Goal: Task Accomplishment & Management: Use online tool/utility

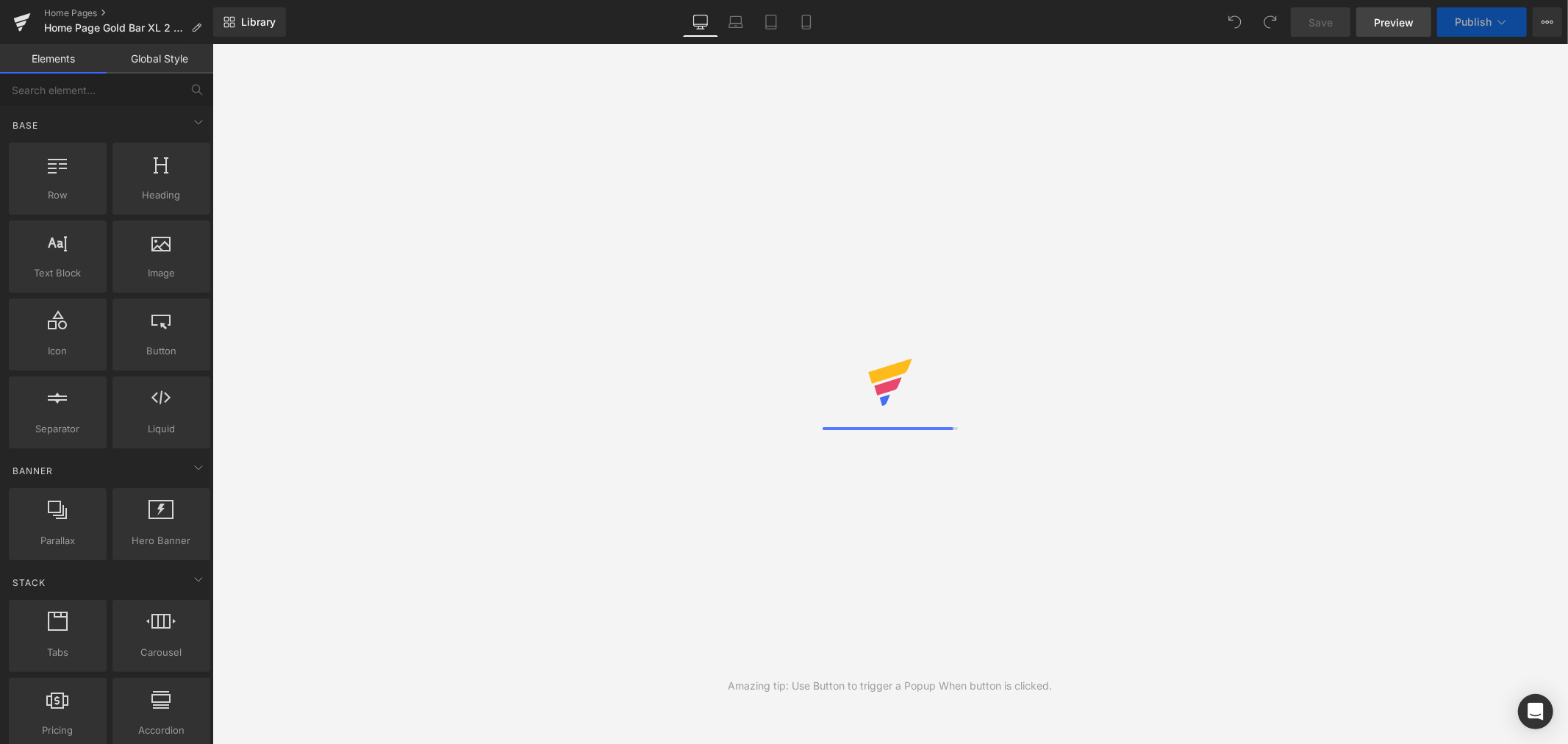
click at [1390, 23] on span "Preview" at bounding box center [1393, 22] width 39 height 15
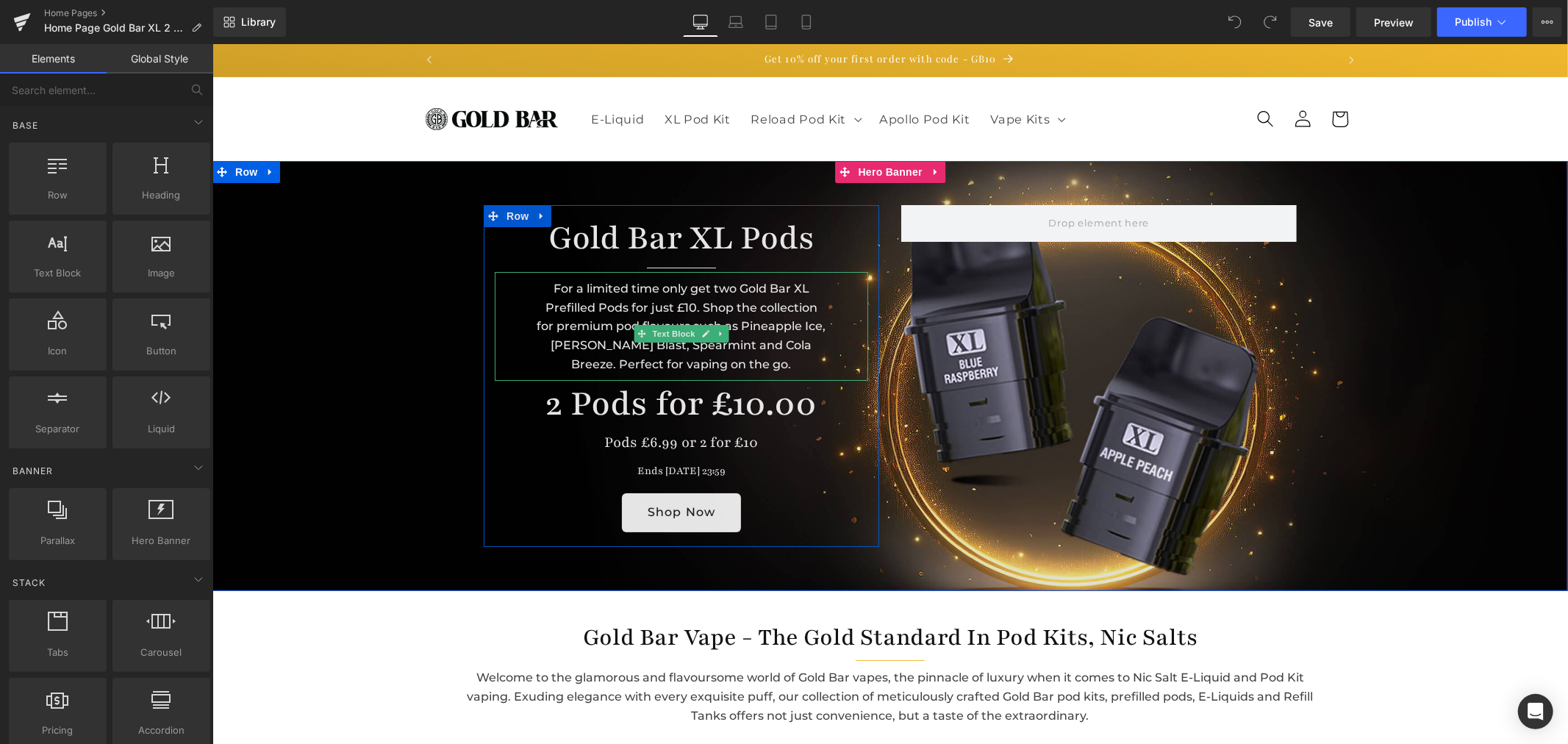
click at [760, 362] on div "For a limited time only get two Gold Bar XL Prefilled Pods for just £10. Shop t…" at bounding box center [681, 325] width 373 height 109
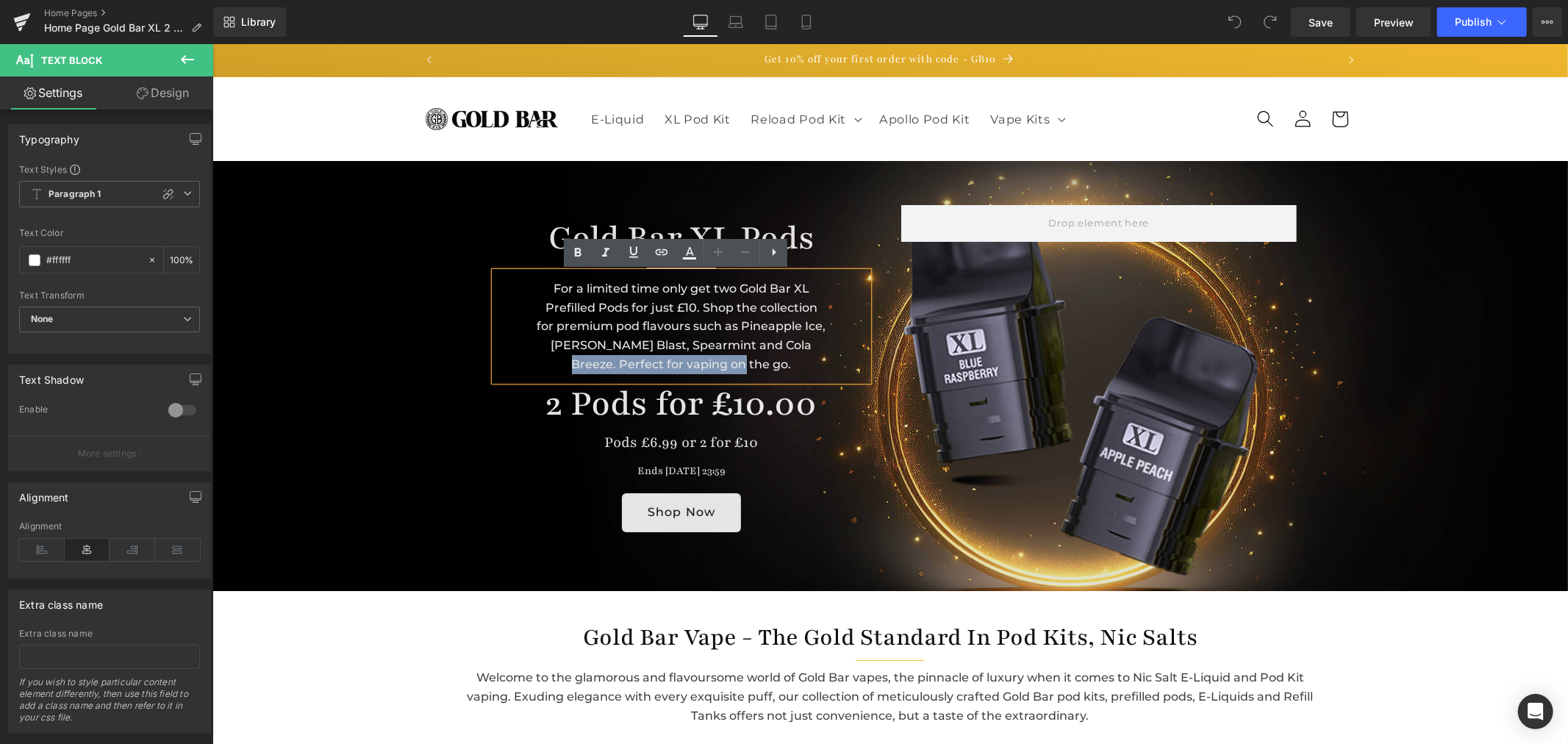
drag, startPoint x: 763, startPoint y: 364, endPoint x: 777, endPoint y: 335, distance: 32.2
click at [777, 335] on div "For a limited time only get two Gold Bar XL Prefilled Pods for just £10. Shop t…" at bounding box center [681, 325] width 373 height 109
click at [774, 342] on div "For a limited time only get two Gold Bar XL Prefilled Pods for just £10. Shop t…" at bounding box center [681, 325] width 373 height 109
drag, startPoint x: 772, startPoint y: 345, endPoint x: 820, endPoint y: 370, distance: 54.1
click at [820, 370] on div "For a limited time only get two Gold Bar XL Prefilled Pods for just £10. Shop t…" at bounding box center [681, 325] width 373 height 109
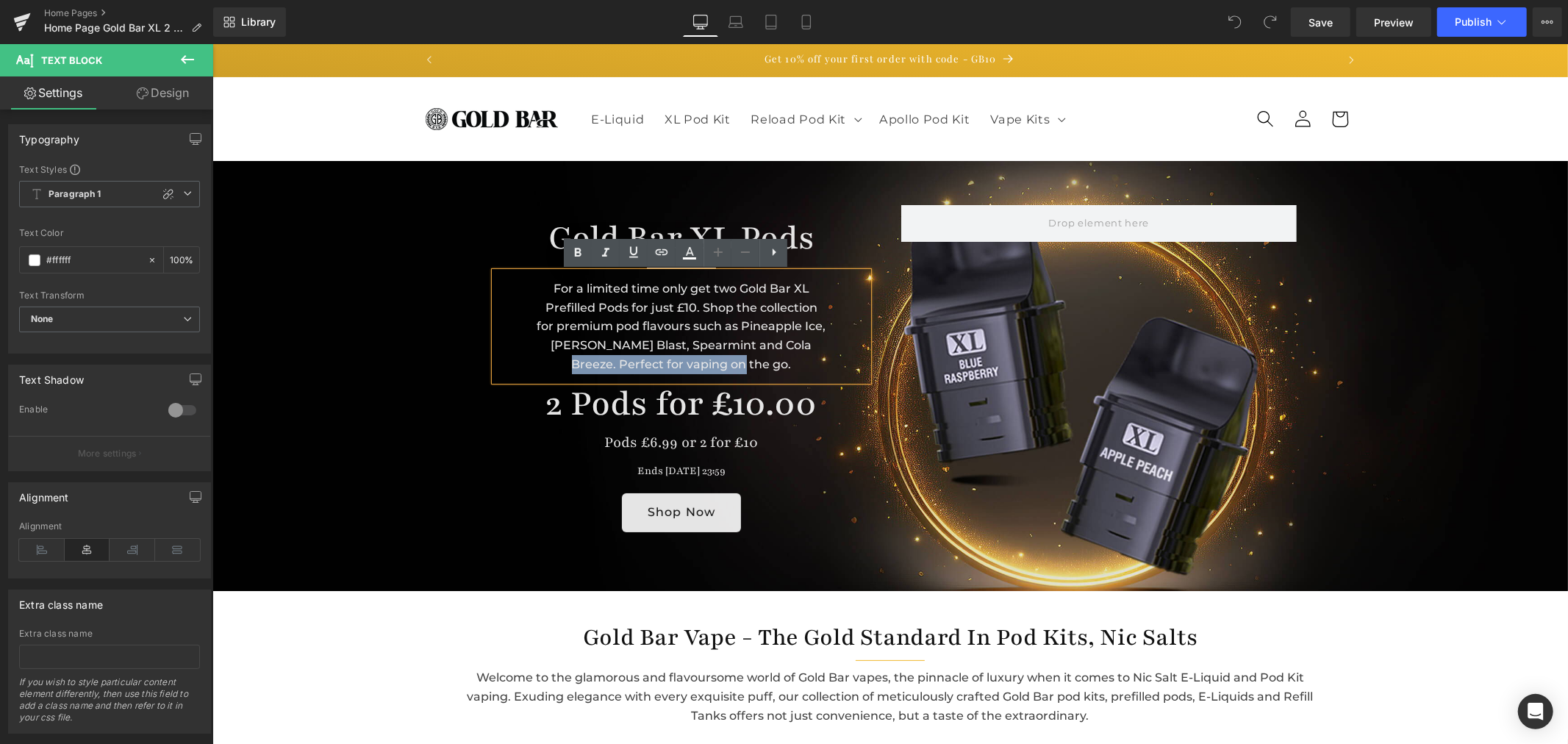
copy div "Perfect for vaping on the go."
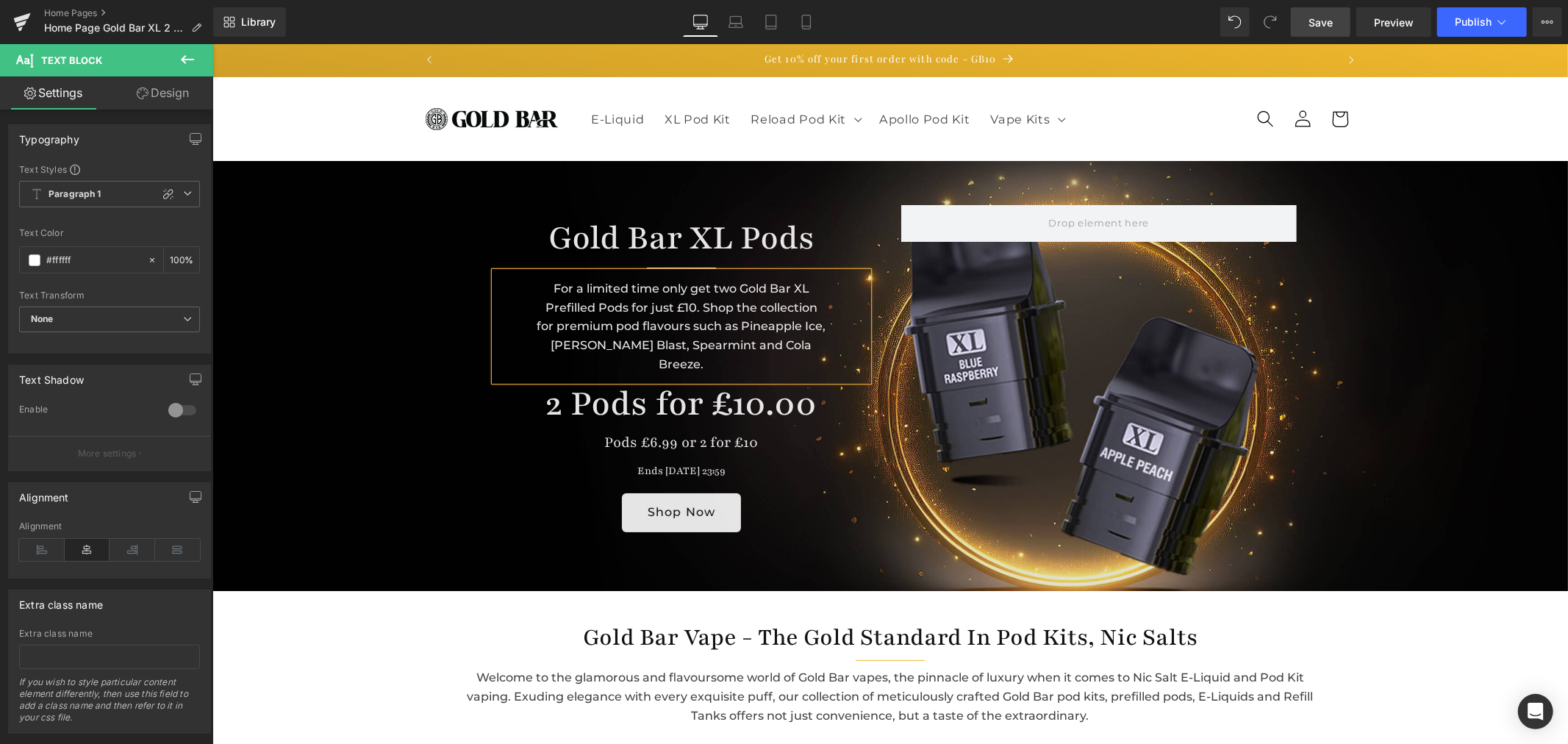
click at [1332, 25] on span "Save" at bounding box center [1320, 22] width 24 height 15
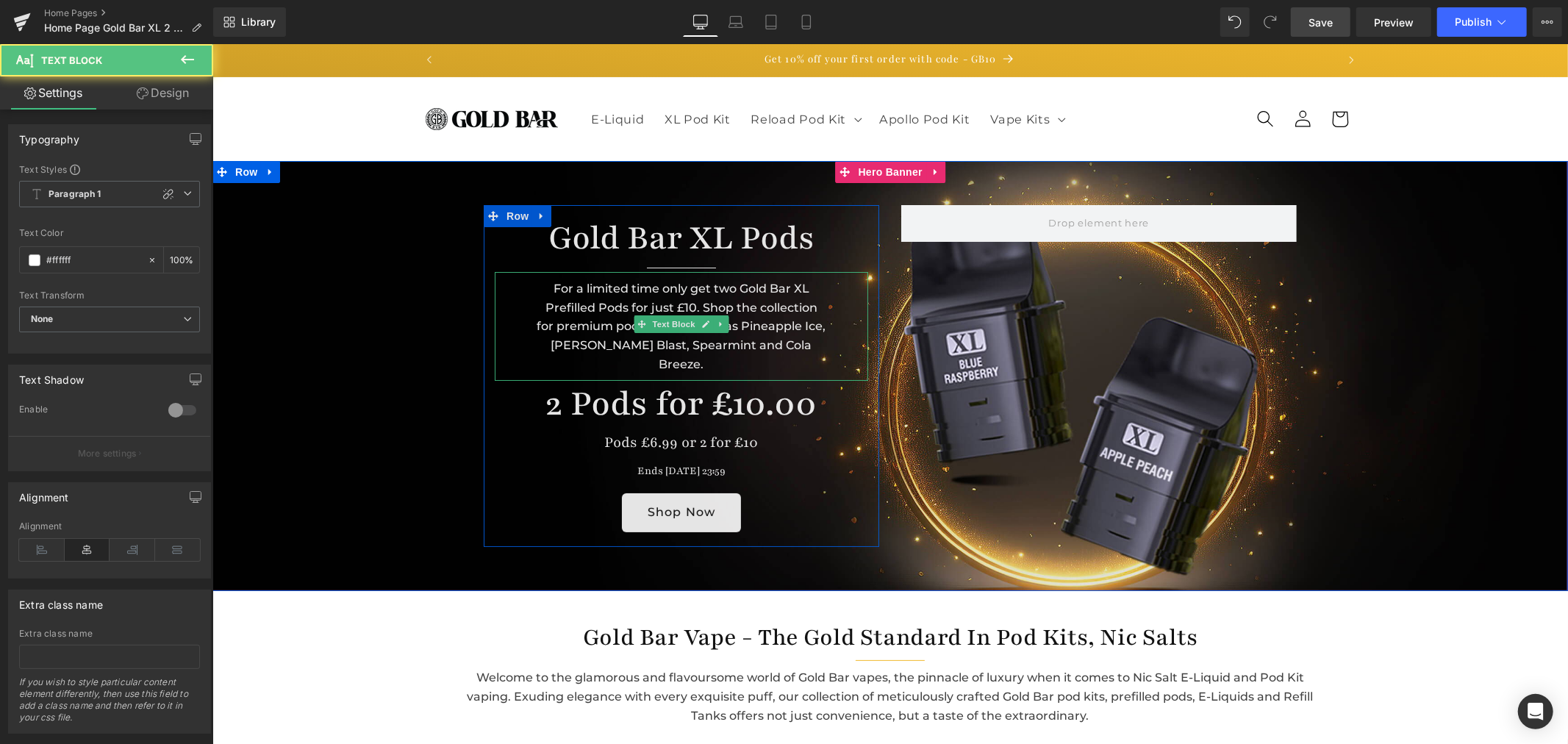
click at [801, 345] on div "For a limited time only get two Gold Bar XL Prefilled Pods for just £10. Shop t…" at bounding box center [681, 325] width 373 height 109
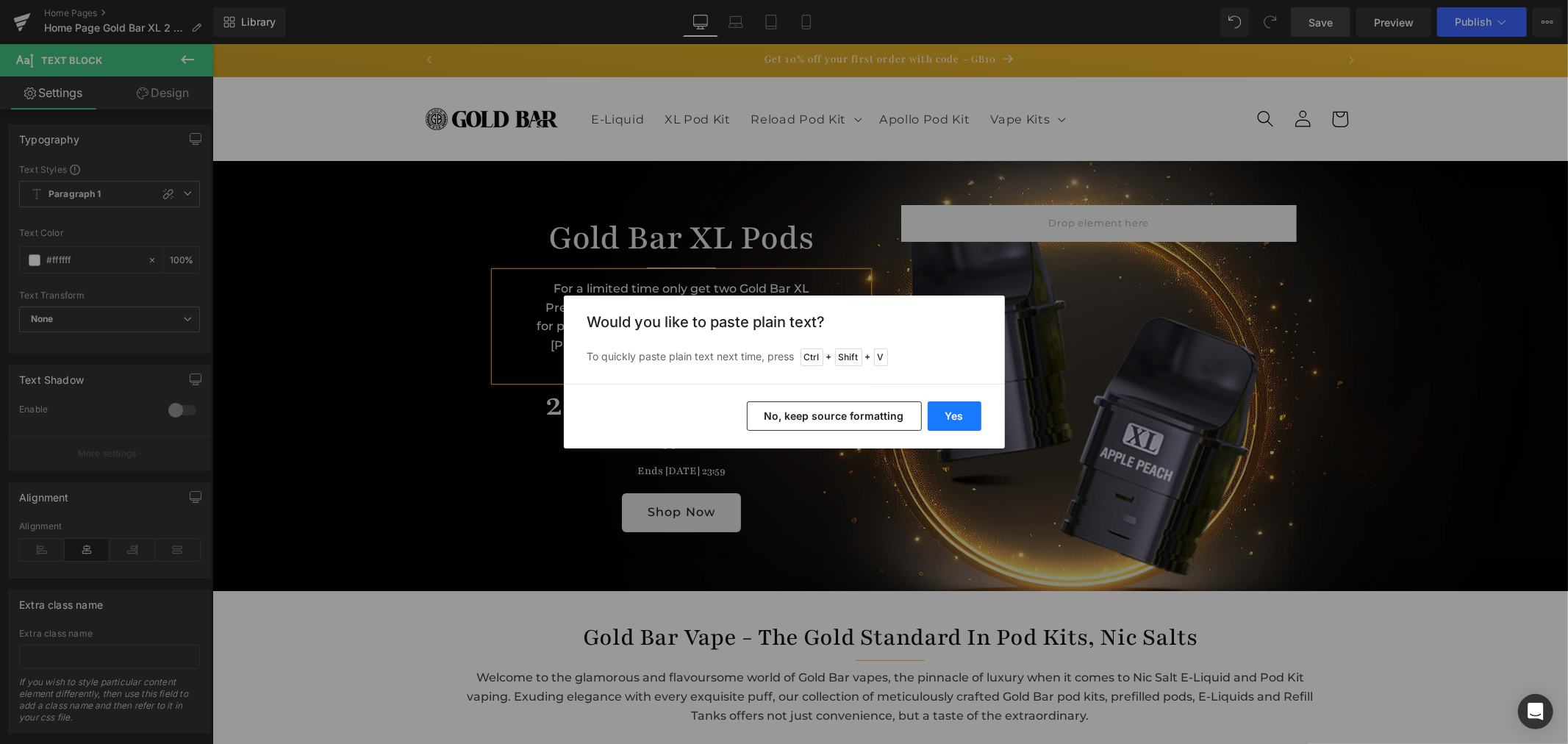
click at [960, 420] on button "Yes" at bounding box center [955, 416] width 54 height 30
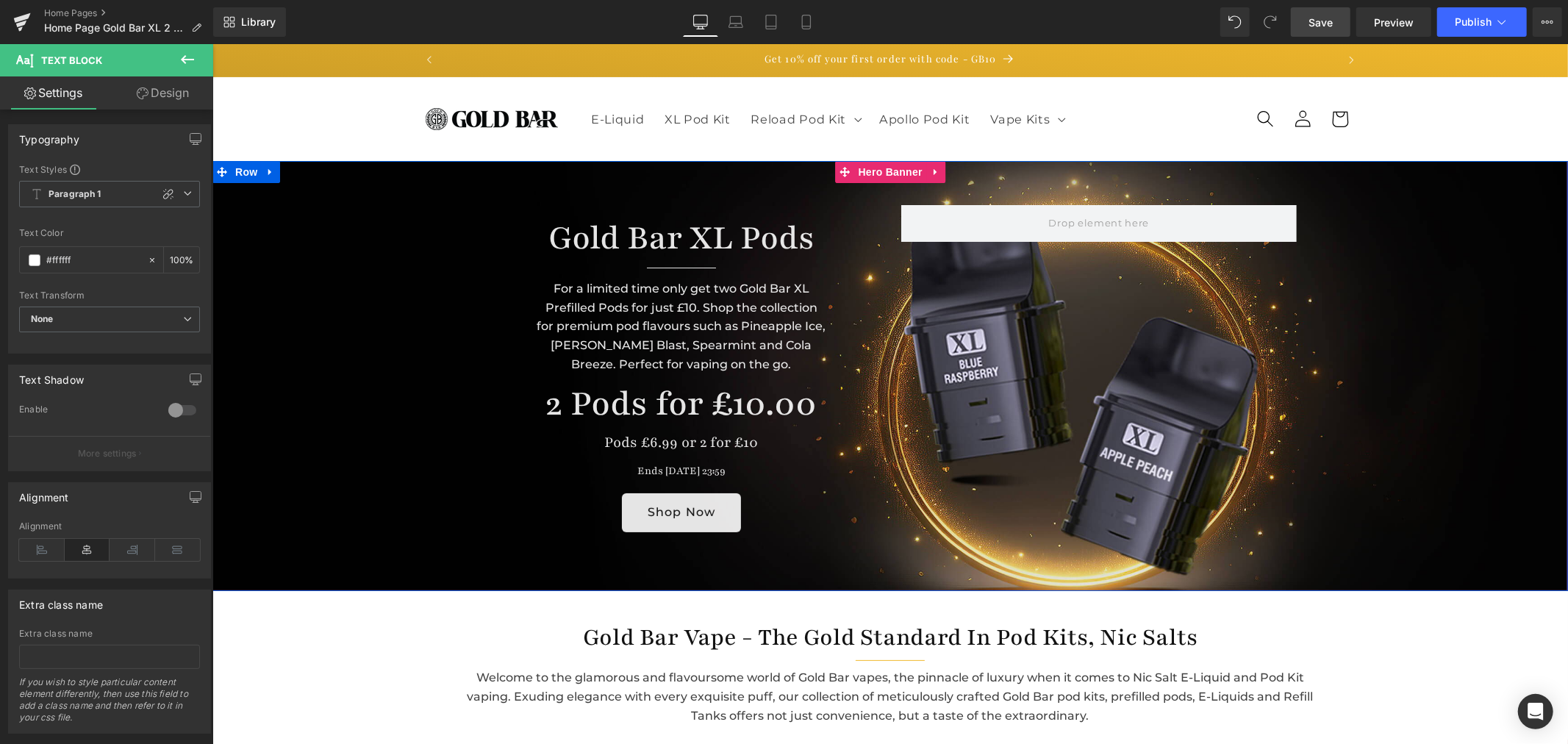
click at [1449, 262] on span "Gold Bar XL Pods Heading Separator For a limited time only get two Gold Bar XL …" at bounding box center [889, 376] width 1356 height 342
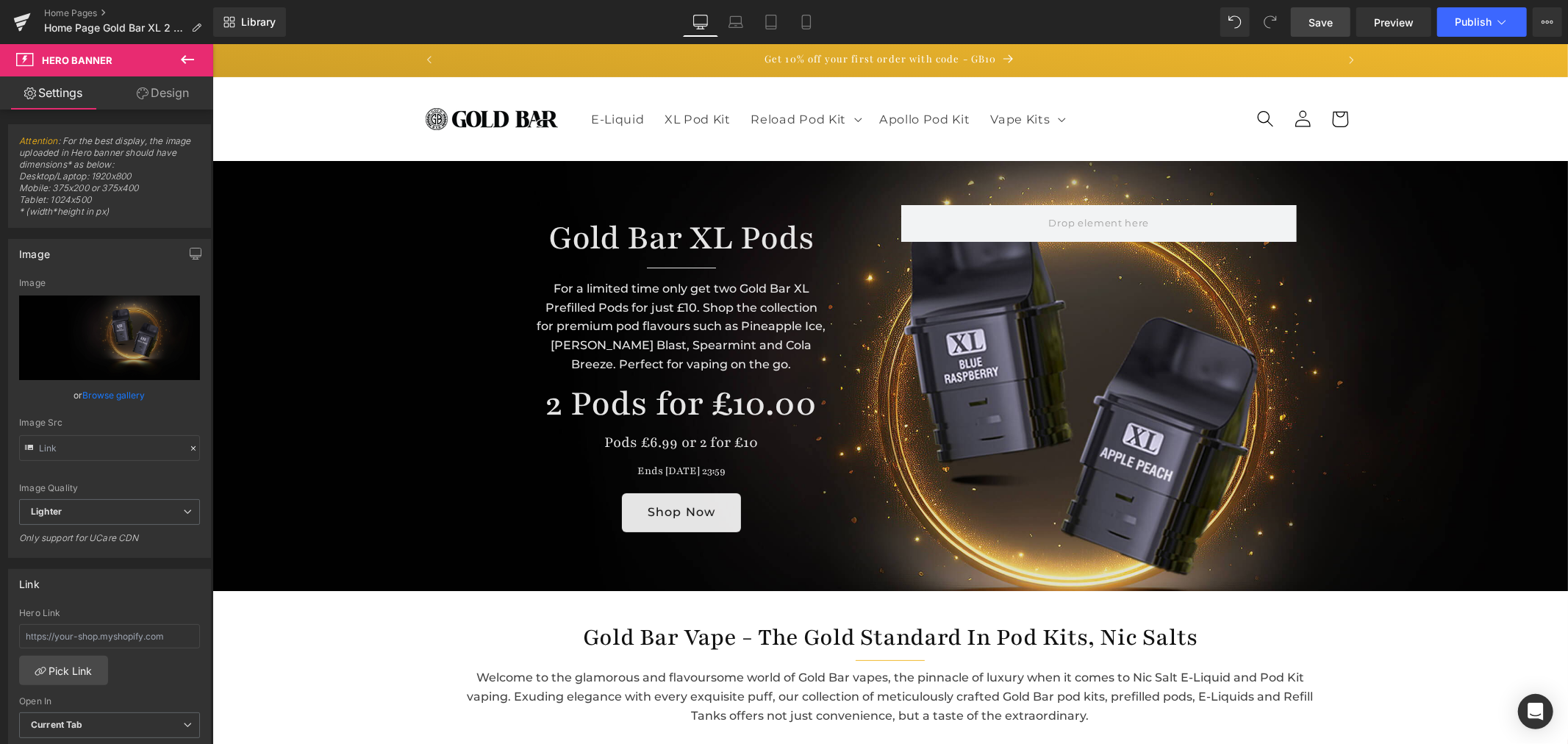
click at [1320, 14] on span "Save" at bounding box center [1320, 22] width 24 height 15
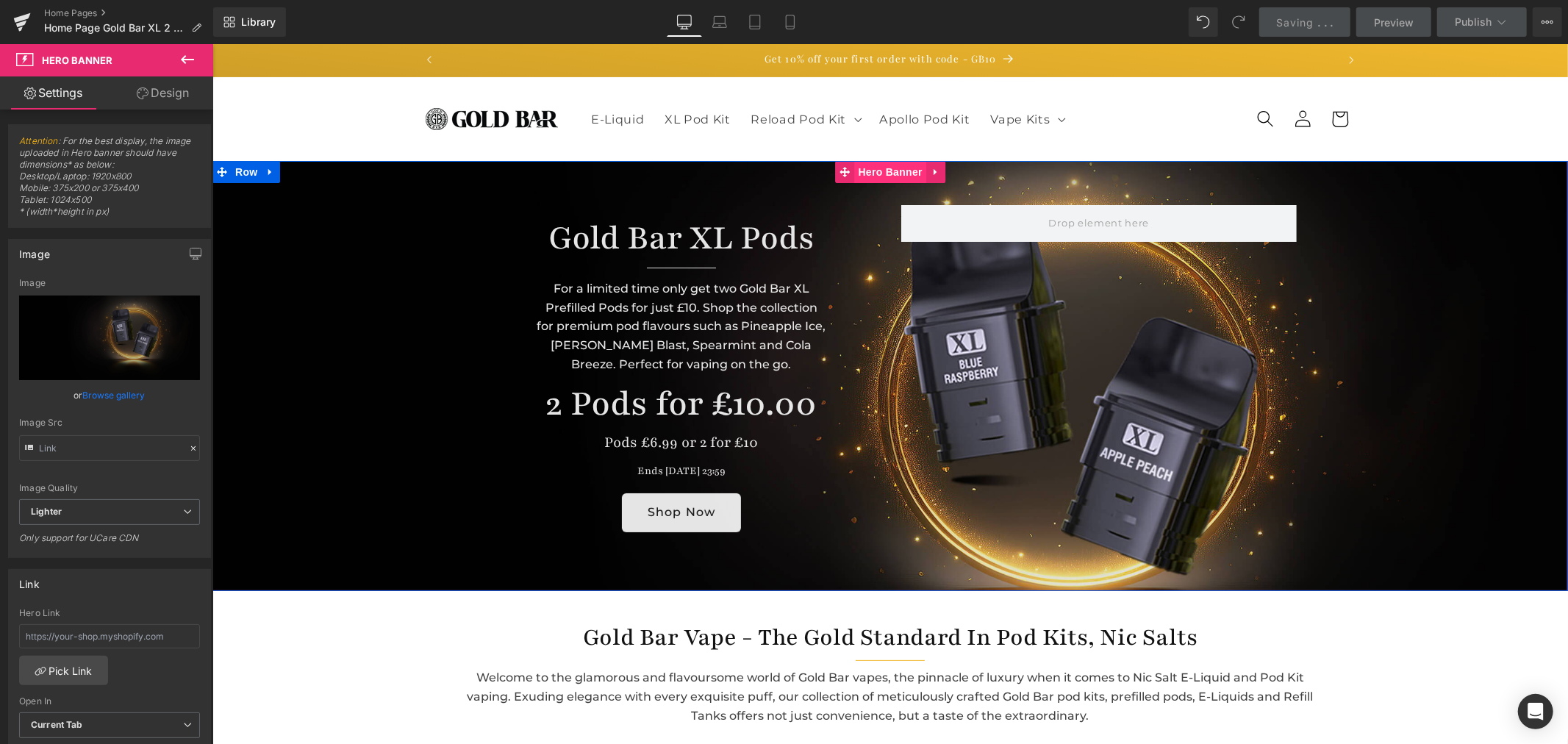
click at [859, 170] on span "Hero Banner" at bounding box center [890, 171] width 71 height 22
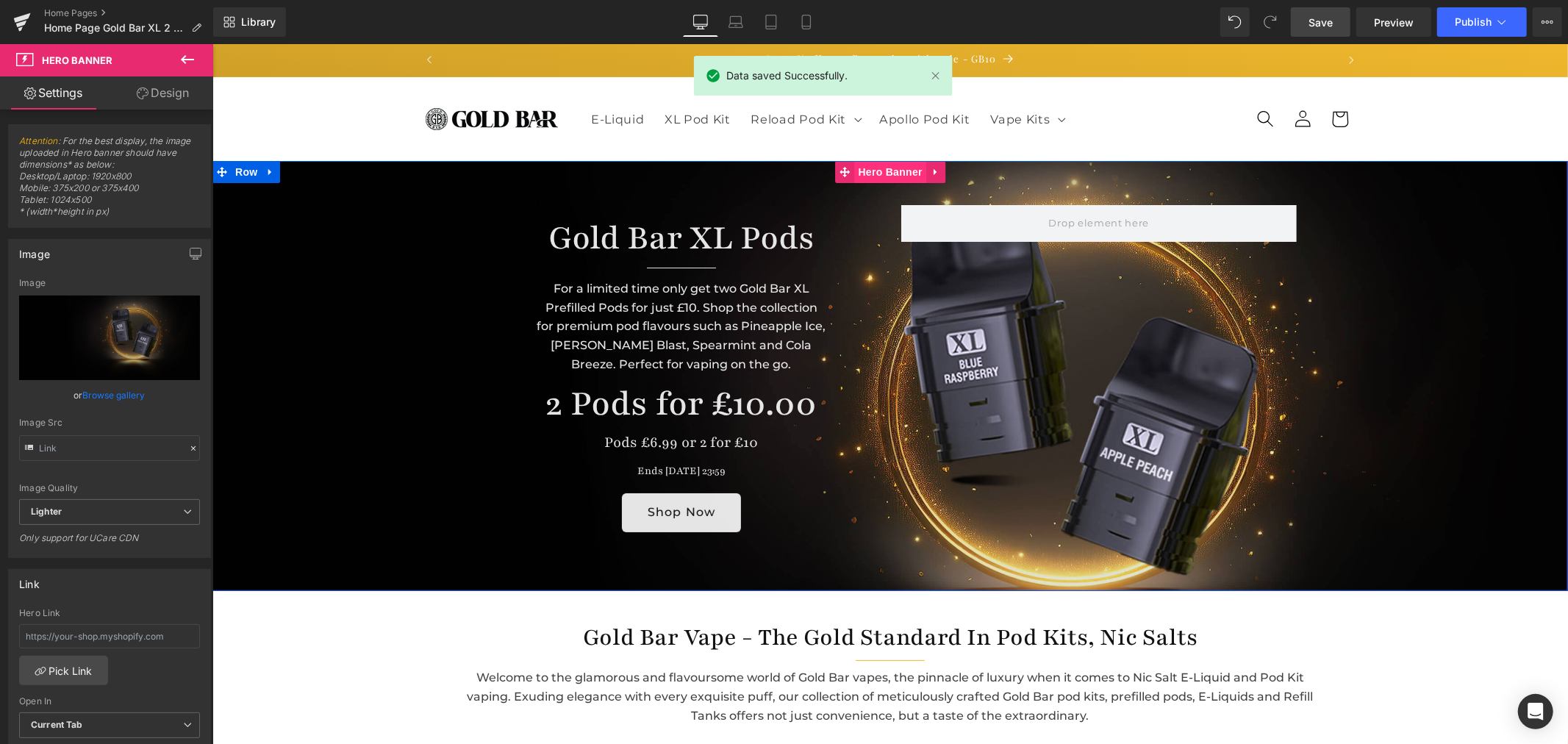
click at [879, 169] on span "Hero Banner" at bounding box center [890, 171] width 71 height 22
click at [877, 174] on span "Hero Banner" at bounding box center [890, 171] width 71 height 22
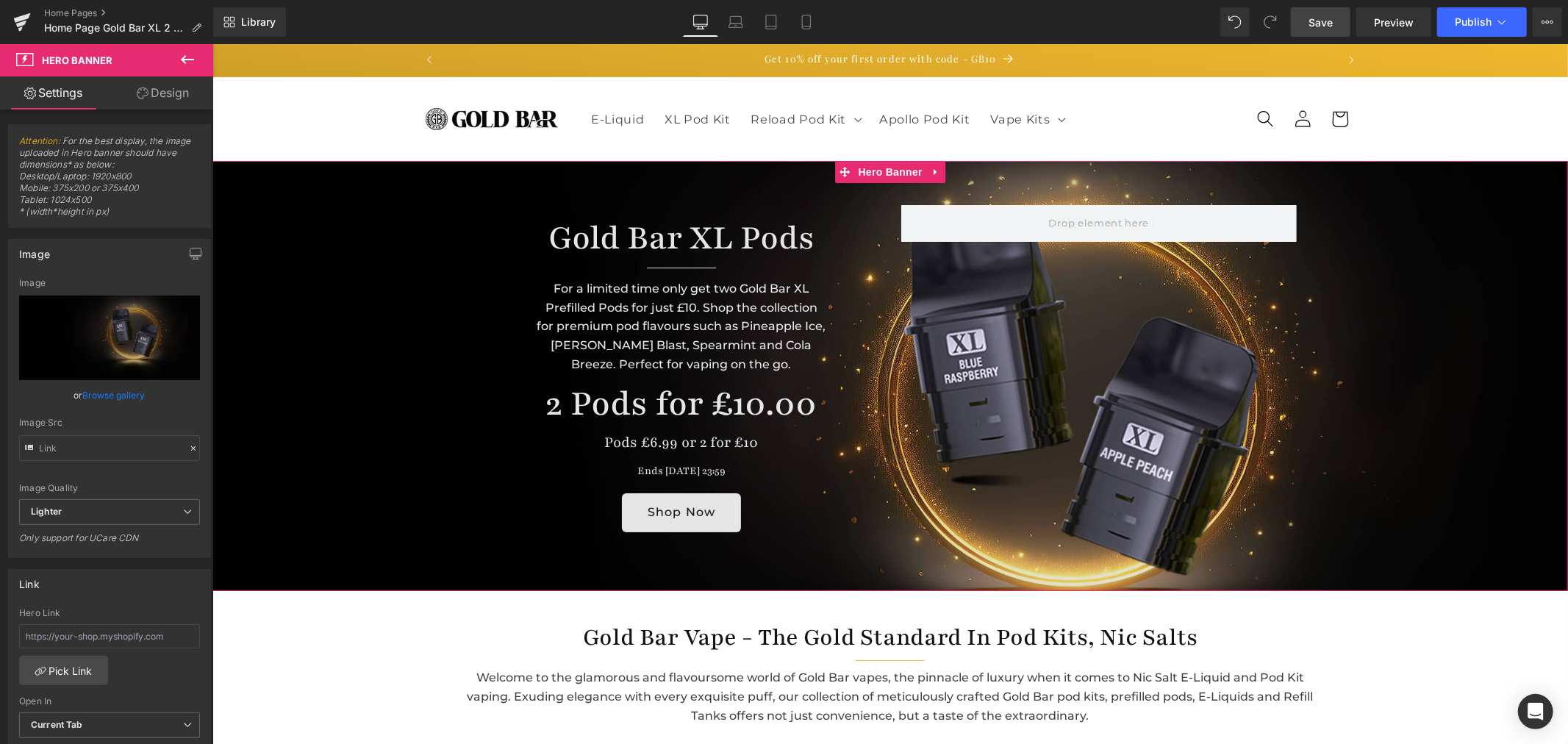
click at [182, 97] on link "Design" at bounding box center [162, 93] width 107 height 33
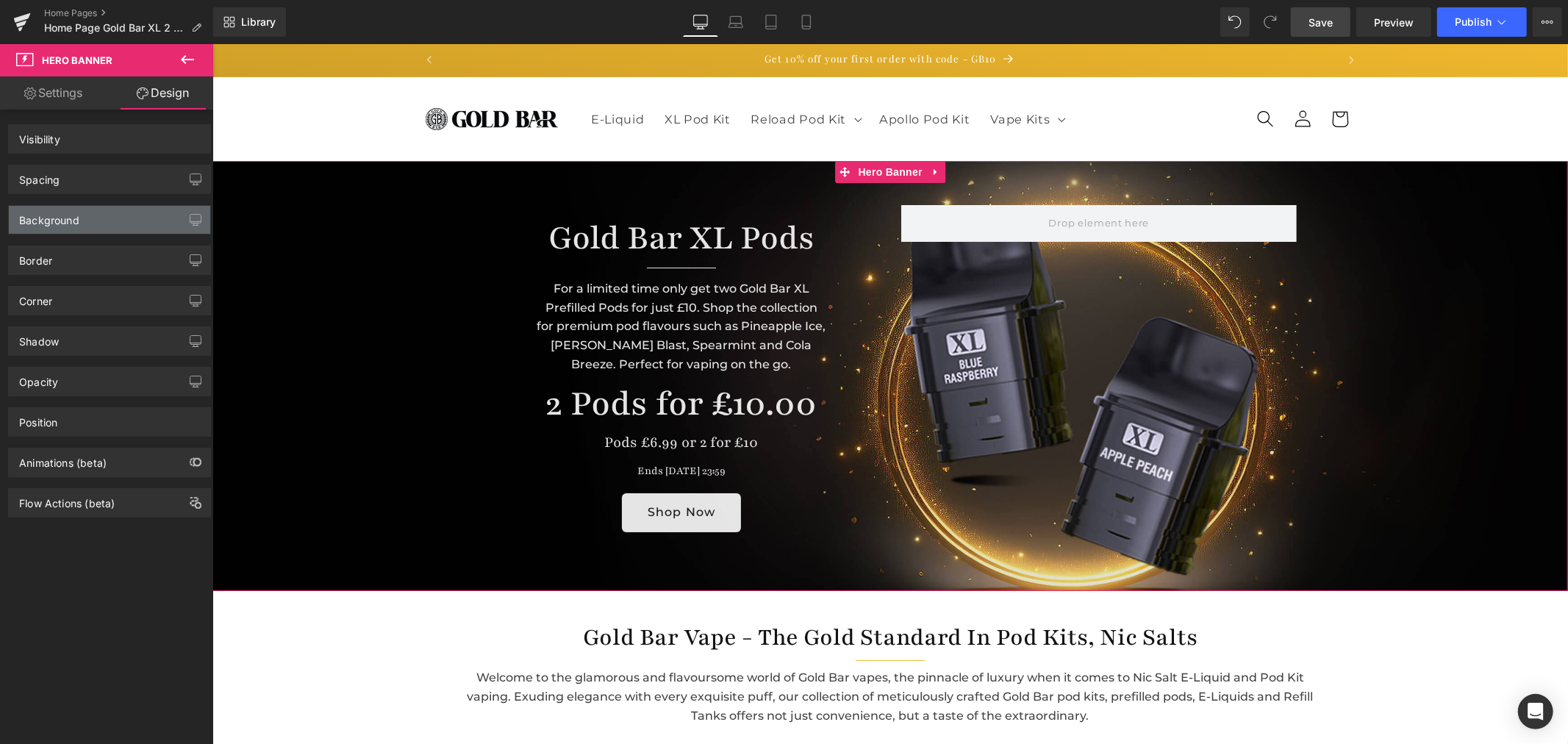
click at [109, 221] on div "Background" at bounding box center [110, 219] width 202 height 28
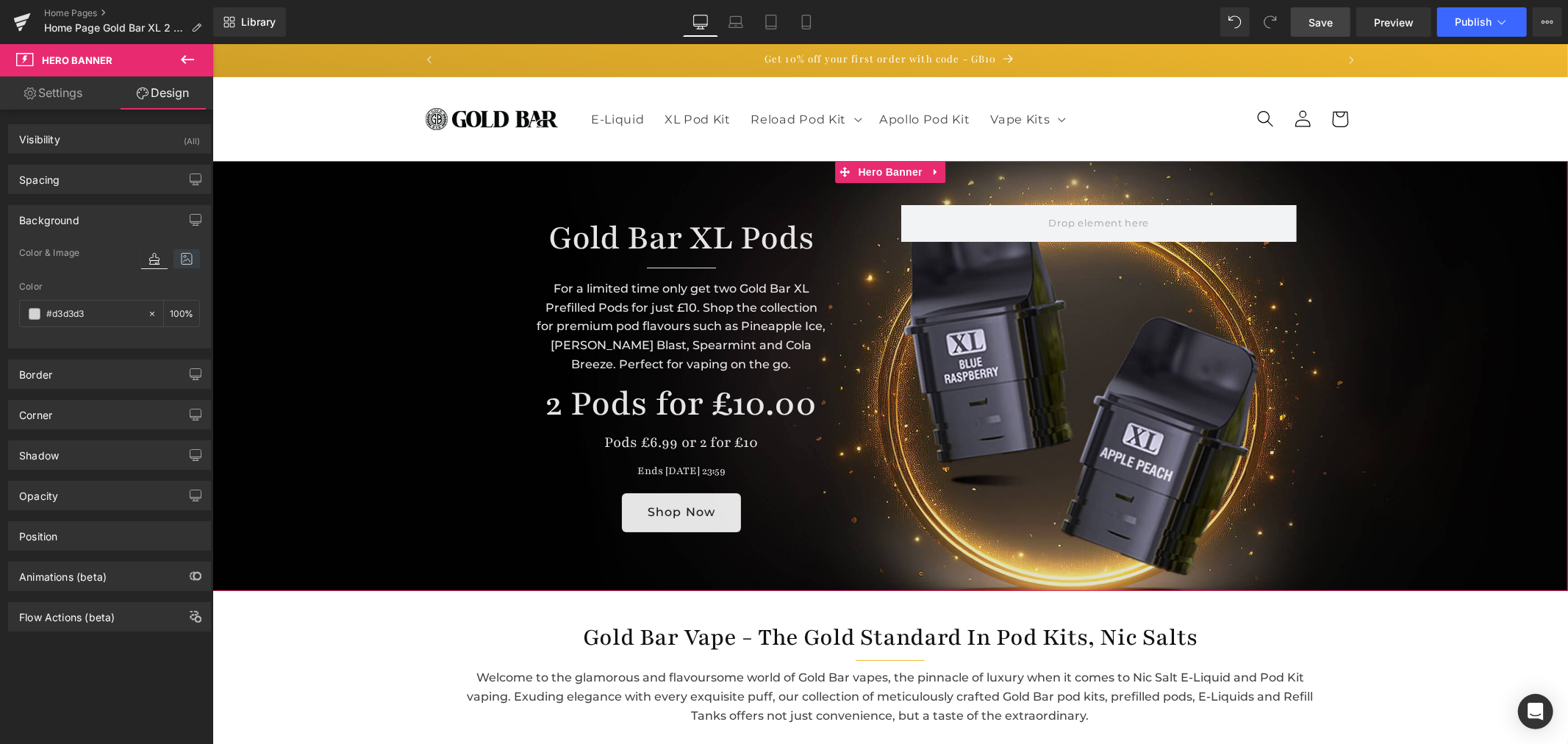
click at [181, 260] on icon at bounding box center [187, 259] width 27 height 19
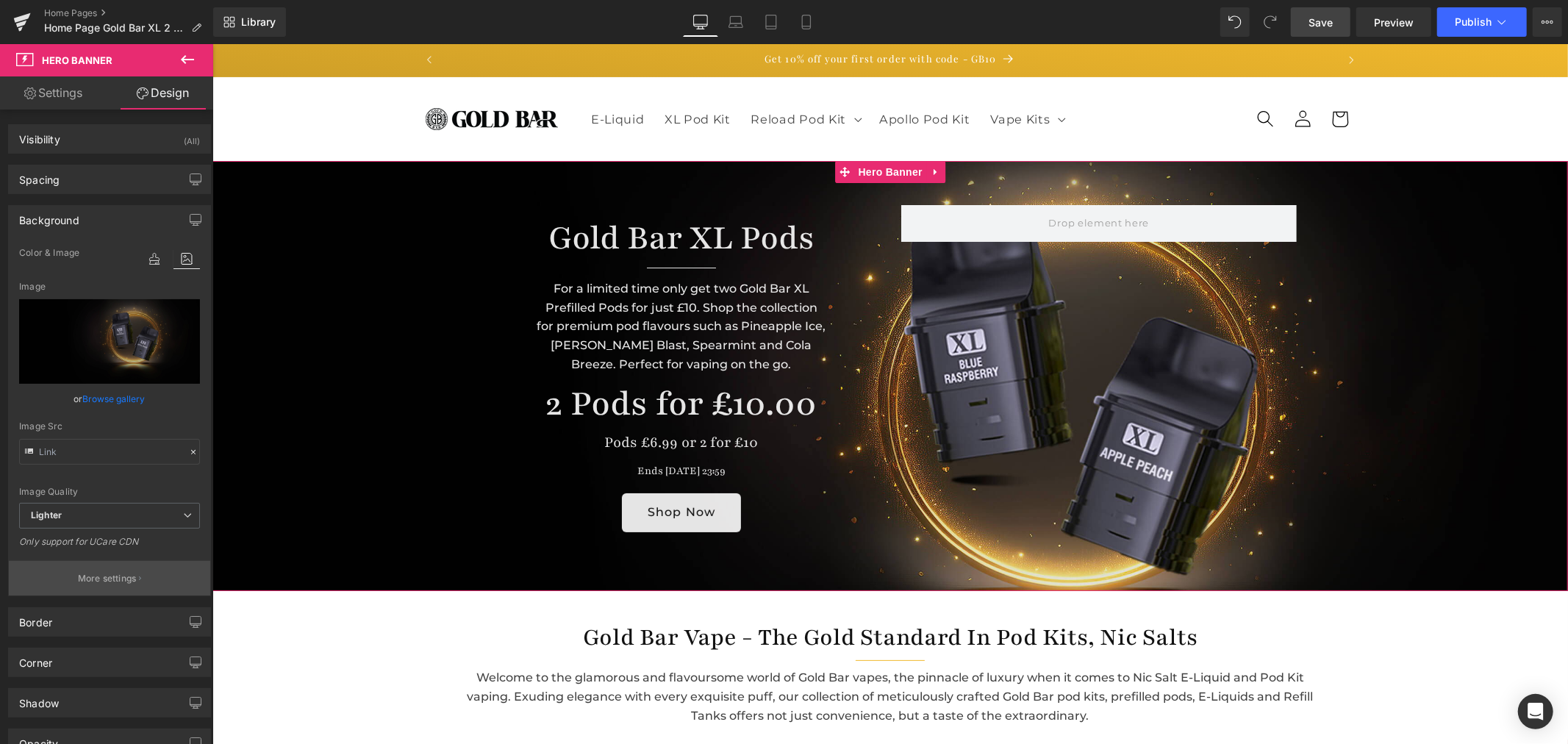
click at [108, 581] on p "More settings" at bounding box center [107, 579] width 59 height 13
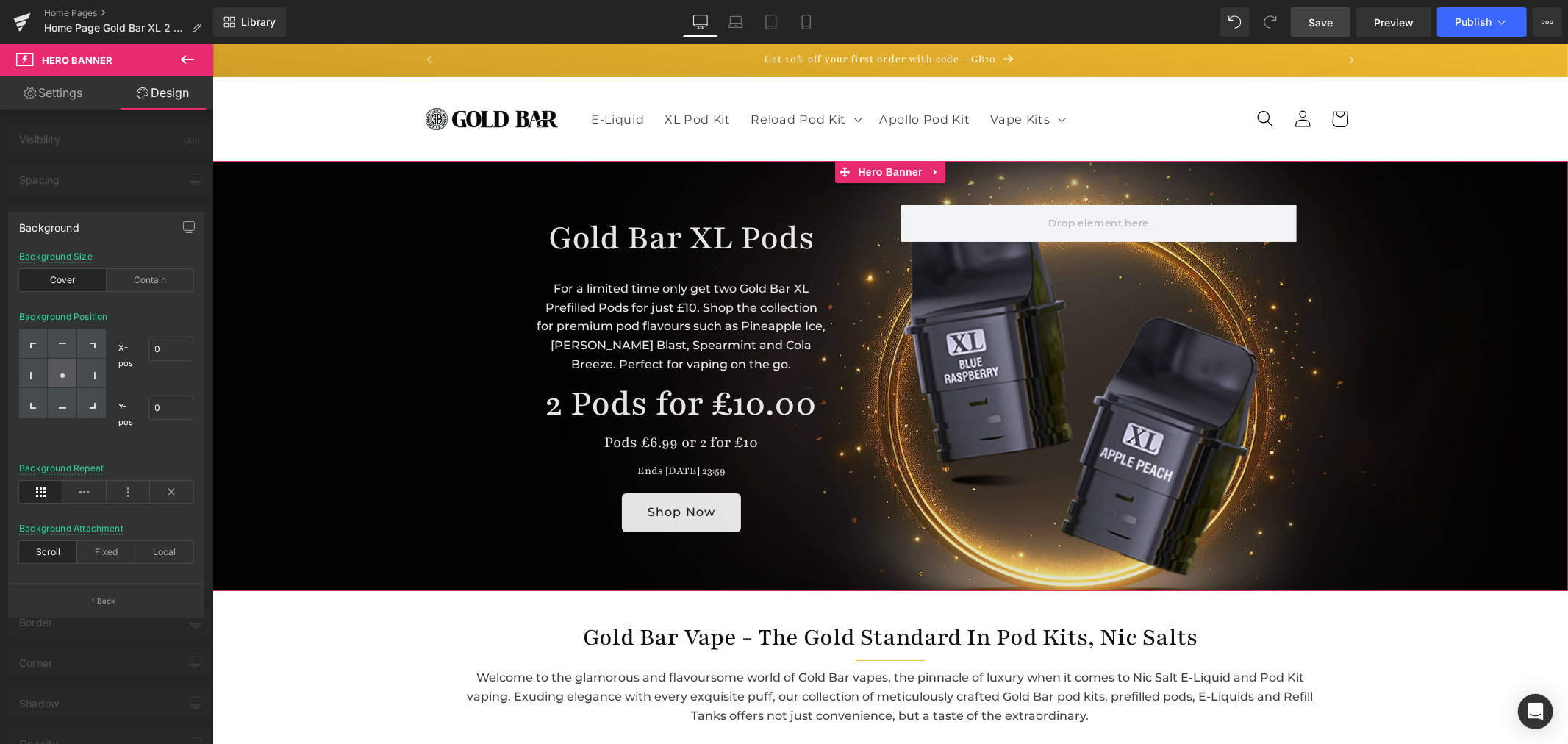
click at [60, 377] on icon at bounding box center [62, 376] width 8 height 8
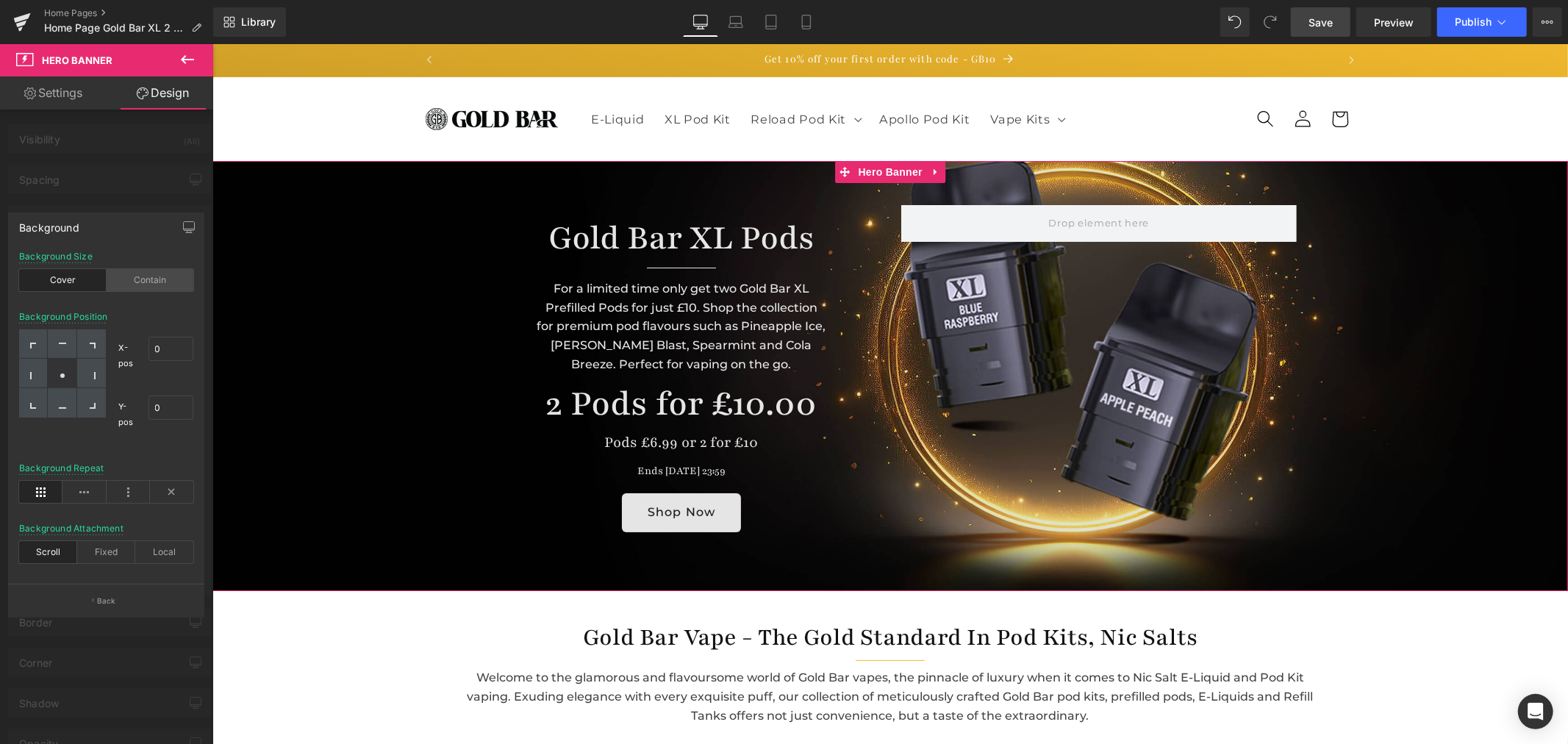
click at [140, 276] on div "Contain" at bounding box center [150, 280] width 87 height 22
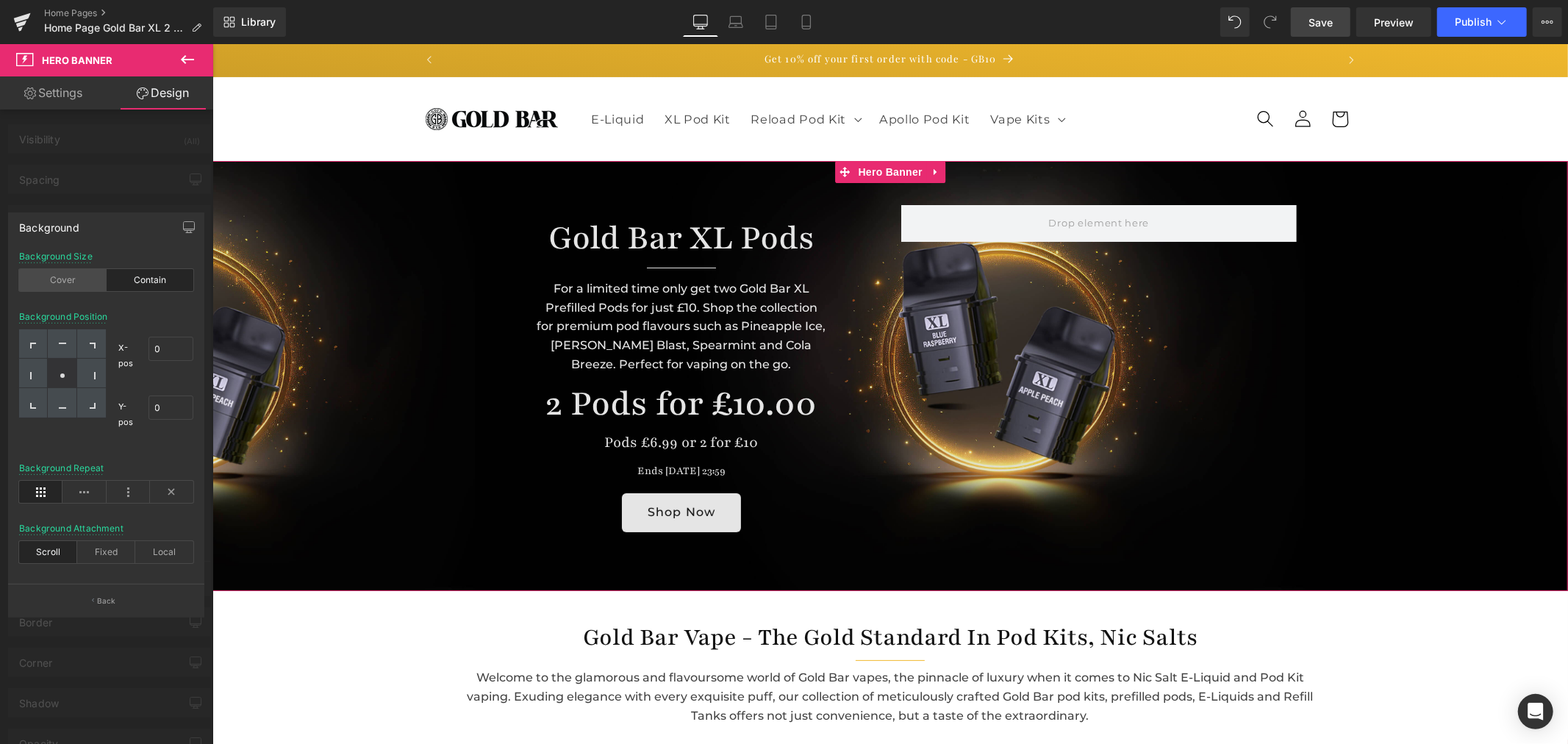
click at [67, 276] on div "Cover" at bounding box center [62, 280] width 87 height 22
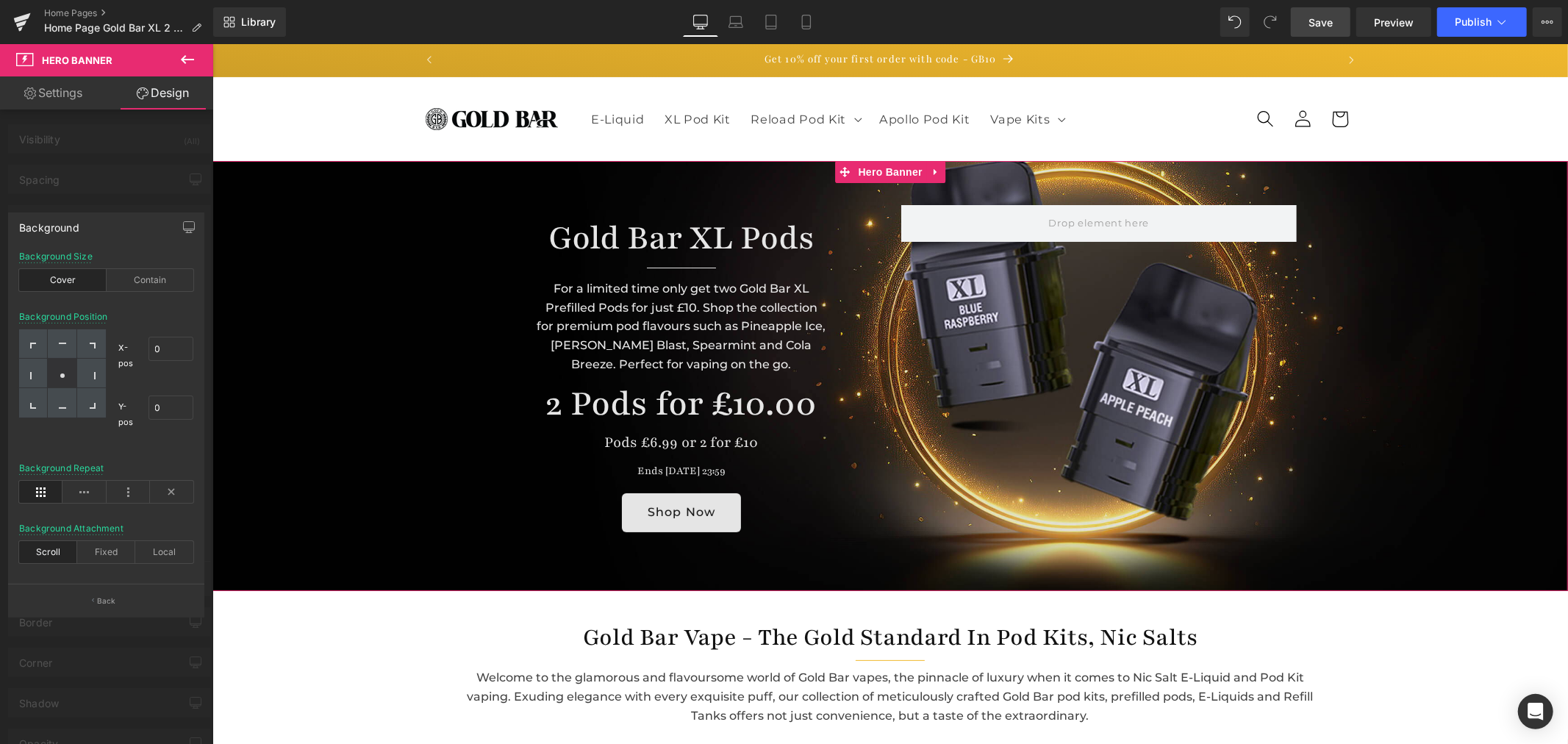
click at [61, 373] on icon at bounding box center [62, 376] width 8 height 8
click at [60, 408] on div at bounding box center [62, 403] width 29 height 30
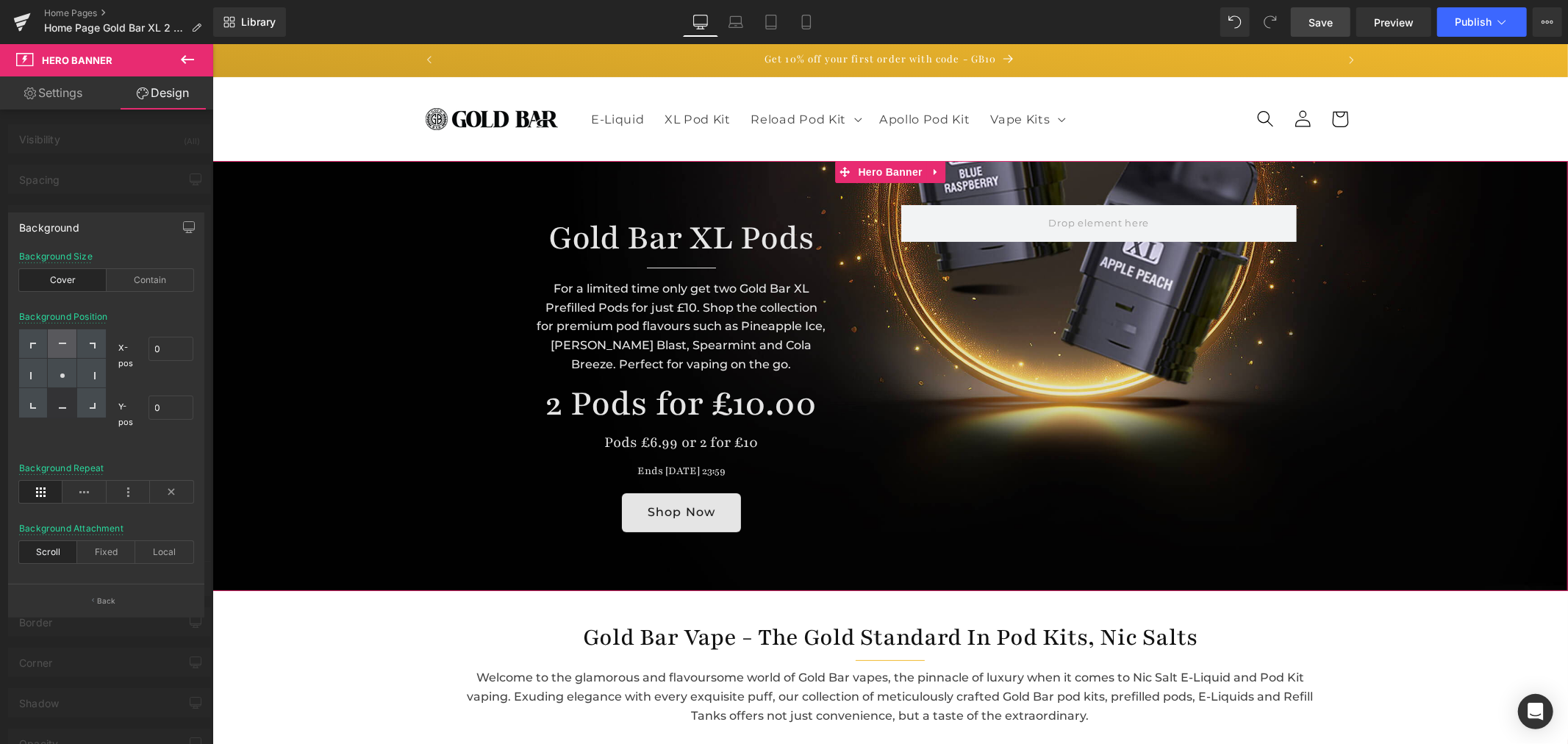
click at [68, 350] on div at bounding box center [62, 344] width 29 height 30
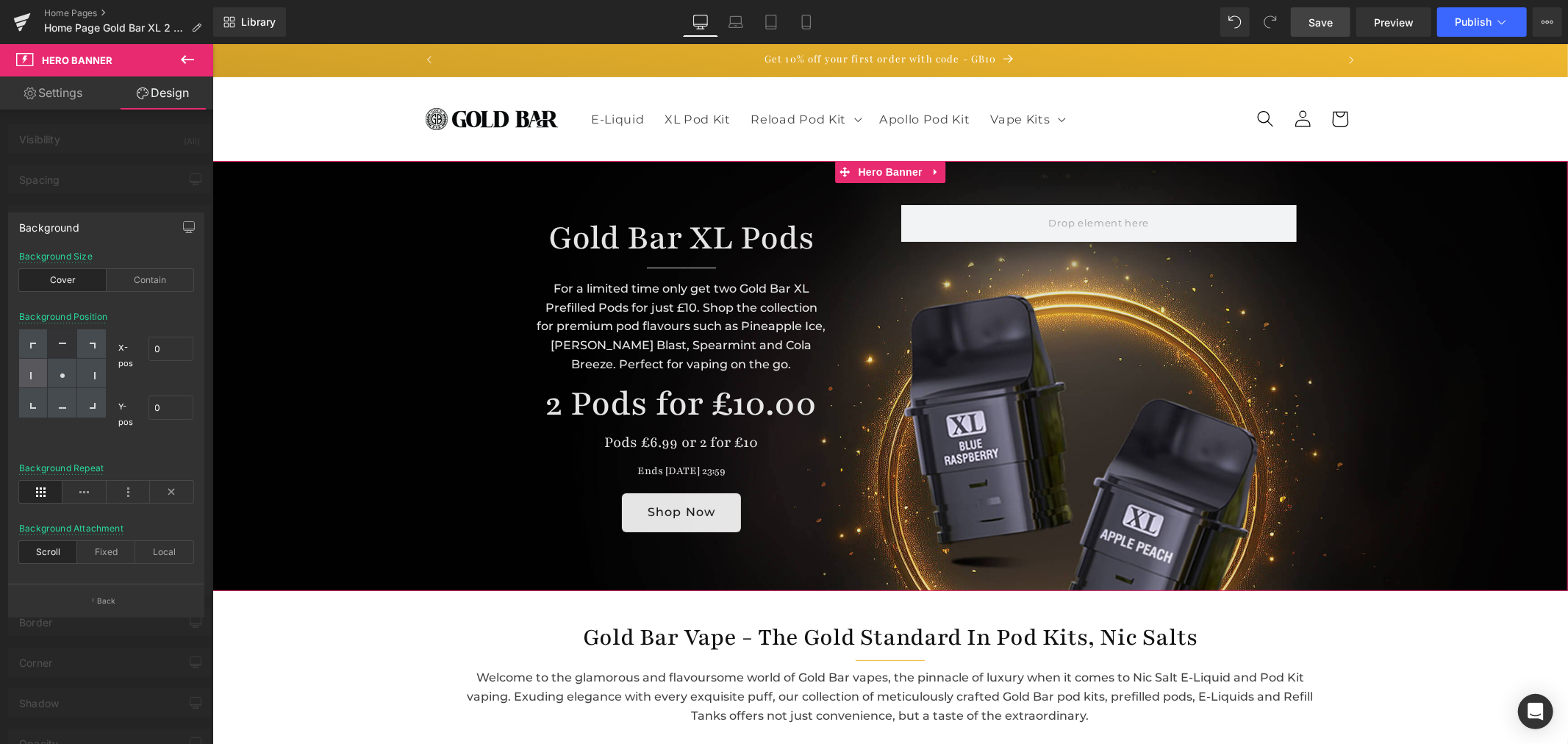
click at [33, 376] on icon at bounding box center [34, 376] width 8 height 8
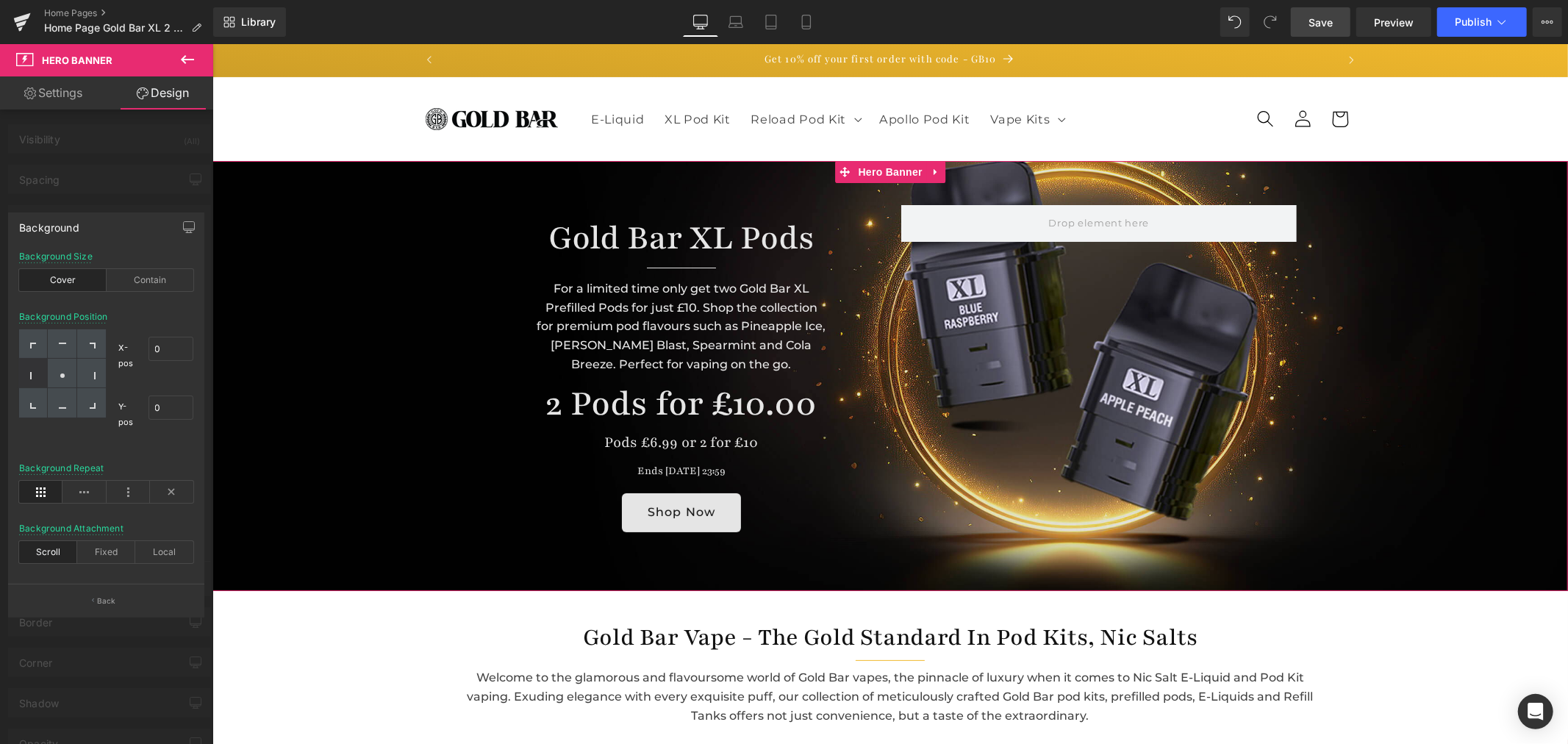
click at [120, 381] on div "X-pos 0% 0" at bounding box center [157, 356] width 75 height 53
click at [61, 381] on div at bounding box center [62, 373] width 29 height 30
click at [116, 552] on div "Fixed" at bounding box center [106, 552] width 58 height 22
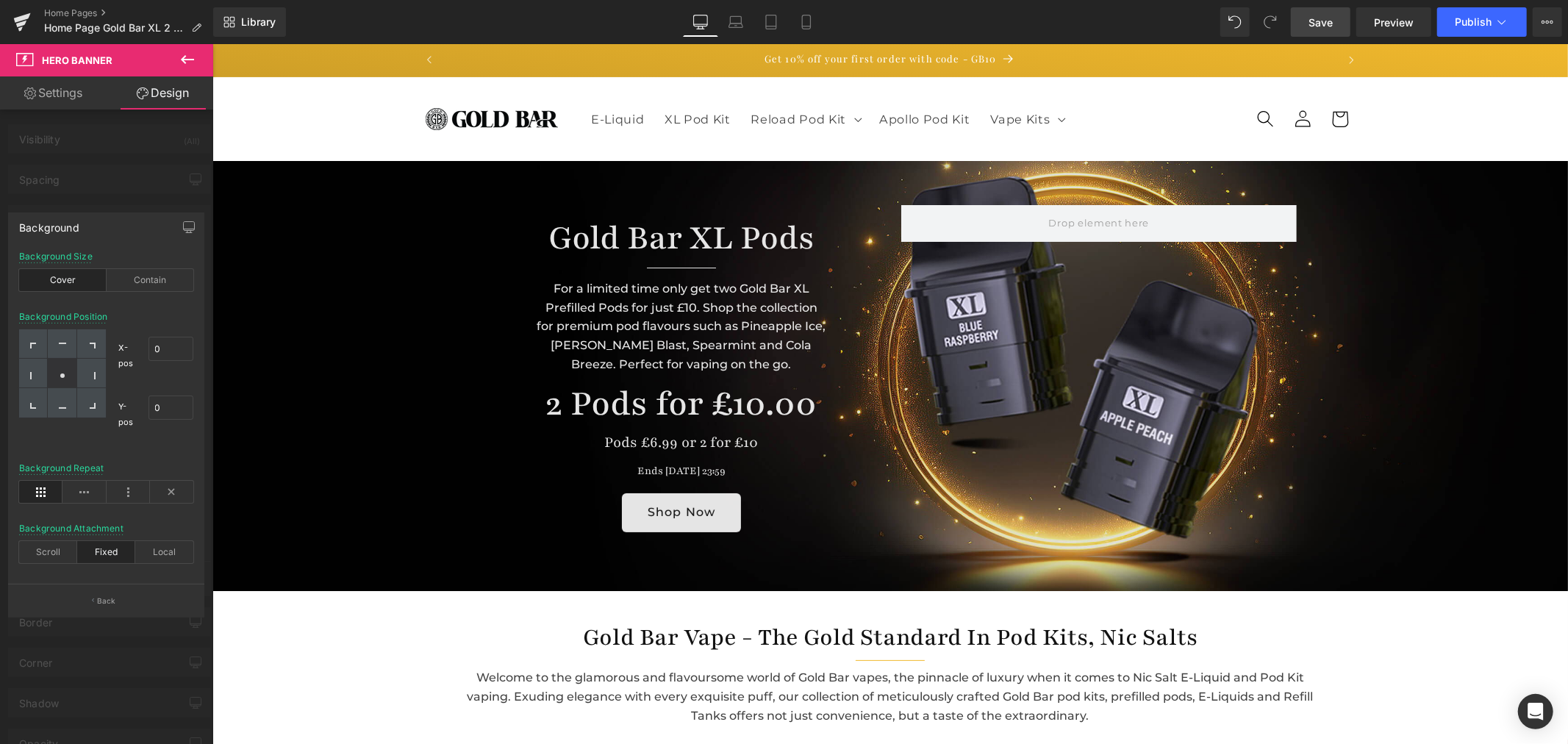
click at [1326, 23] on span "Save" at bounding box center [1320, 22] width 24 height 15
click at [158, 555] on div "Local" at bounding box center [164, 552] width 58 height 22
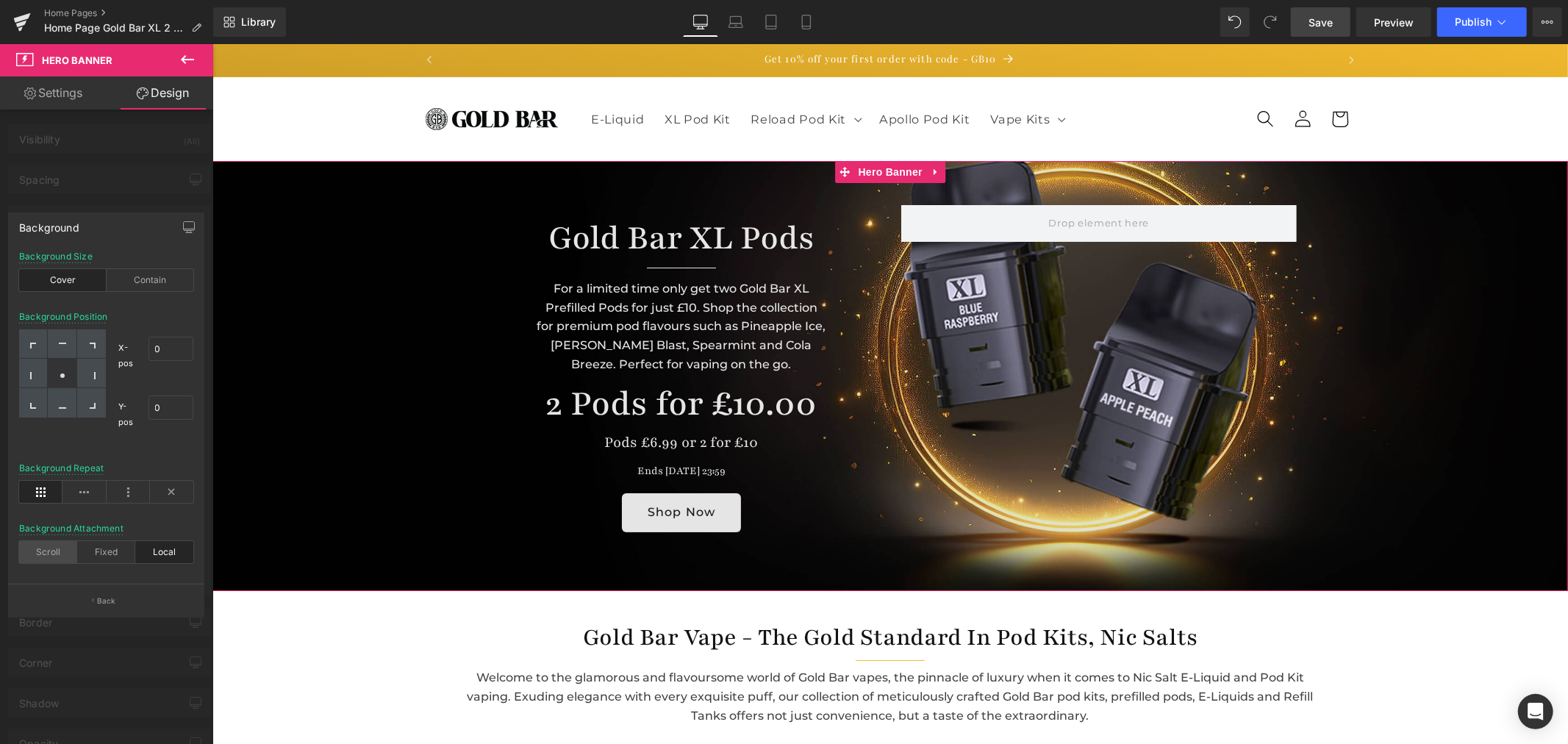
click at [55, 553] on div "Scroll" at bounding box center [48, 552] width 58 height 22
click at [67, 336] on div at bounding box center [62, 344] width 29 height 30
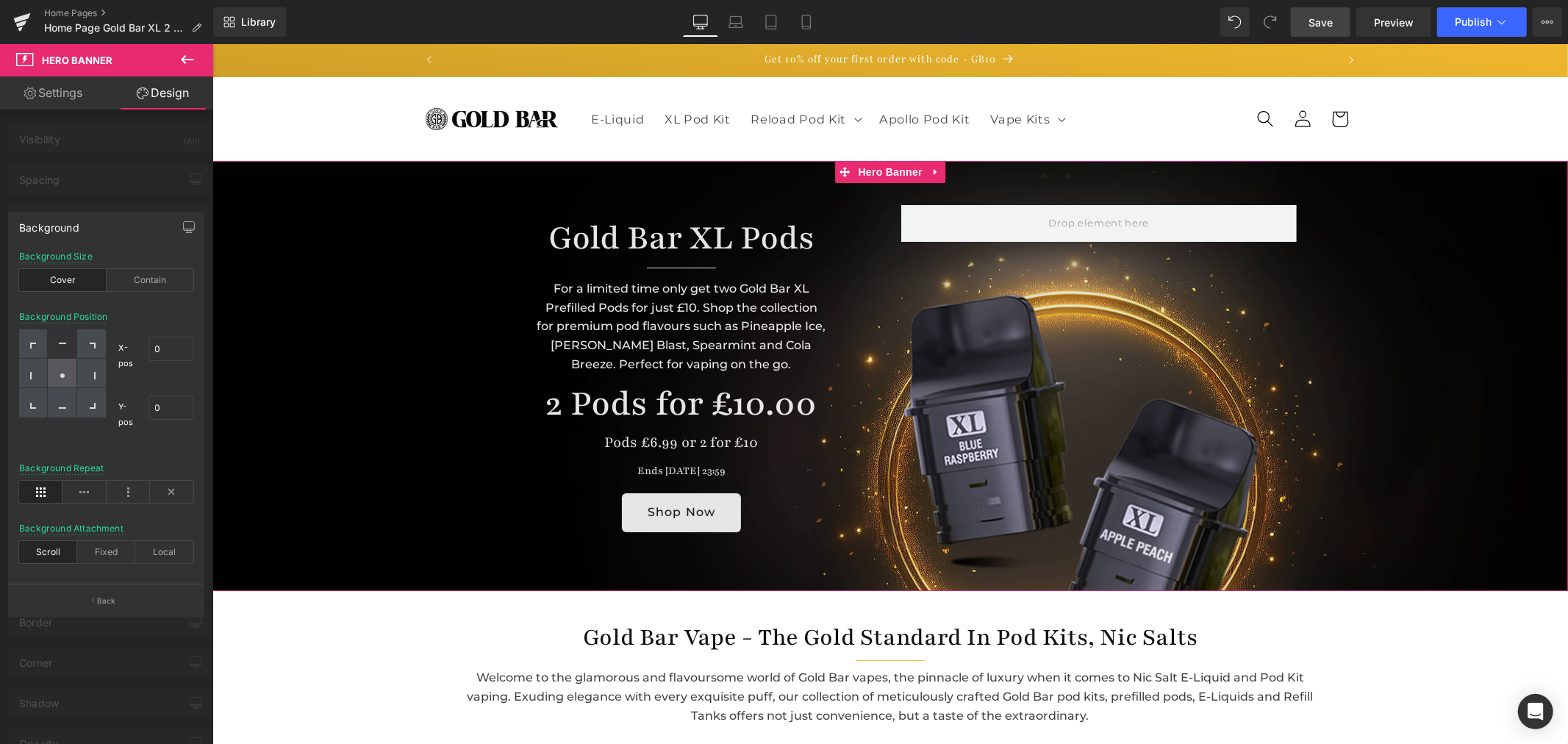
click at [55, 370] on div at bounding box center [62, 373] width 29 height 30
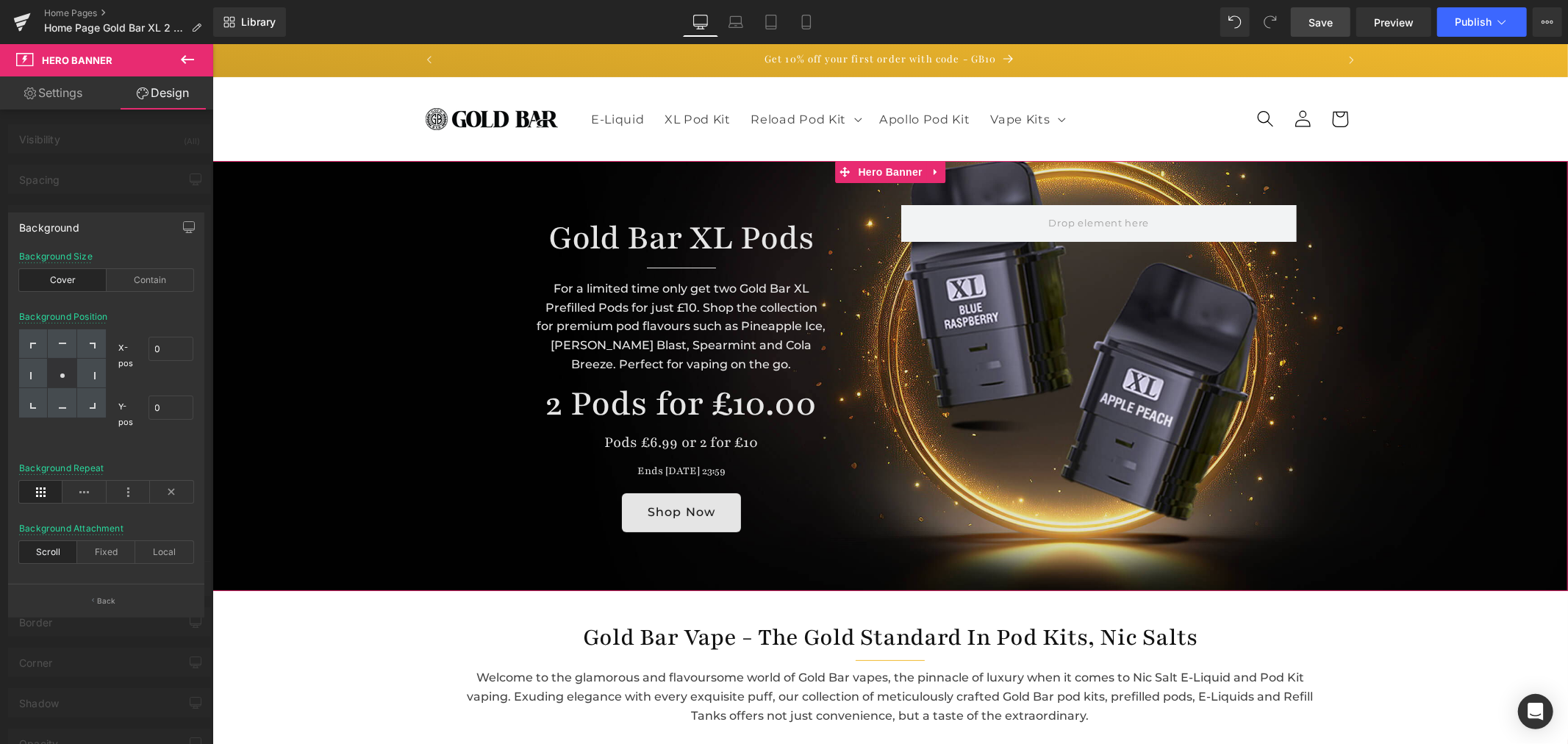
click at [61, 372] on icon at bounding box center [62, 376] width 8 height 8
click at [82, 493] on icon at bounding box center [84, 491] width 43 height 22
click at [131, 488] on icon at bounding box center [128, 491] width 43 height 22
click at [172, 491] on icon at bounding box center [171, 491] width 43 height 22
click at [30, 495] on icon at bounding box center [40, 491] width 43 height 22
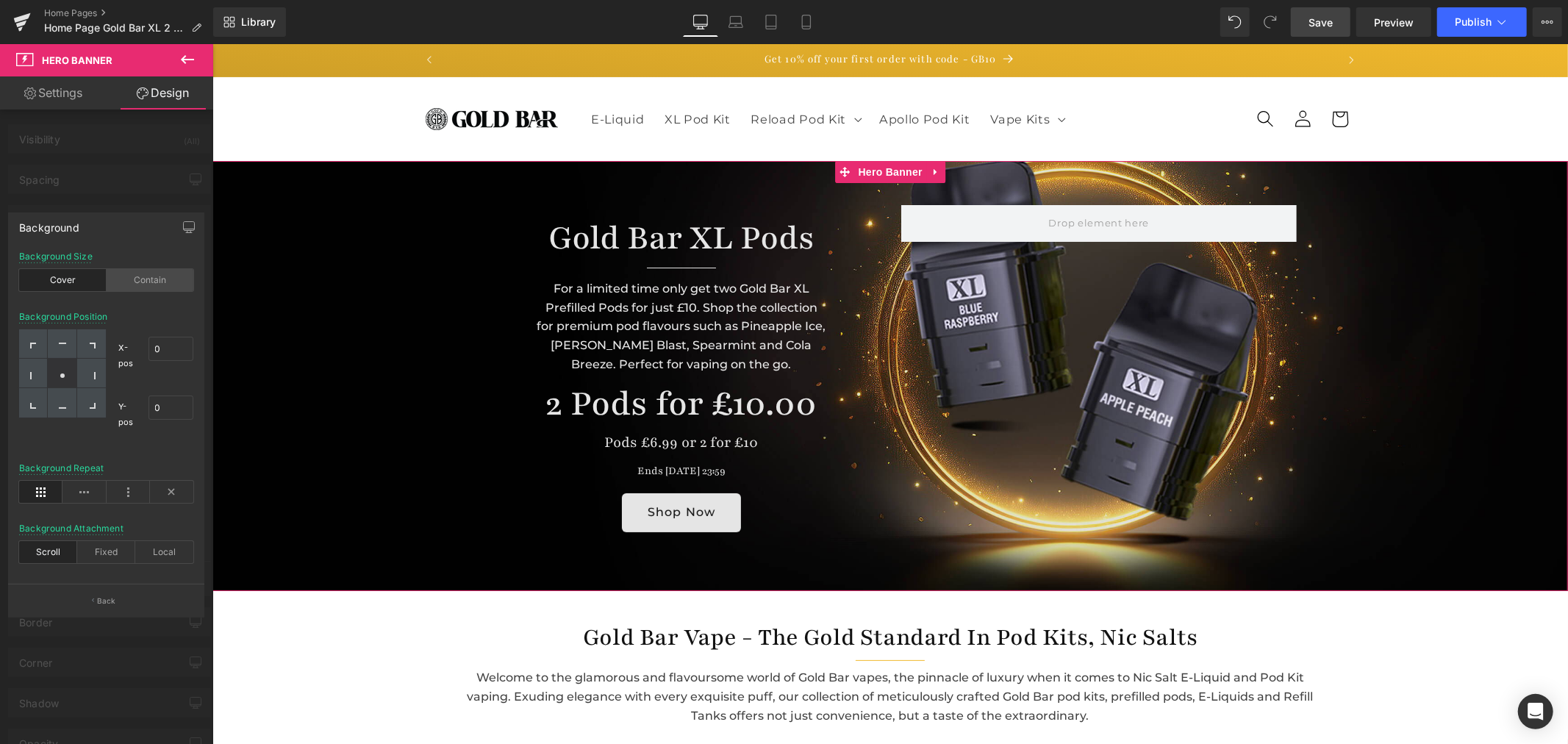
click at [155, 283] on div "Contain" at bounding box center [150, 280] width 87 height 22
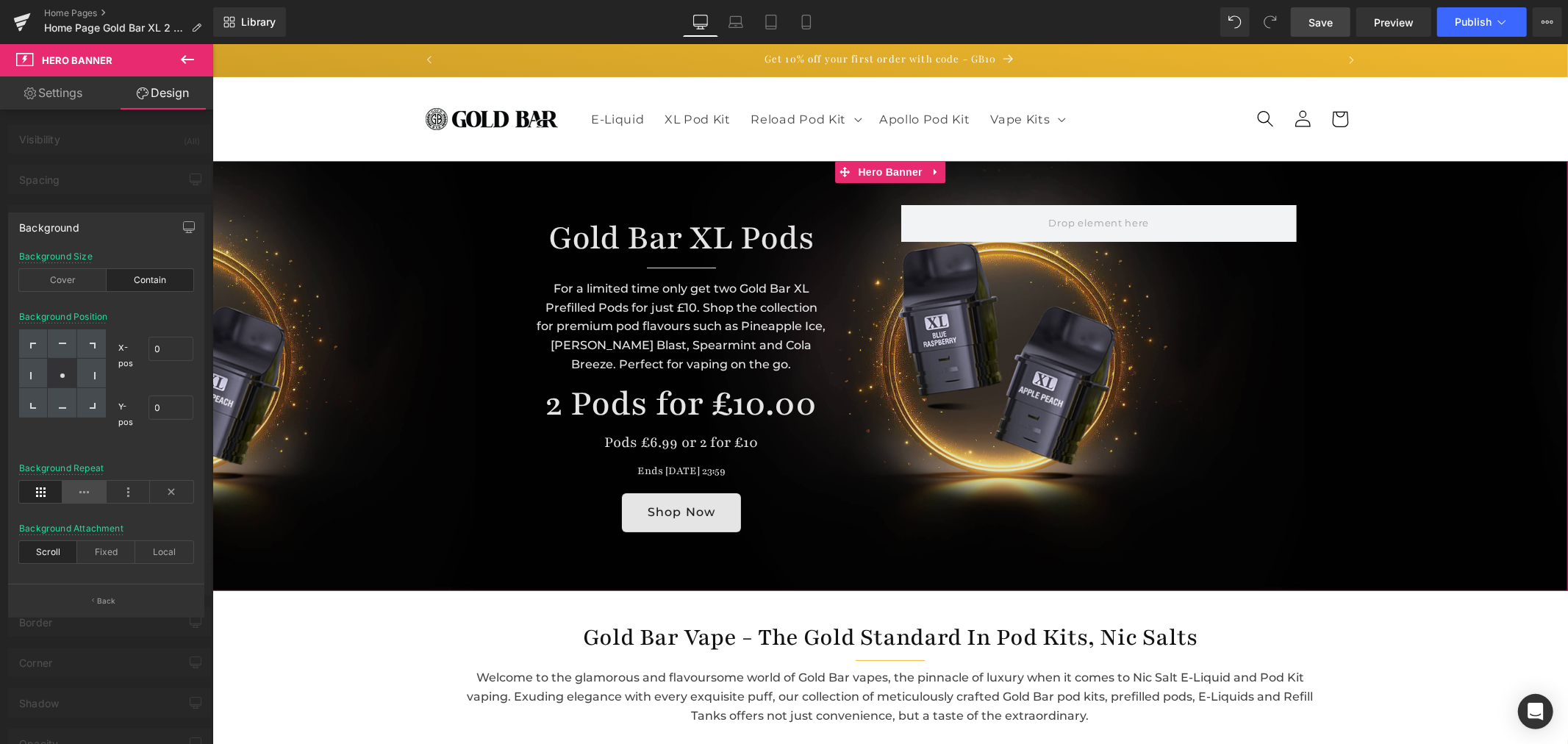
click at [88, 497] on icon at bounding box center [84, 491] width 43 height 22
click at [125, 490] on icon at bounding box center [128, 491] width 43 height 22
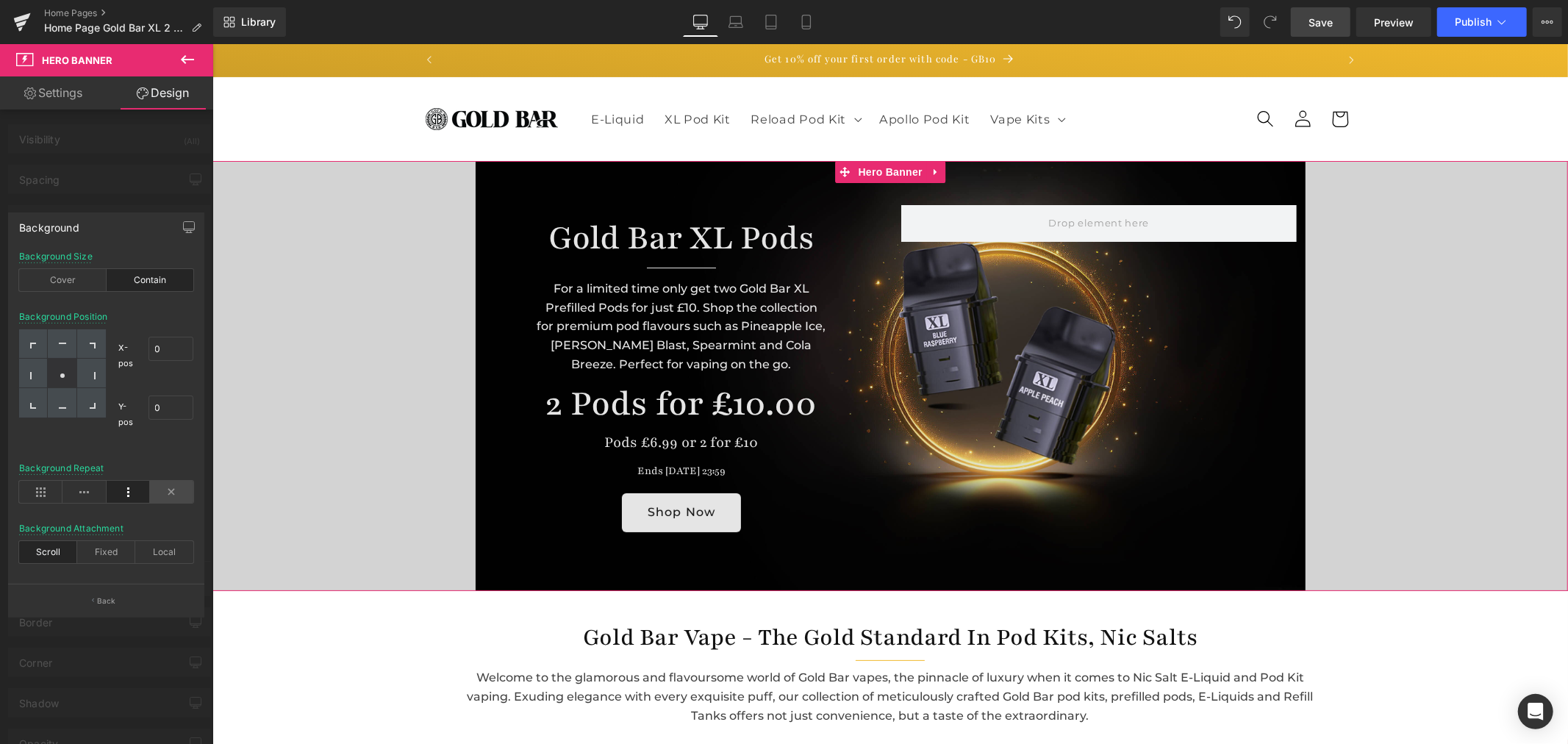
click at [167, 495] on icon at bounding box center [171, 491] width 43 height 22
click at [50, 490] on icon at bounding box center [40, 491] width 43 height 22
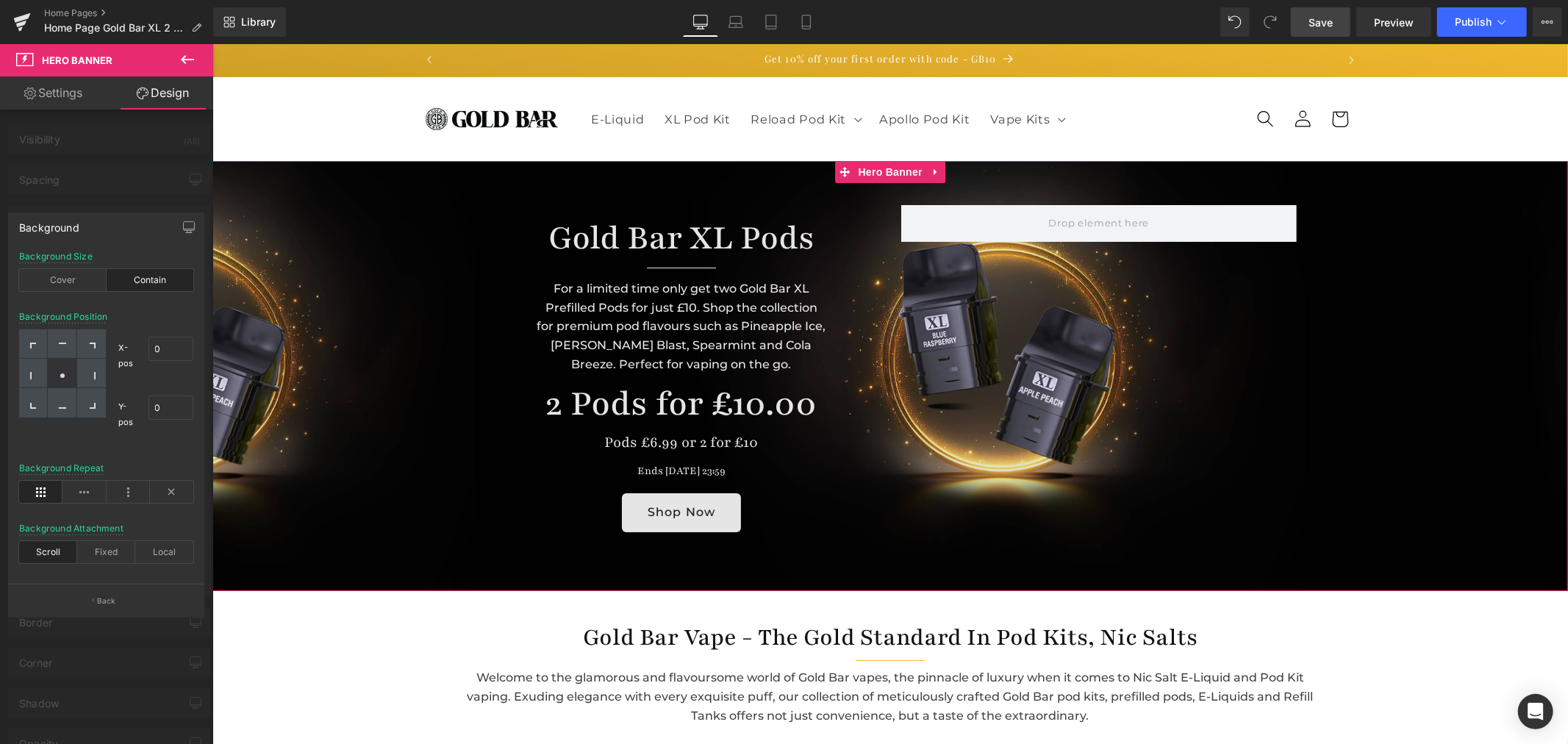
click at [84, 292] on div "Background Size Cover Contain" at bounding box center [106, 280] width 174 height 57
click at [84, 286] on div "Cover" at bounding box center [62, 280] width 87 height 22
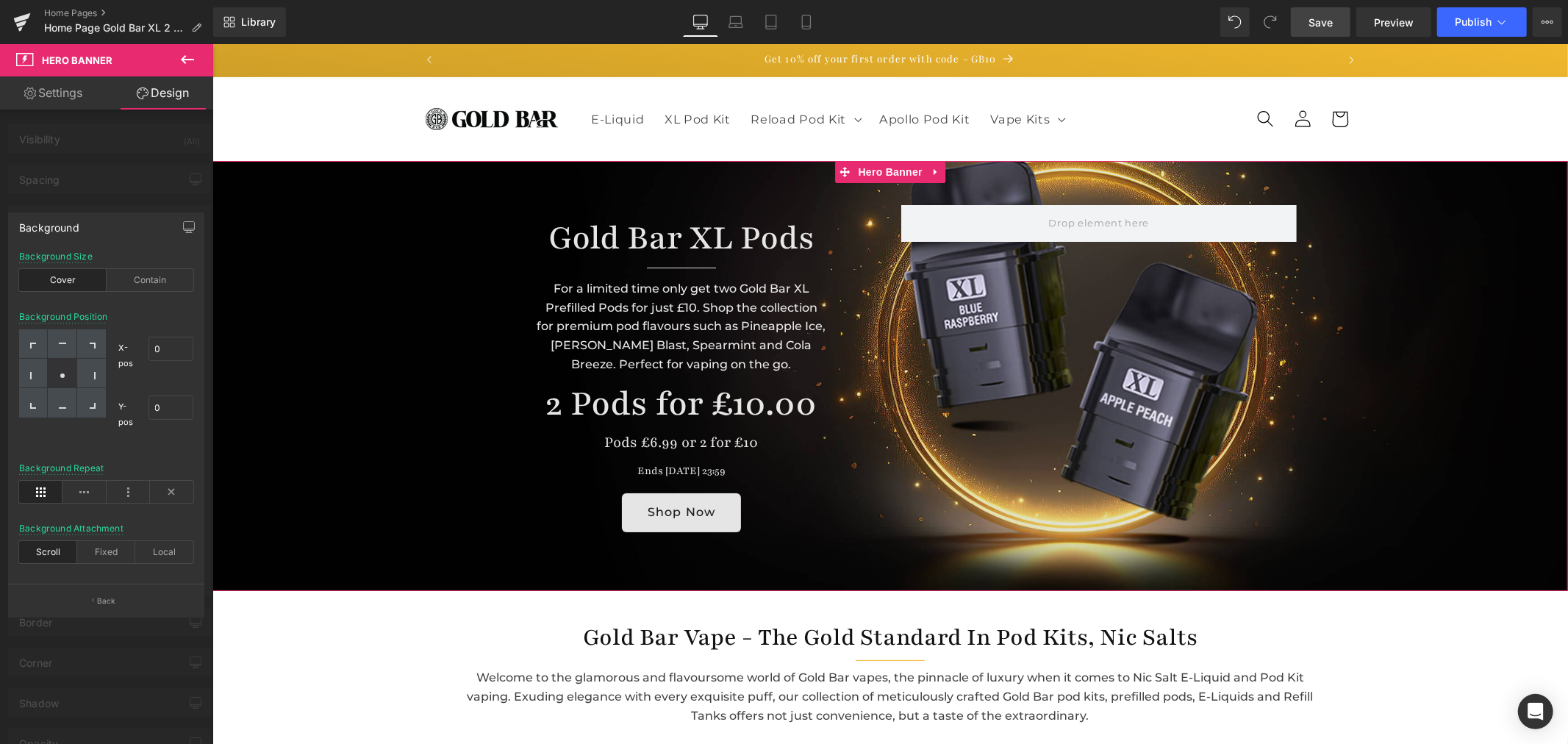
click at [62, 376] on circle at bounding box center [62, 375] width 5 height 5
click at [97, 373] on div at bounding box center [91, 373] width 29 height 30
click at [72, 377] on div at bounding box center [62, 373] width 29 height 30
click at [1320, 23] on span "Save" at bounding box center [1320, 22] width 24 height 15
click at [106, 552] on div "Fixed" at bounding box center [106, 552] width 58 height 22
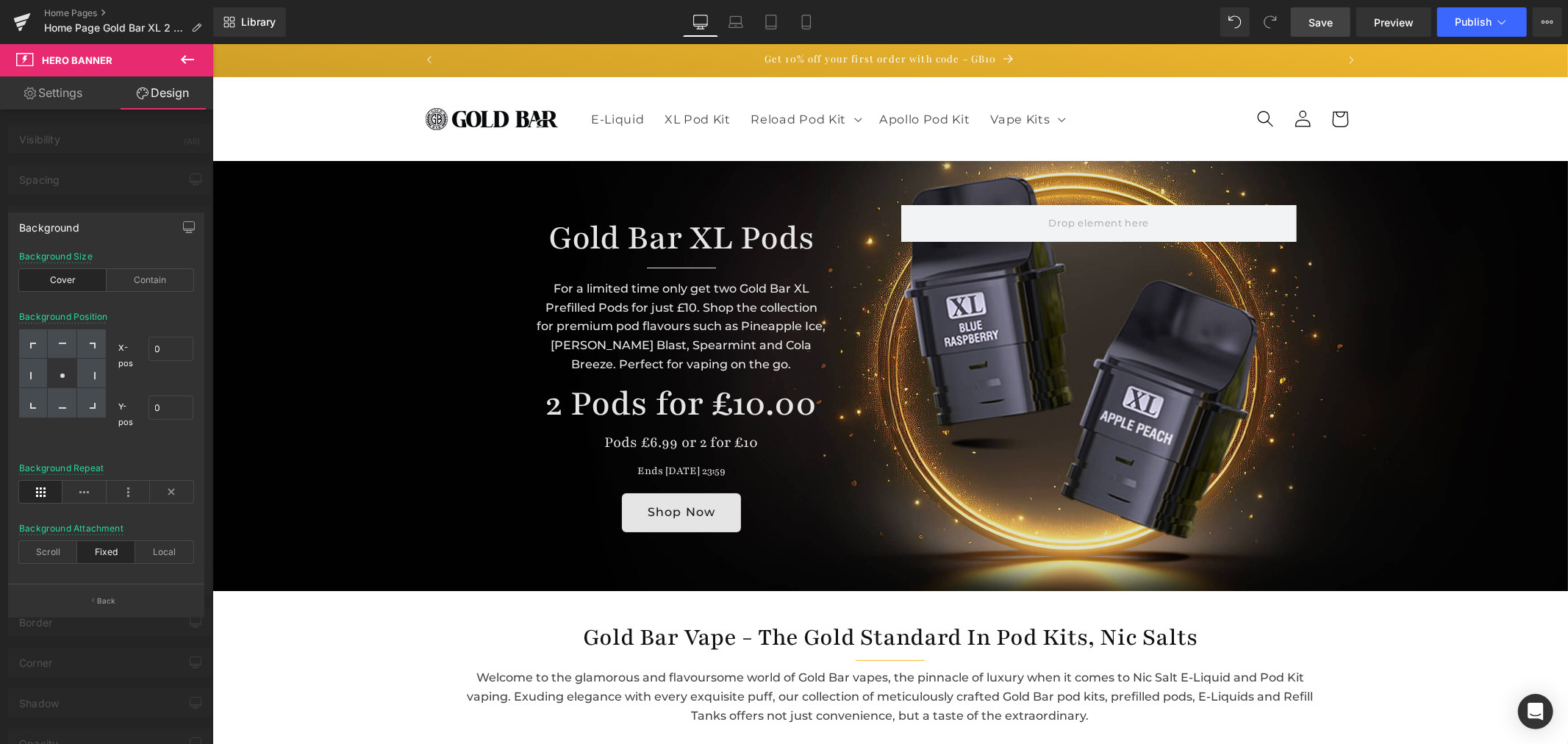
click at [1332, 27] on span "Save" at bounding box center [1320, 22] width 24 height 15
click at [933, 170] on div at bounding box center [889, 393] width 1356 height 700
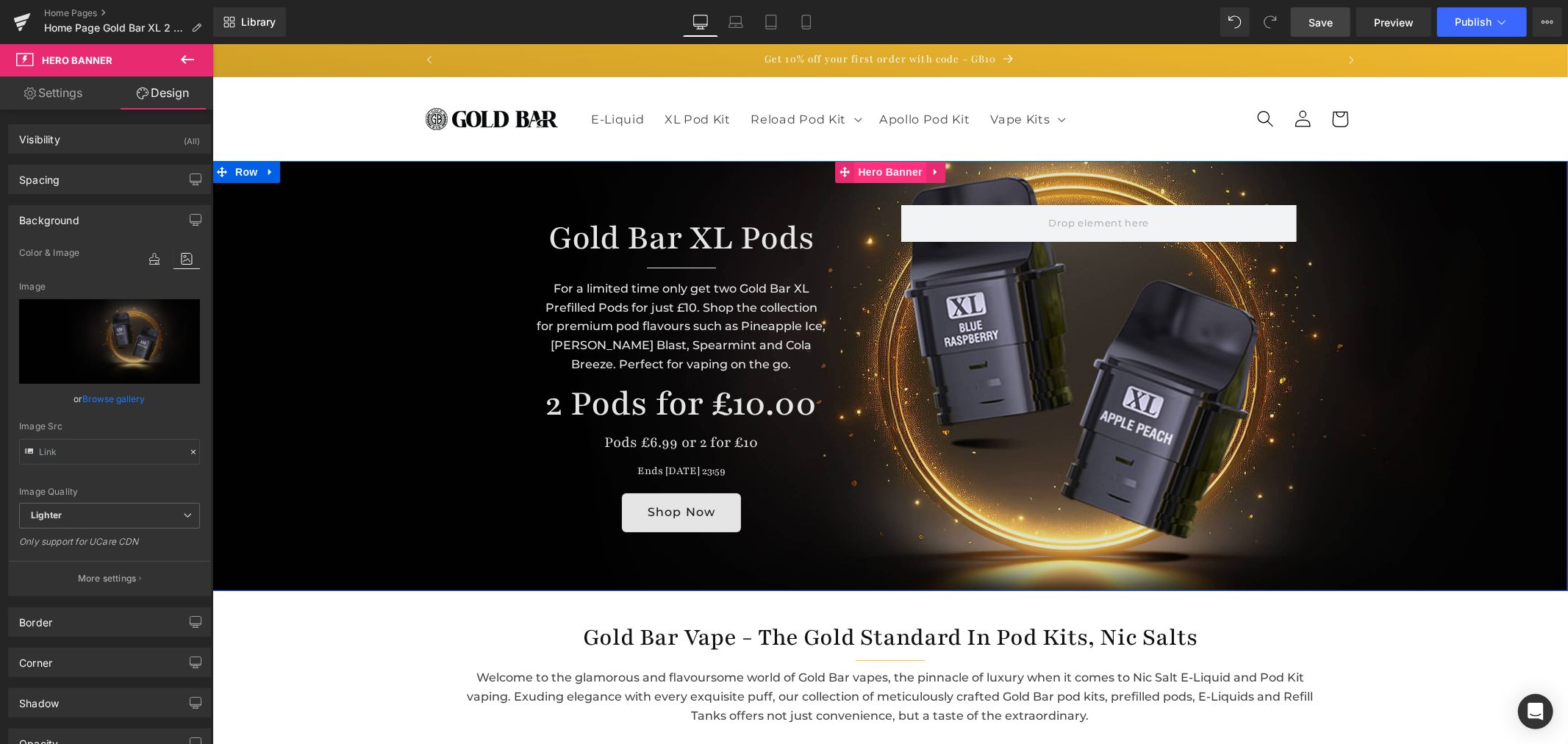
click at [878, 167] on span "Hero Banner" at bounding box center [890, 171] width 71 height 22
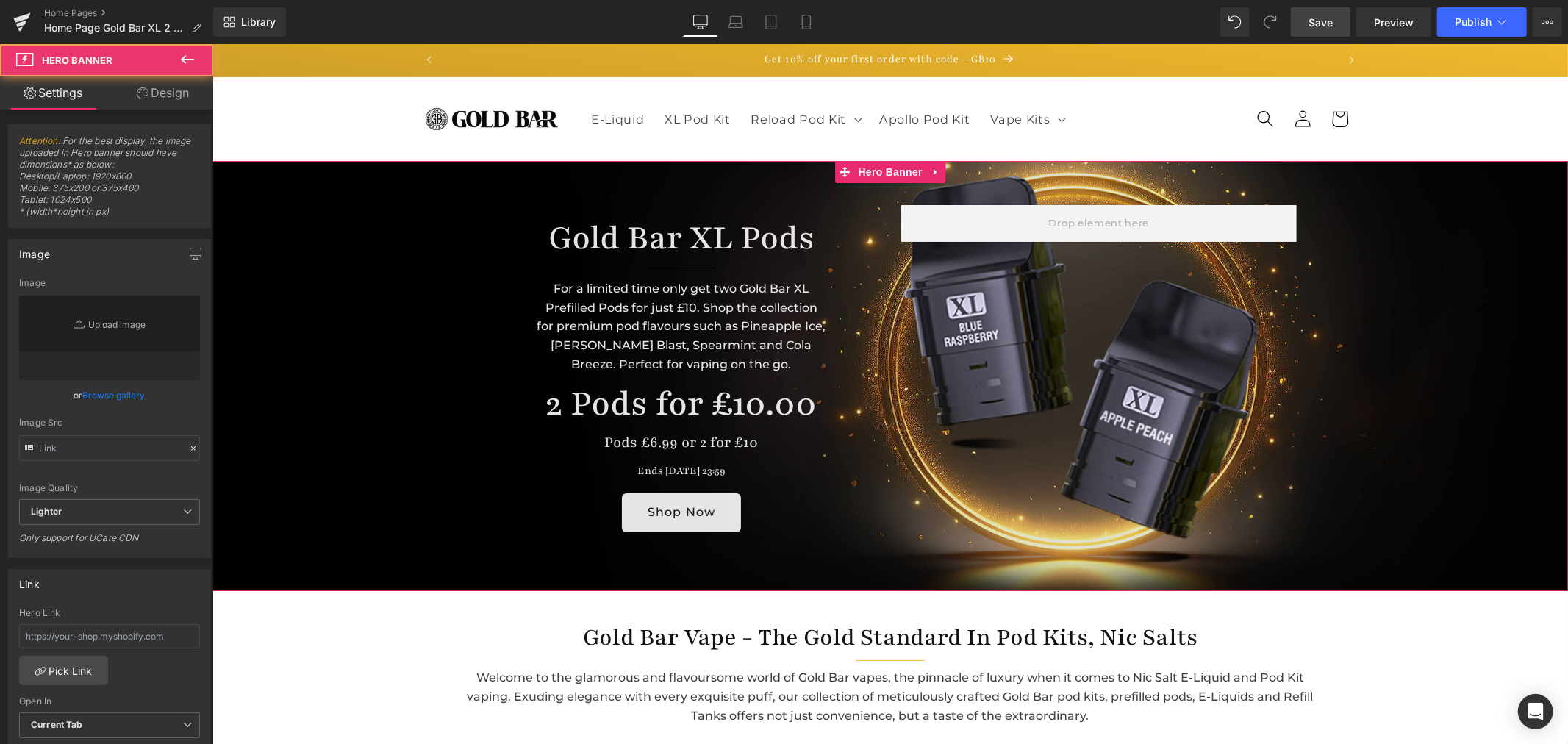
drag, startPoint x: 666, startPoint y: 123, endPoint x: 108, endPoint y: 392, distance: 619.5
click at [108, 392] on link "Browse gallery" at bounding box center [113, 395] width 62 height 26
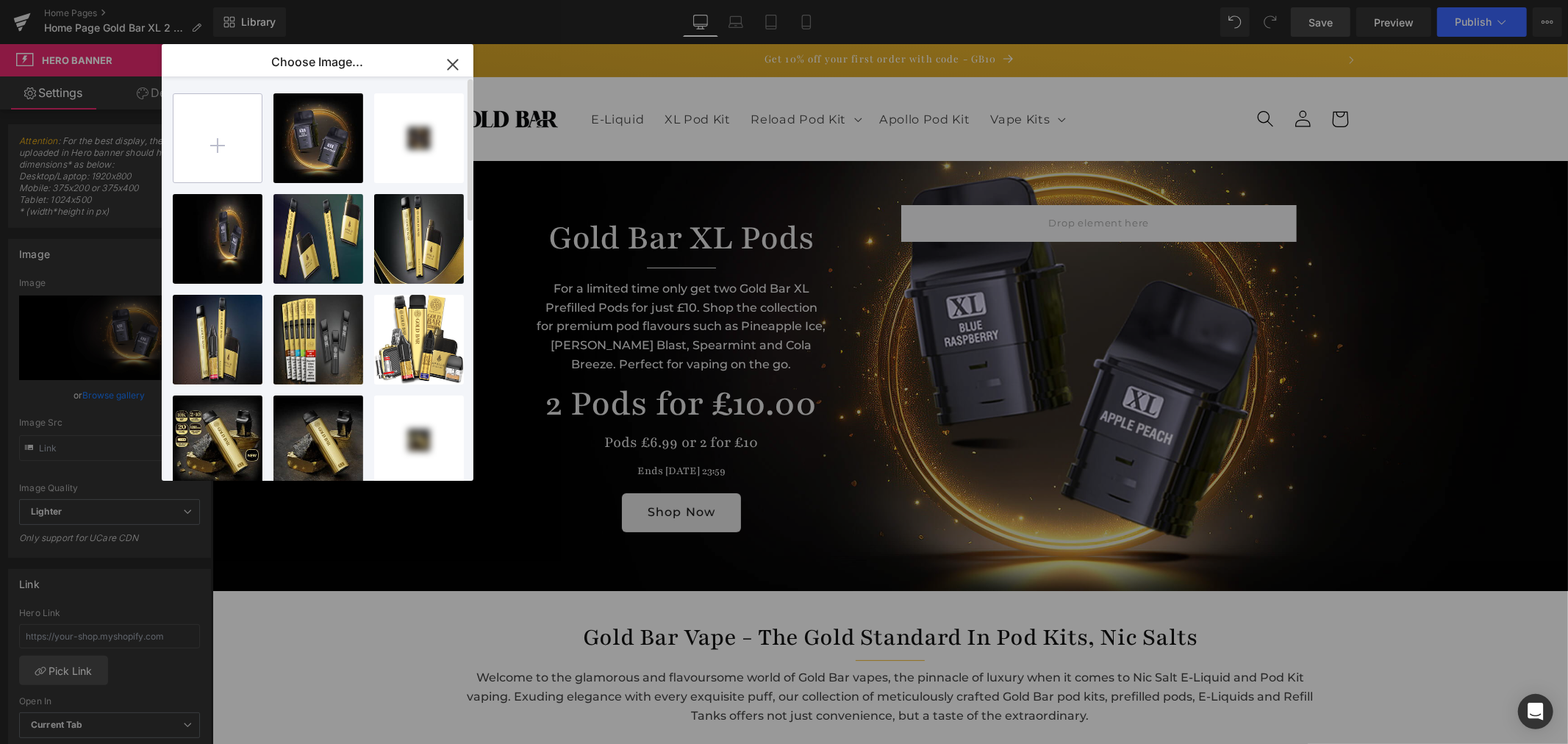
click at [227, 144] on input "file" at bounding box center [217, 138] width 88 height 88
type input "C:\fakepath\Gold-Bar-XL-2-Pods-for-£10-hero.jpg"
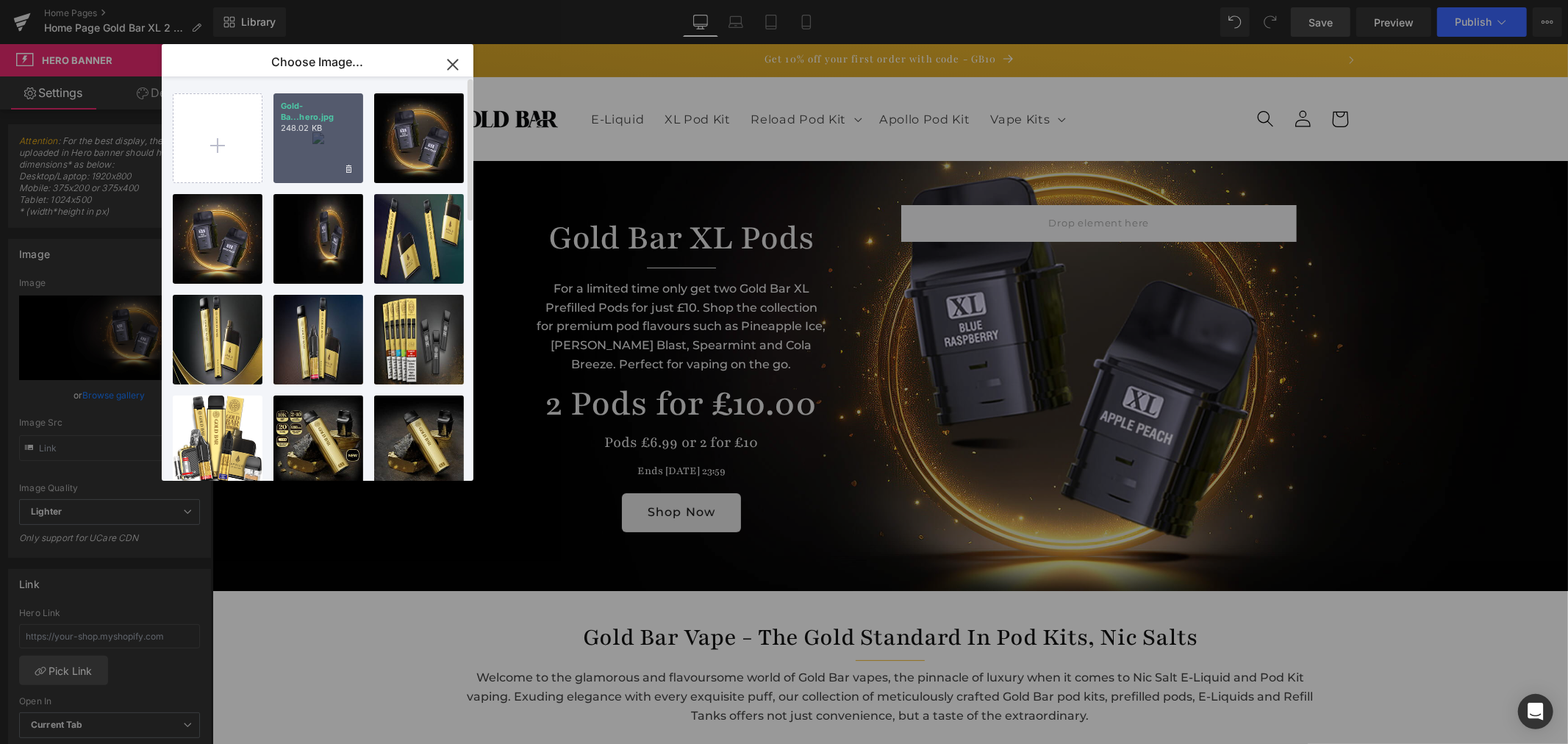
click at [305, 149] on div "Gold-Ba...hero.jpg 248.02 KB" at bounding box center [317, 137] width 89 height 89
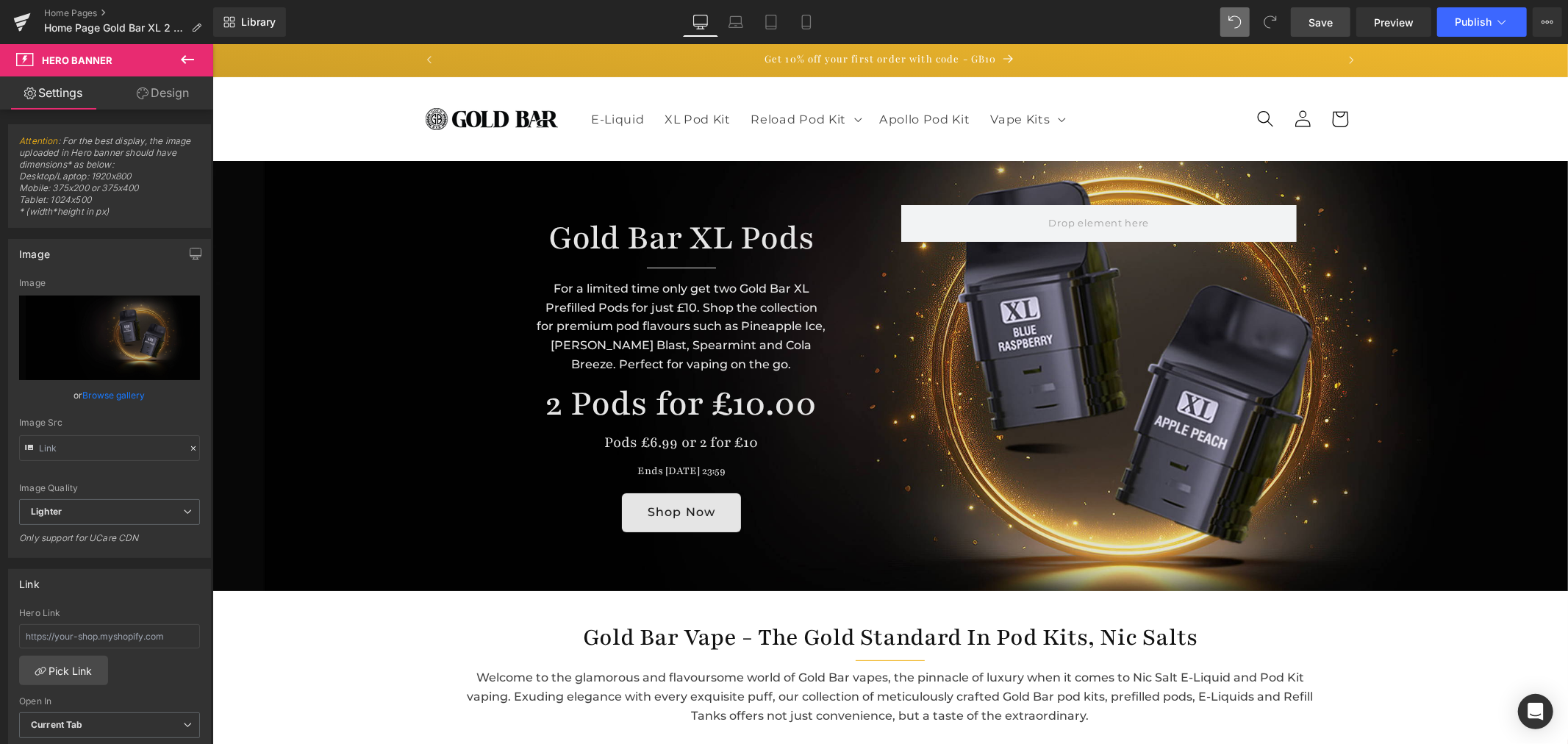
click at [1312, 23] on span "Save" at bounding box center [1320, 22] width 24 height 15
click at [178, 95] on link "Design" at bounding box center [162, 93] width 107 height 33
click at [0, 0] on div "Background" at bounding box center [0, 0] width 0 height 0
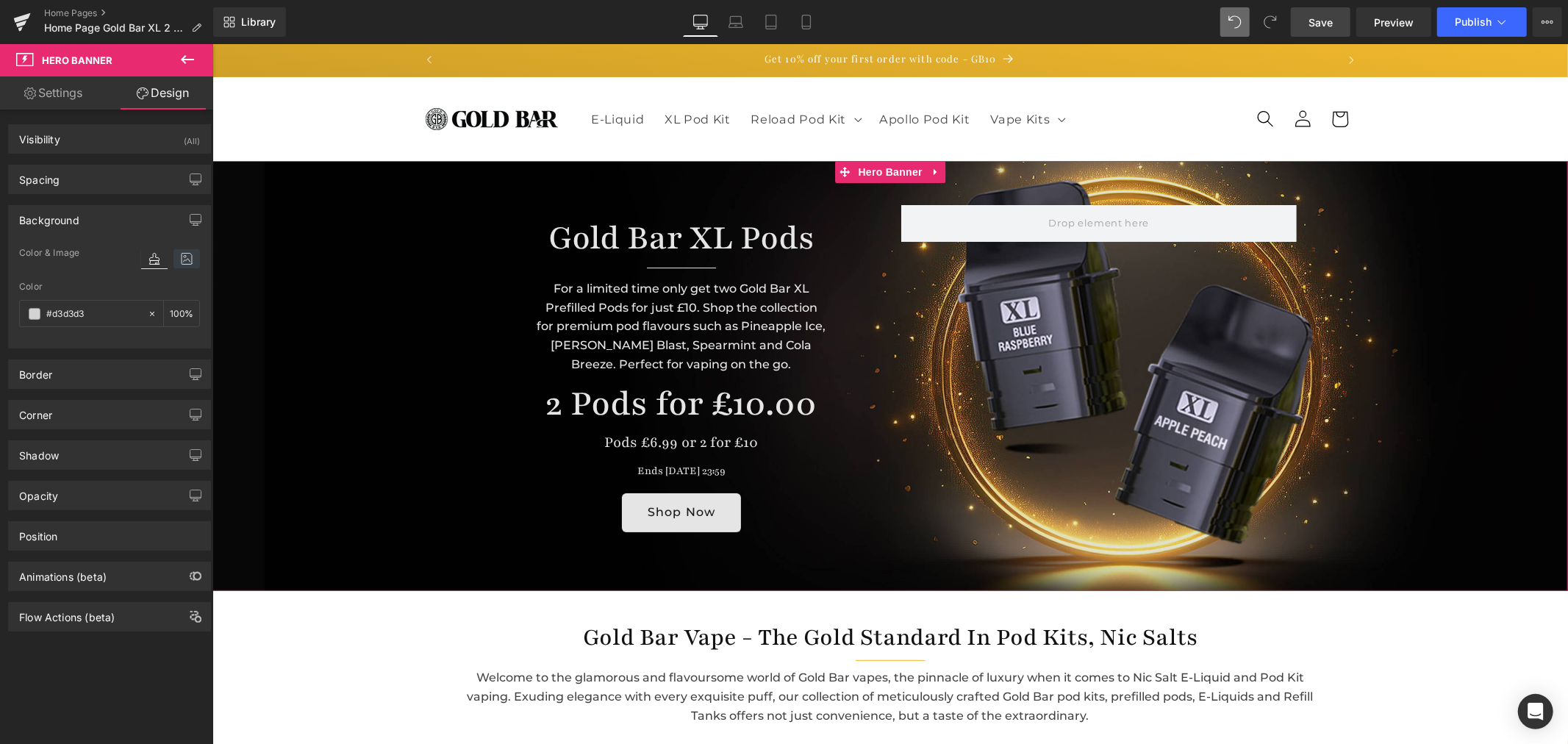
click at [175, 265] on icon at bounding box center [187, 259] width 27 height 19
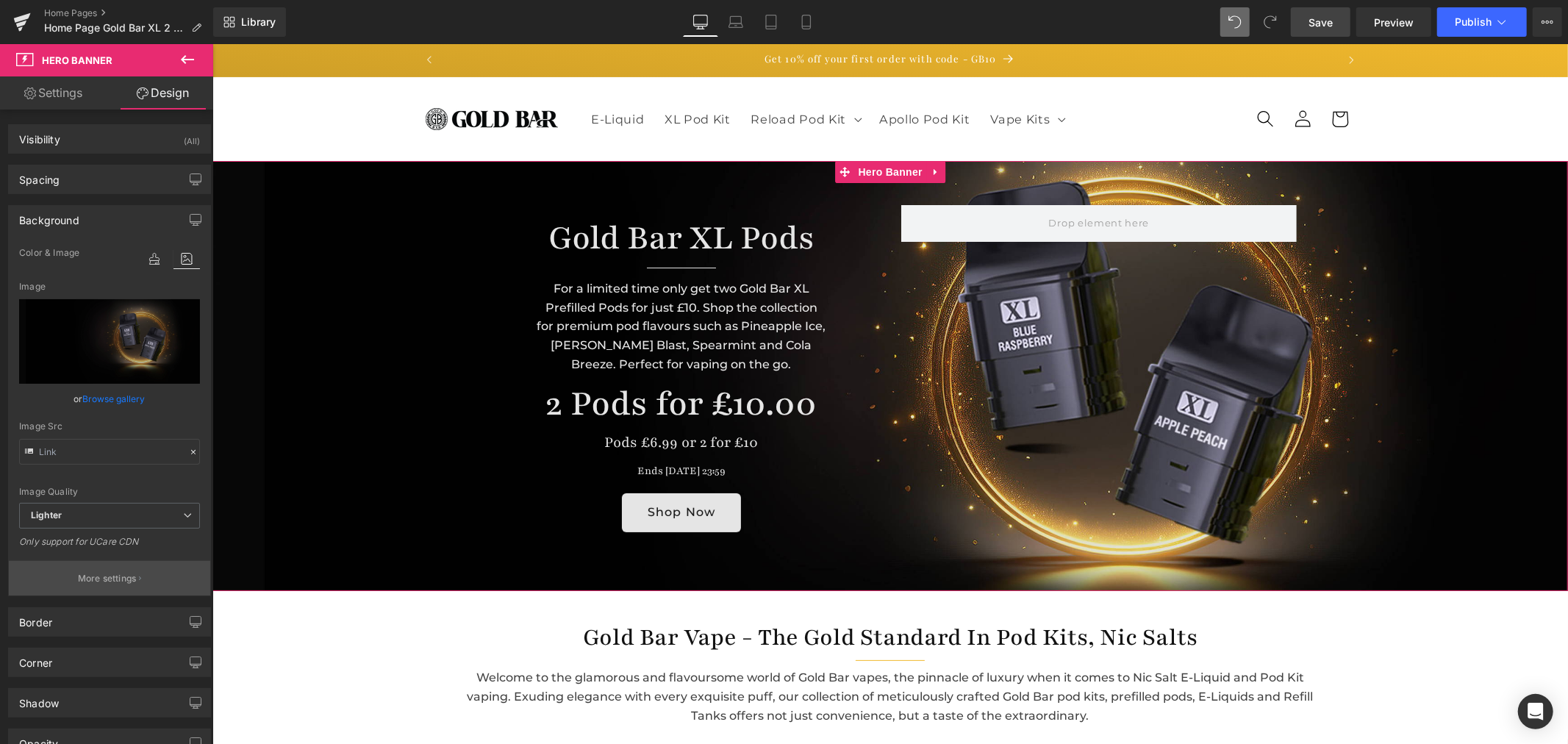
click at [114, 588] on button "More settings" at bounding box center [110, 578] width 202 height 35
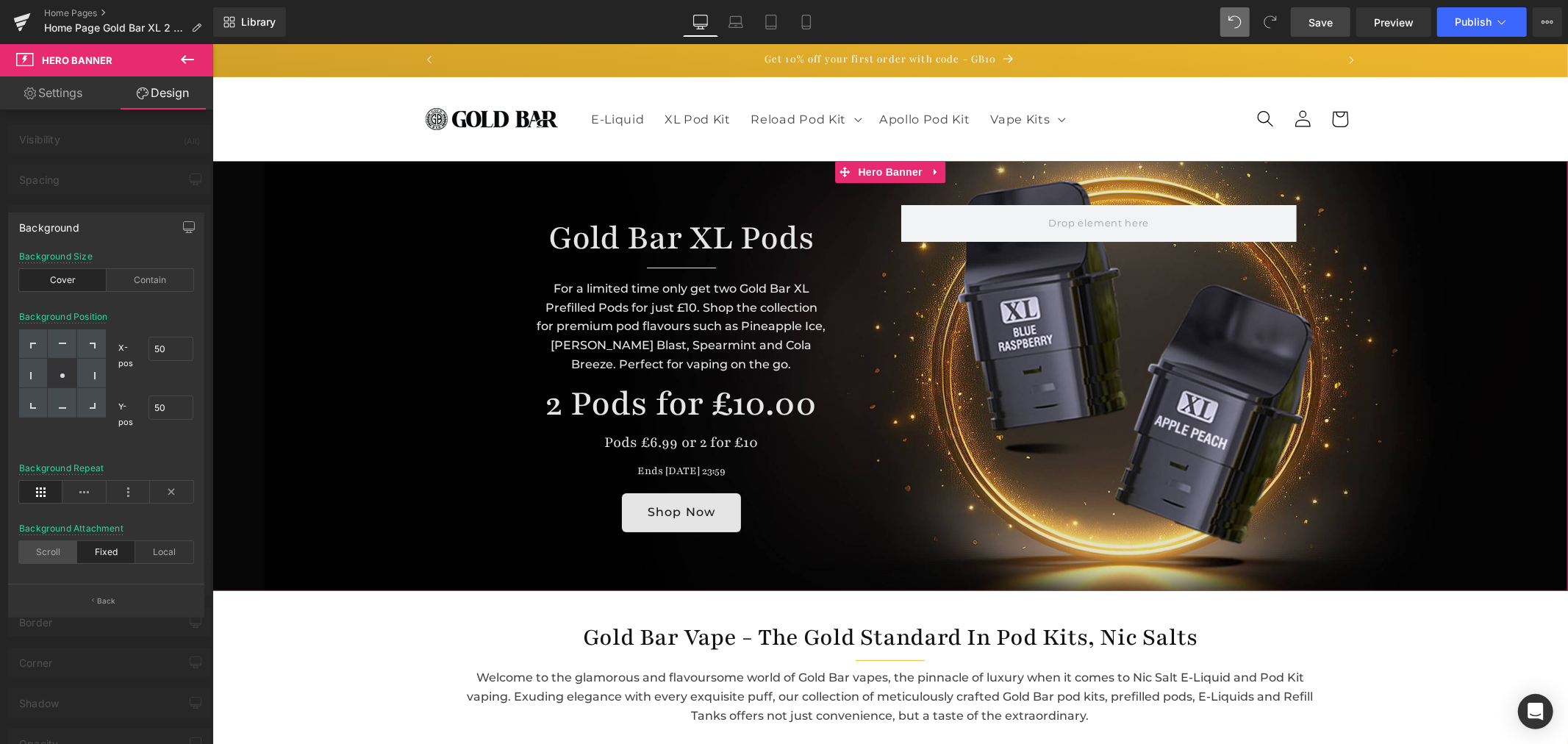
click at [37, 556] on div "Scroll" at bounding box center [48, 552] width 58 height 22
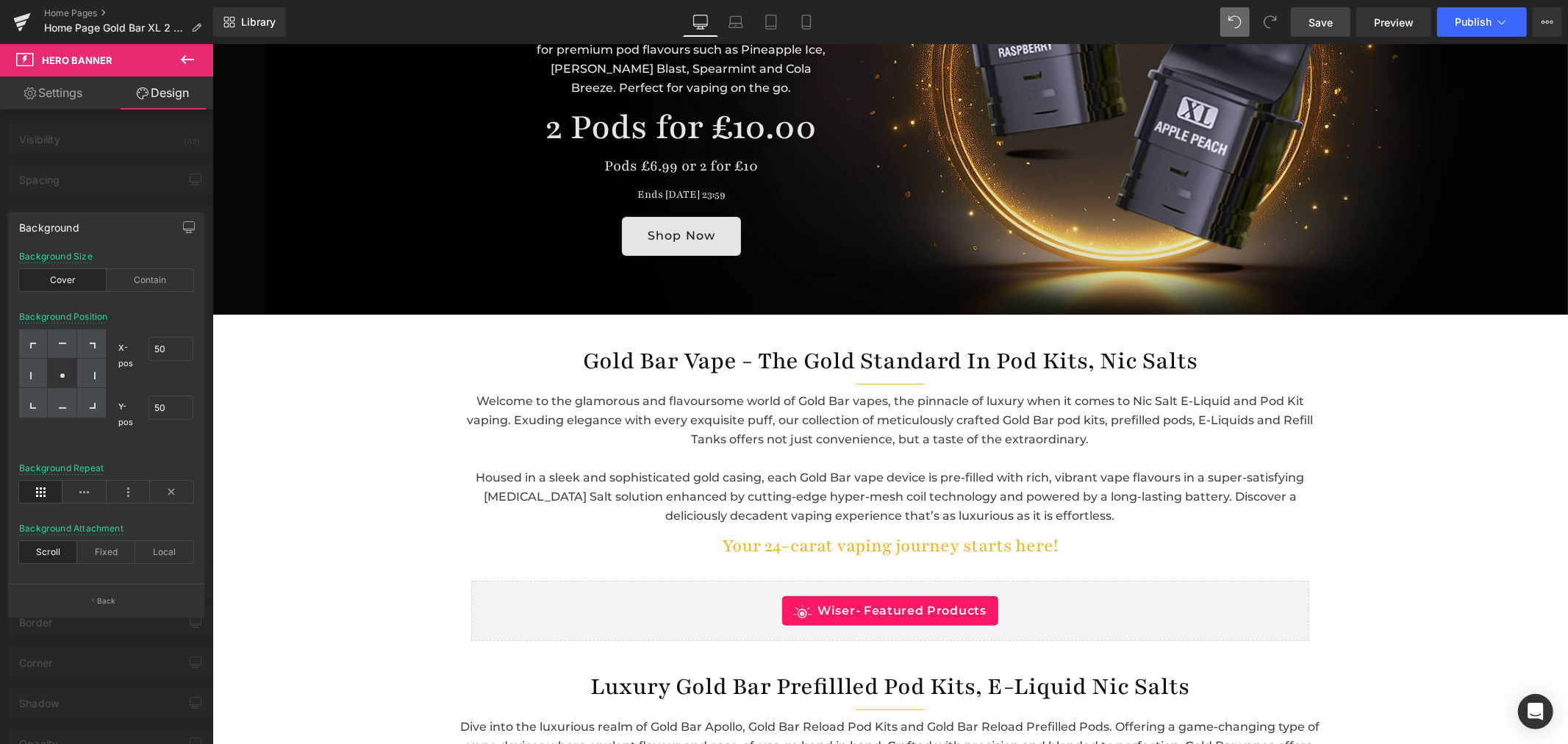
scroll to position [327, 0]
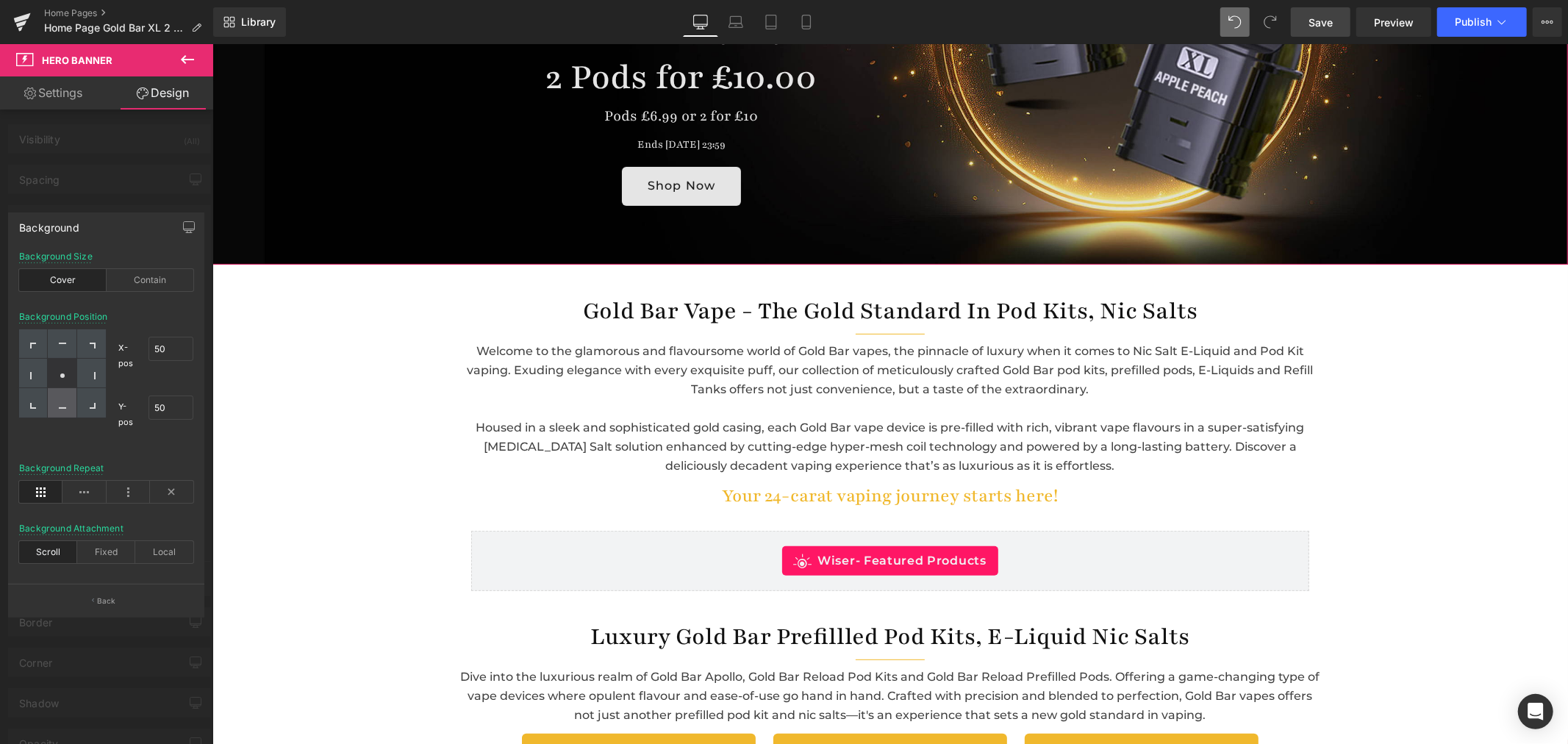
click at [62, 405] on icon at bounding box center [62, 406] width 8 height 8
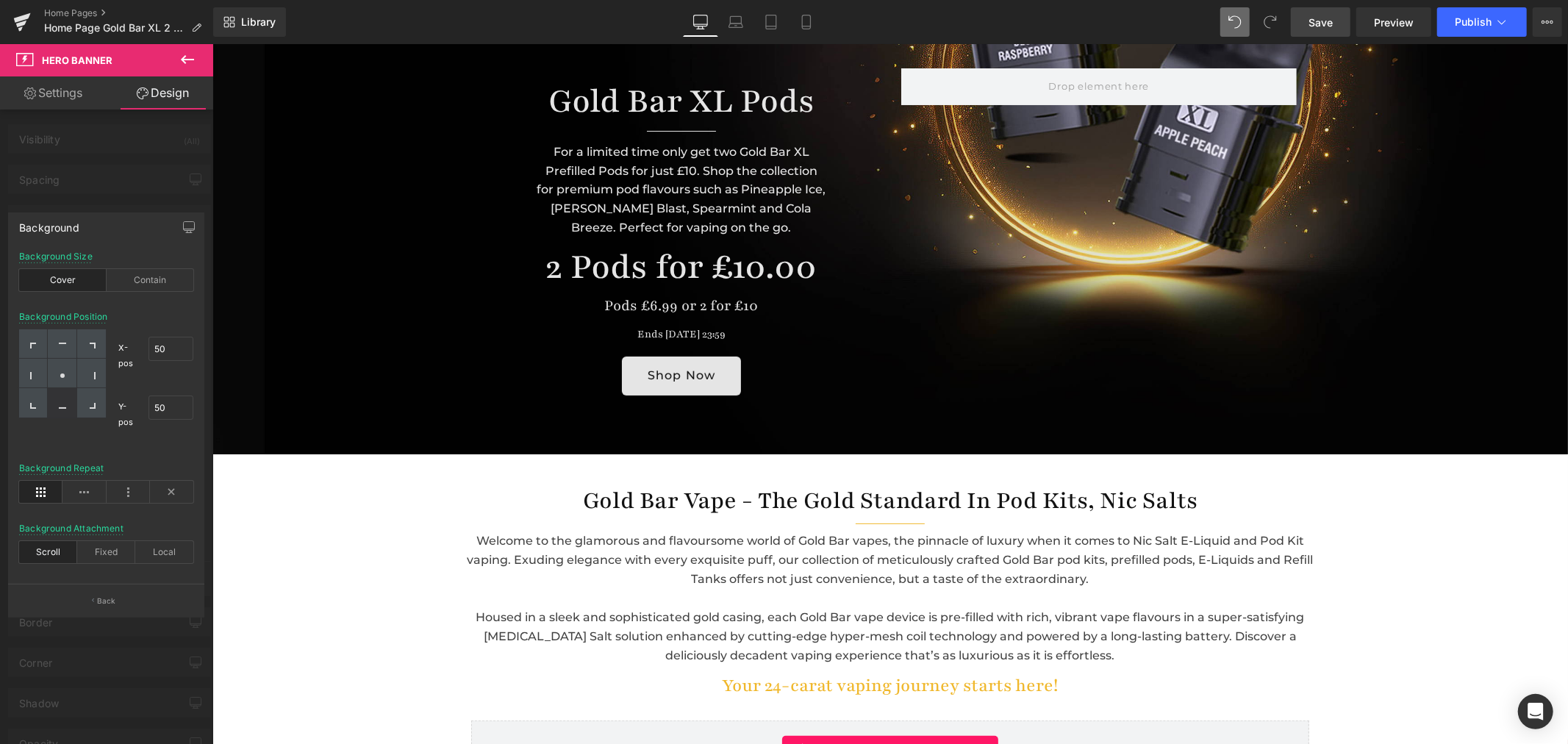
scroll to position [0, 0]
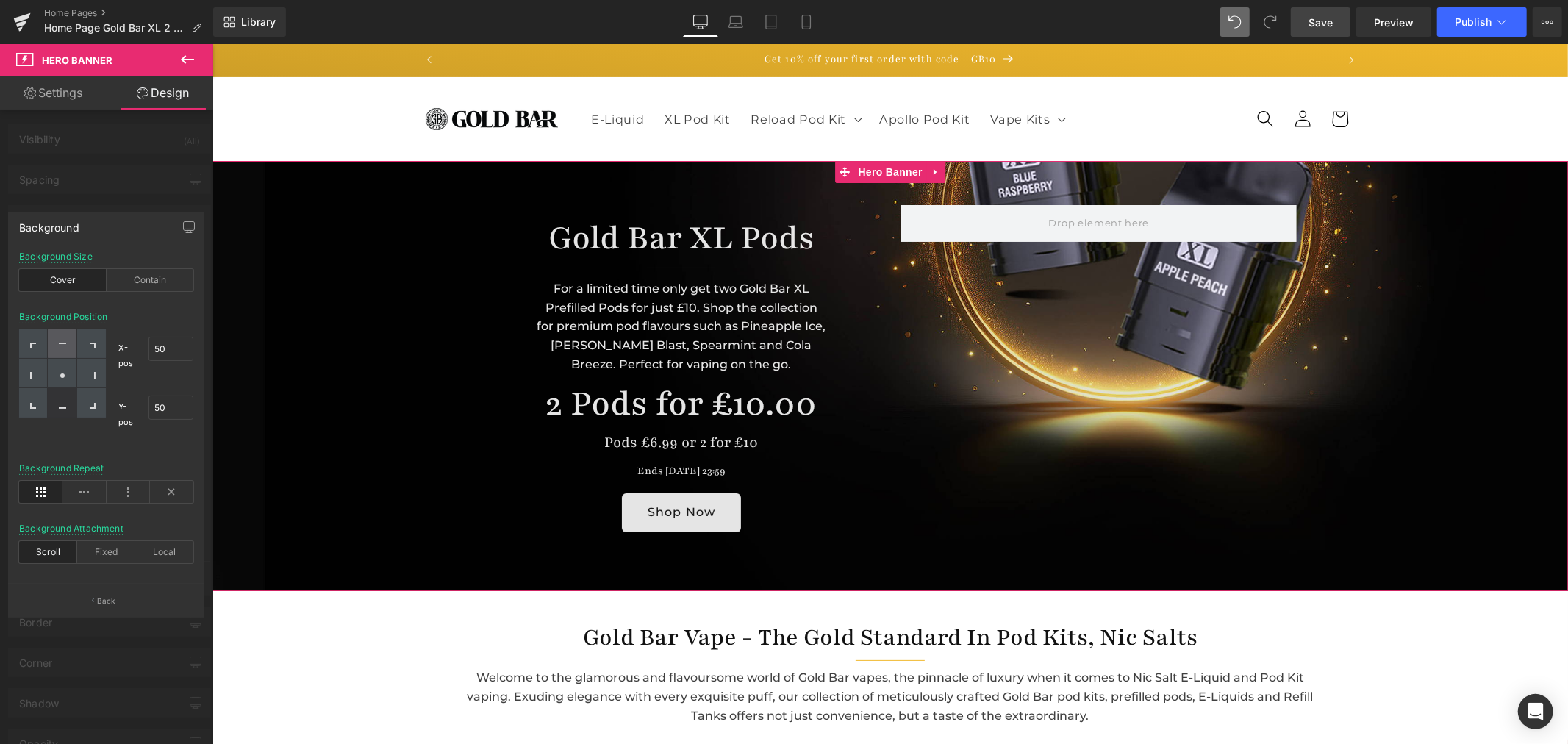
click at [55, 341] on div at bounding box center [62, 344] width 29 height 30
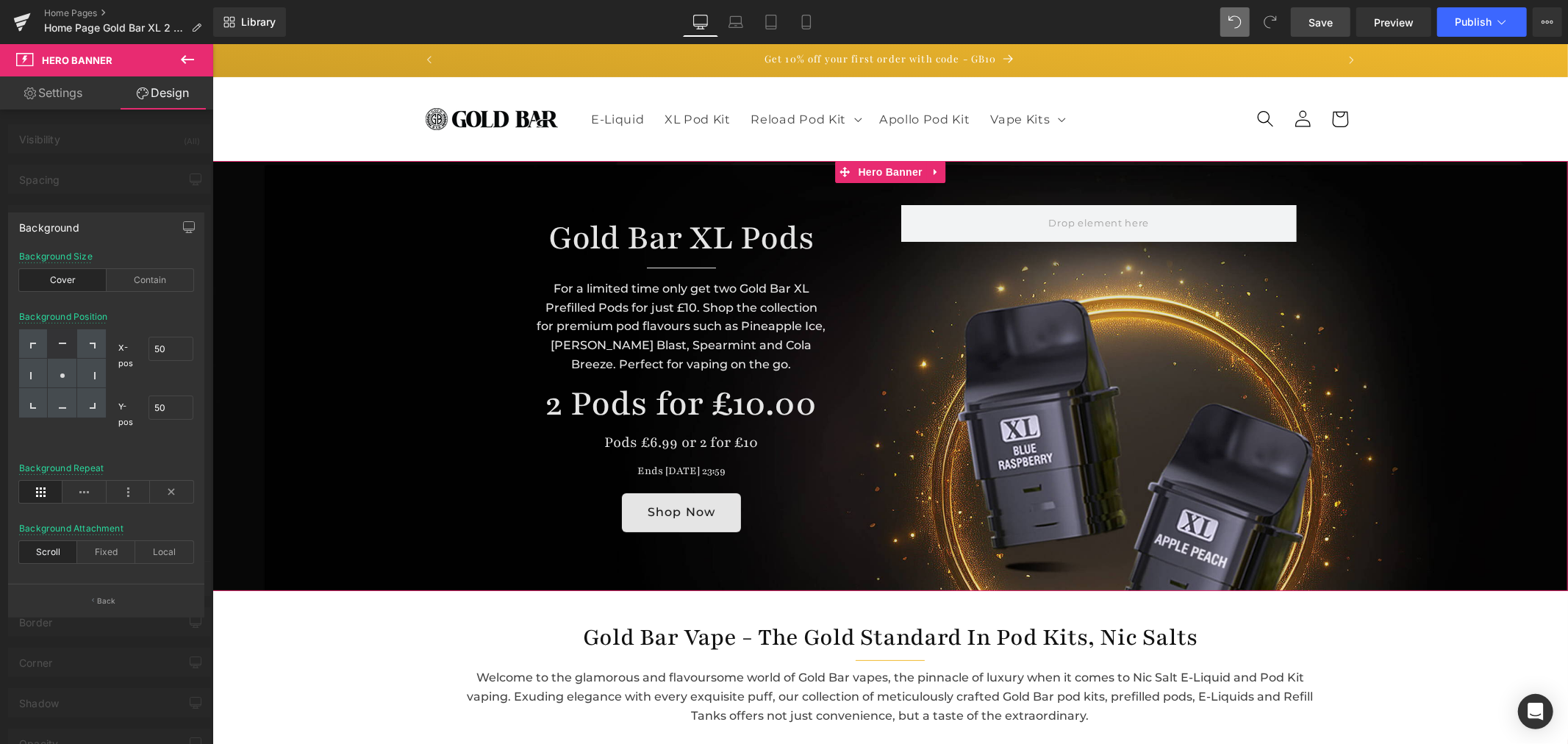
click at [64, 290] on div "Cover" at bounding box center [62, 280] width 87 height 22
click at [54, 372] on div at bounding box center [62, 373] width 29 height 30
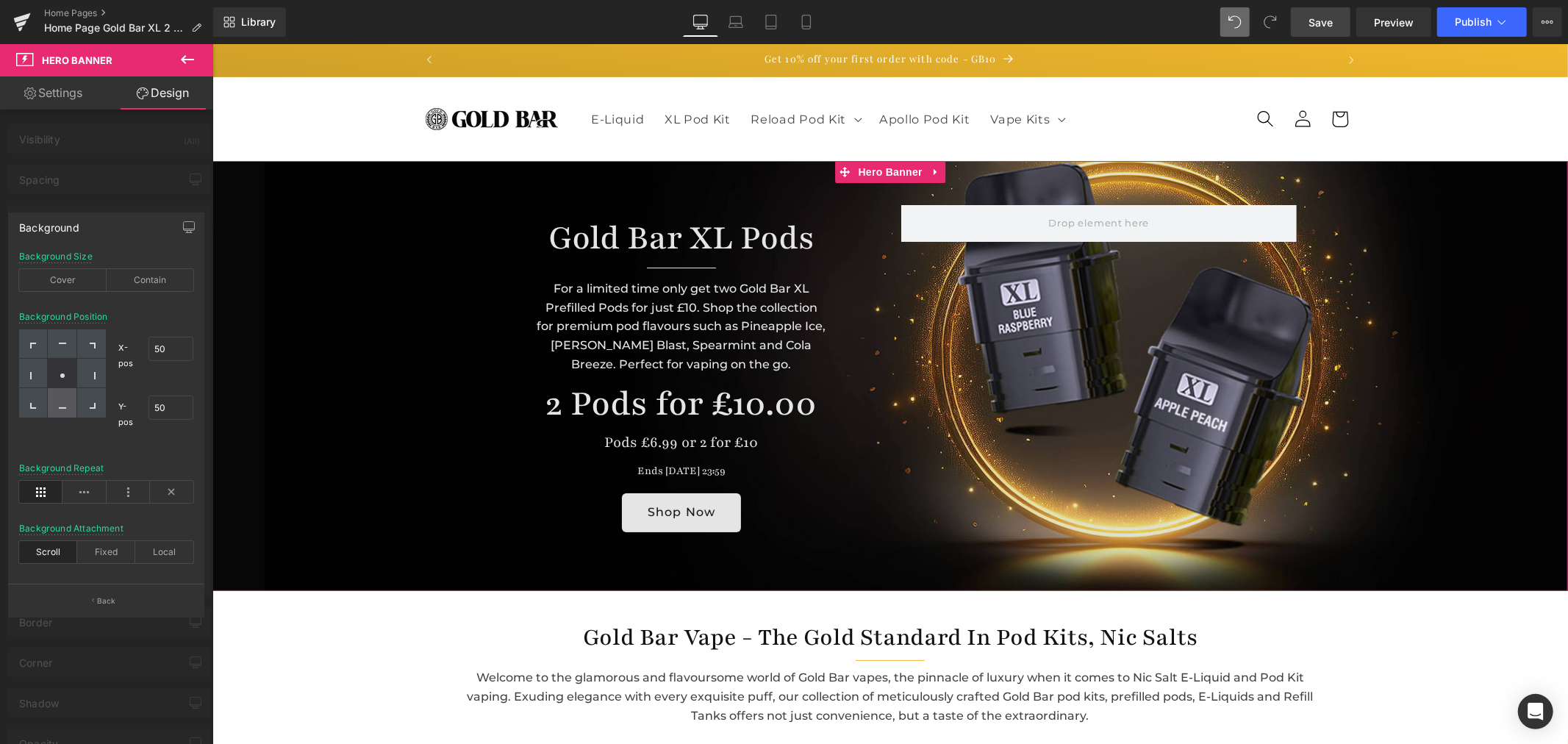
click at [67, 408] on div at bounding box center [62, 403] width 29 height 30
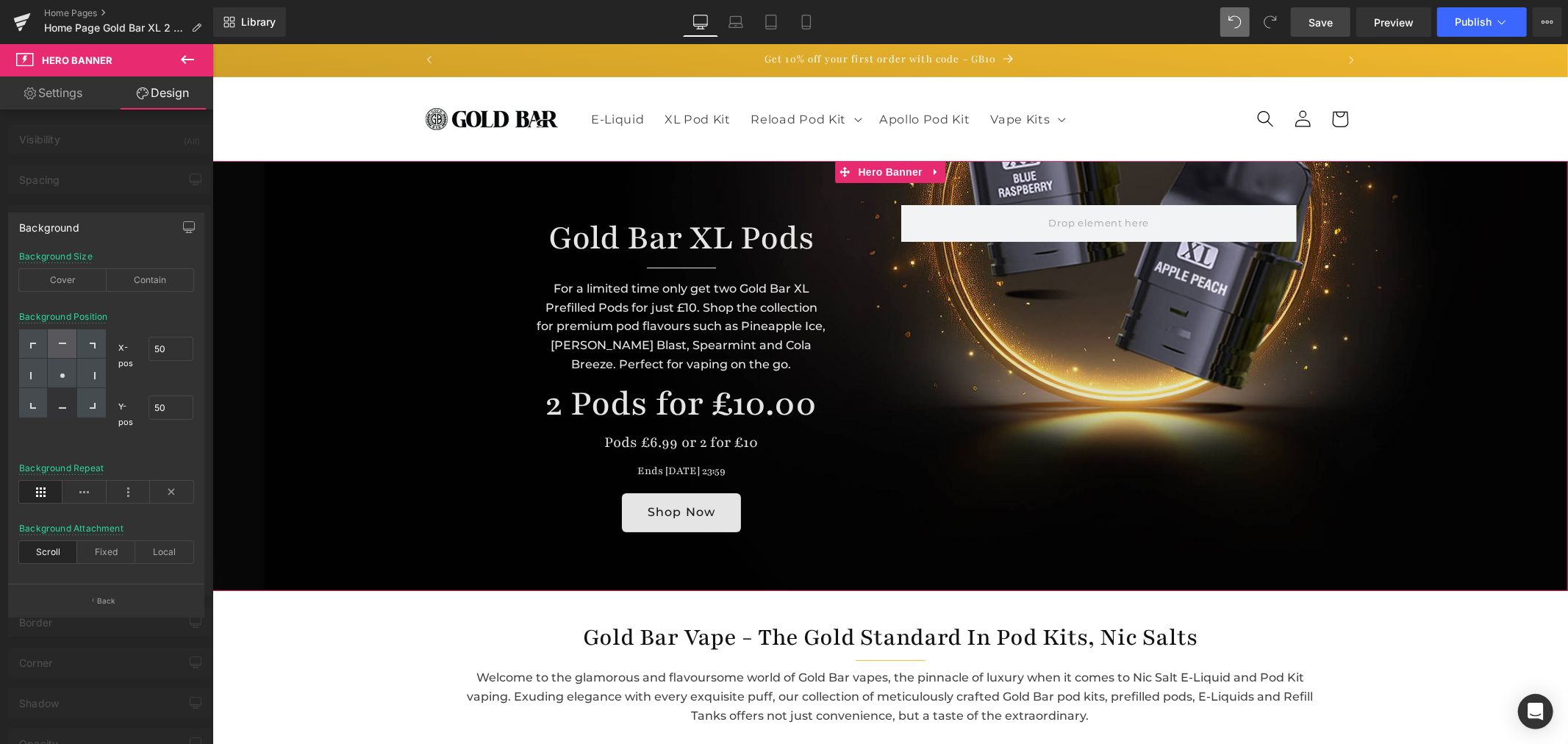
click at [55, 344] on div at bounding box center [62, 344] width 29 height 30
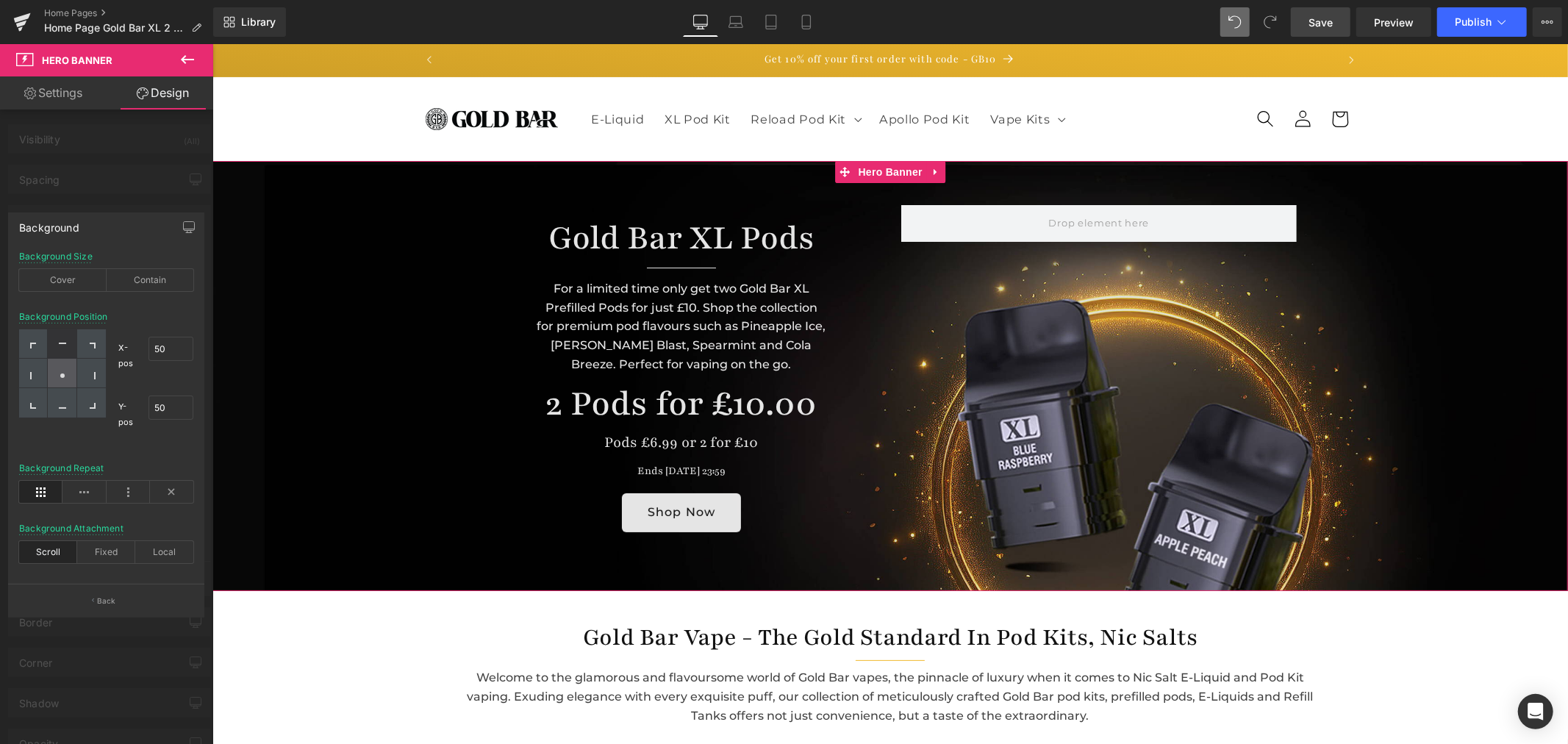
click at [55, 361] on div at bounding box center [62, 373] width 29 height 30
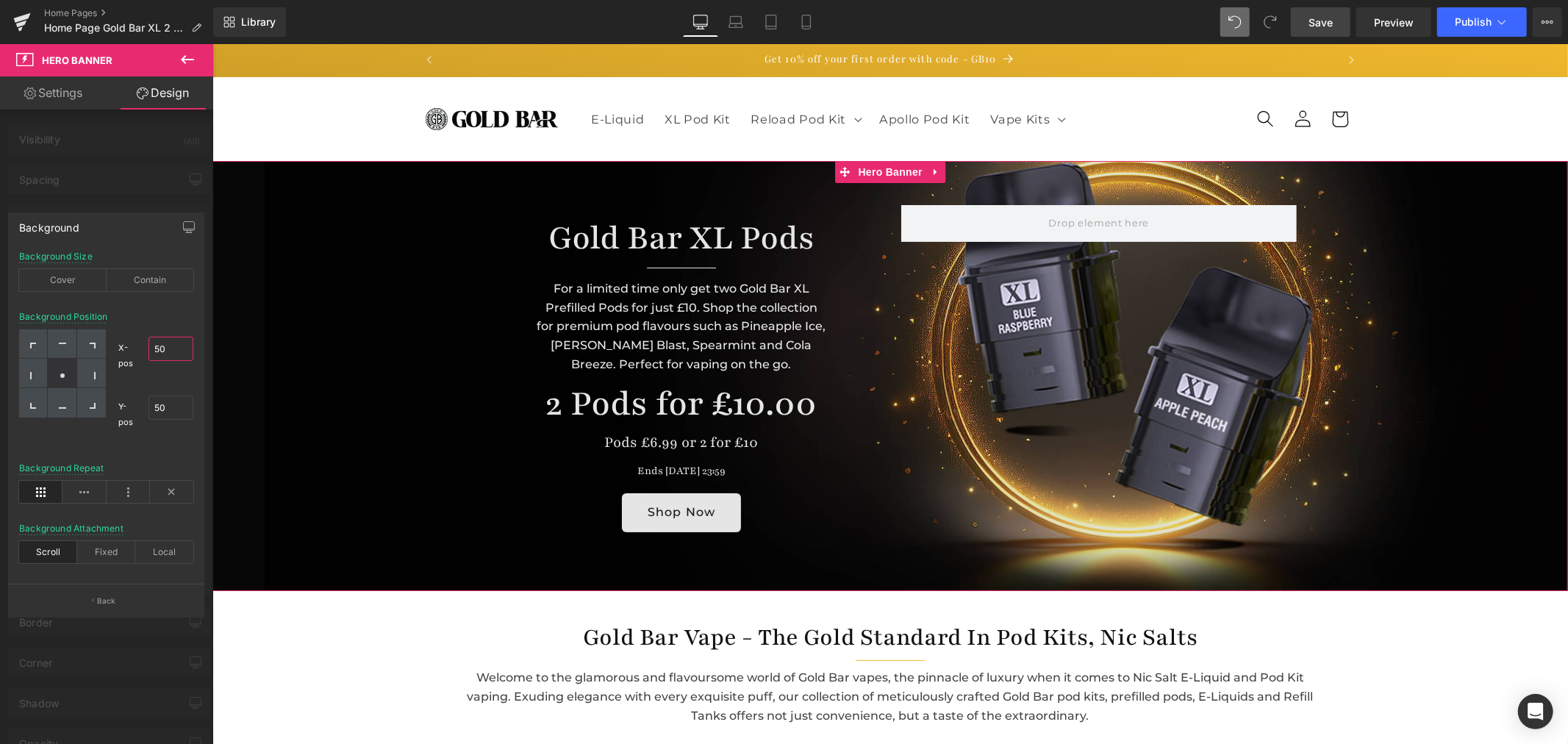
click at [170, 353] on input "50" at bounding box center [170, 348] width 45 height 24
type input "73"
click at [68, 370] on div at bounding box center [62, 373] width 29 height 30
click at [173, 406] on input "50" at bounding box center [170, 407] width 45 height 24
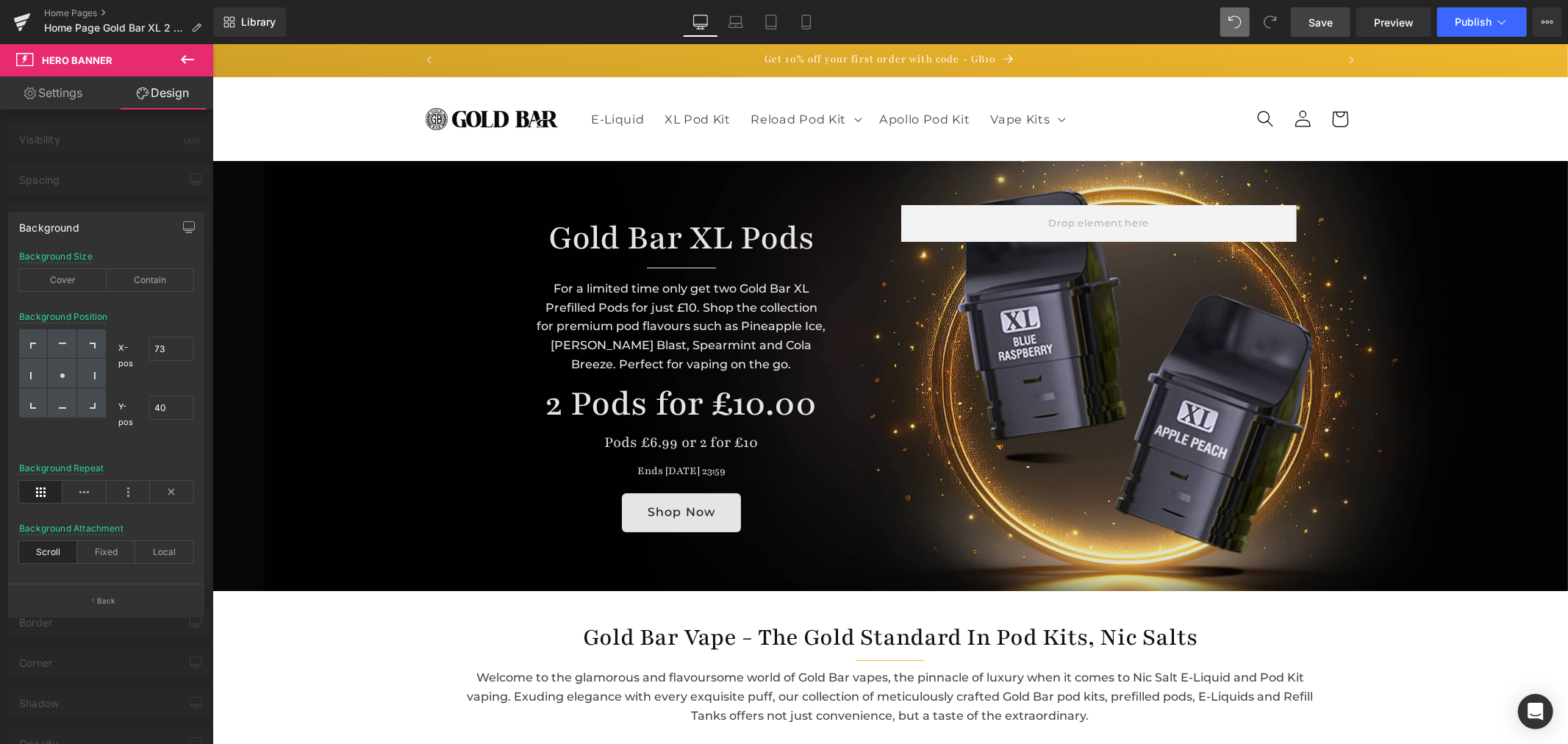
click at [1314, 11] on link "Save" at bounding box center [1321, 22] width 60 height 30
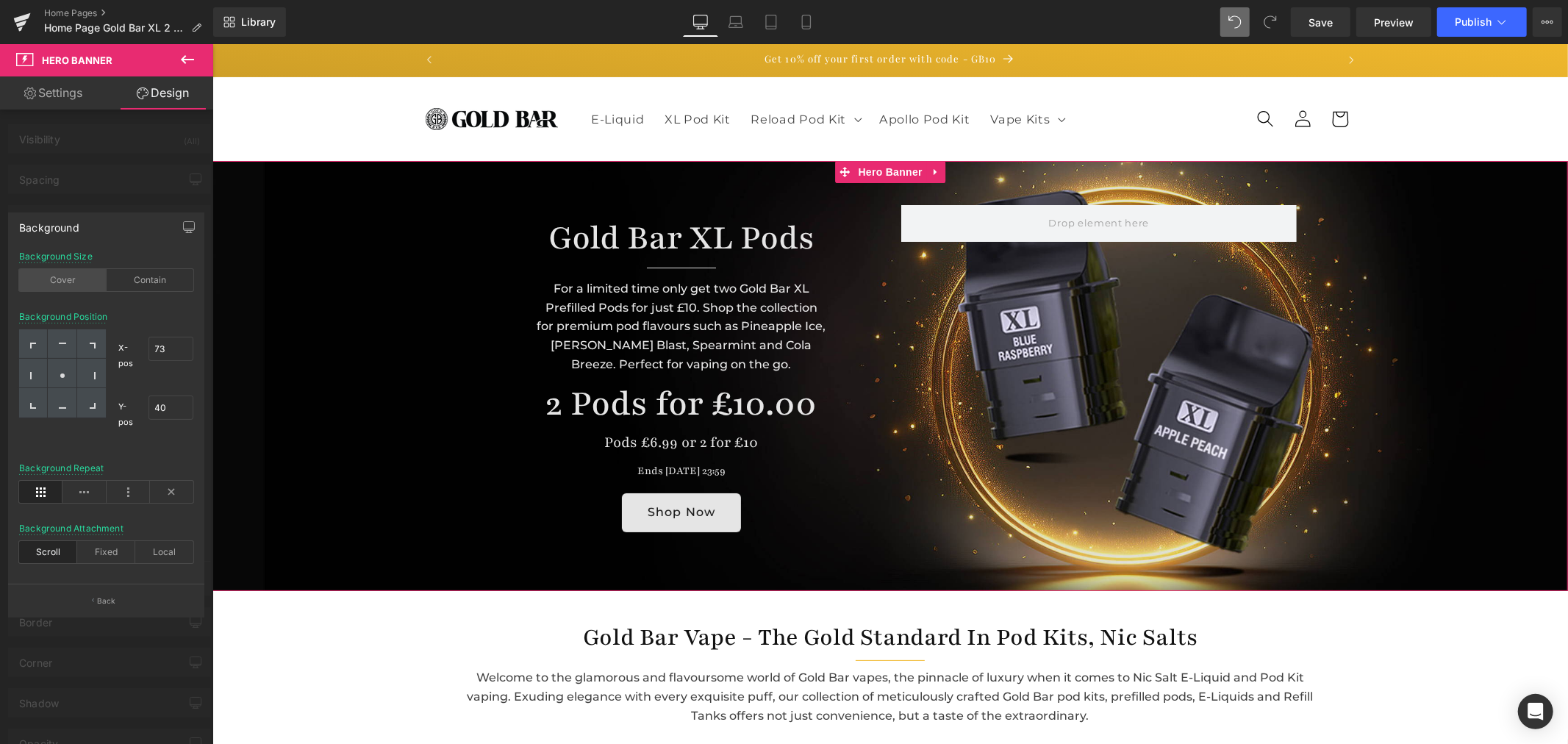
click at [45, 282] on div "Cover" at bounding box center [62, 280] width 87 height 22
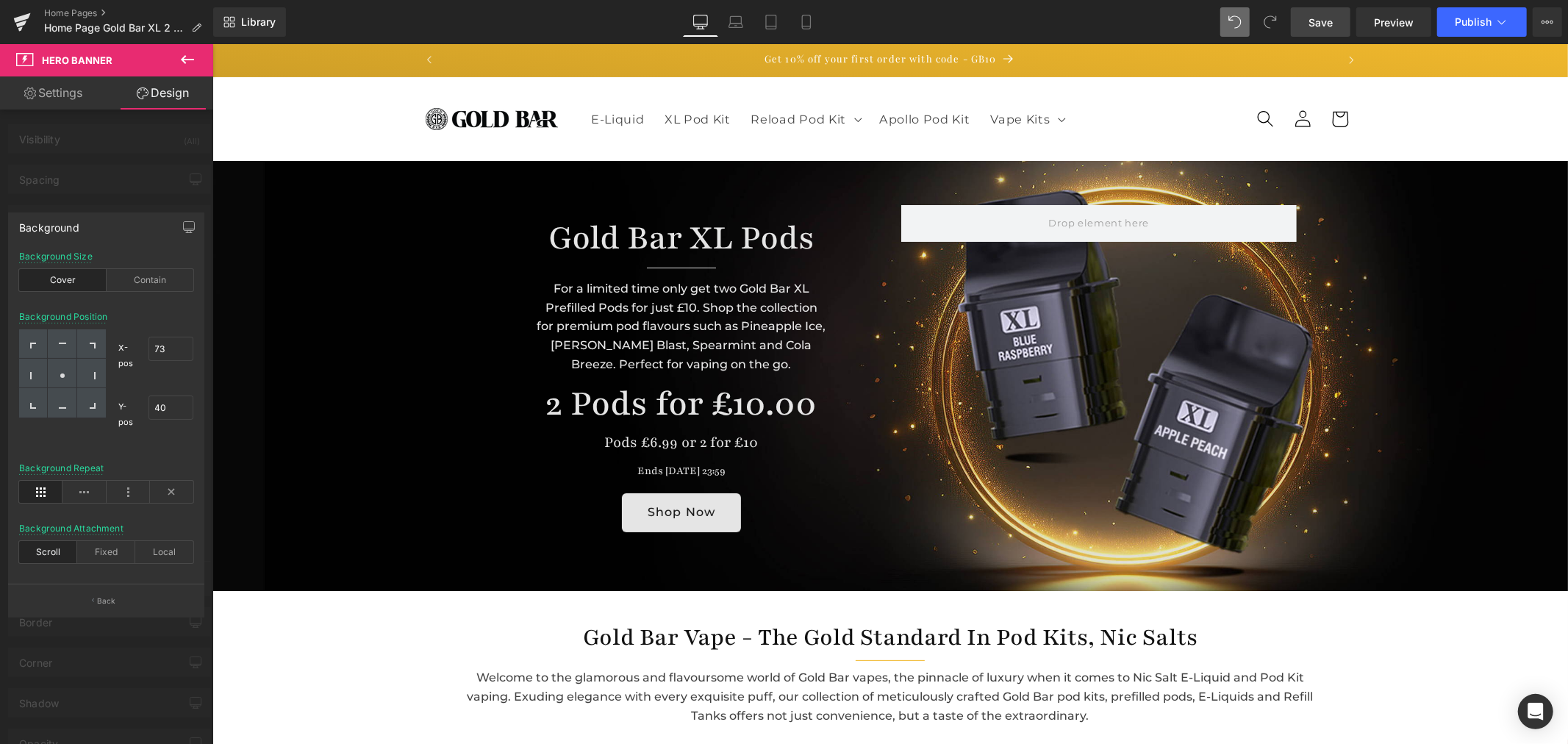
click at [1319, 14] on span "Save" at bounding box center [1320, 22] width 24 height 15
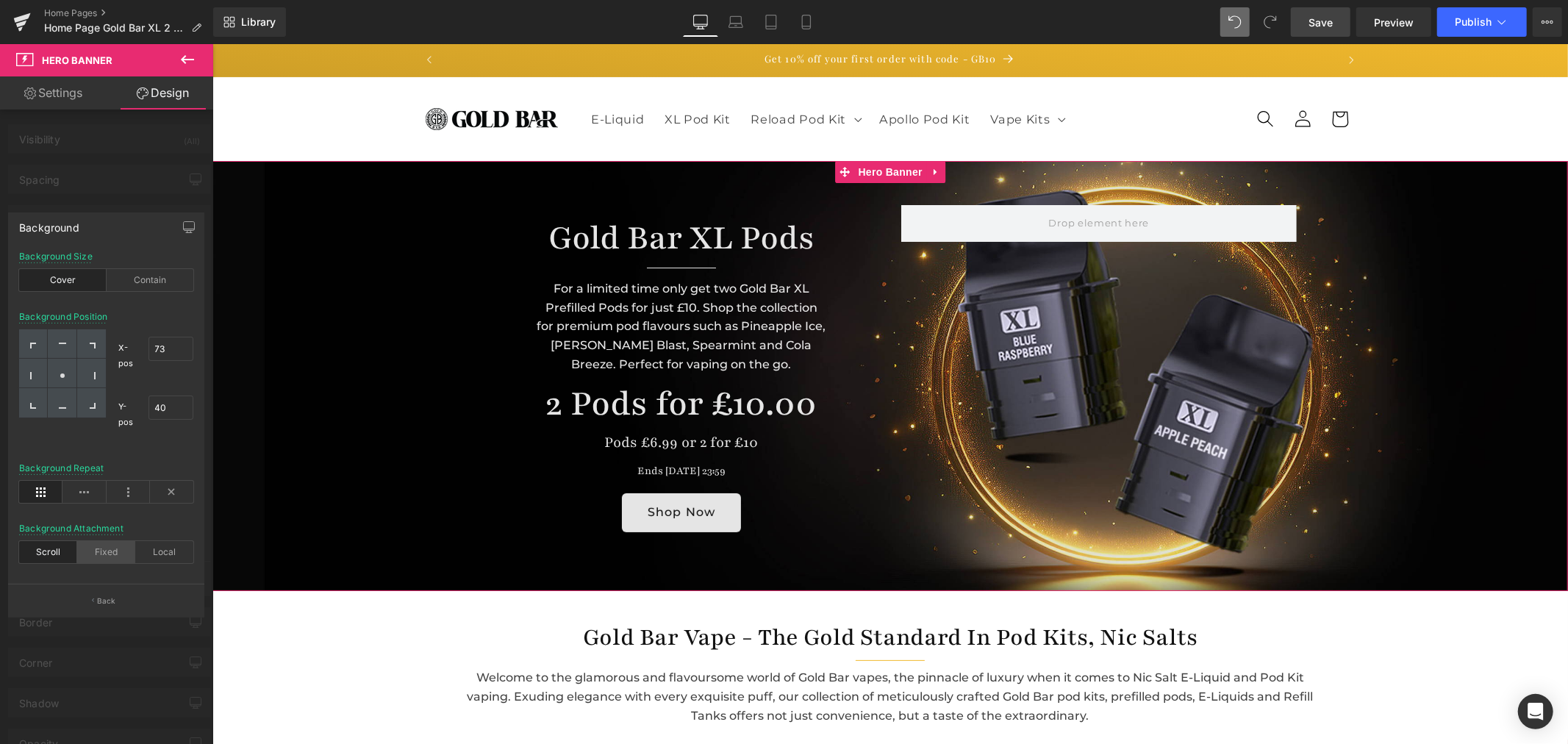
click at [105, 553] on div "Fixed" at bounding box center [106, 552] width 58 height 22
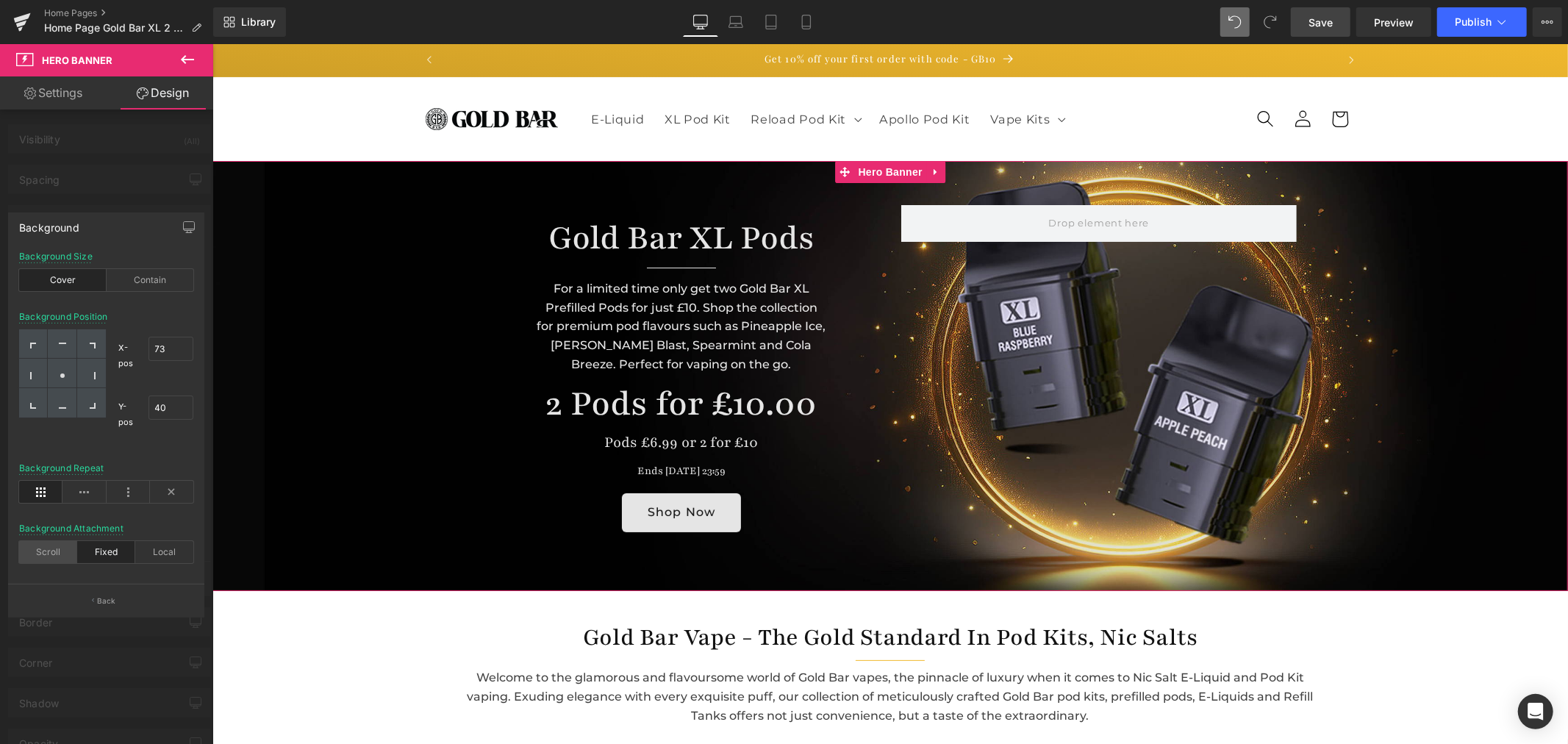
click at [45, 558] on div "Scroll" at bounding box center [48, 552] width 58 height 22
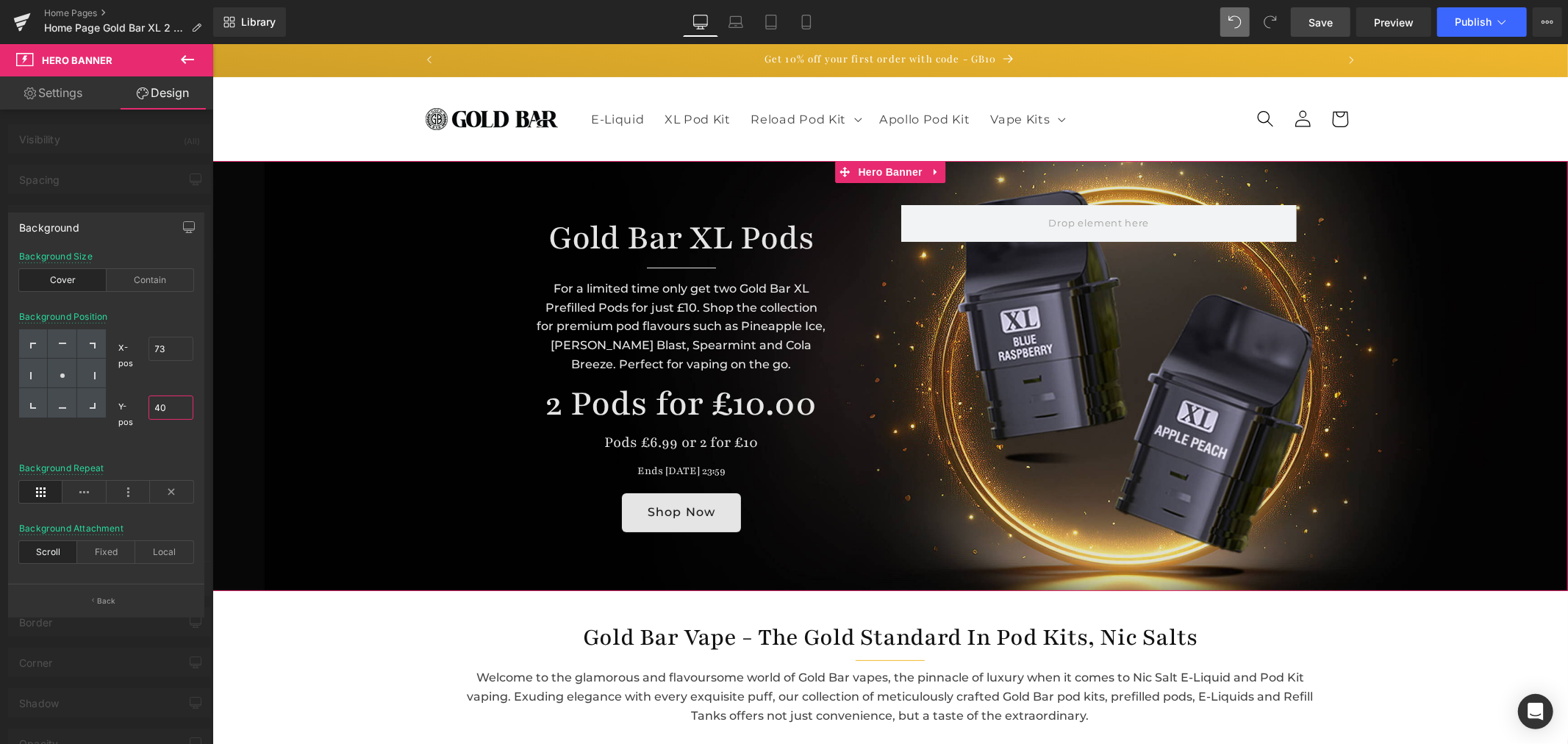
click at [169, 411] on input "40" at bounding box center [170, 407] width 45 height 24
type input "40"
click at [167, 343] on input "73" at bounding box center [170, 348] width 45 height 24
type input "4"
type input "50"
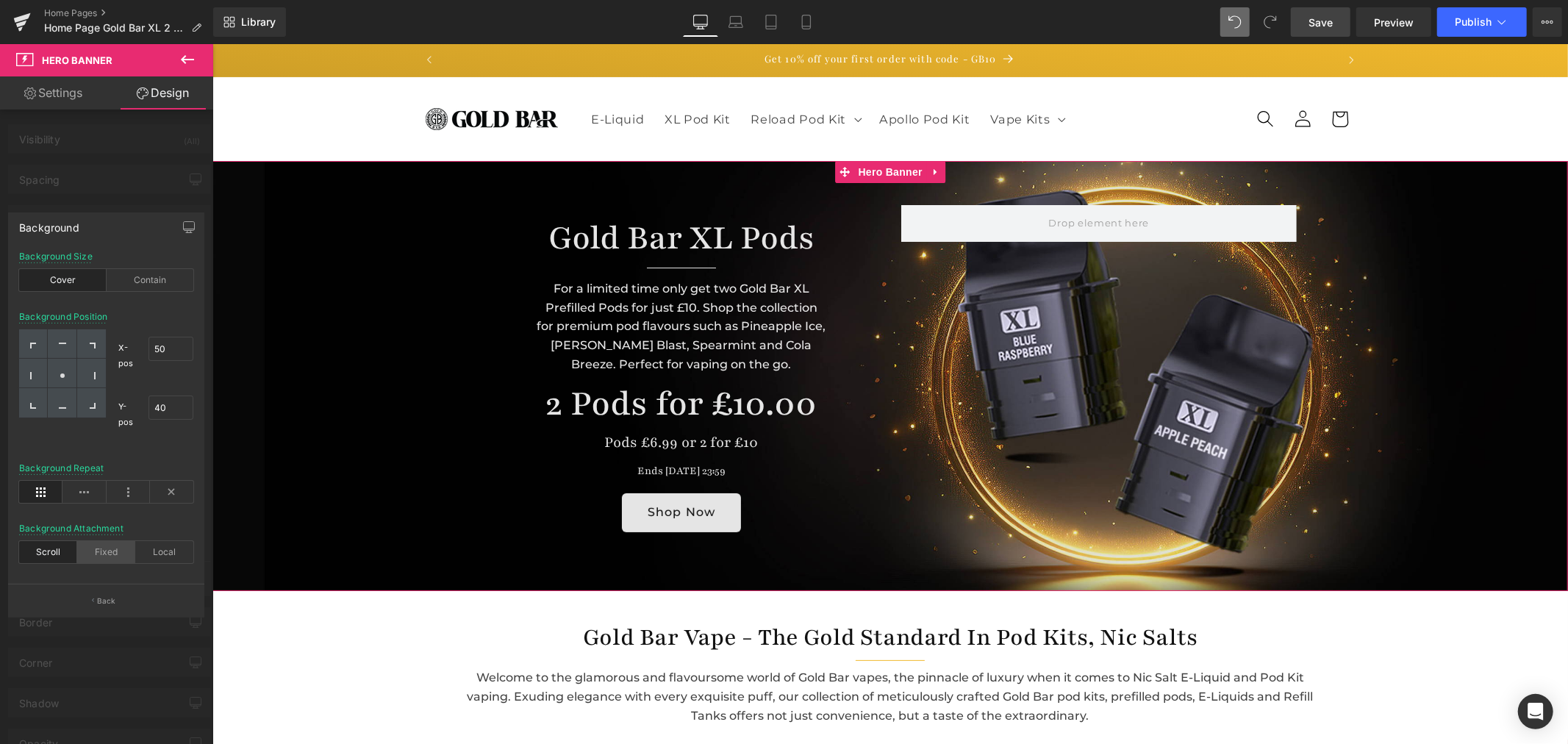
click at [107, 557] on div "Fixed" at bounding box center [106, 552] width 58 height 22
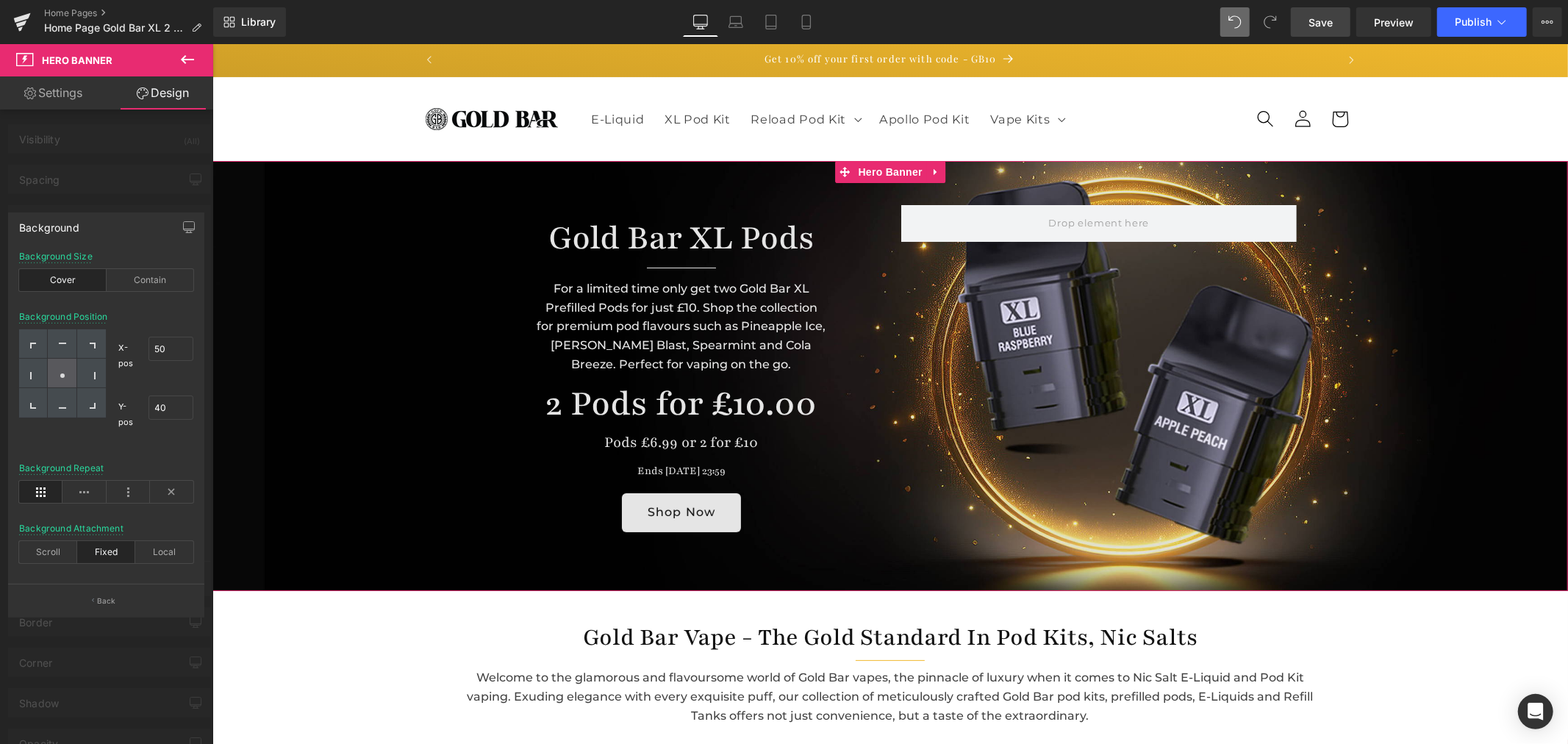
click at [64, 380] on div at bounding box center [62, 373] width 29 height 30
click at [86, 491] on icon at bounding box center [84, 491] width 43 height 22
click at [31, 493] on icon at bounding box center [40, 491] width 43 height 22
click at [67, 377] on div at bounding box center [62, 373] width 29 height 30
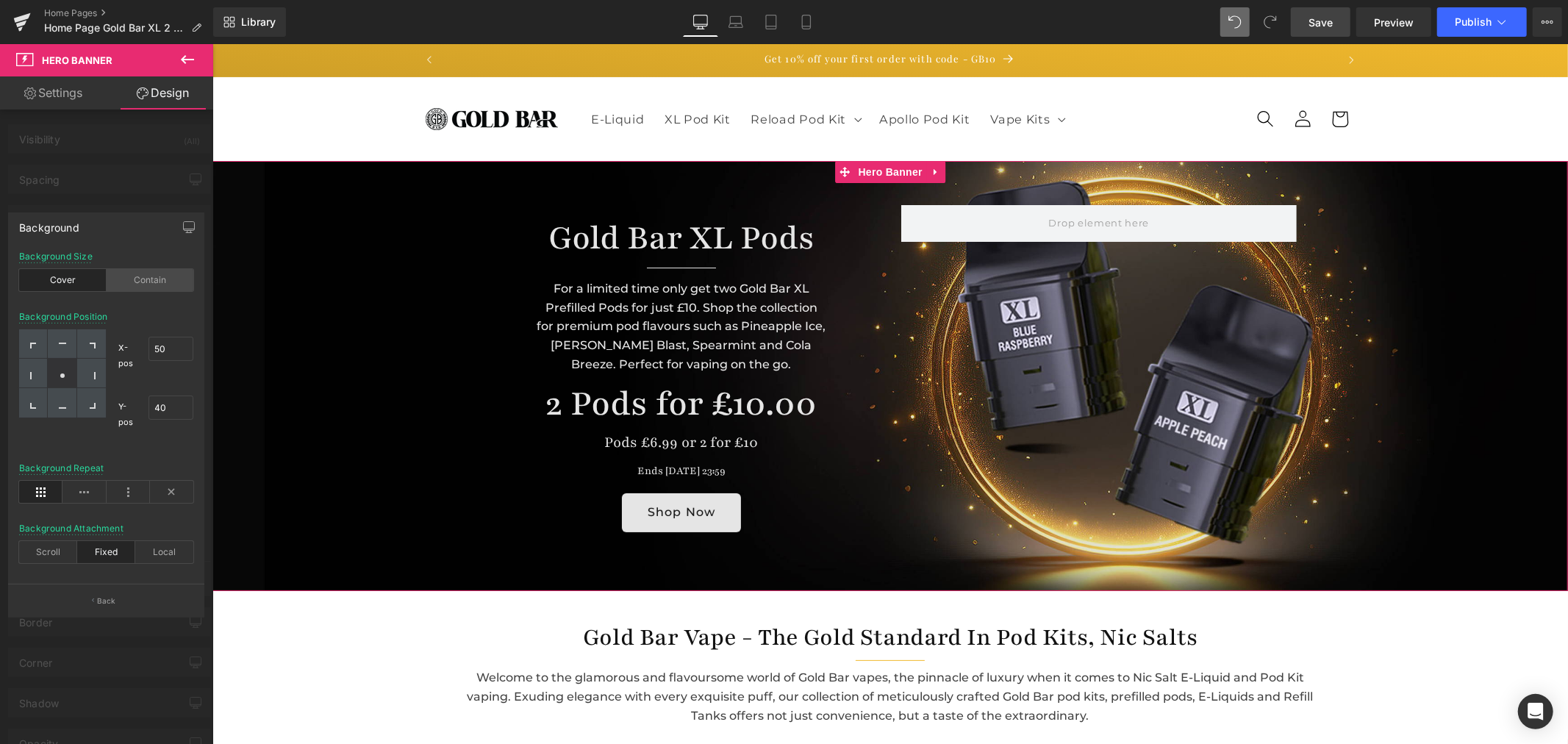
click at [131, 281] on div "Contain" at bounding box center [150, 280] width 87 height 22
click at [64, 283] on div "Cover" at bounding box center [62, 280] width 87 height 22
click at [175, 273] on div "Contain" at bounding box center [150, 280] width 87 height 22
click at [98, 672] on div at bounding box center [107, 398] width 213 height 707
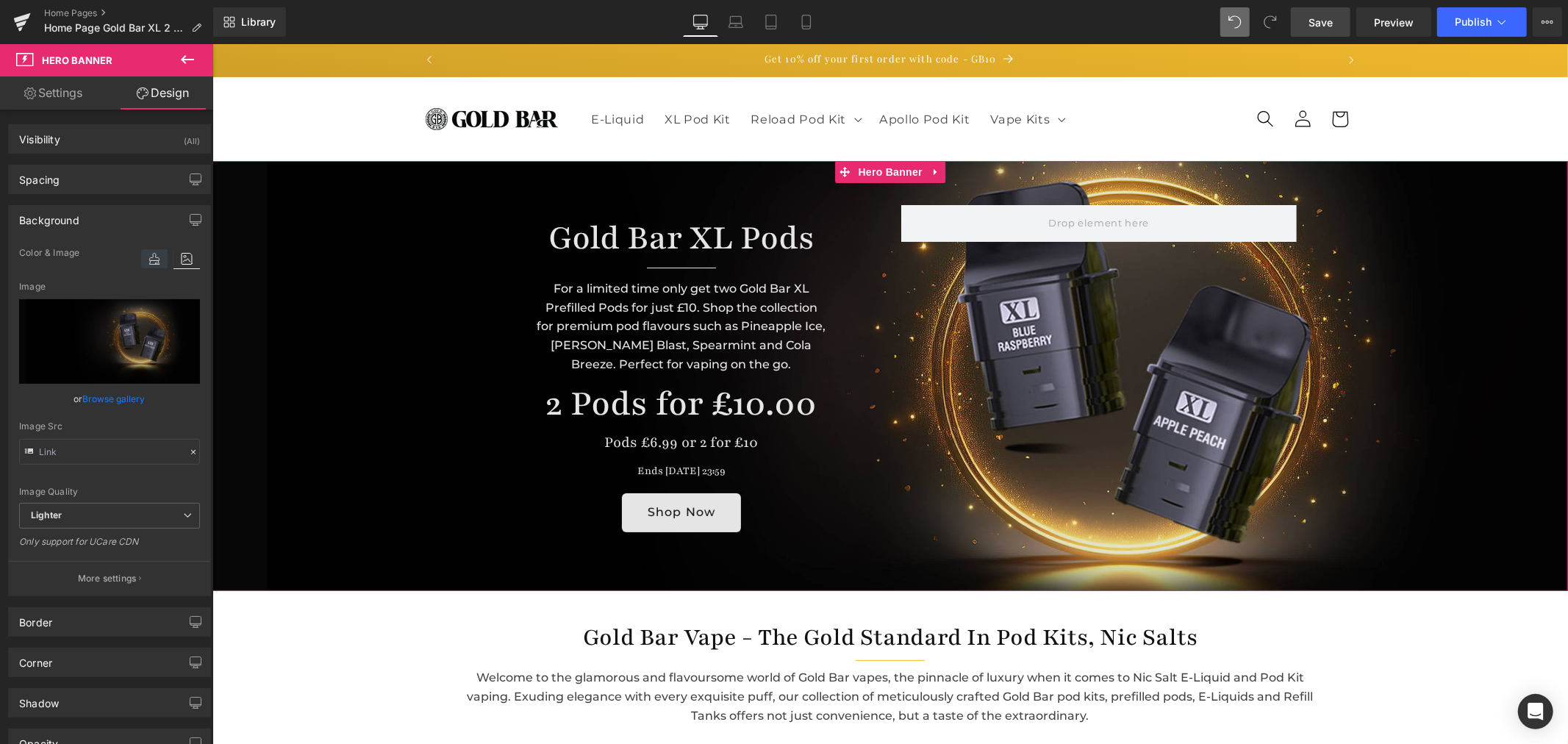
click at [148, 262] on icon at bounding box center [155, 259] width 27 height 19
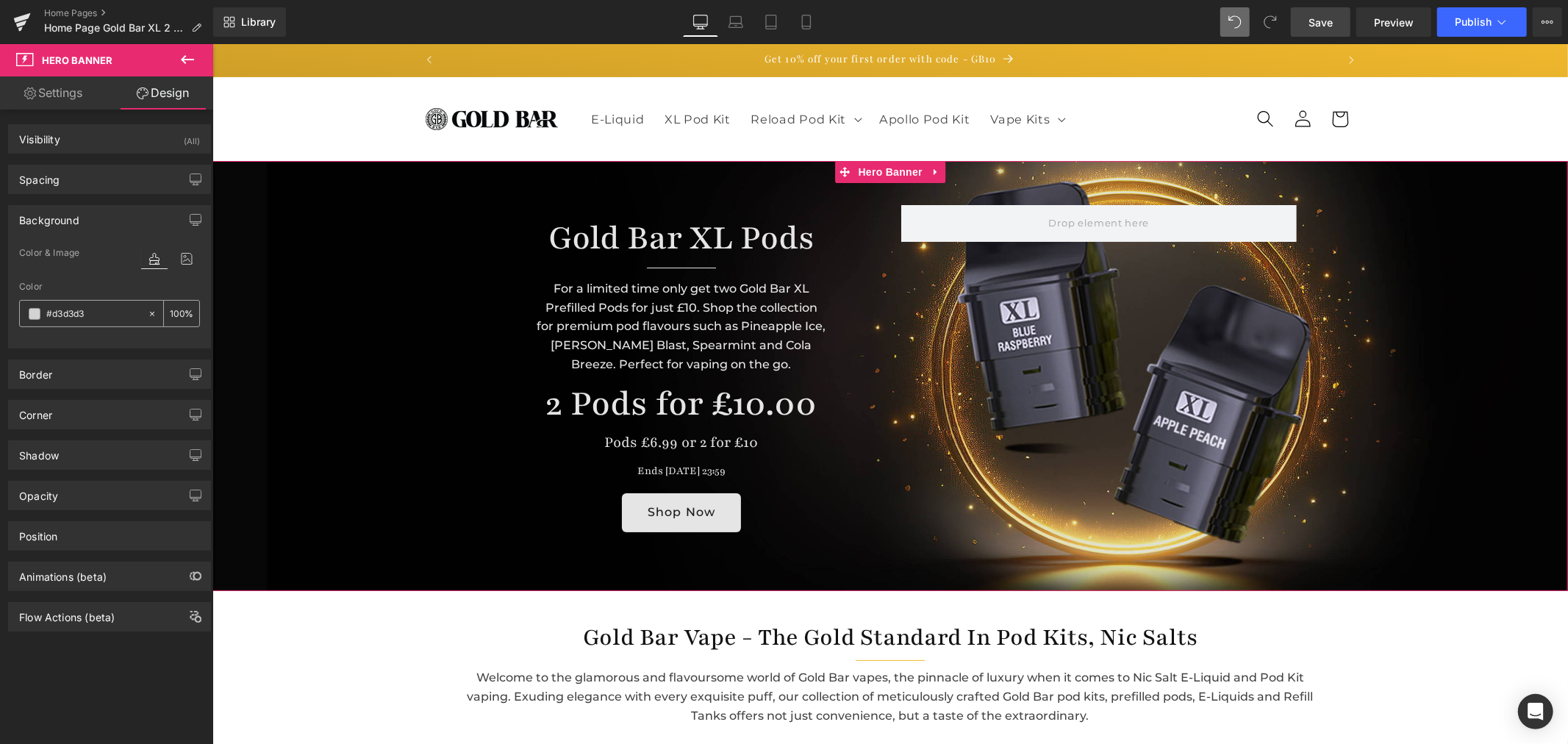
click at [29, 317] on span at bounding box center [35, 313] width 12 height 12
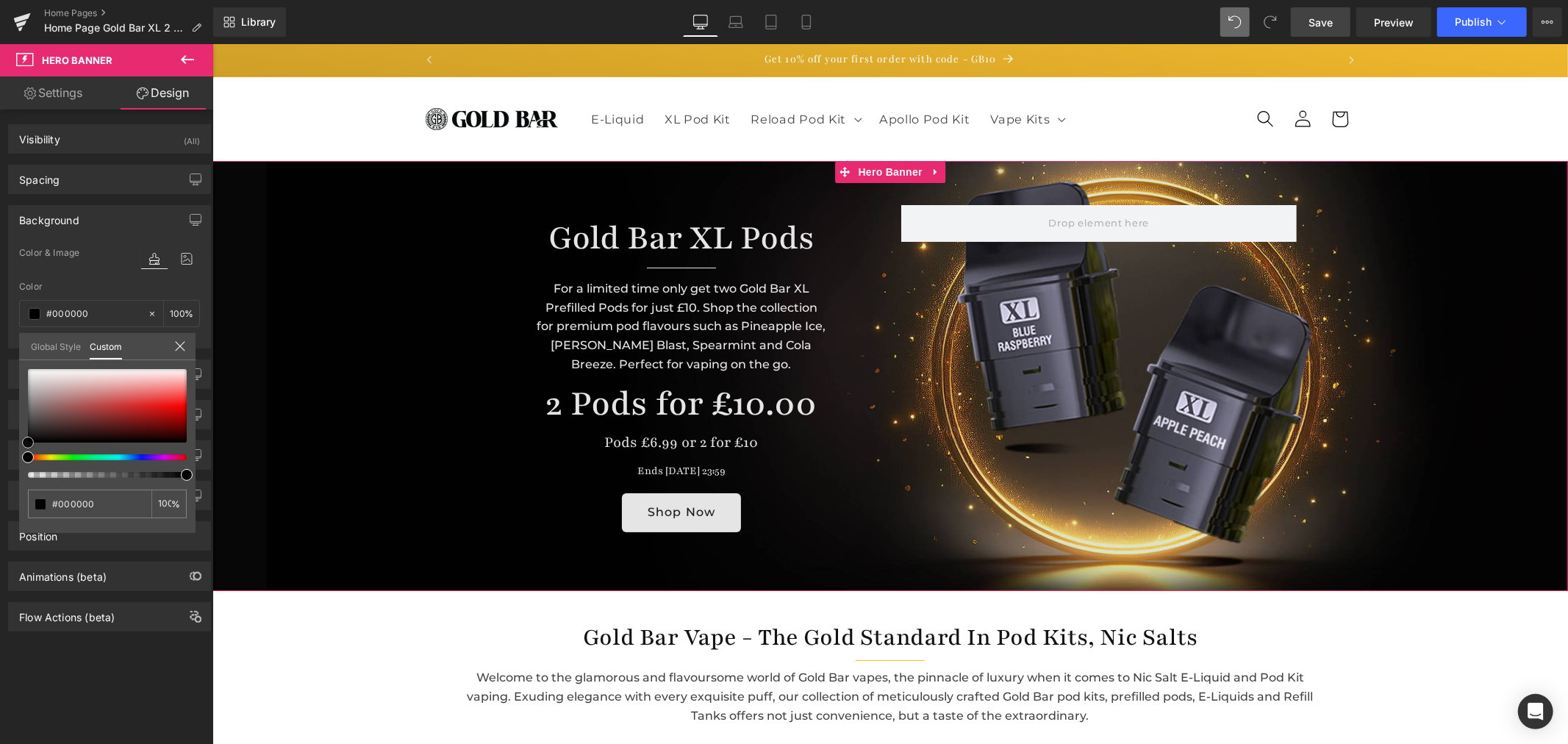
drag, startPoint x: 91, startPoint y: 408, endPoint x: 0, endPoint y: 467, distance: 108.5
click at [0, 348] on div "Background Color & Image color Color #d3d3d3 100 % Image Replace Image Upload i…" at bounding box center [110, 271] width 220 height 155
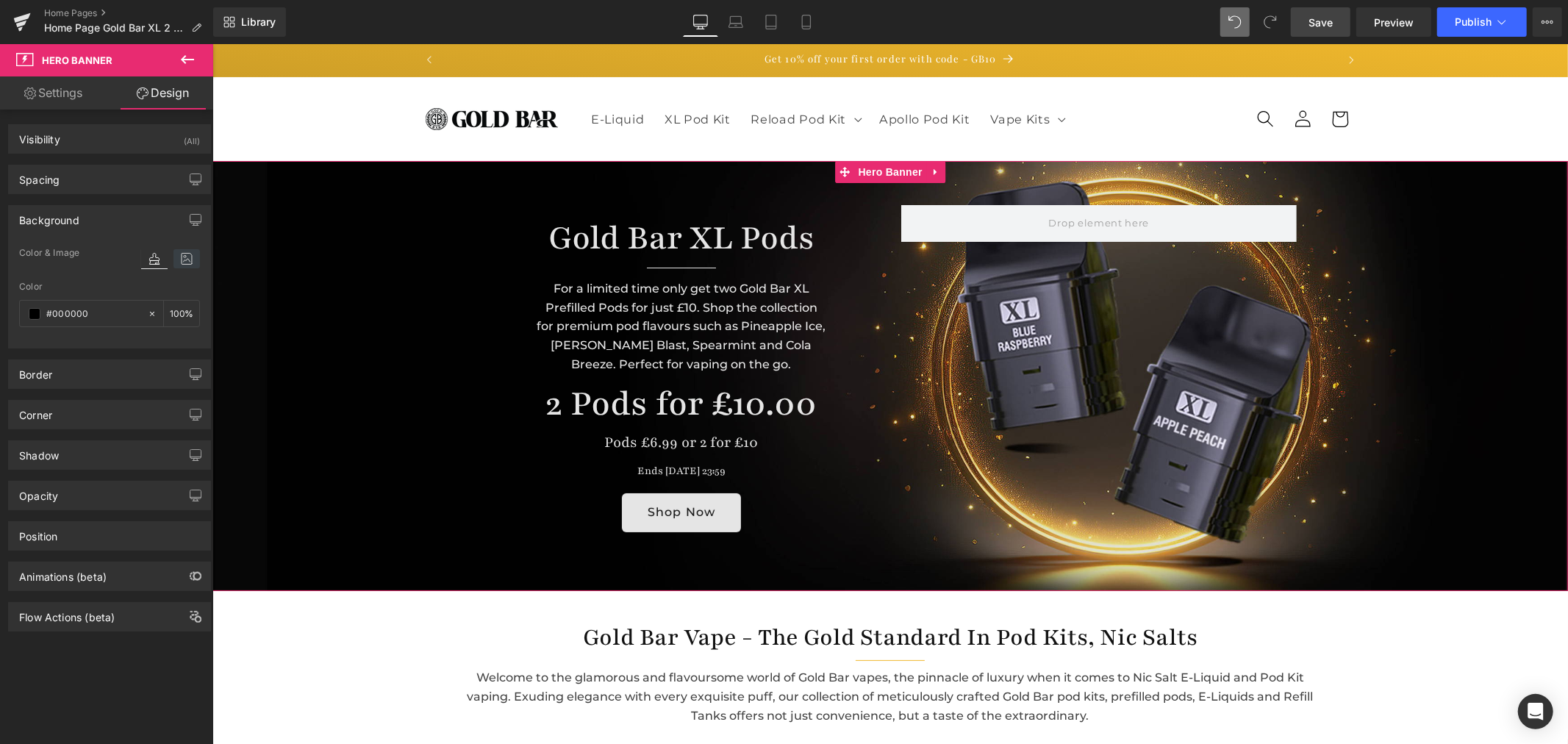
click at [173, 260] on icon at bounding box center [187, 259] width 27 height 19
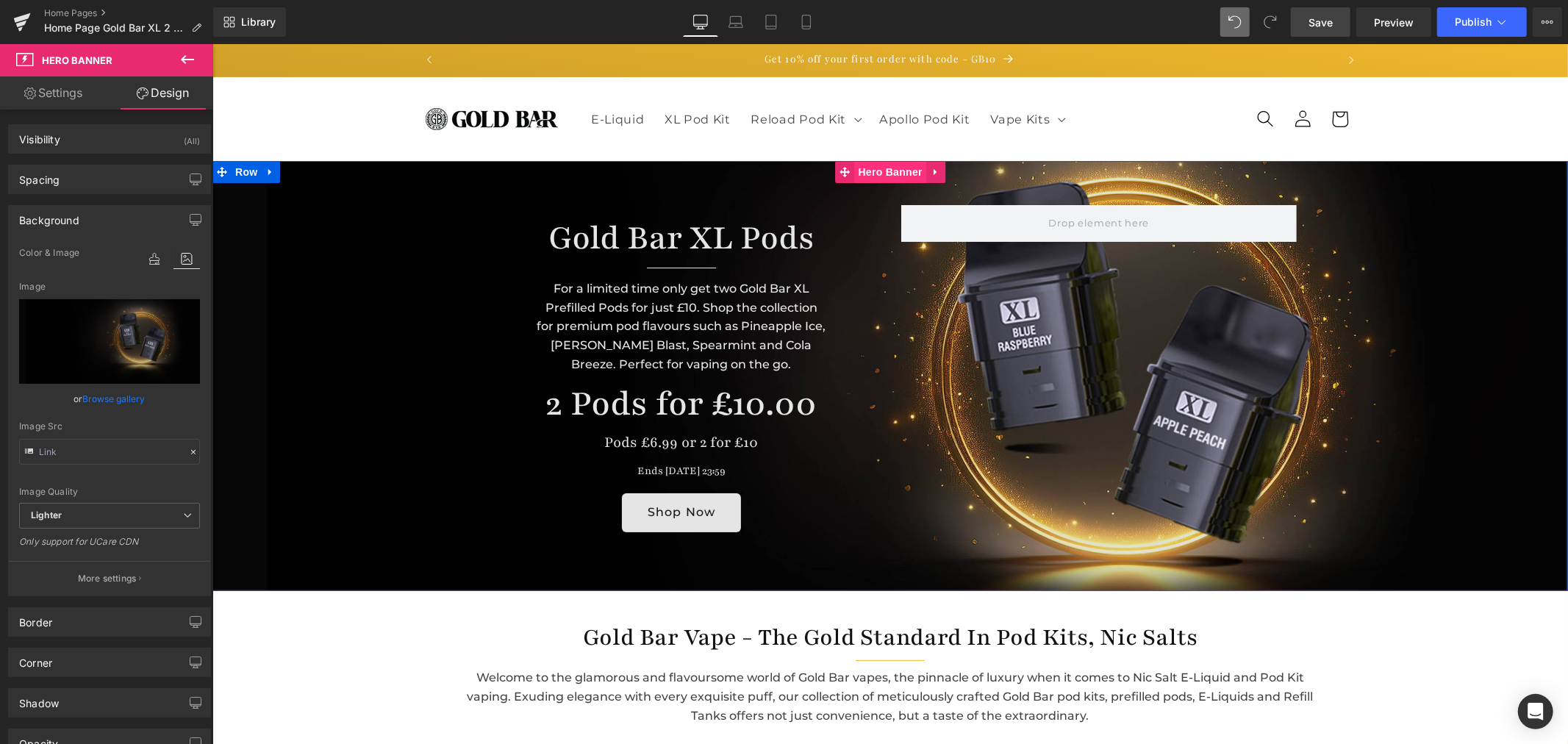
click at [895, 173] on span "Hero Banner" at bounding box center [890, 171] width 71 height 22
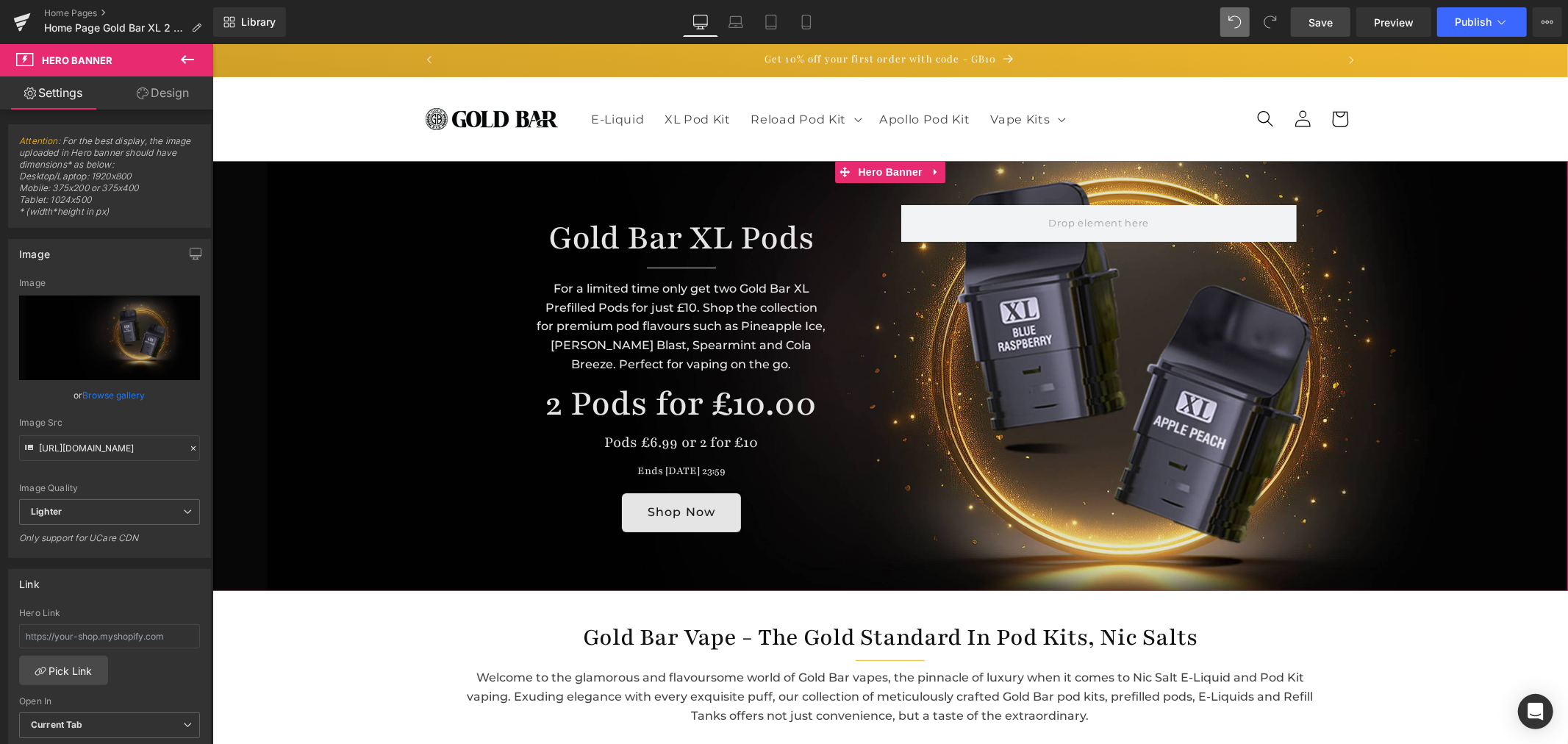
click at [180, 91] on link "Design" at bounding box center [162, 93] width 107 height 33
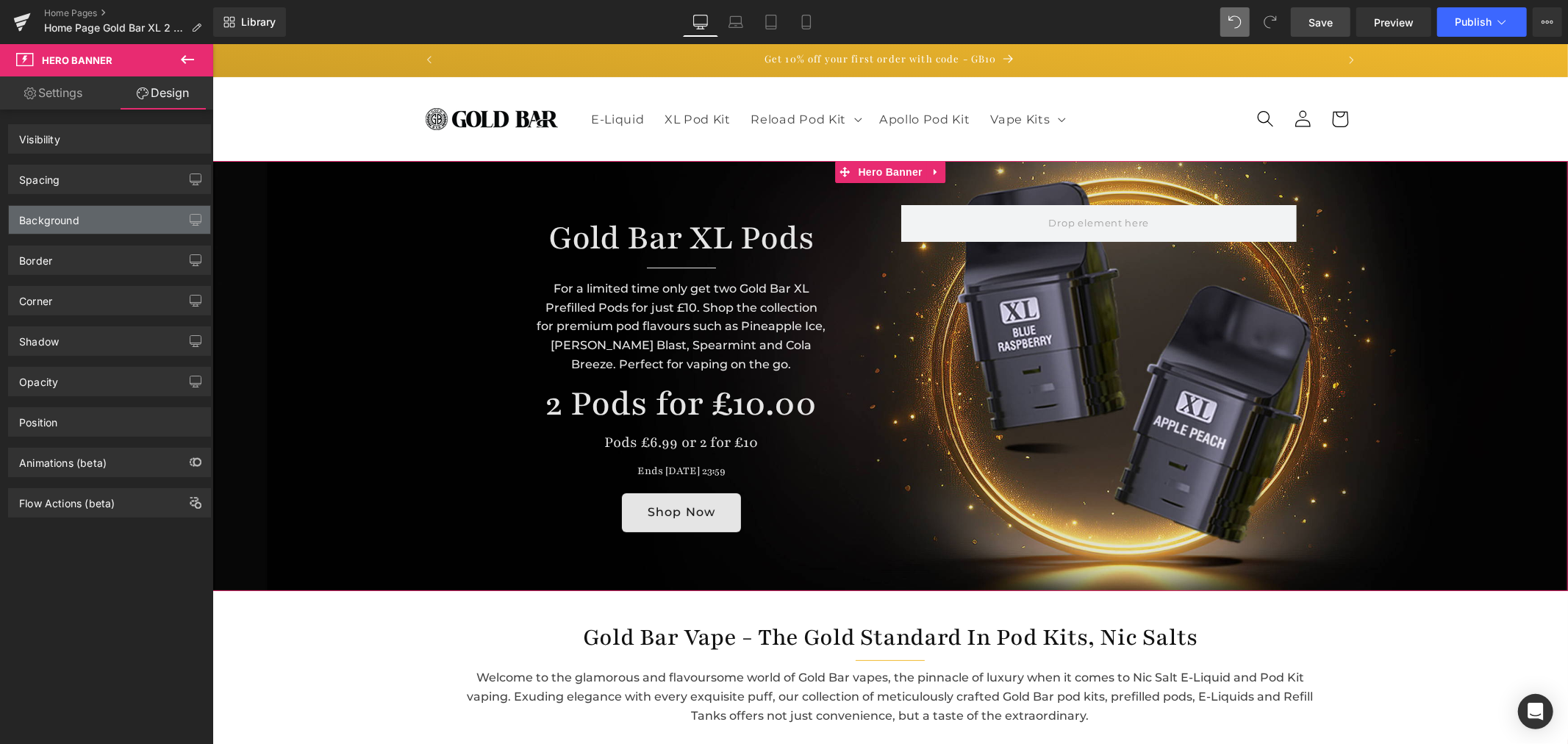
click at [81, 211] on div "Background" at bounding box center [110, 219] width 202 height 28
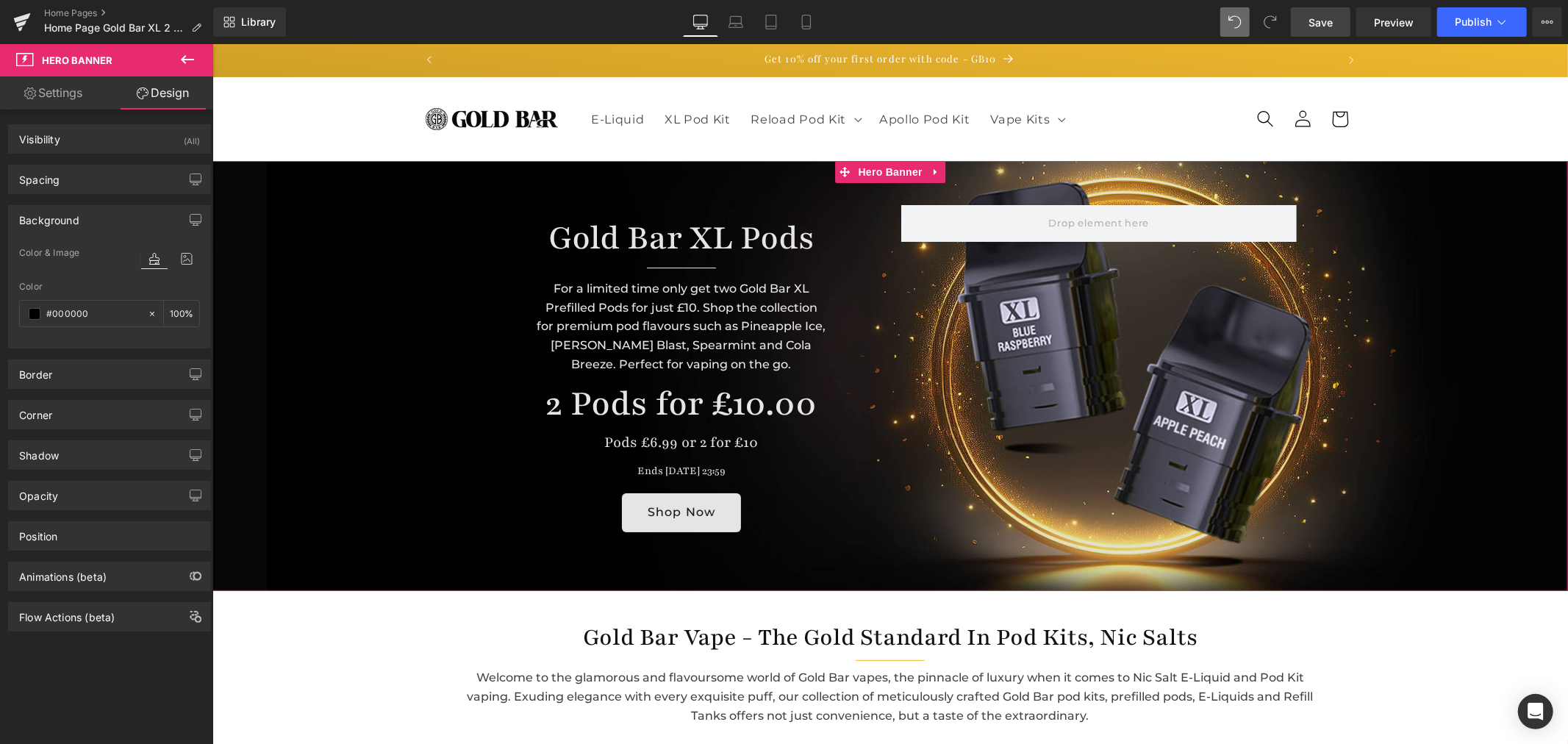
click at [118, 227] on div "Background" at bounding box center [110, 219] width 202 height 28
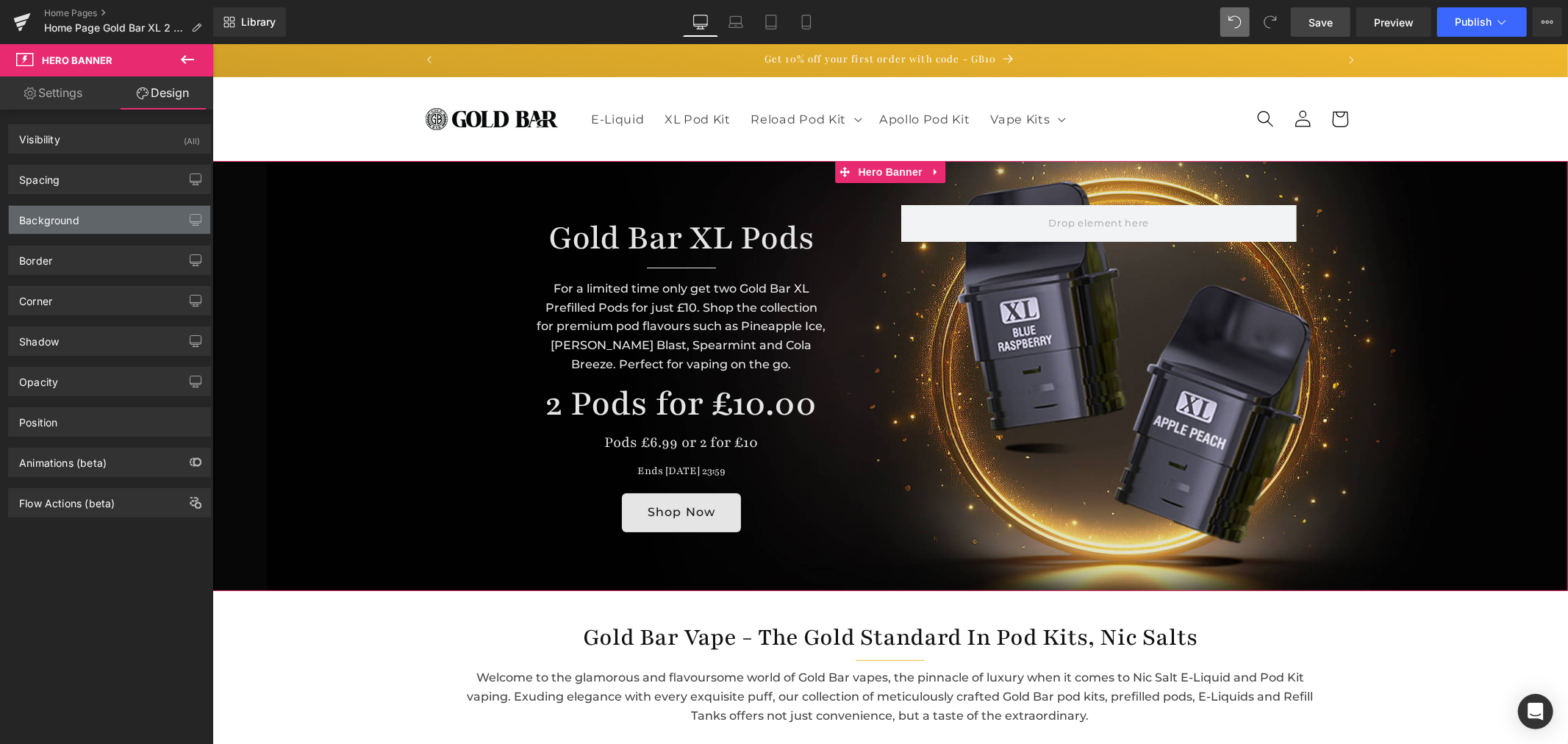
click at [125, 227] on div "Background" at bounding box center [110, 219] width 202 height 28
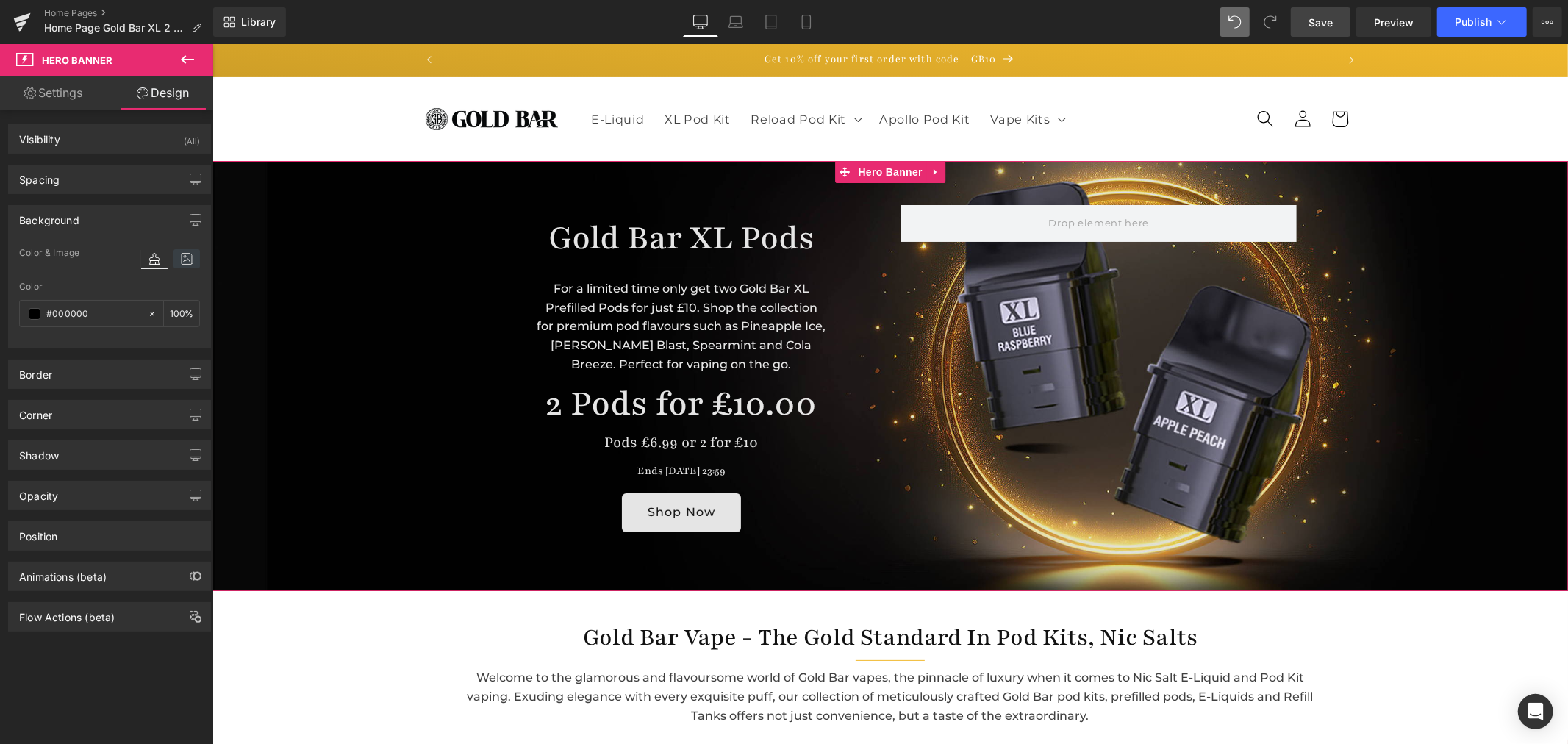
click at [179, 259] on icon at bounding box center [187, 259] width 27 height 19
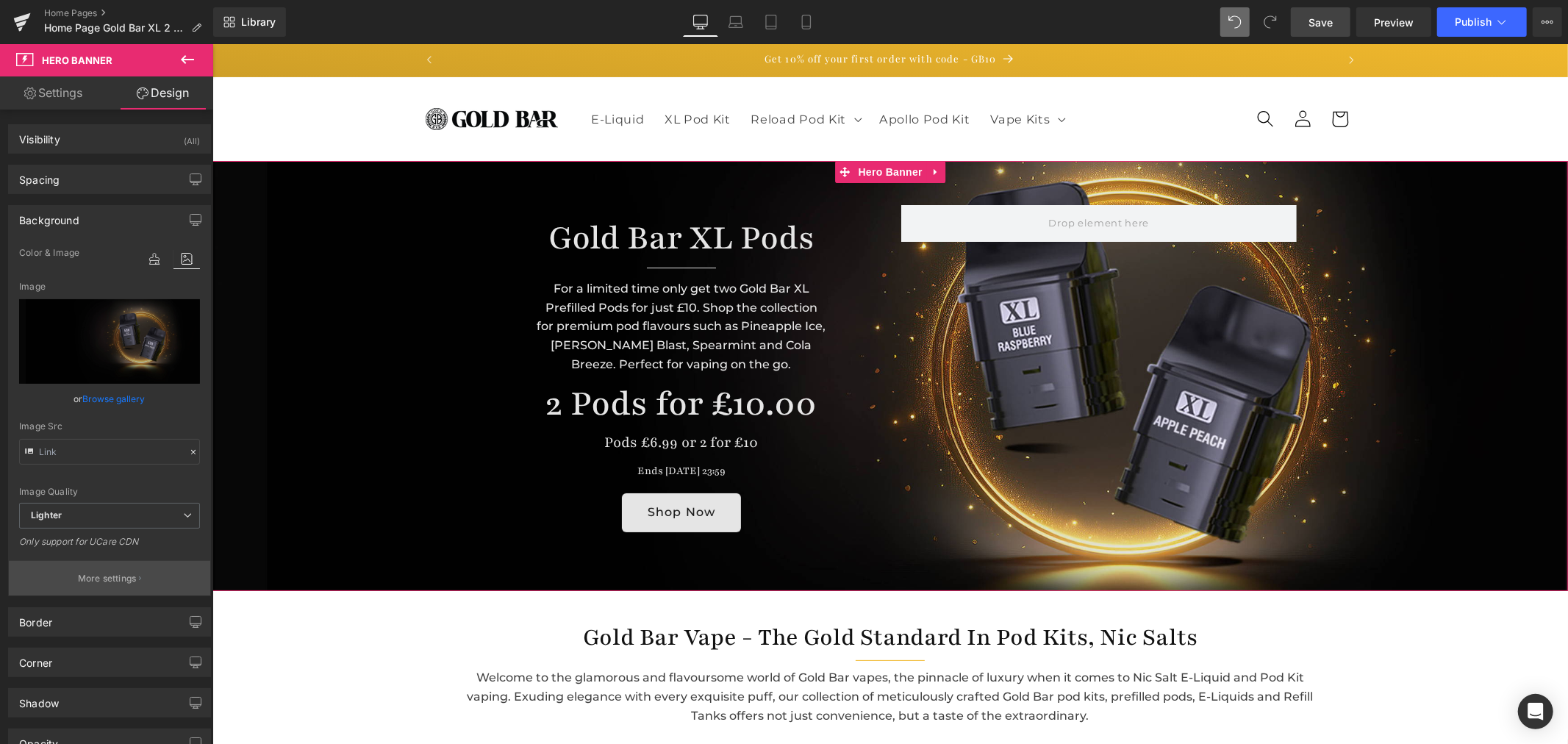
click at [114, 574] on p "More settings" at bounding box center [107, 579] width 59 height 13
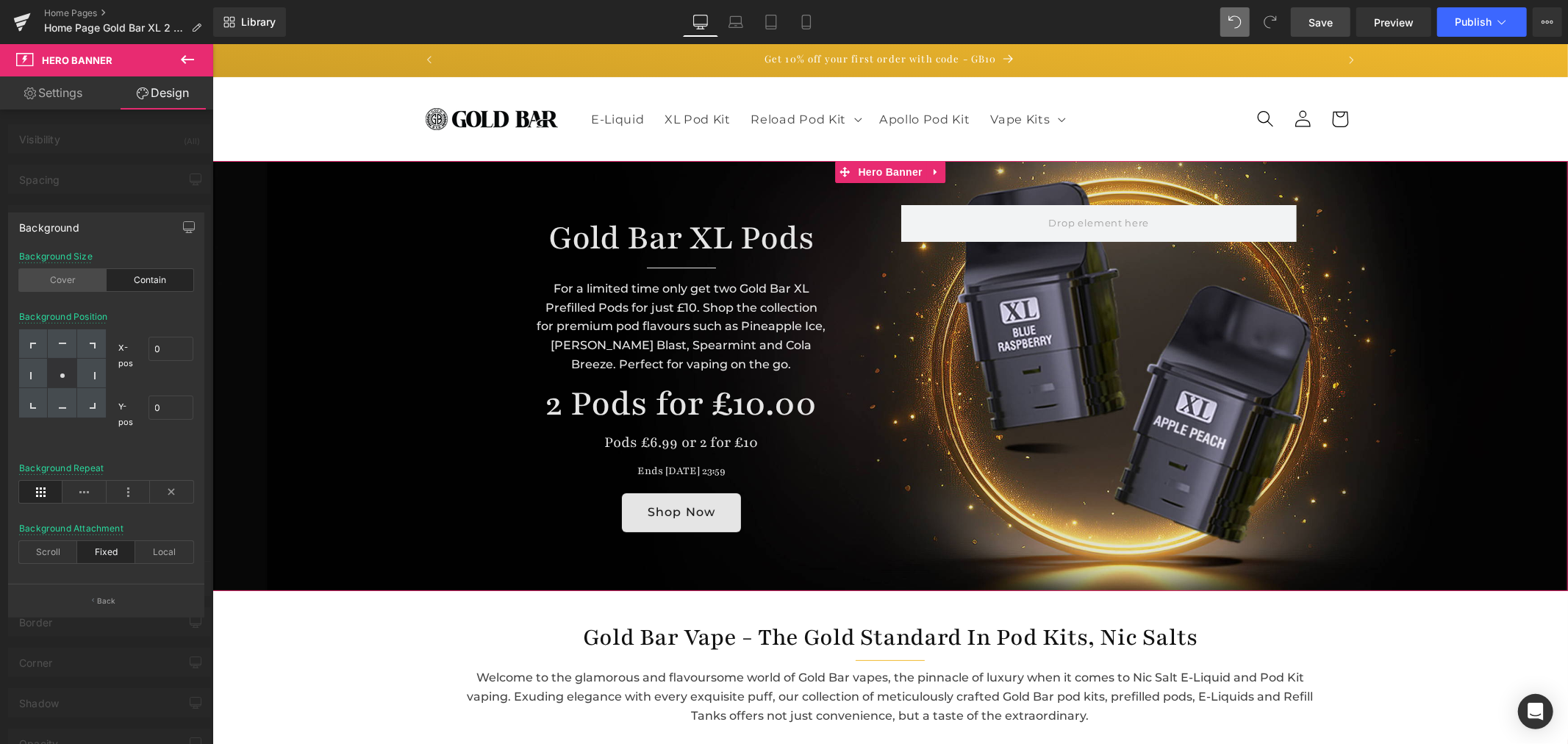
click at [75, 283] on div "Cover" at bounding box center [62, 280] width 87 height 22
click at [155, 285] on div "Contain" at bounding box center [150, 280] width 87 height 22
click at [179, 493] on icon at bounding box center [171, 491] width 43 height 22
click at [35, 498] on icon at bounding box center [40, 491] width 43 height 22
click at [52, 547] on div "Scroll" at bounding box center [48, 552] width 58 height 22
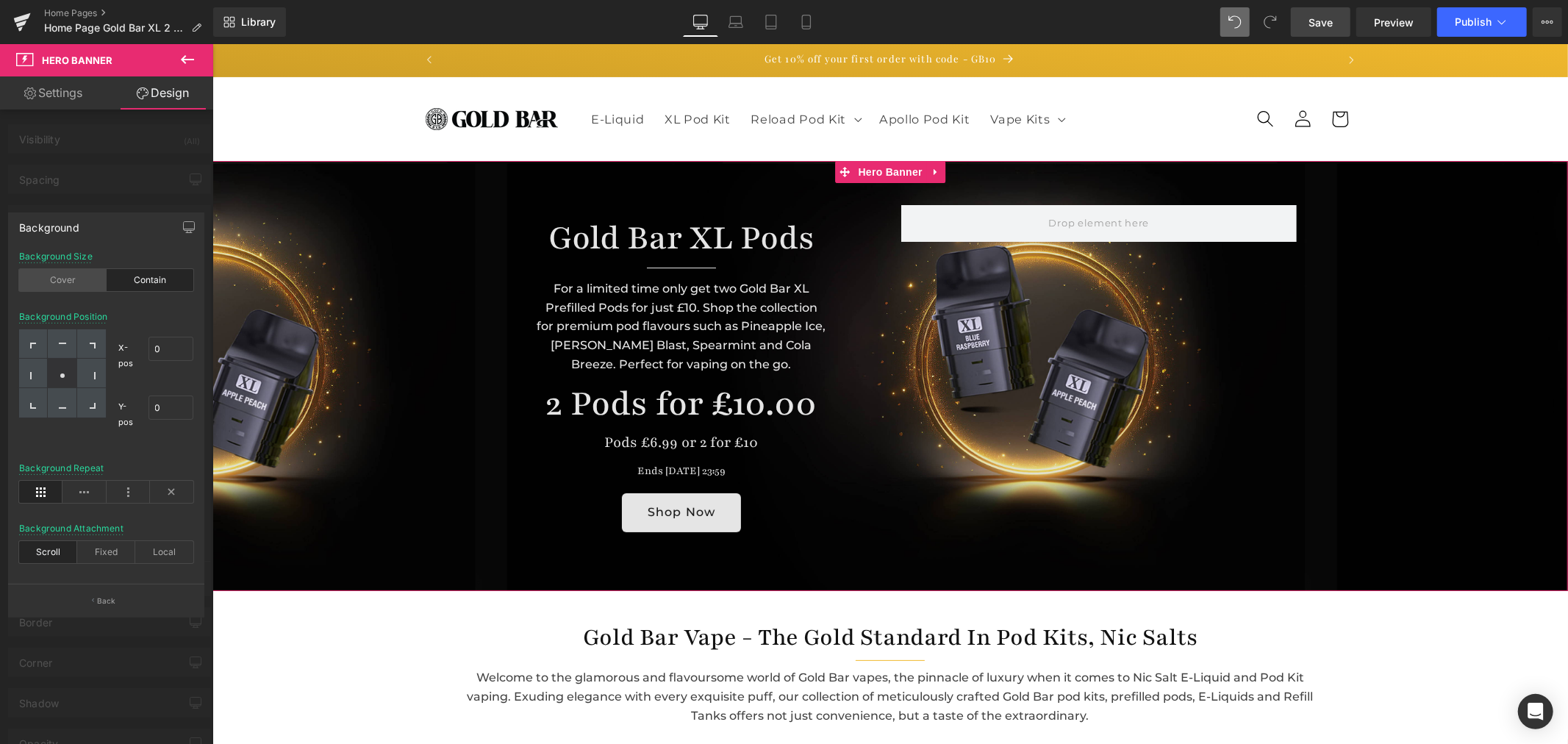
click at [74, 282] on div "Cover" at bounding box center [62, 280] width 87 height 22
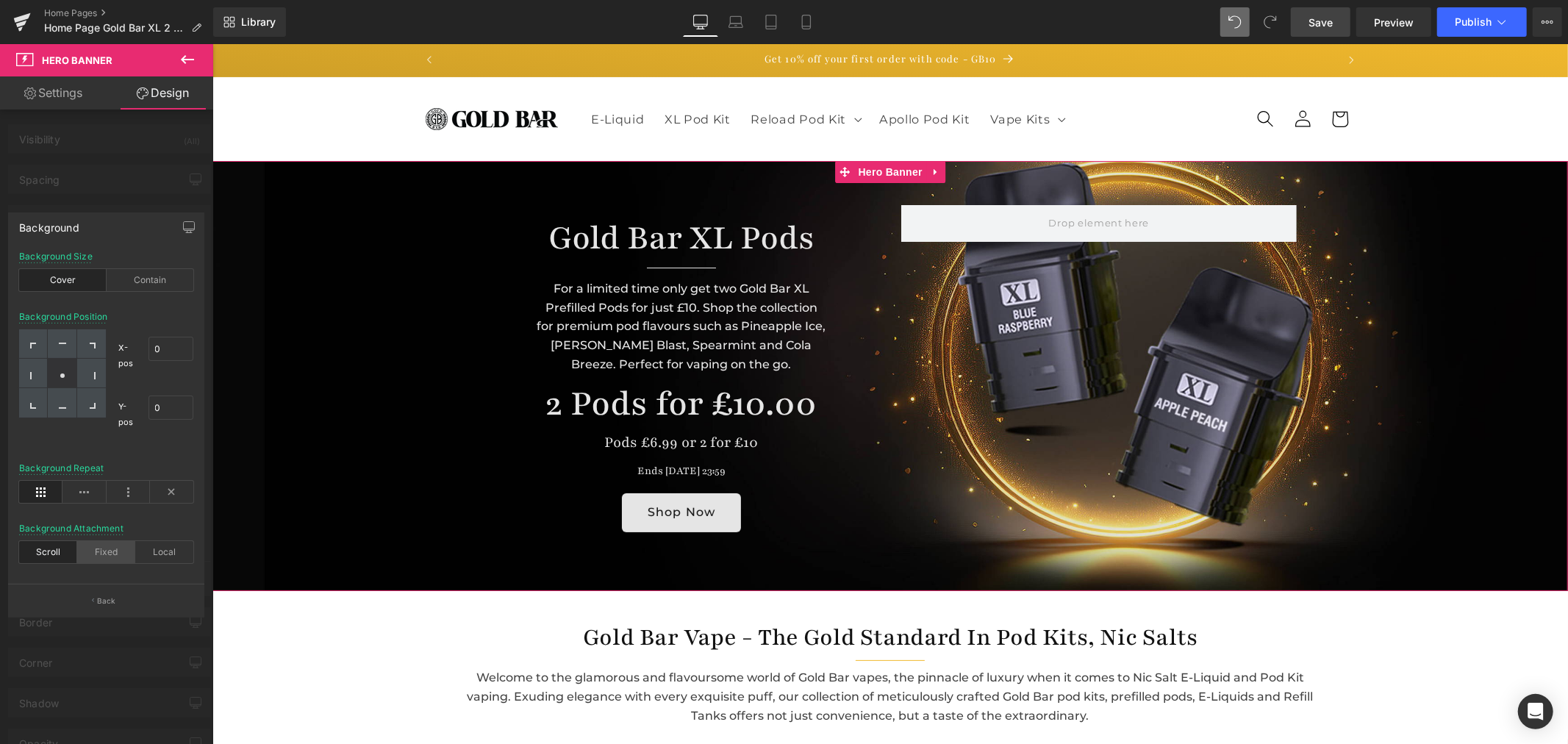
click at [93, 552] on div "Fixed" at bounding box center [106, 552] width 58 height 22
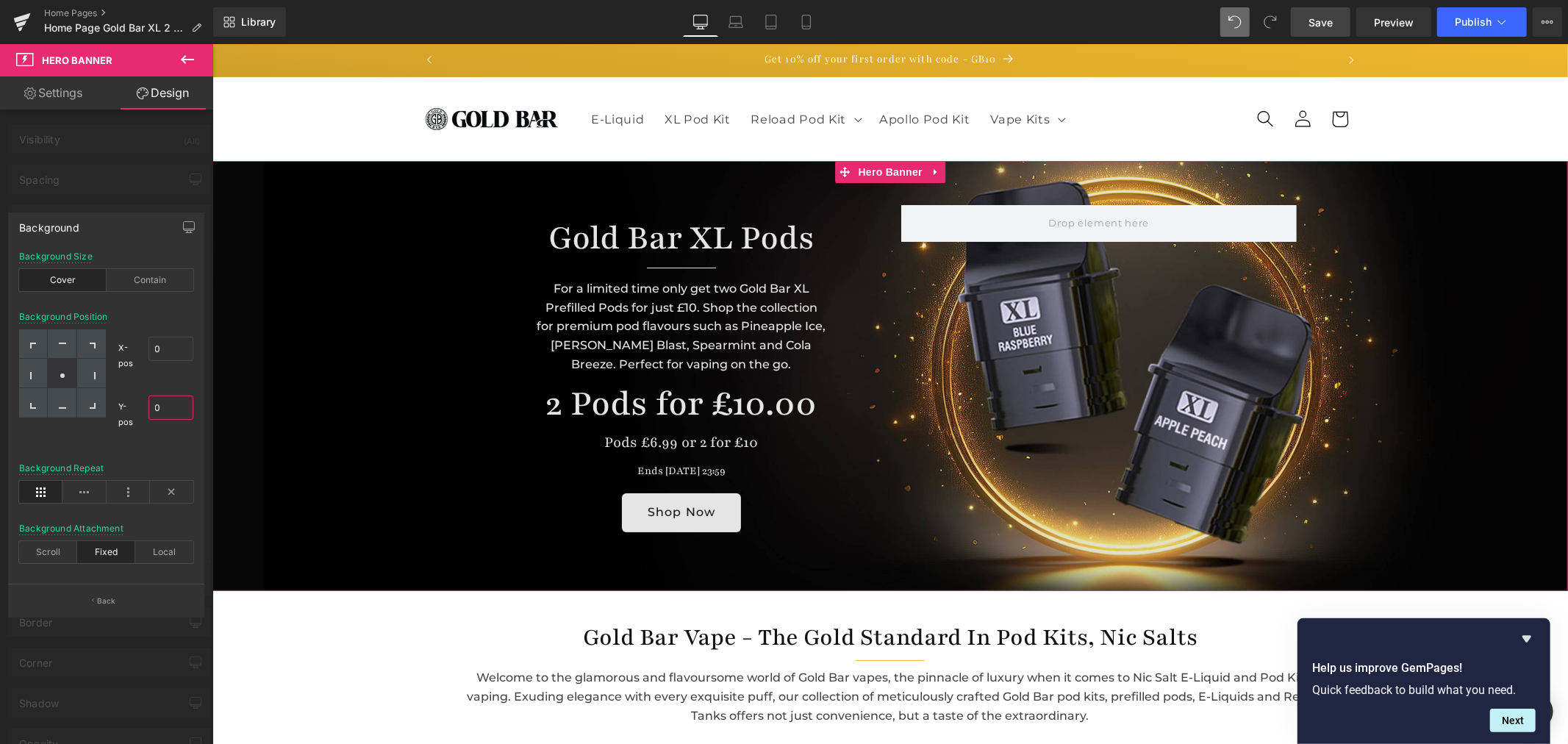
click at [173, 411] on input "0" at bounding box center [170, 407] width 45 height 24
type input "40"
click at [63, 376] on circle at bounding box center [62, 375] width 5 height 5
click at [959, 285] on div at bounding box center [889, 393] width 1356 height 700
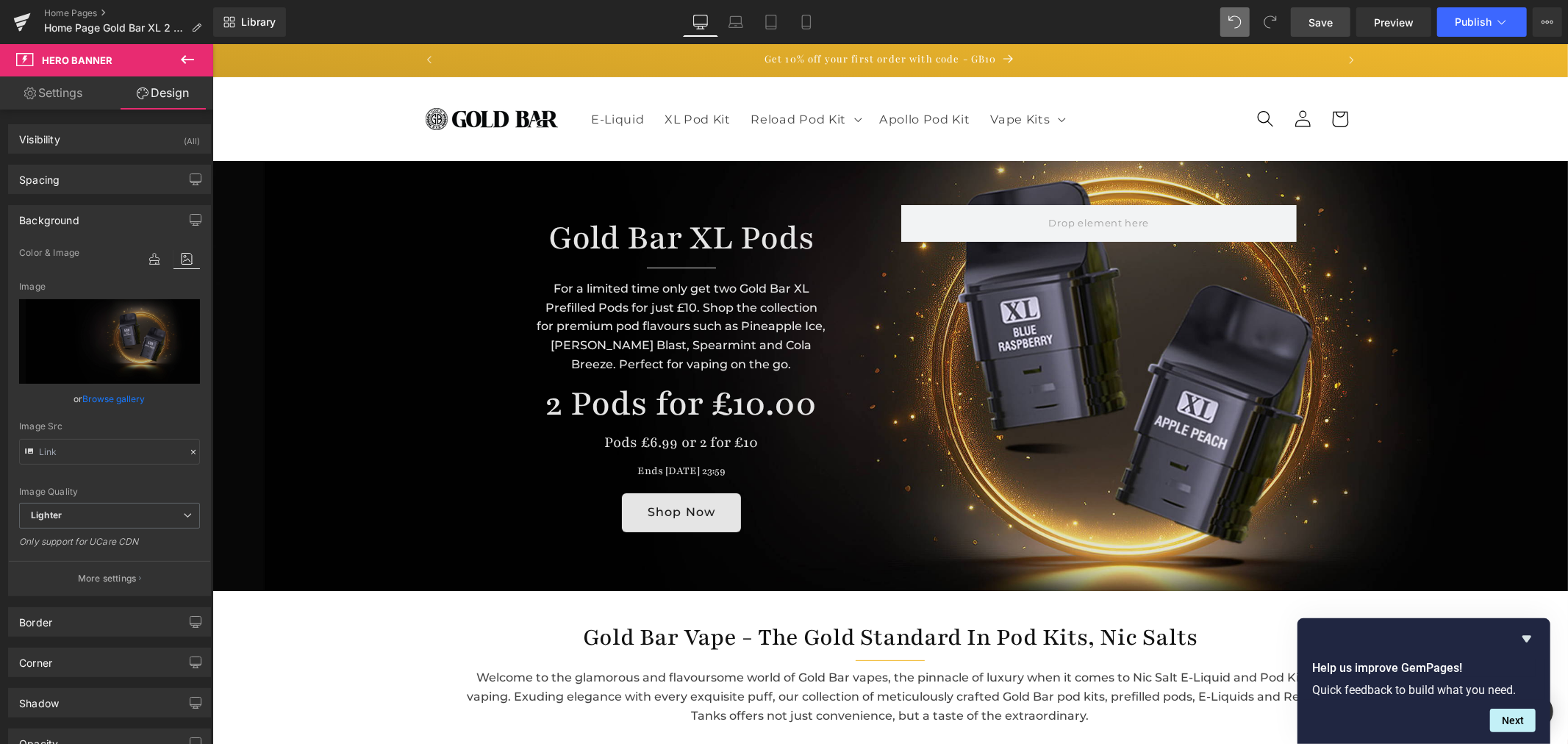
click at [899, 173] on span "Hero Banner" at bounding box center [889, 171] width 58 height 17
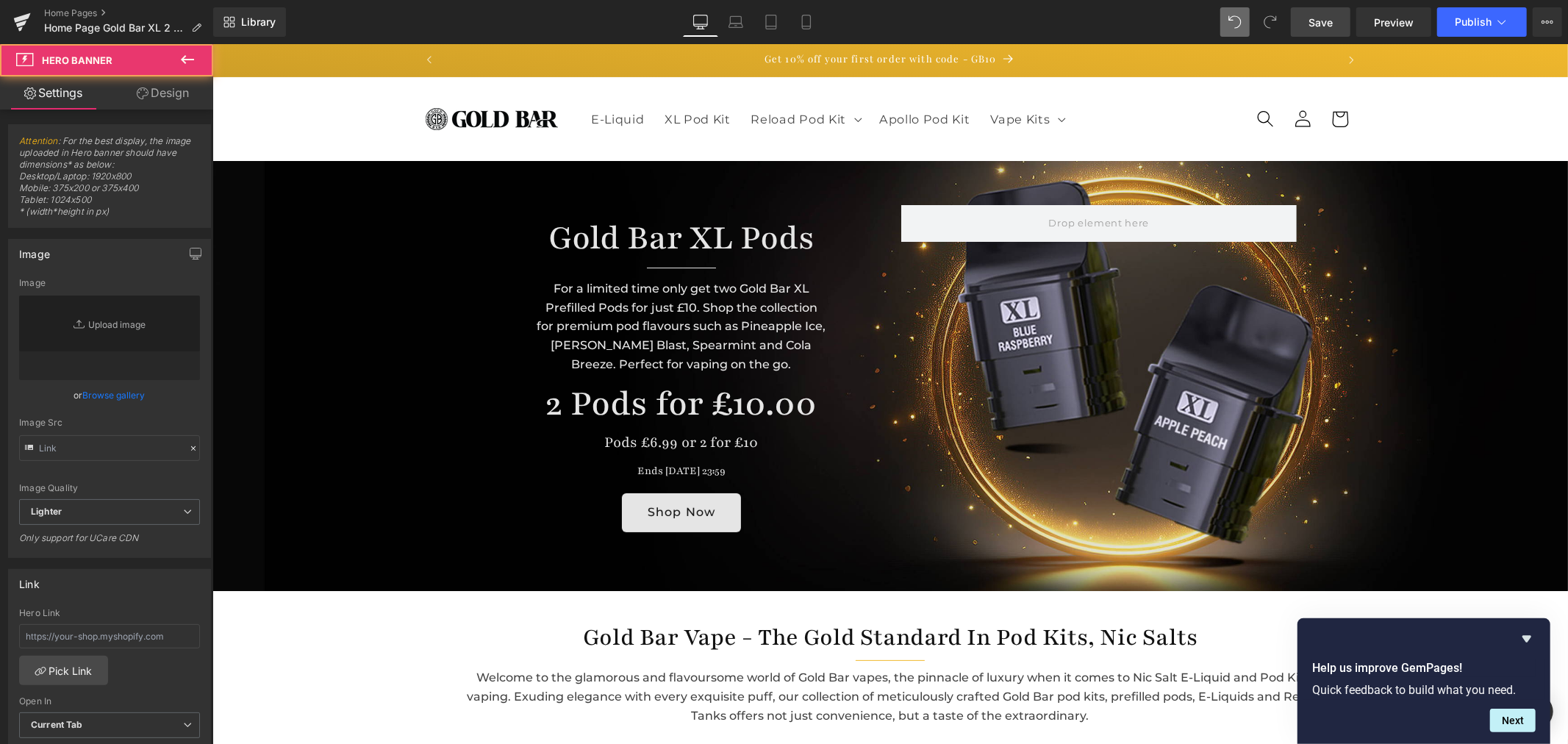
click at [112, 397] on link "Browse gallery" at bounding box center [113, 395] width 62 height 26
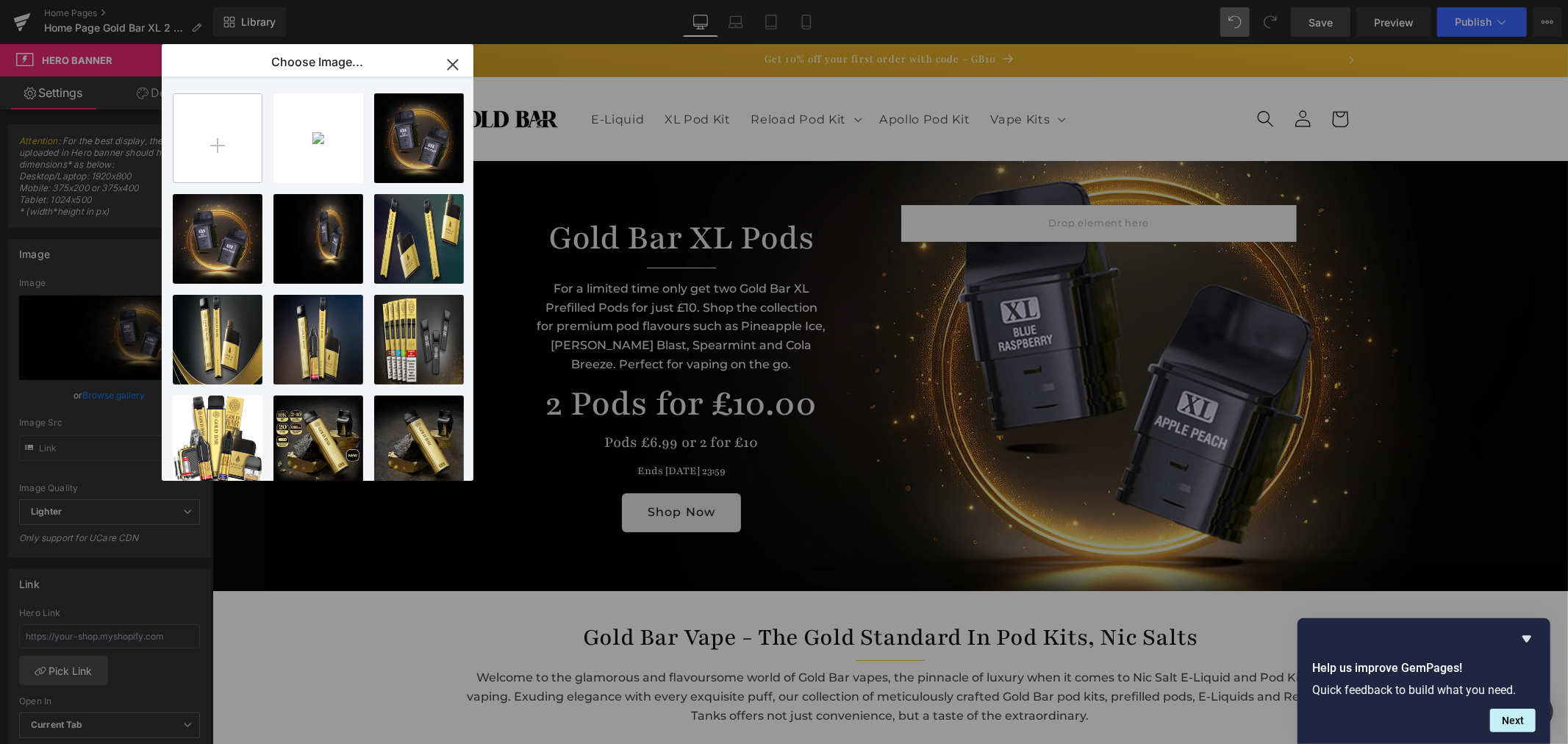
click at [234, 155] on input "file" at bounding box center [217, 138] width 88 height 88
type input "C:\fakepath\Gold-Bar-XL-2-Pods-for-£10-hero.jpg"
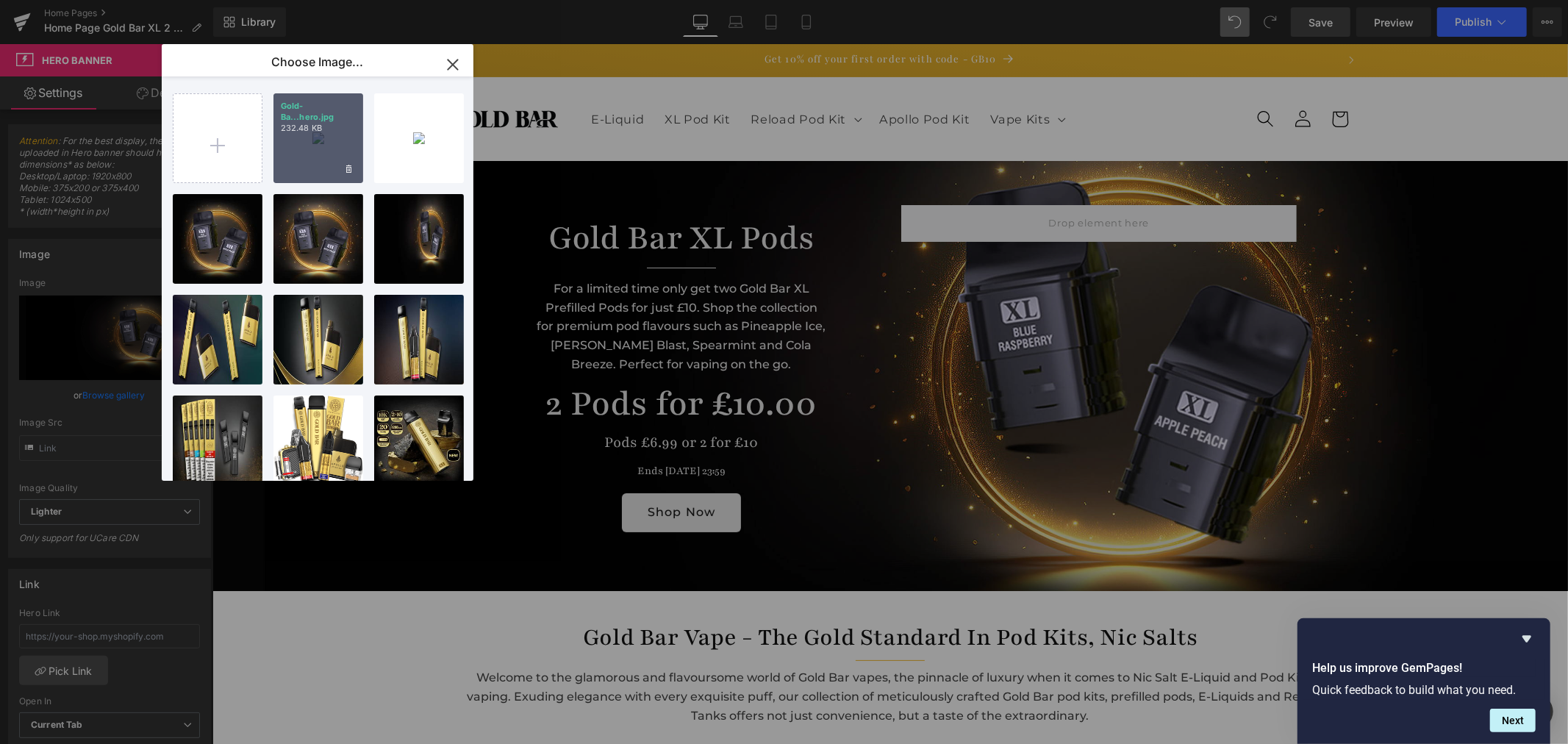
click at [326, 142] on div "Gold-Ba...hero.jpg 232.48 KB" at bounding box center [317, 137] width 89 height 89
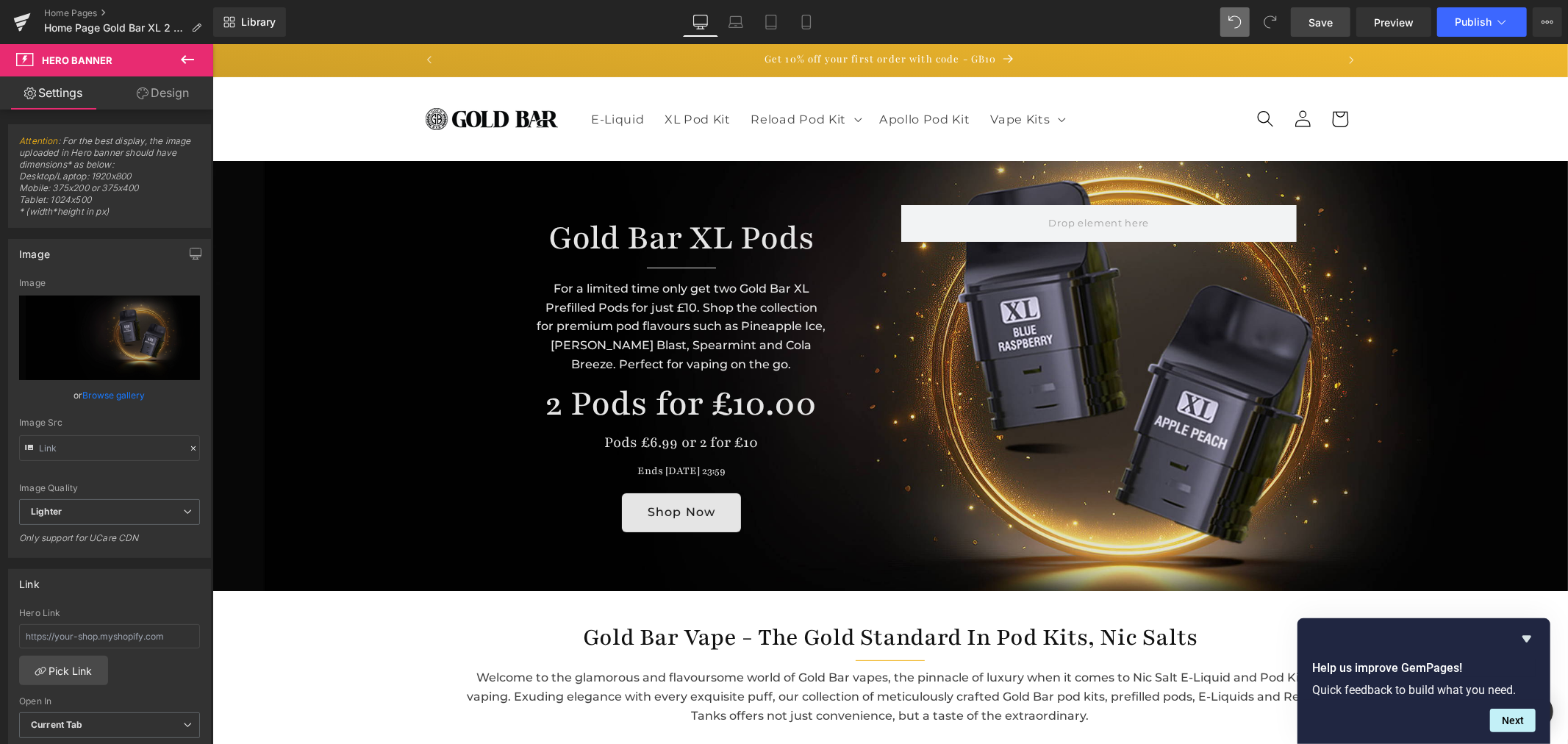
click at [120, 395] on link "Browse gallery" at bounding box center [113, 395] width 62 height 26
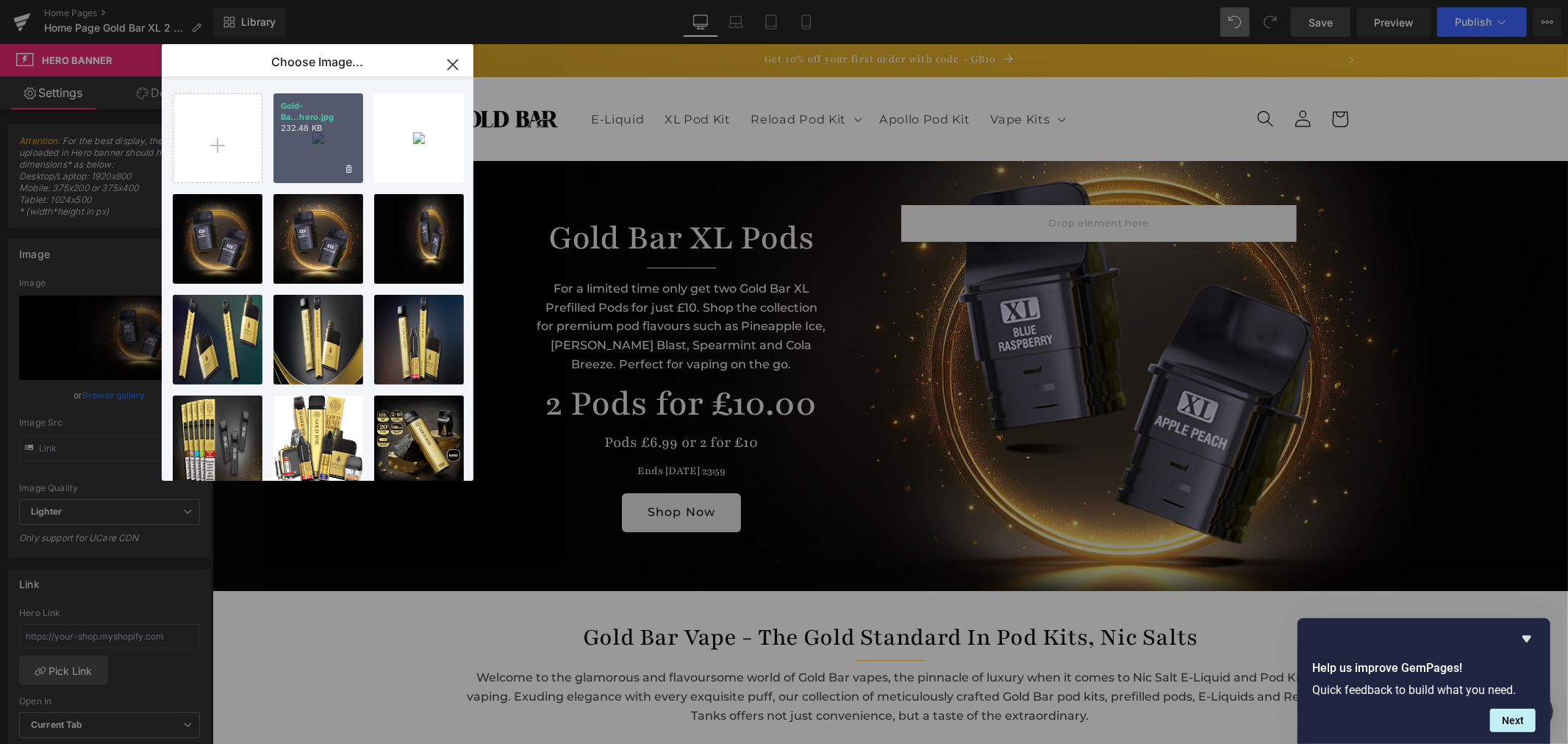
click at [305, 158] on div "Gold-Ba...hero.jpg 232.48 KB" at bounding box center [317, 137] width 89 height 89
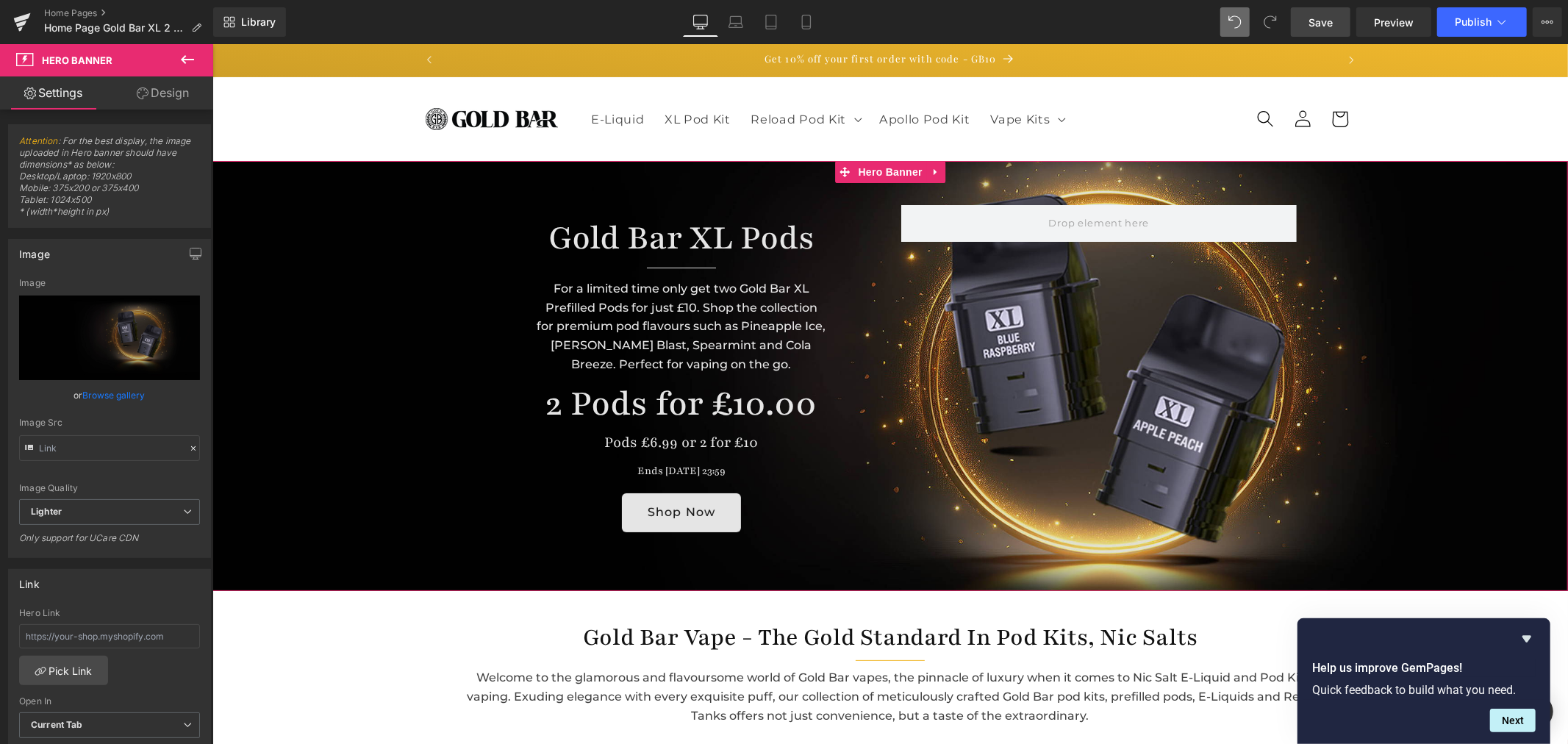
click at [107, 398] on link "Browse gallery" at bounding box center [113, 395] width 62 height 26
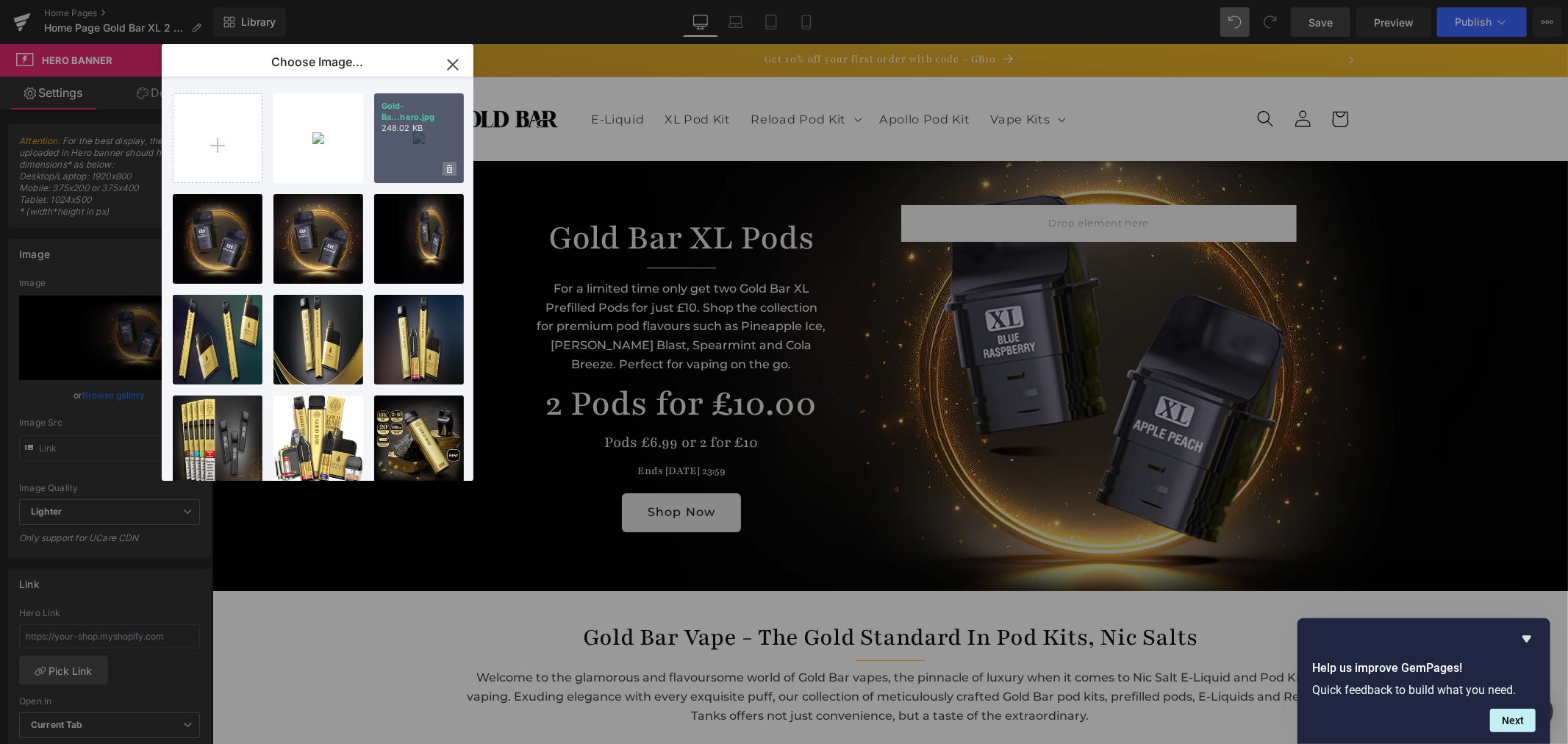
click at [450, 163] on span at bounding box center [449, 168] width 14 height 14
click at [407, 166] on span "Yes" at bounding box center [400, 168] width 37 height 15
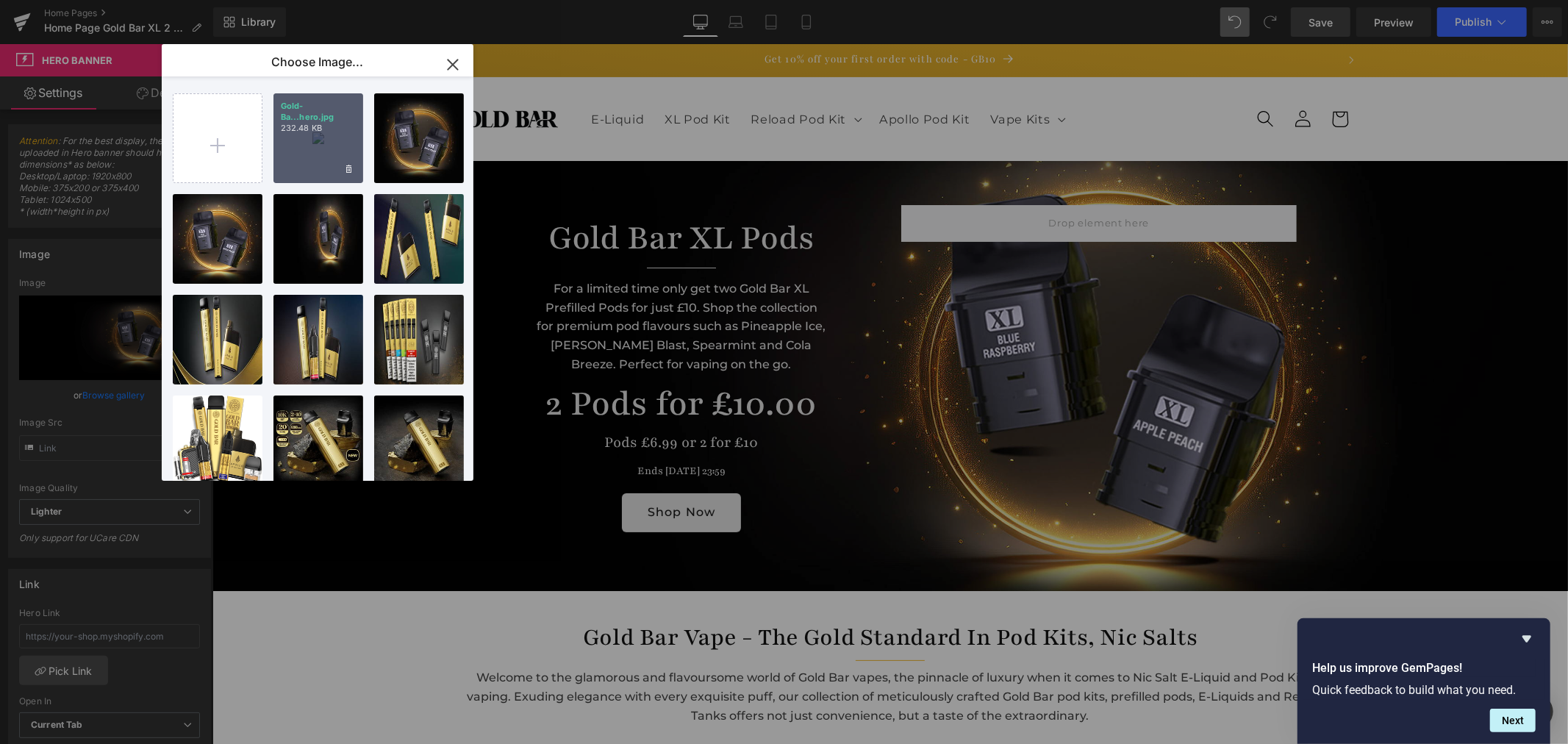
click at [329, 131] on div "Gold-Ba...hero.jpg 232.48 KB" at bounding box center [317, 137] width 89 height 89
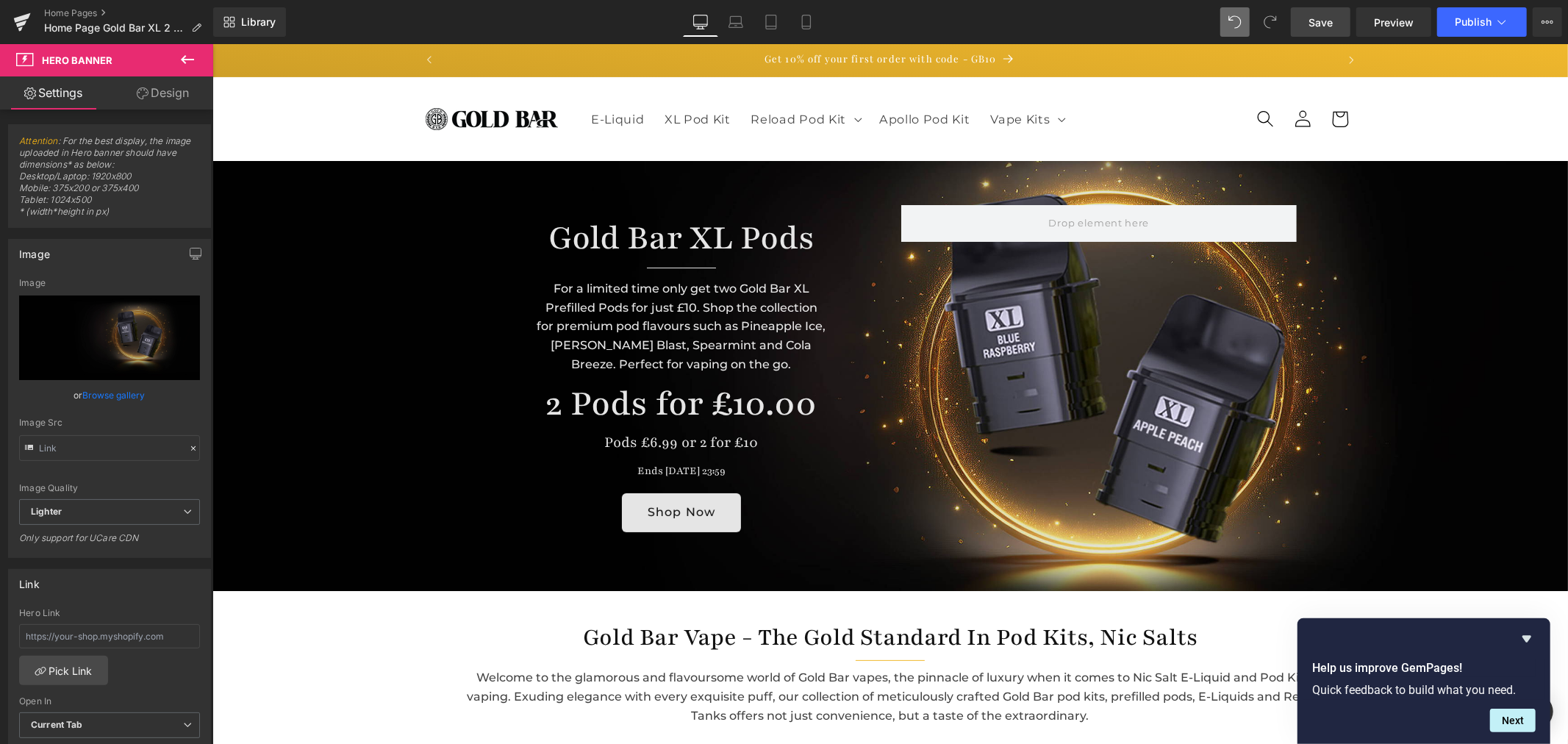
click at [1298, 25] on link "Save" at bounding box center [1321, 22] width 60 height 30
click at [1326, 30] on span "Save" at bounding box center [1320, 22] width 24 height 15
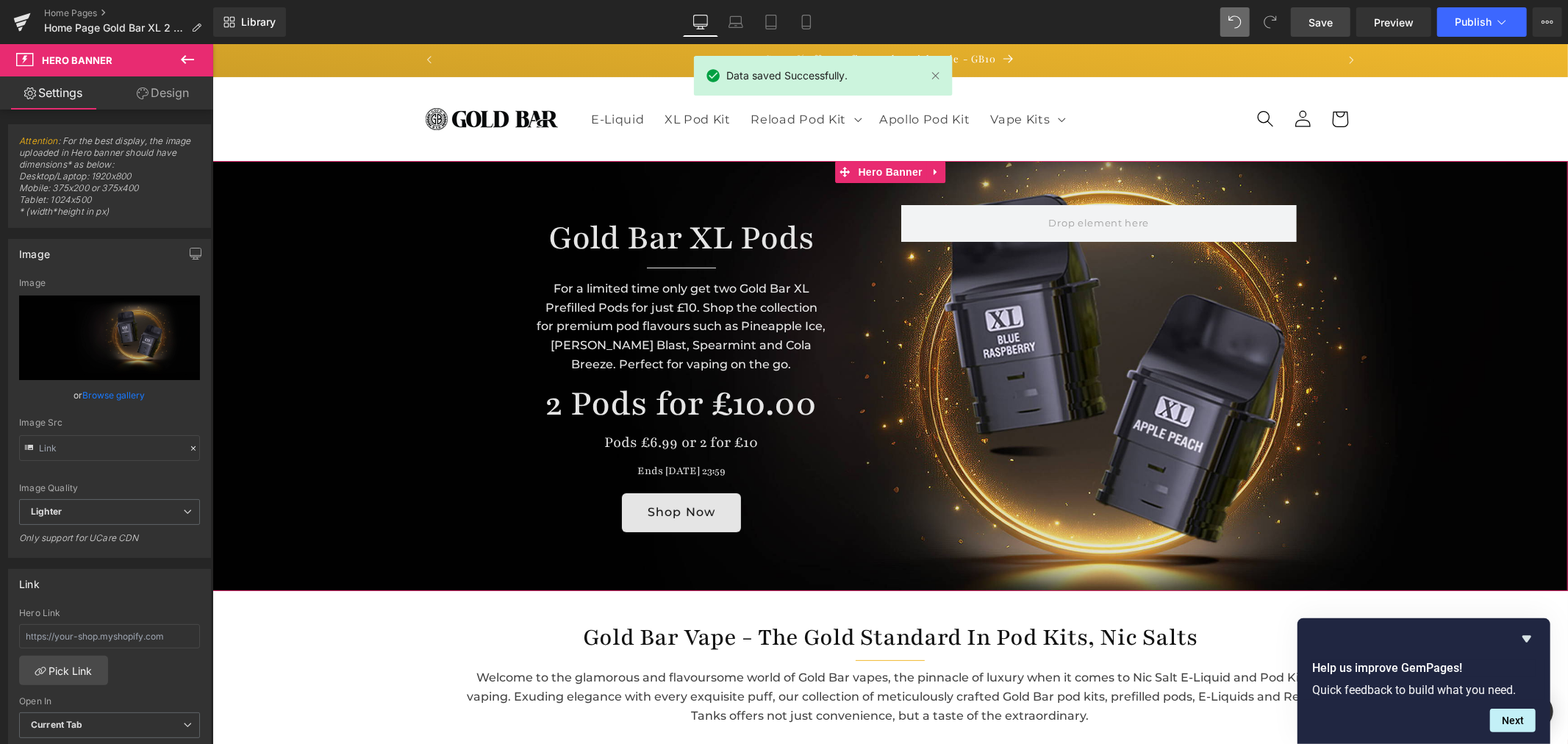
click at [171, 92] on link "Design" at bounding box center [162, 93] width 107 height 33
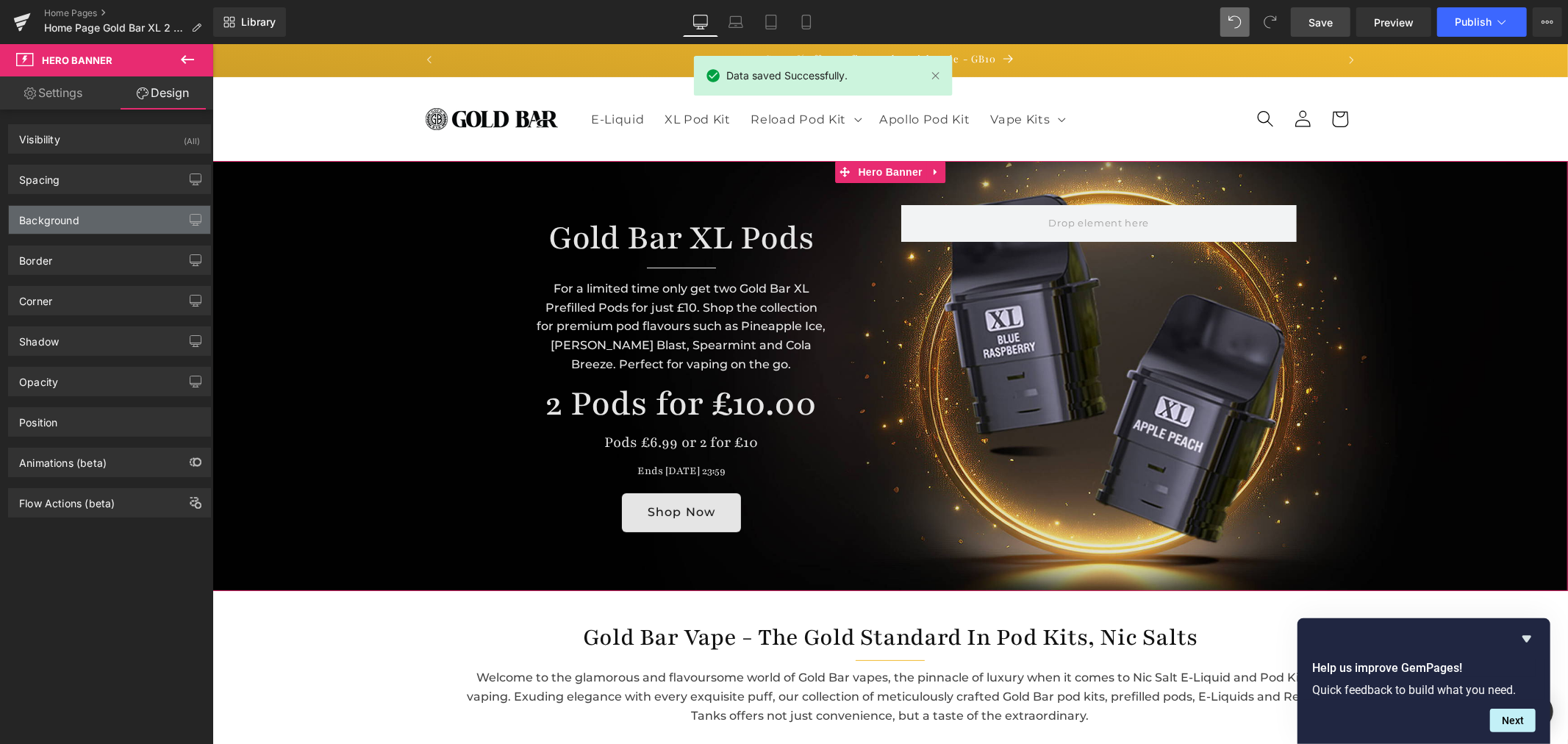
click at [114, 218] on div "Background" at bounding box center [110, 219] width 202 height 28
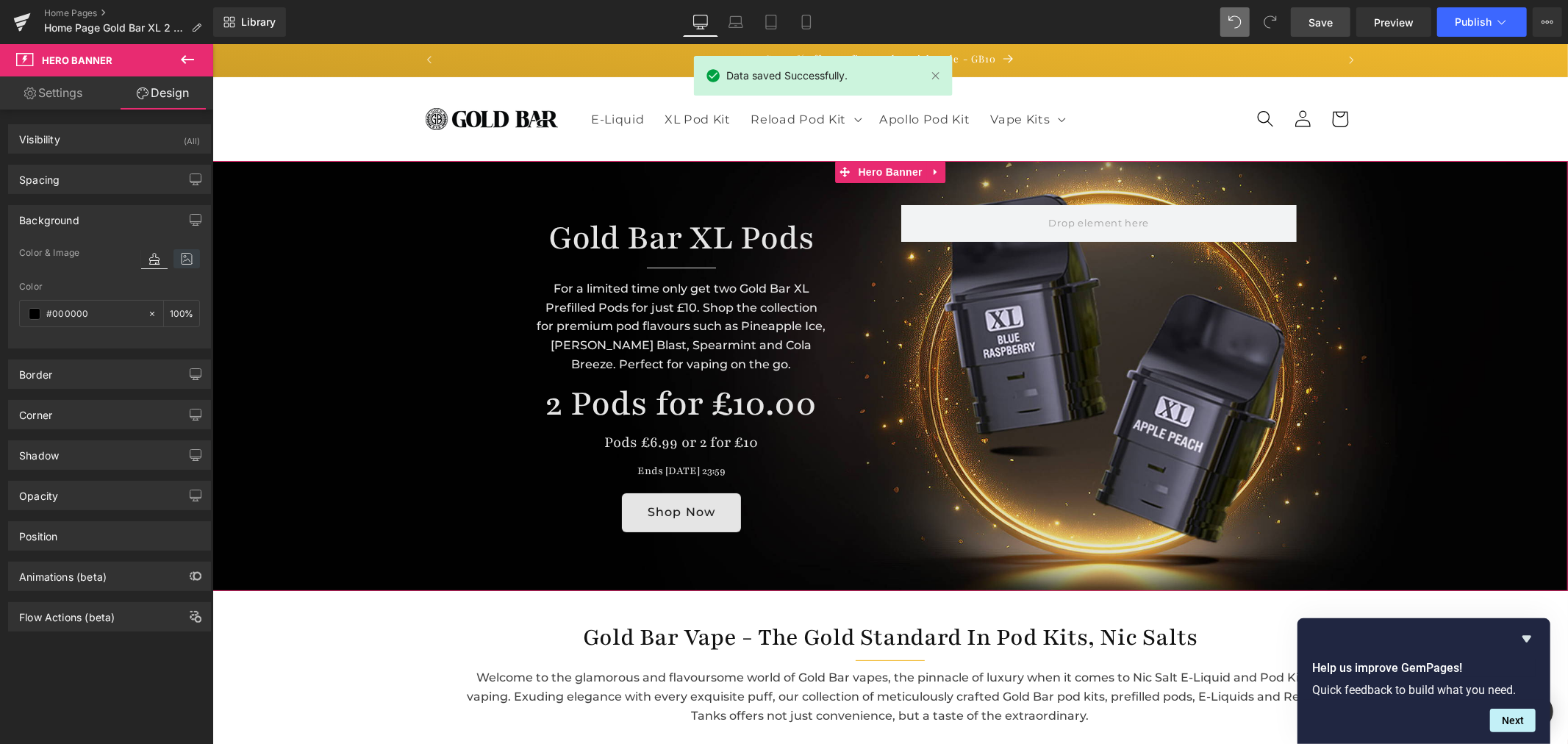
click at [173, 260] on icon at bounding box center [187, 259] width 27 height 19
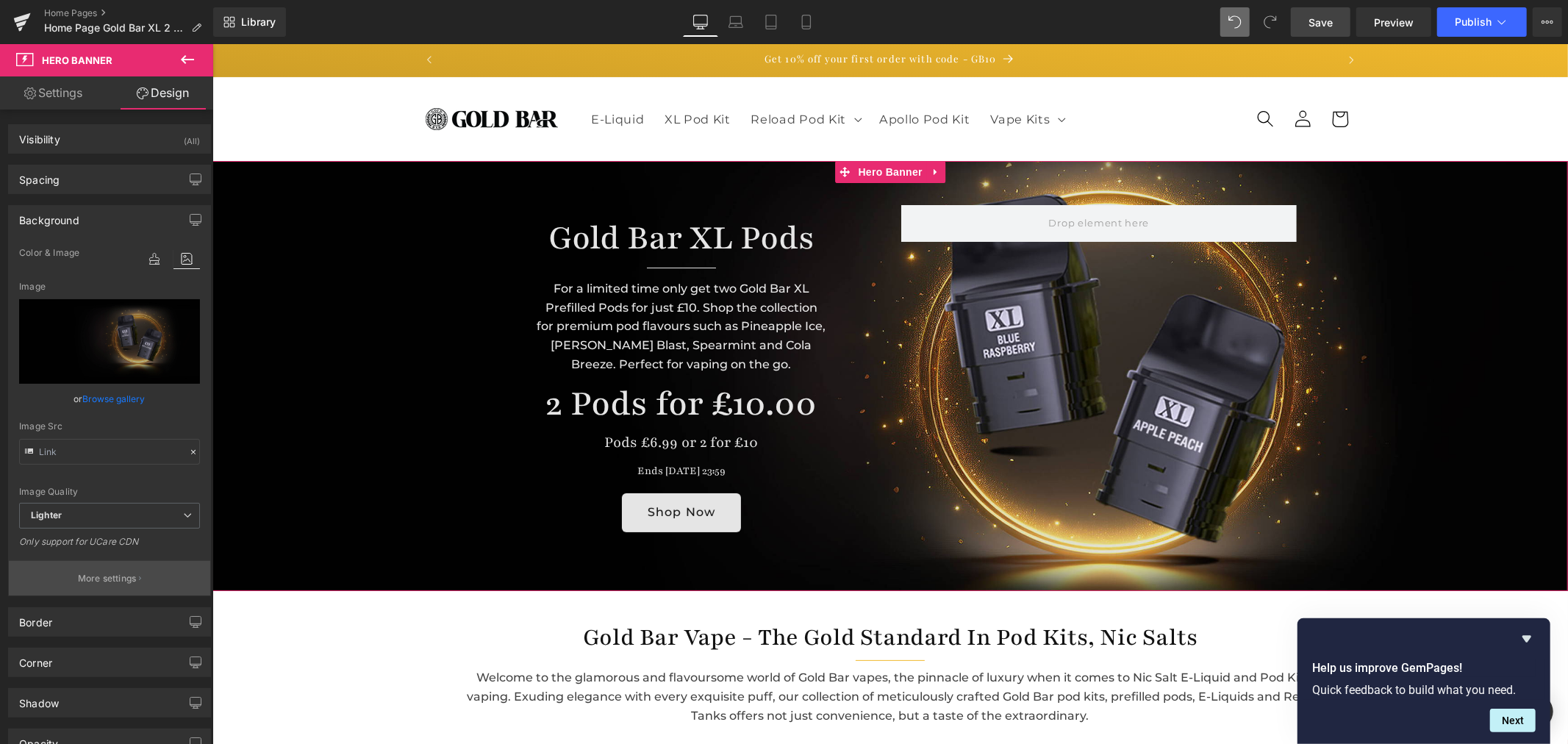
click at [130, 585] on p "More settings" at bounding box center [107, 579] width 59 height 13
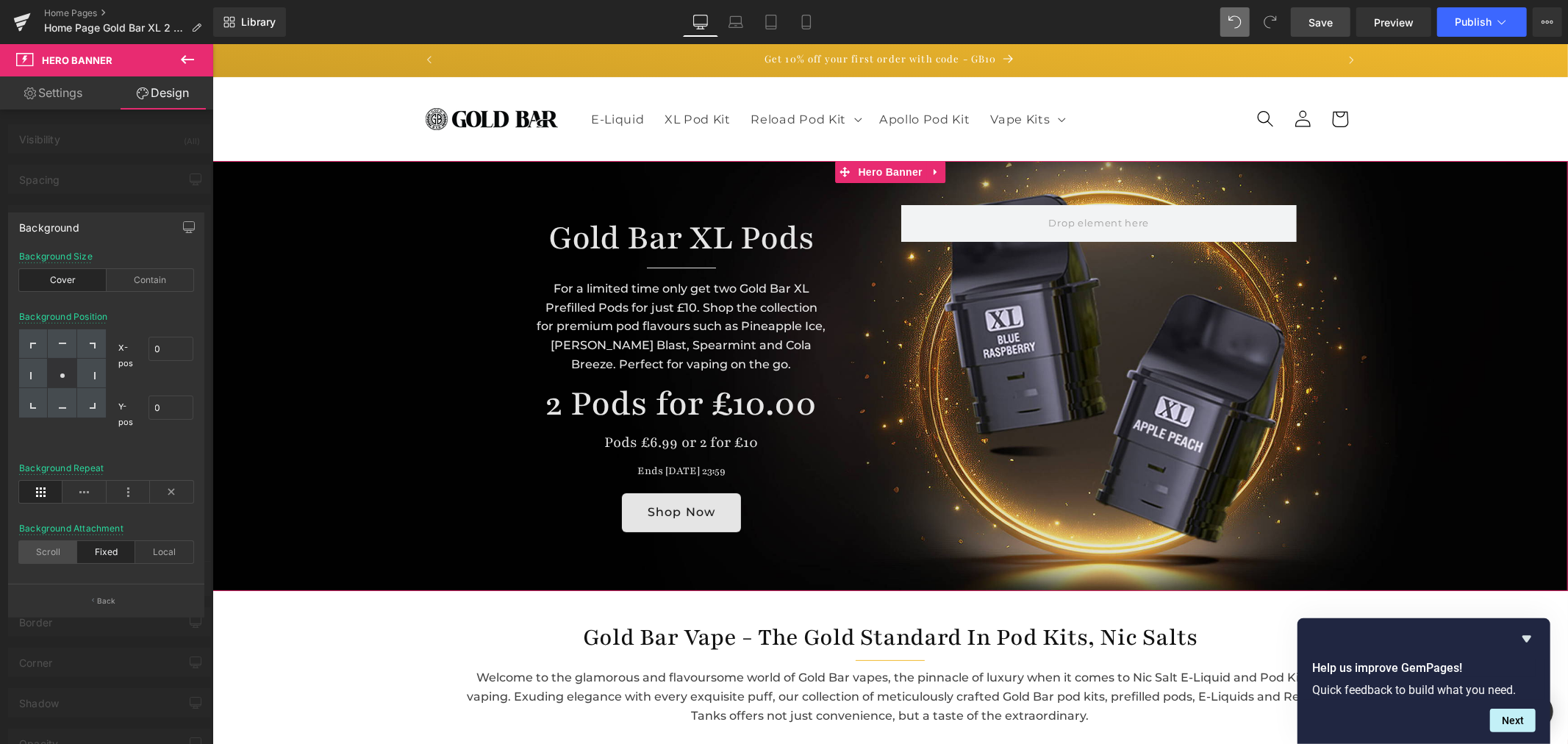
click at [57, 552] on div "Scroll" at bounding box center [48, 552] width 58 height 22
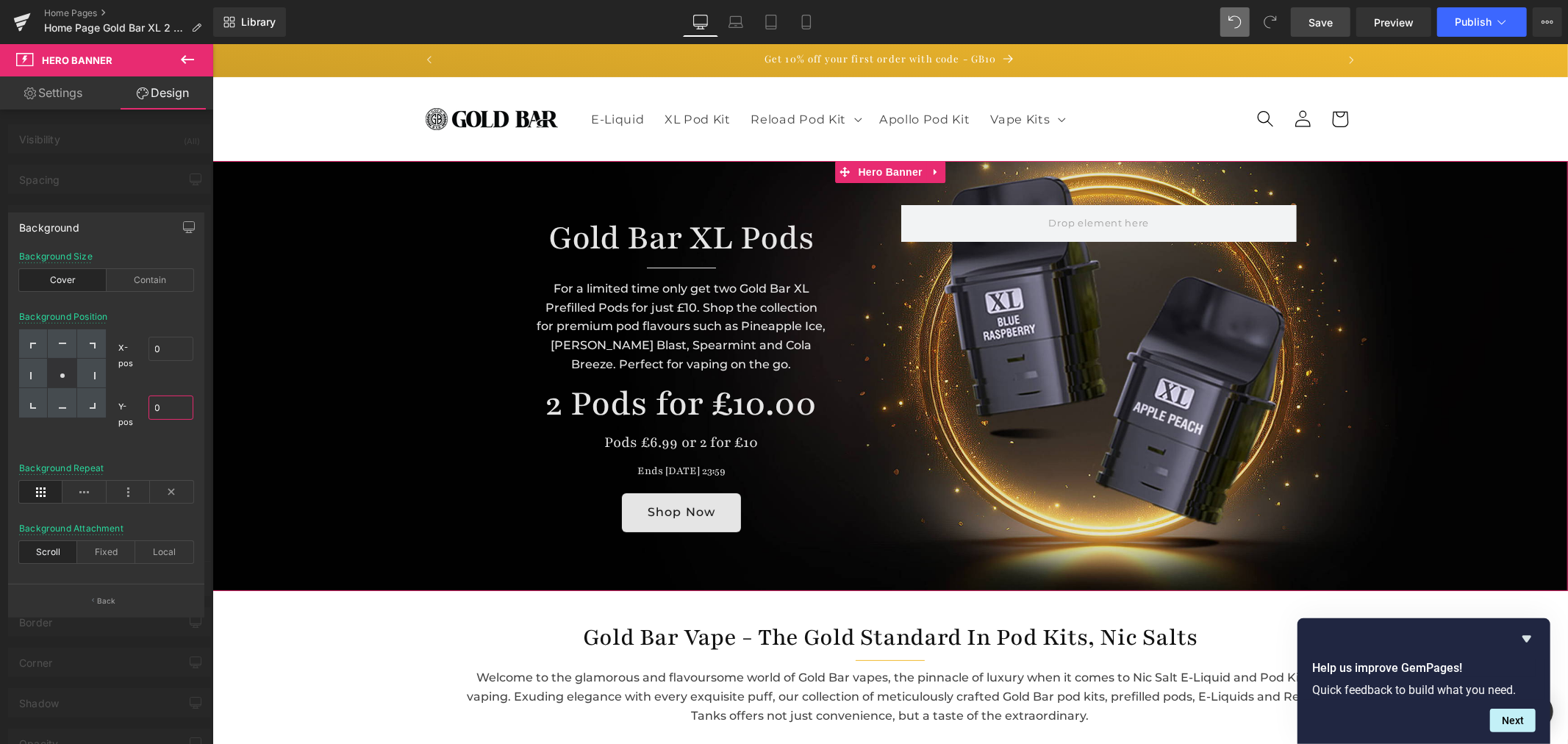
click at [175, 401] on input "0" at bounding box center [170, 407] width 45 height 24
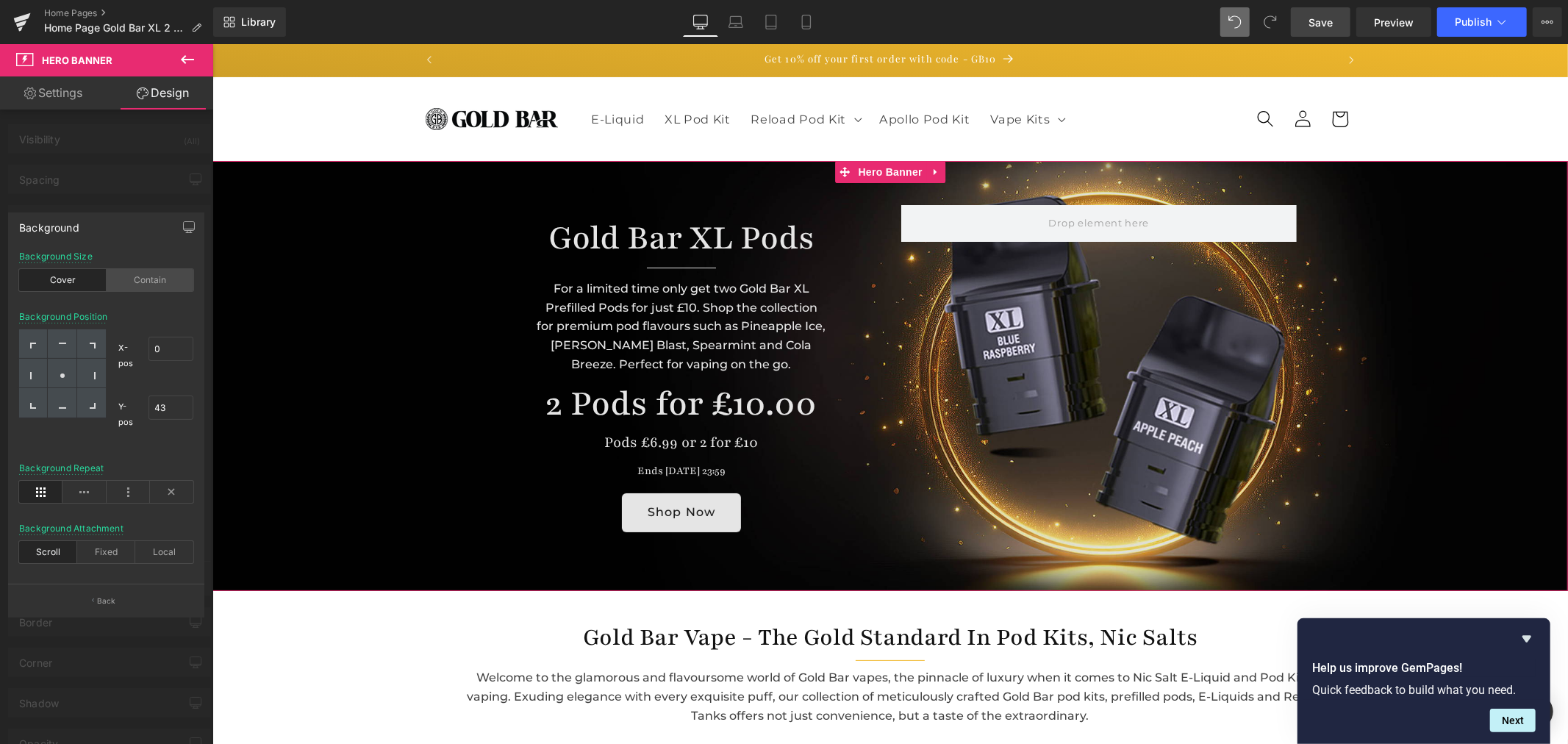
click at [140, 273] on div "Contain" at bounding box center [150, 280] width 87 height 22
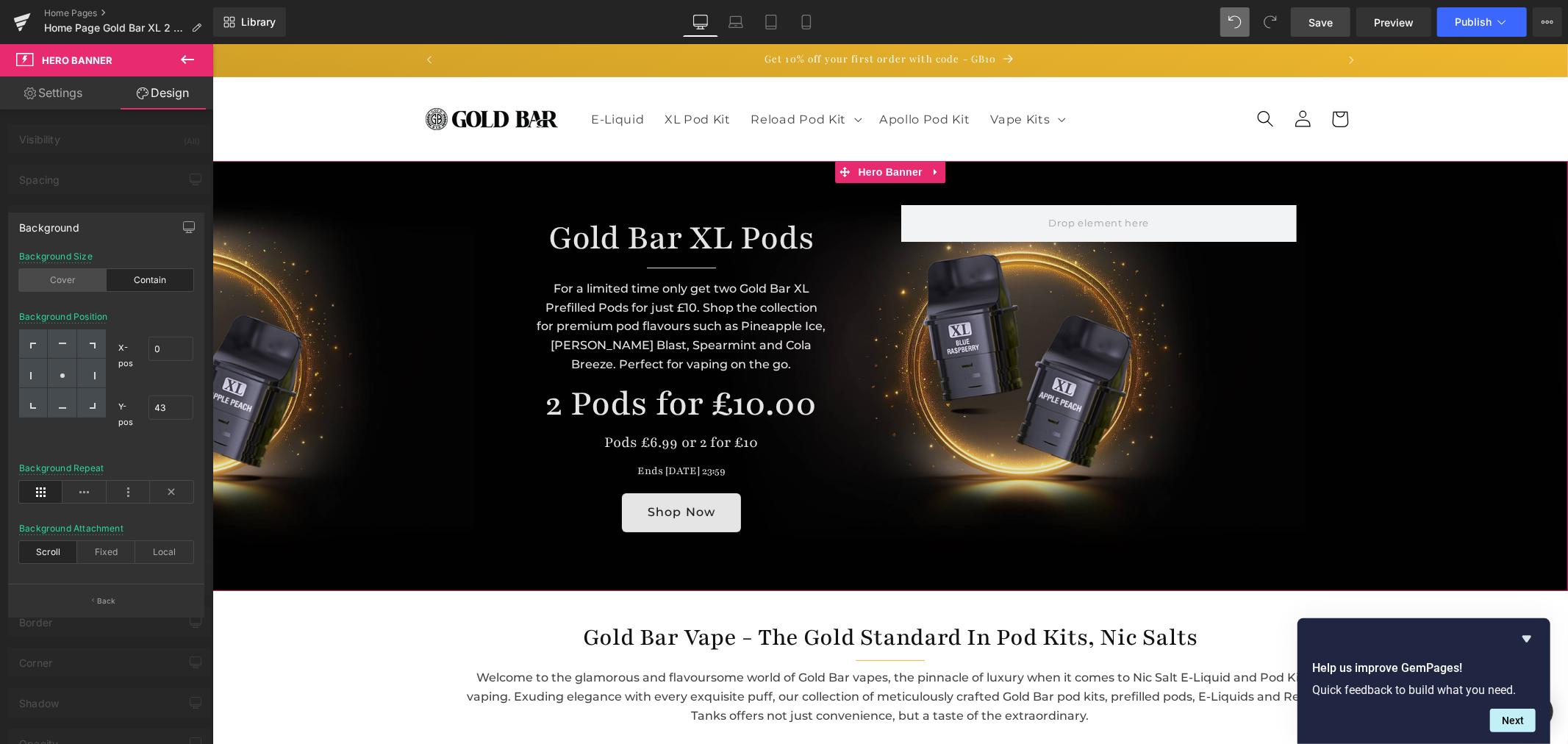
click at [80, 281] on div "Cover" at bounding box center [62, 280] width 87 height 22
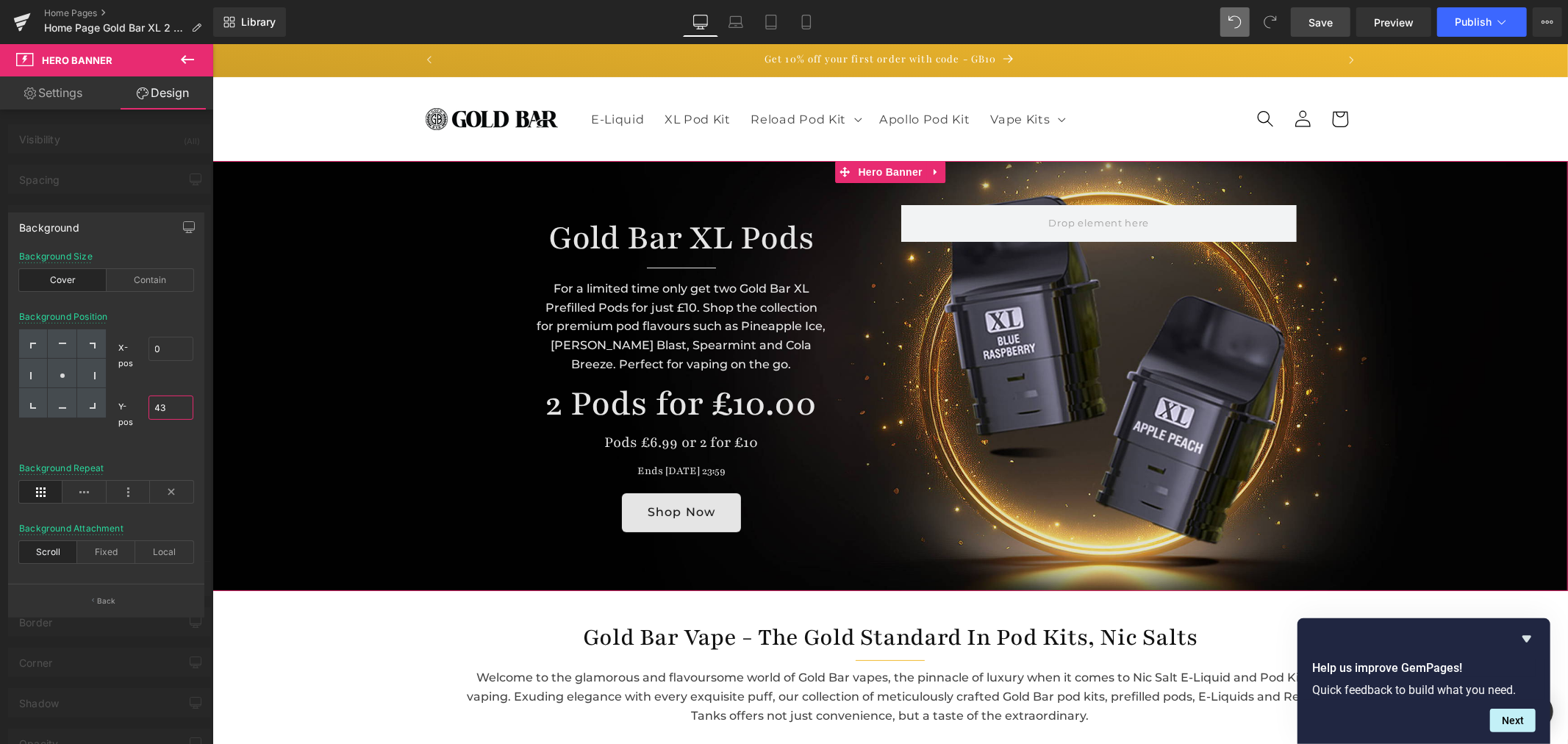
click at [180, 408] on input "43" at bounding box center [170, 407] width 45 height 24
type input "43"
click at [130, 195] on div at bounding box center [107, 398] width 213 height 707
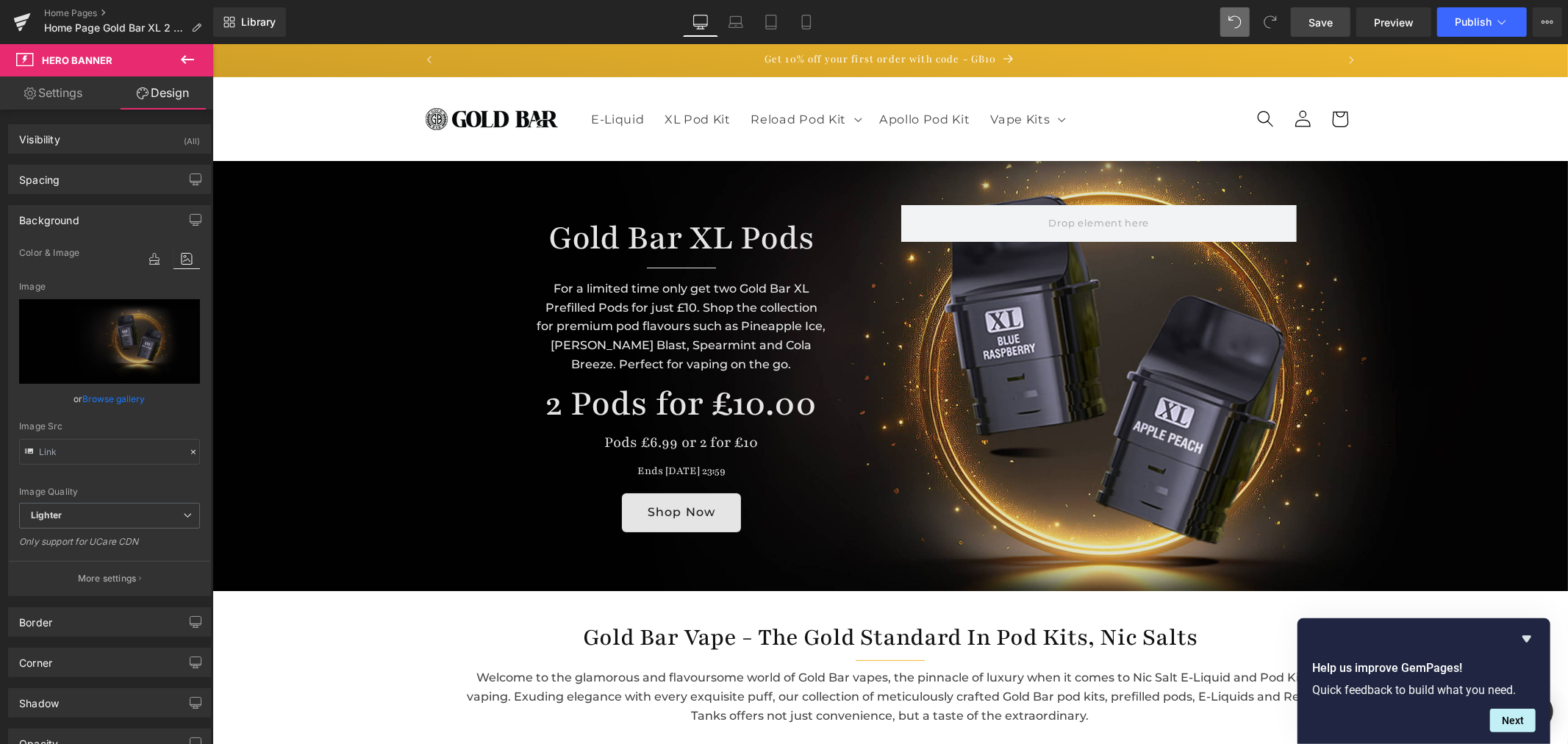
click at [1332, 25] on span "Save" at bounding box center [1320, 22] width 24 height 15
click at [728, 27] on link "Laptop" at bounding box center [735, 22] width 36 height 30
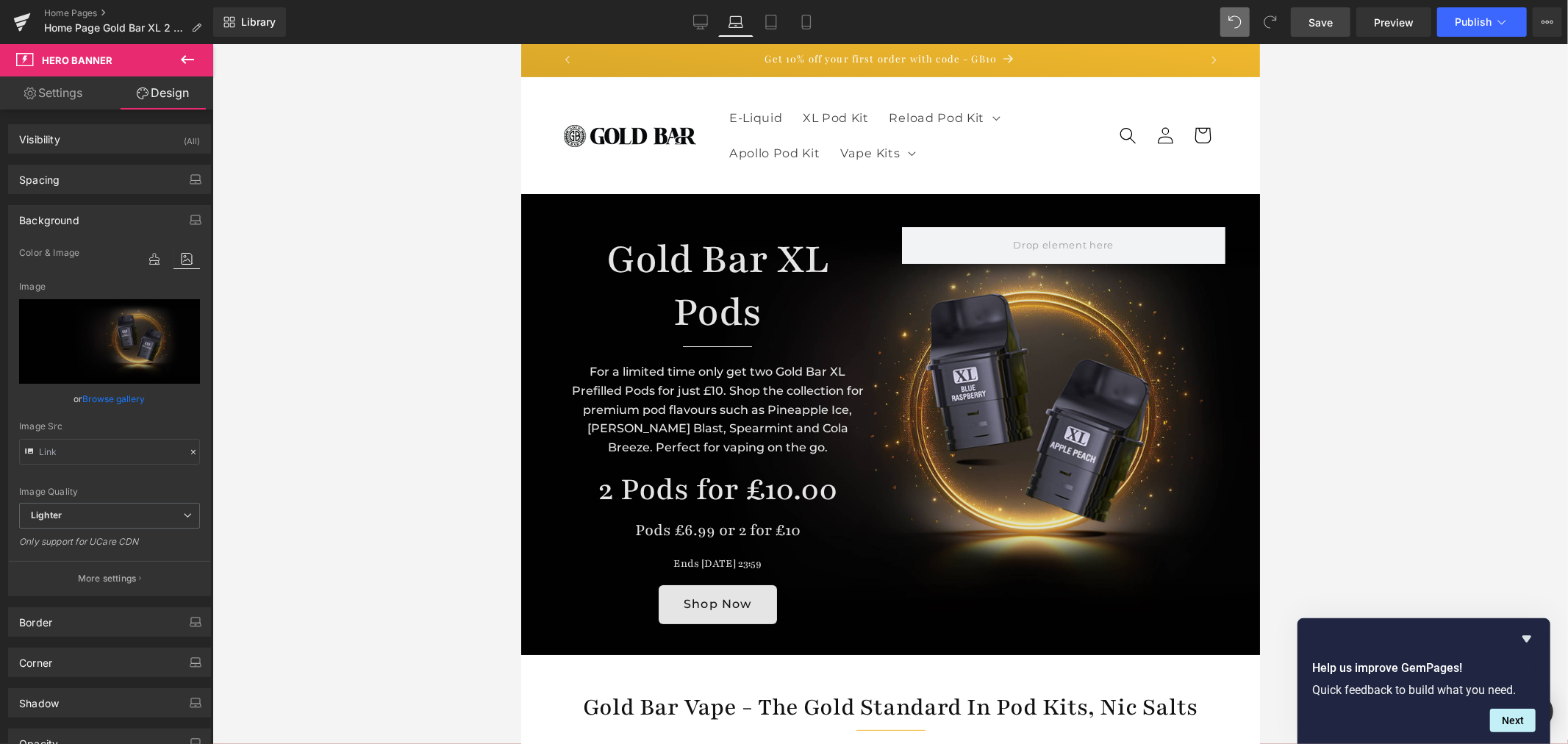
click at [684, 265] on h1 "Gold Bar XL Pods" at bounding box center [717, 285] width 302 height 106
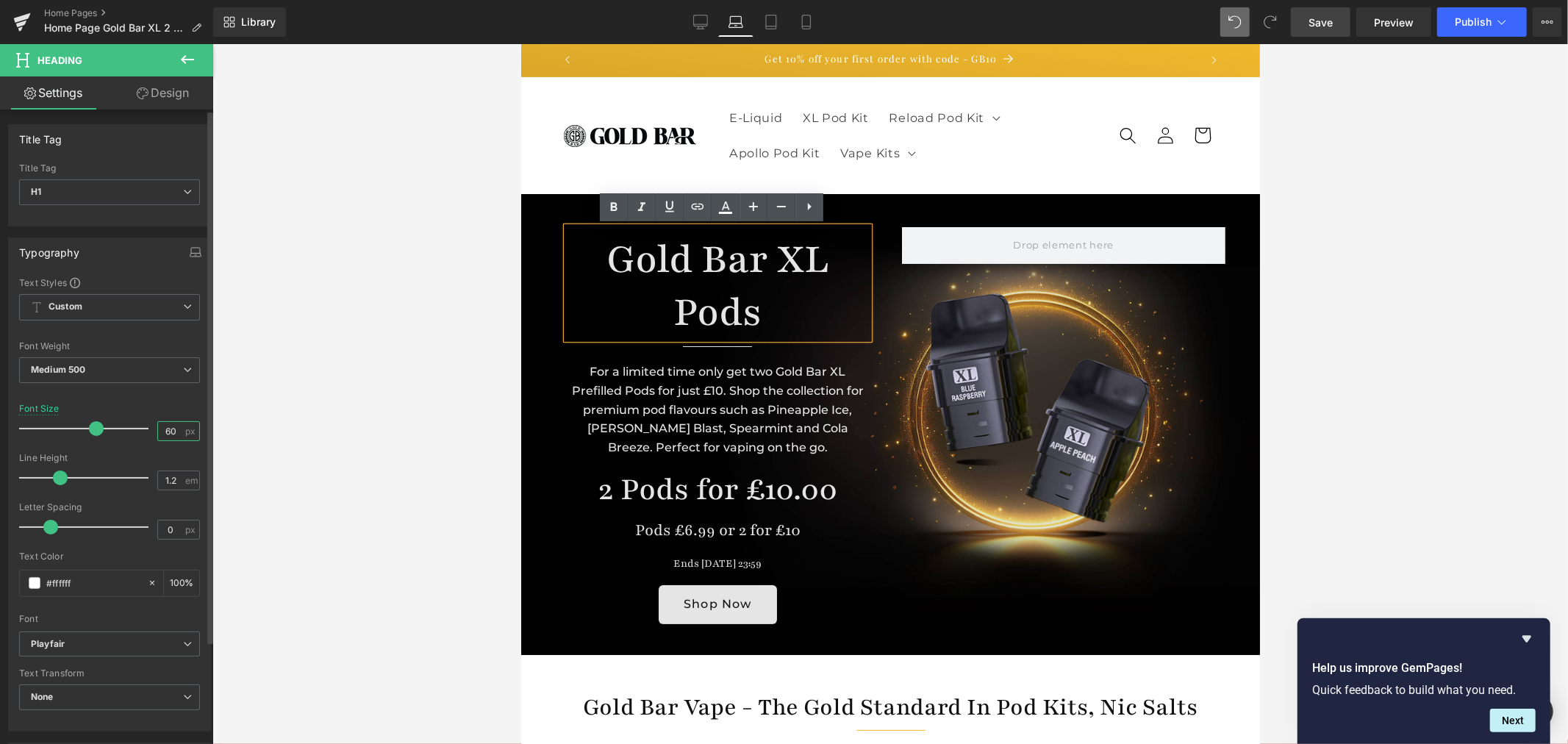
click at [169, 433] on input "60" at bounding box center [170, 431] width 26 height 18
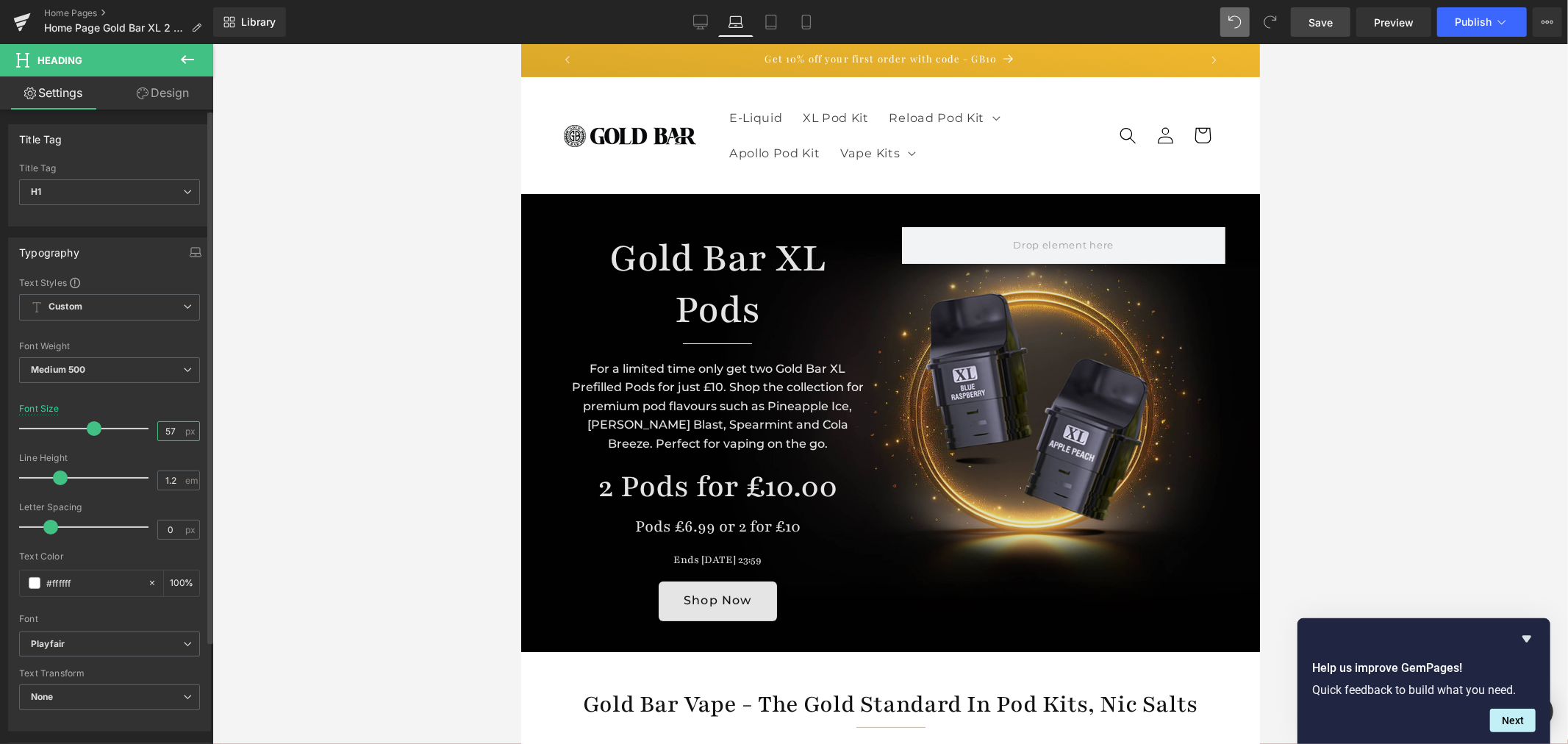
type input "56"
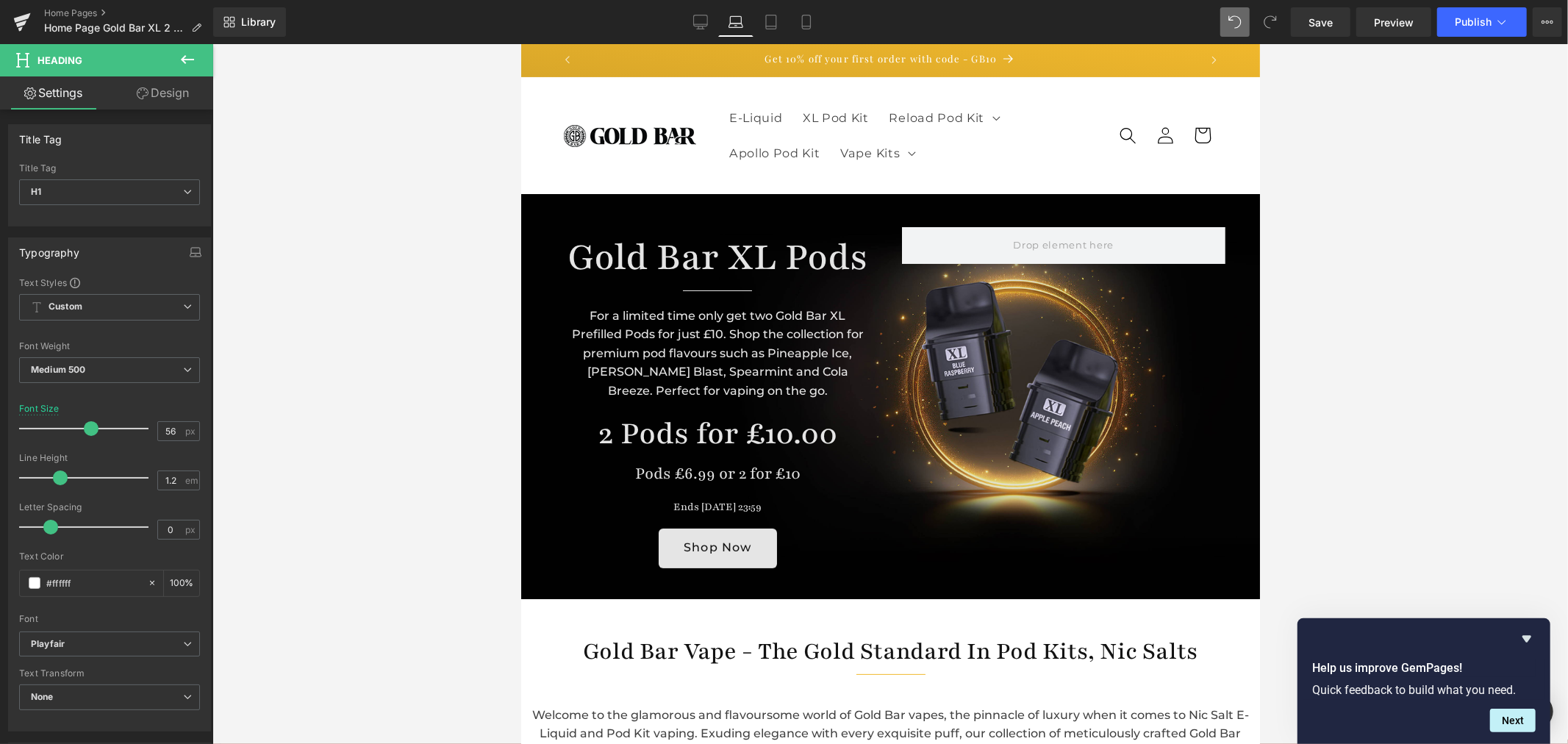
drag, startPoint x: 1321, startPoint y: 23, endPoint x: 916, endPoint y: 13, distance: 405.1
click at [1321, 23] on span "Save" at bounding box center [1320, 22] width 24 height 15
click at [755, 24] on icon at bounding box center [755, 21] width 14 height 14
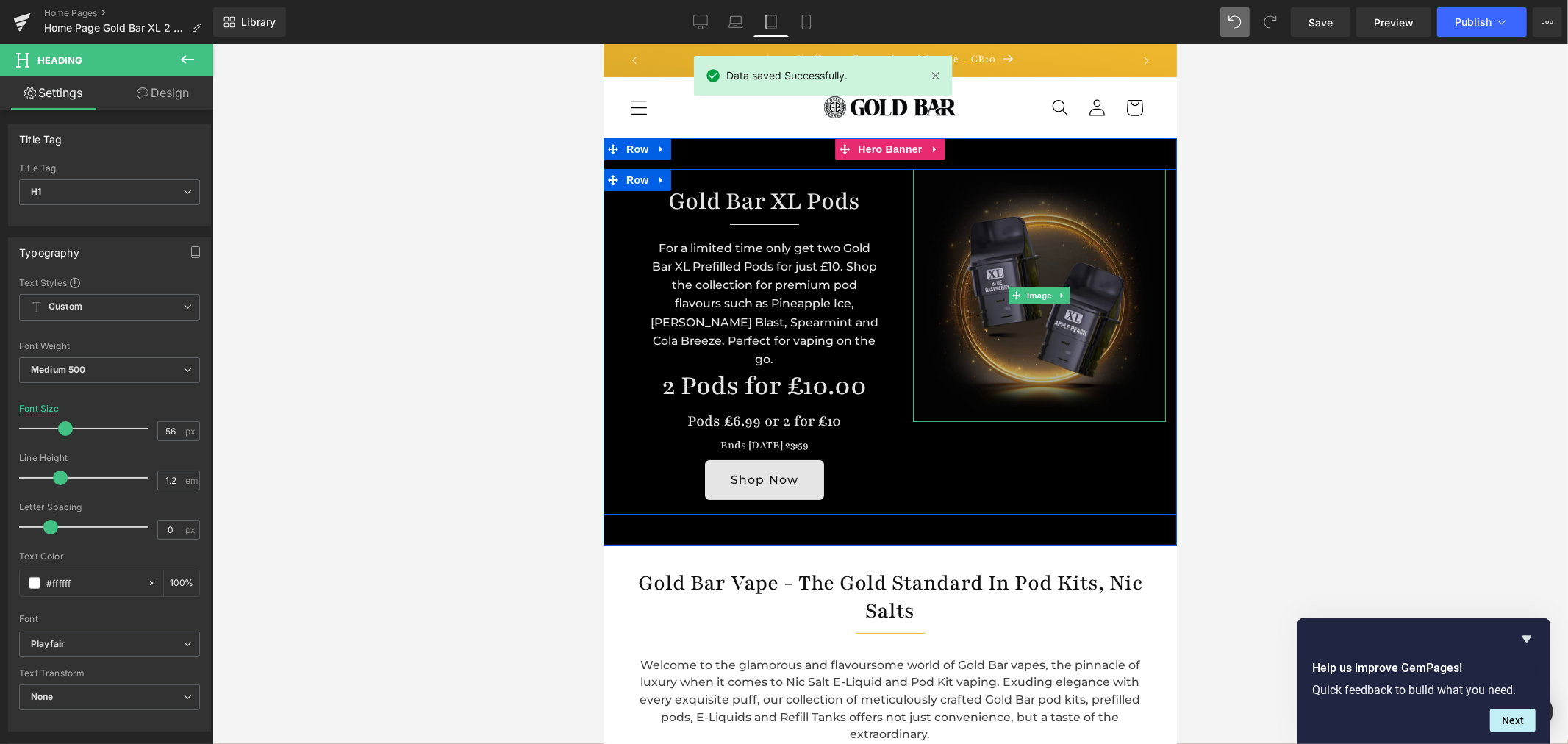
click at [953, 244] on img at bounding box center [1038, 294] width 253 height 253
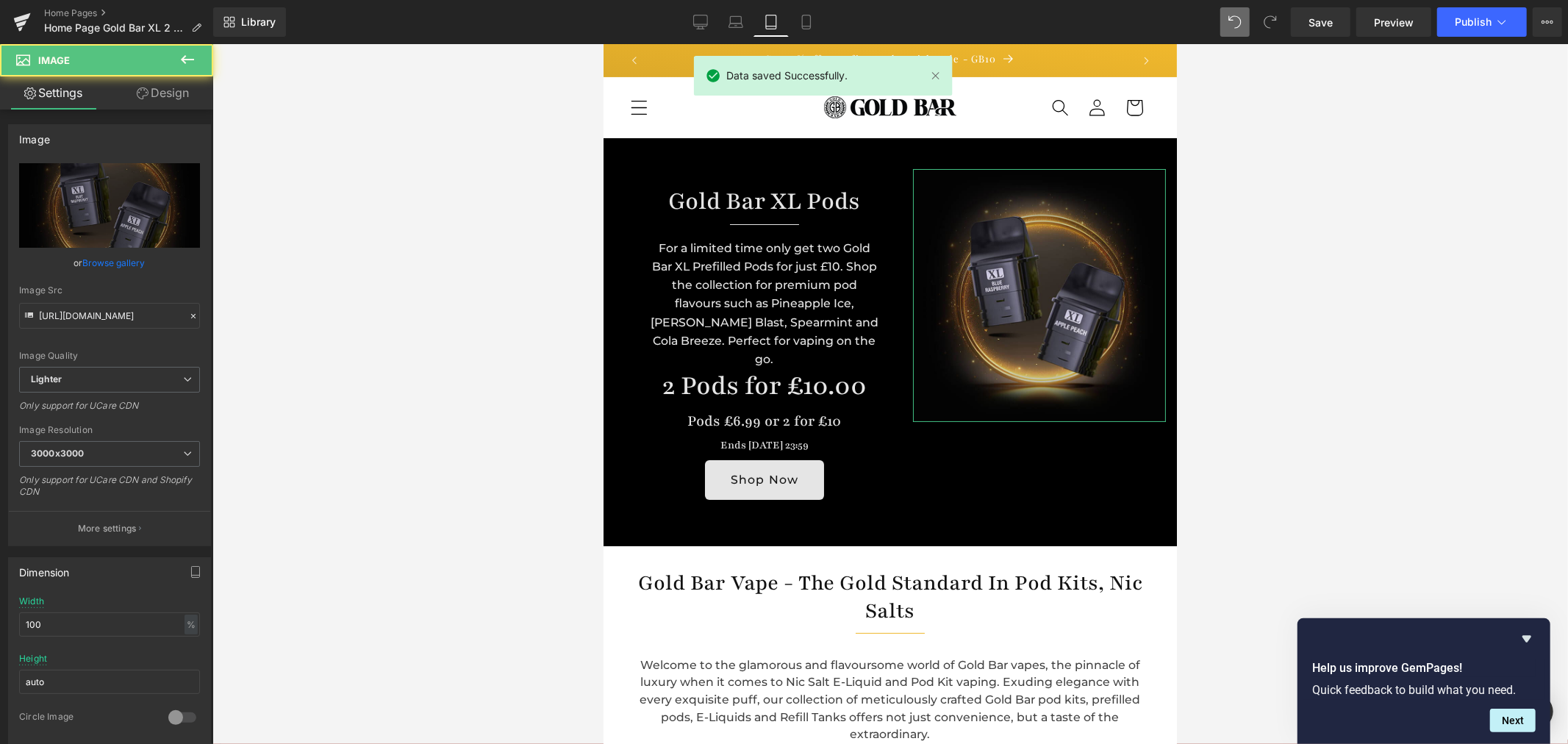
click at [170, 105] on link "Design" at bounding box center [162, 93] width 107 height 33
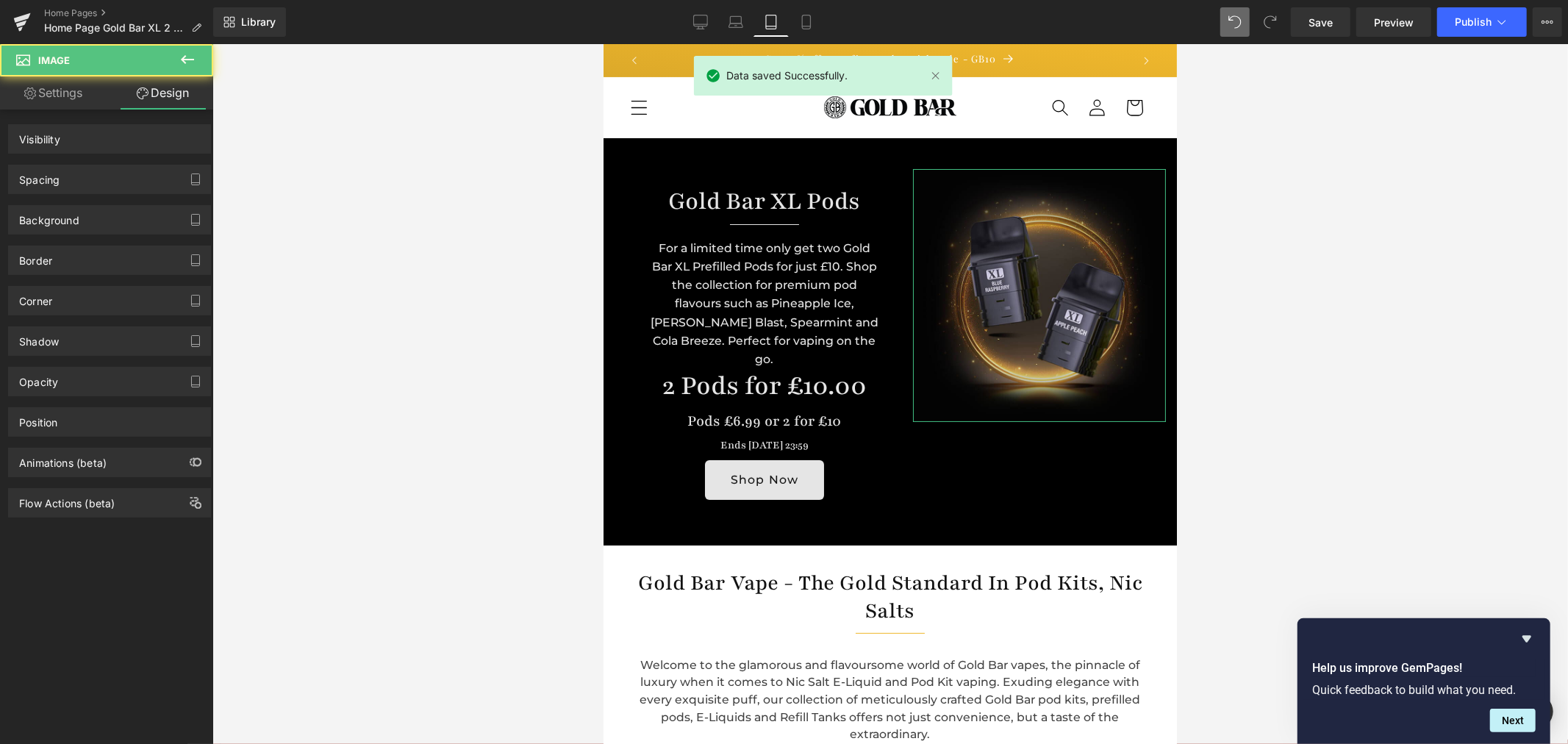
click at [88, 181] on div "Spacing" at bounding box center [110, 179] width 202 height 28
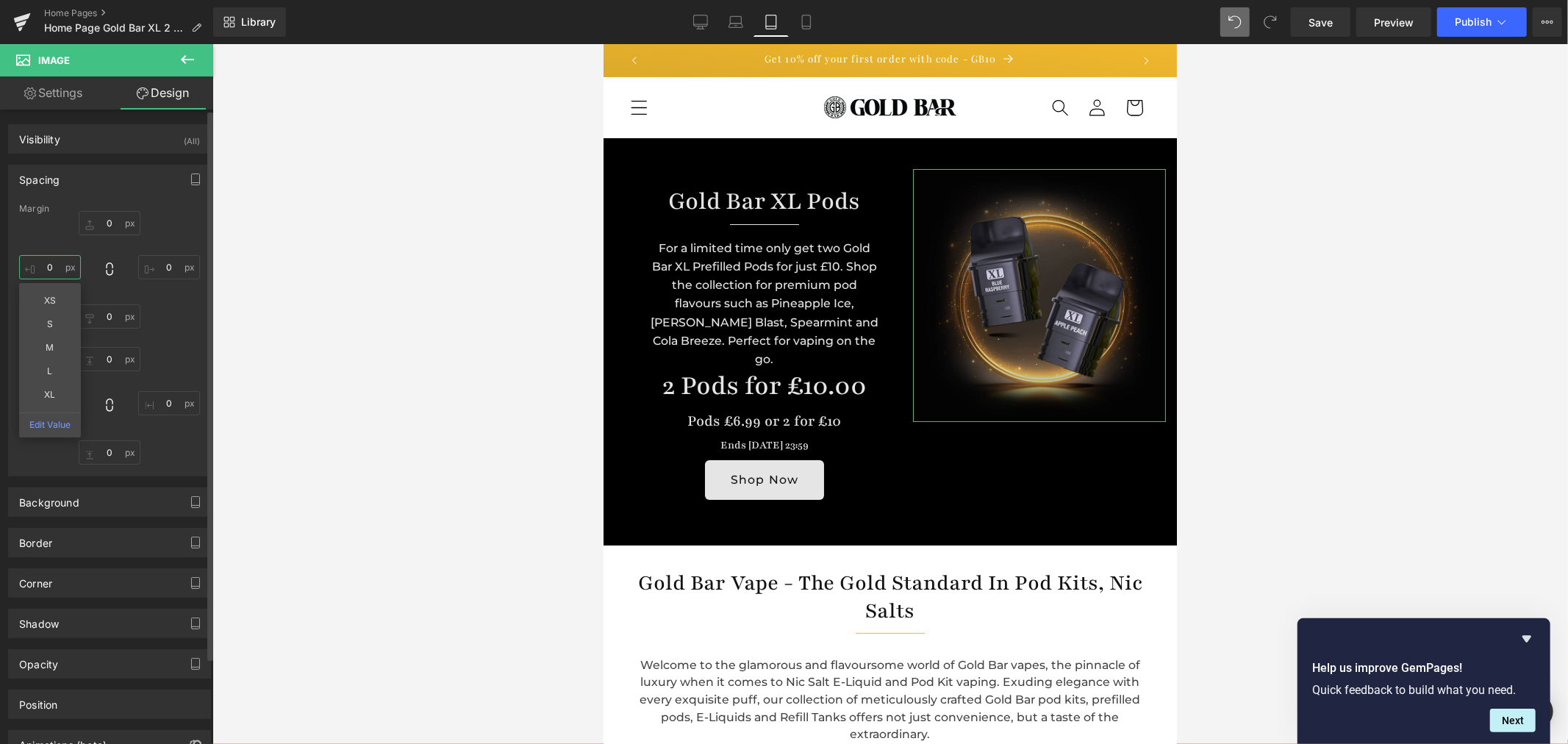
click at [55, 260] on input "0" at bounding box center [50, 266] width 62 height 24
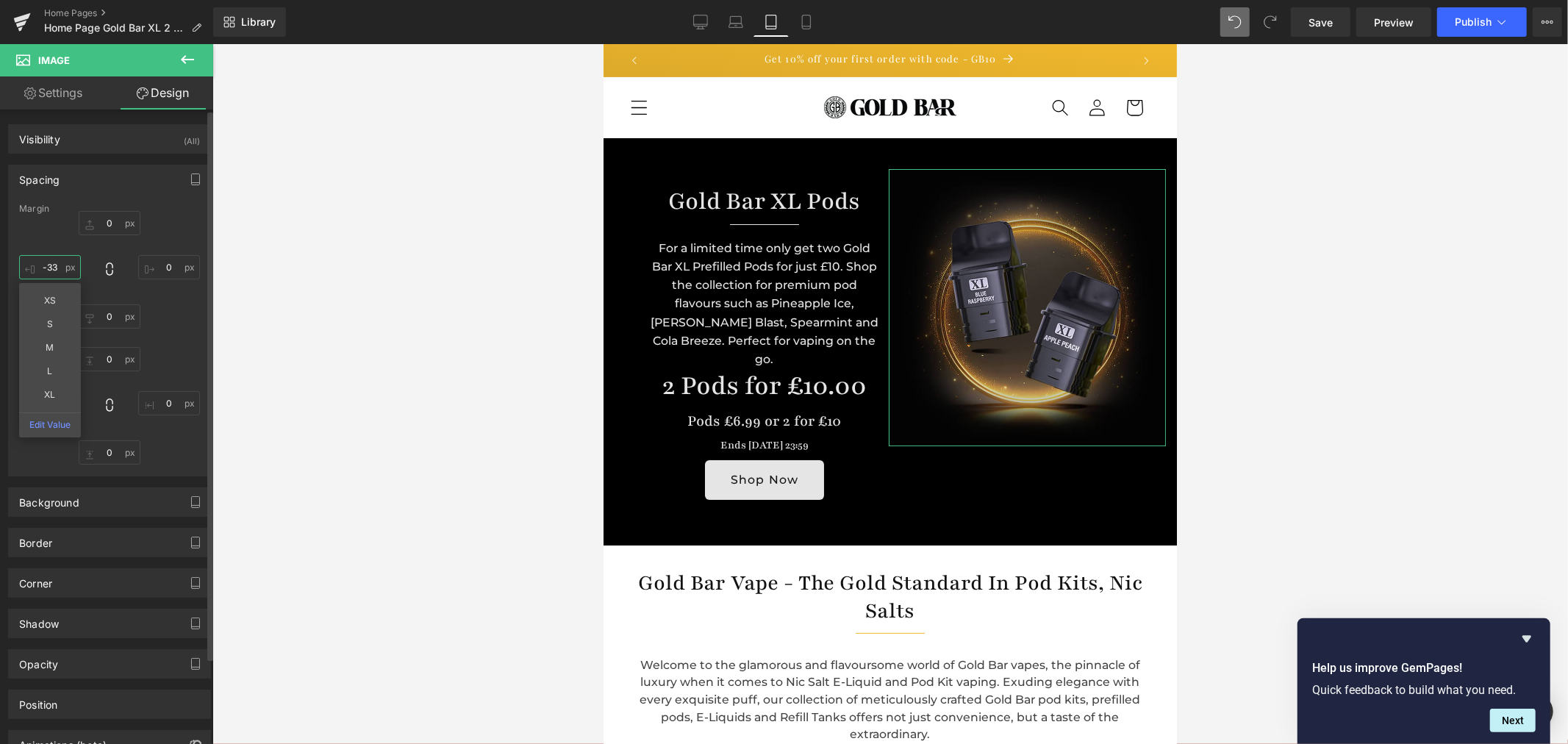
type input "-32"
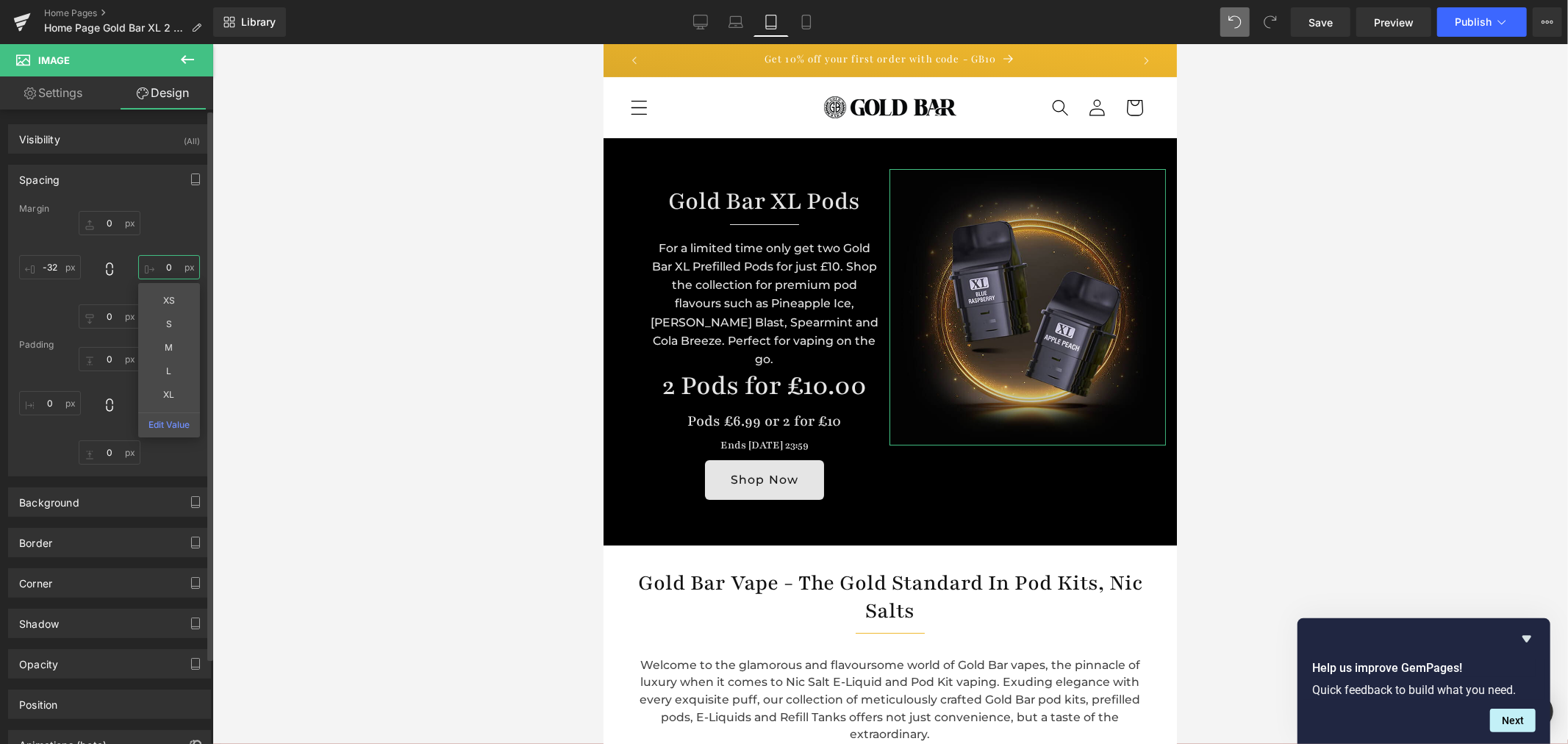
click at [173, 275] on input "0" at bounding box center [169, 266] width 62 height 24
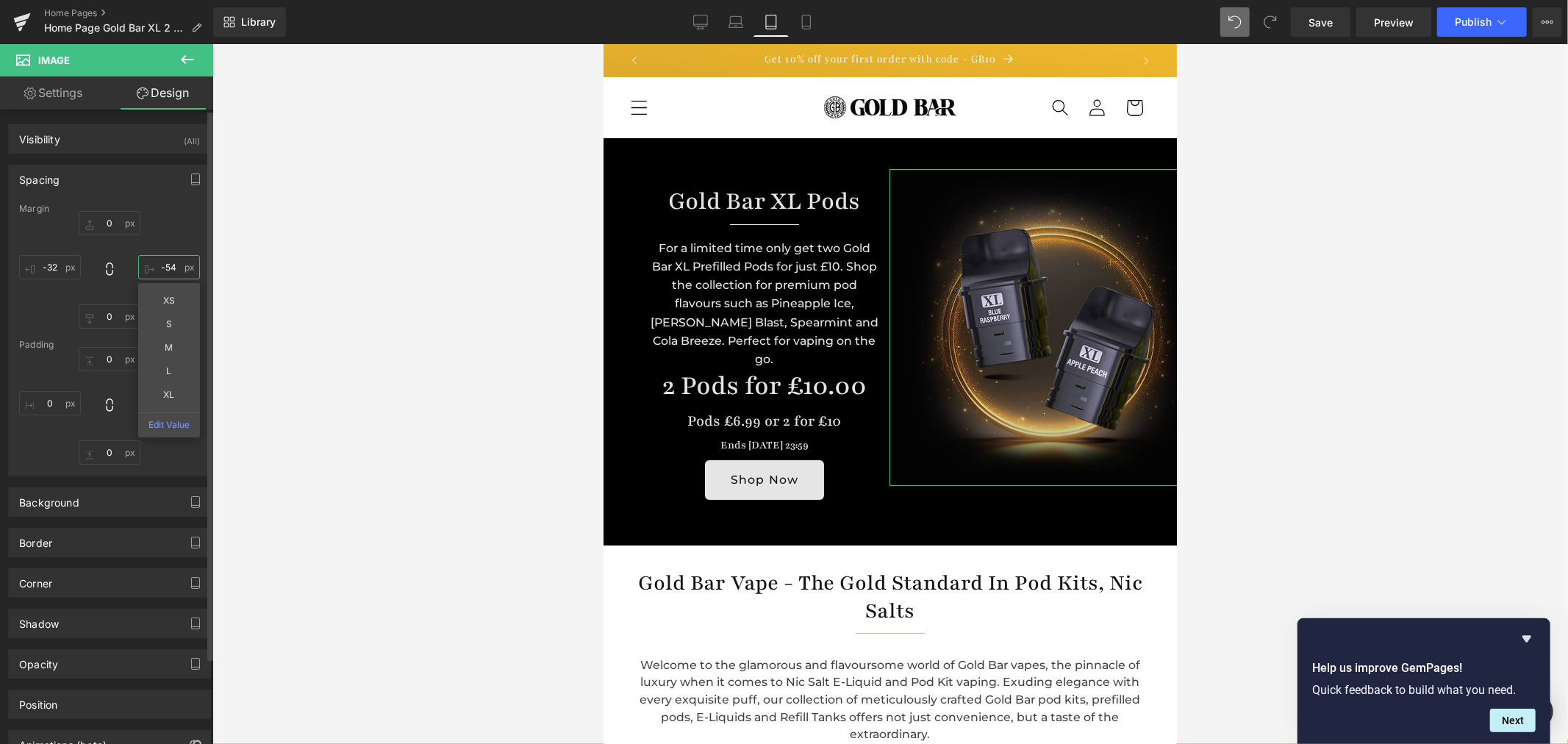
type input "-53"
click at [42, 262] on input "-32" at bounding box center [50, 266] width 62 height 24
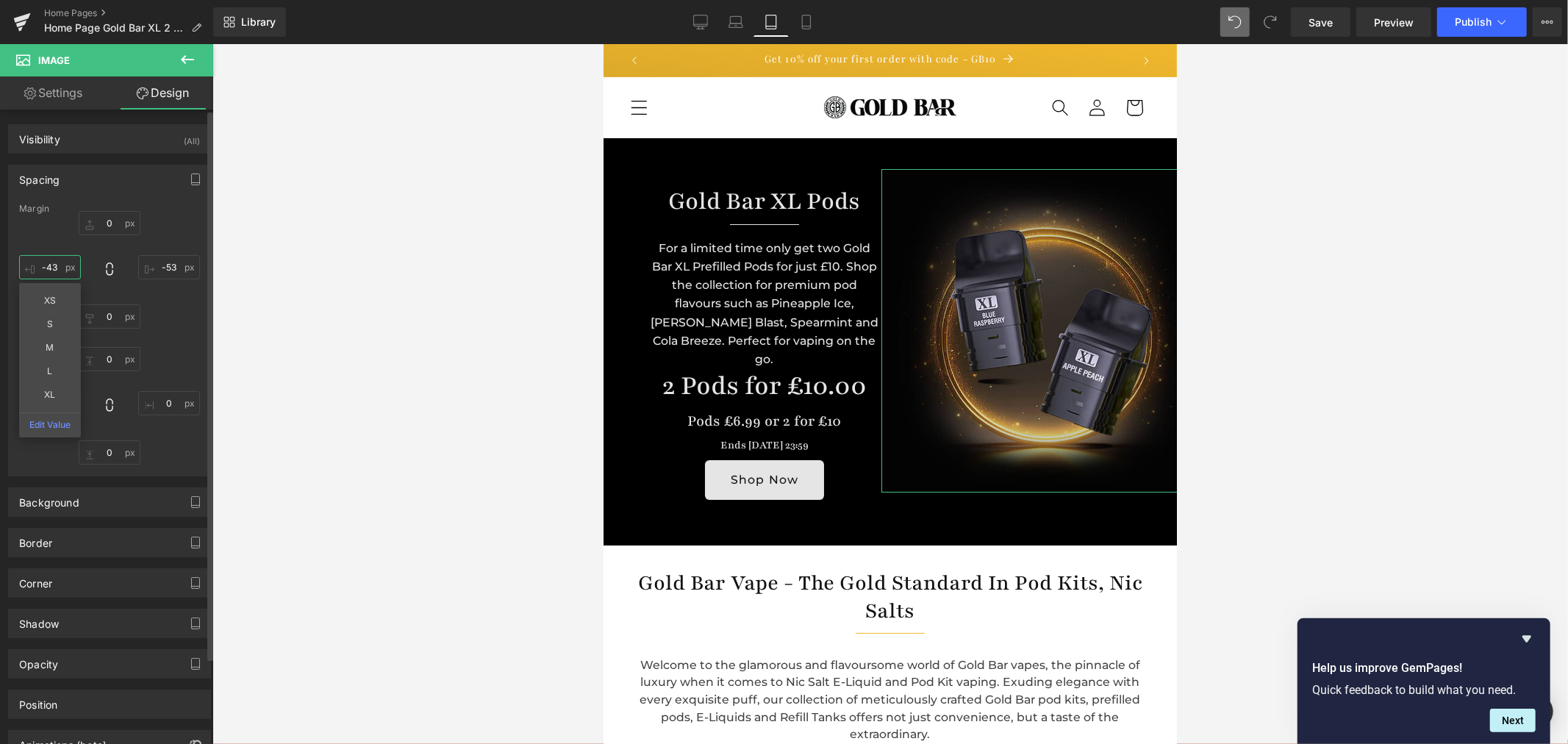
type input "-44"
click at [183, 340] on div "Padding" at bounding box center [110, 344] width 181 height 11
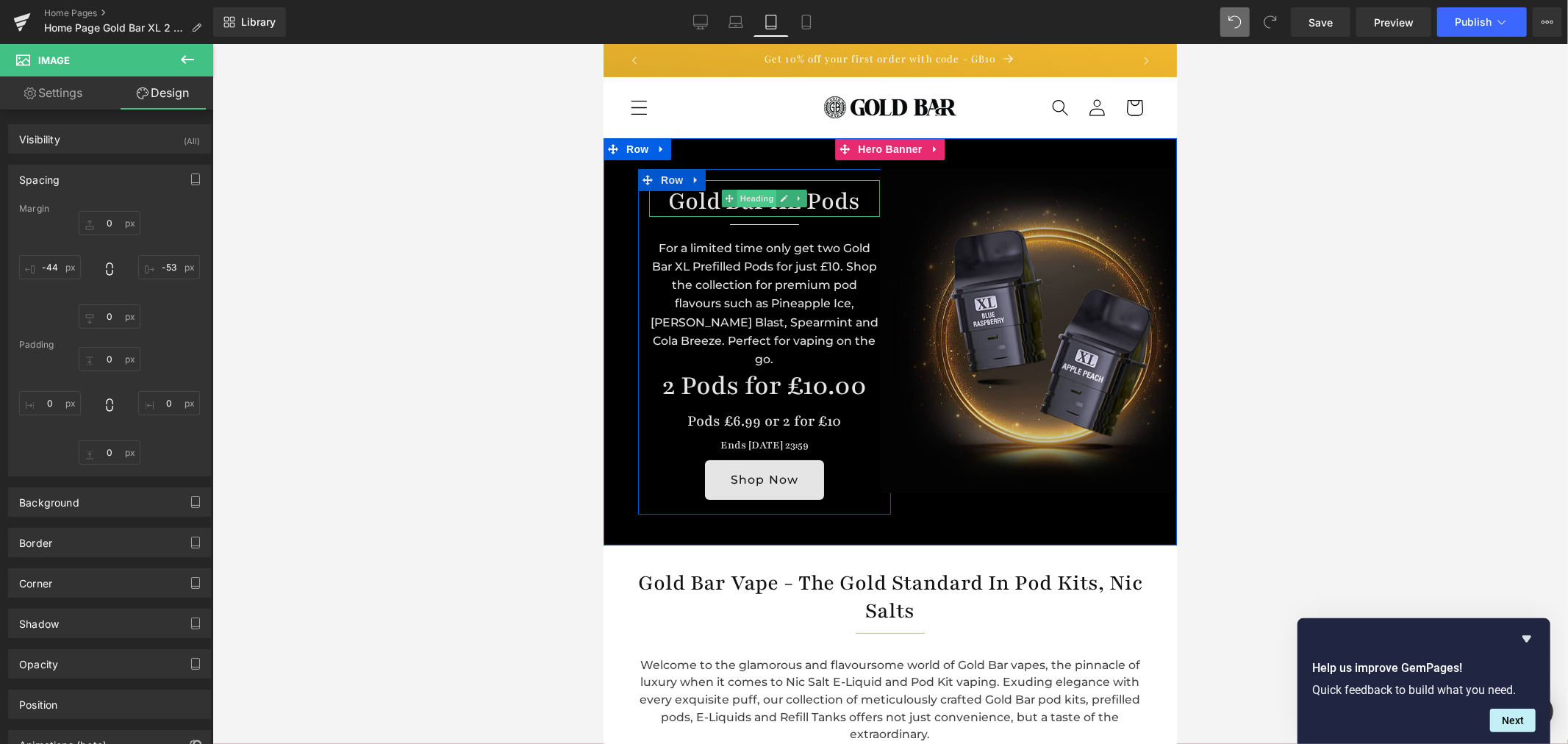
click at [760, 198] on span "Heading" at bounding box center [756, 198] width 39 height 17
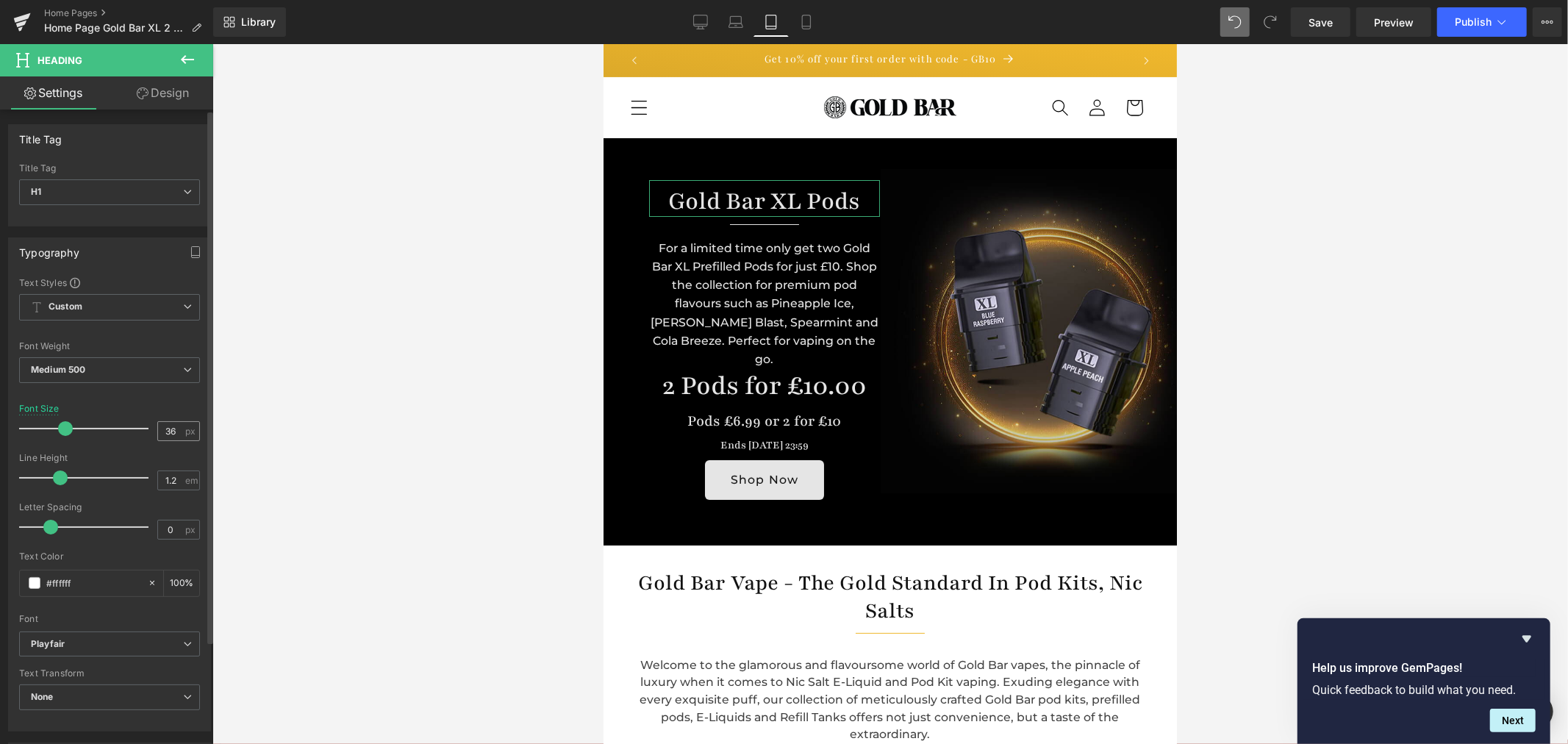
click at [180, 434] on div "36 px" at bounding box center [179, 431] width 42 height 20
click at [166, 430] on input "36" at bounding box center [170, 431] width 26 height 18
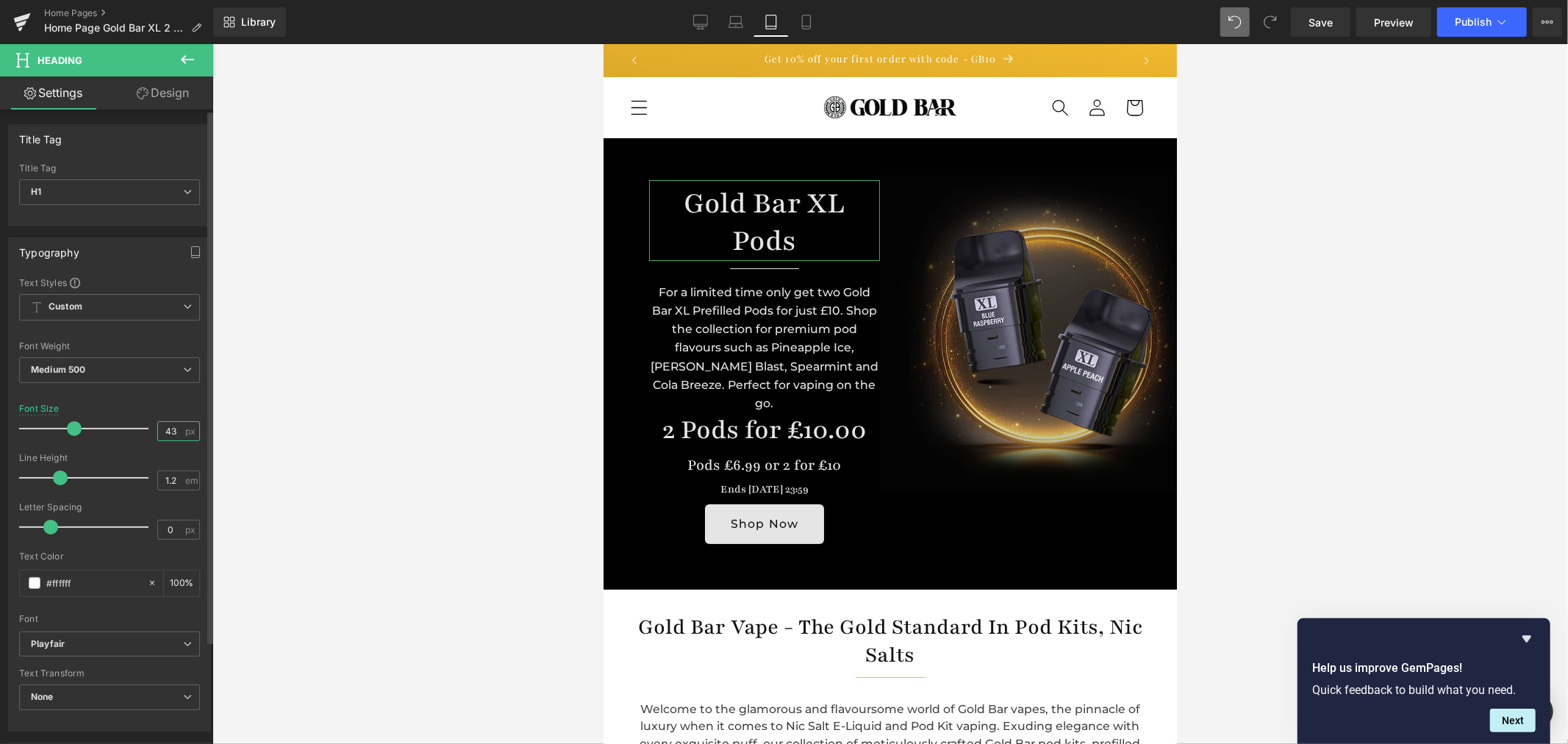
type input "42"
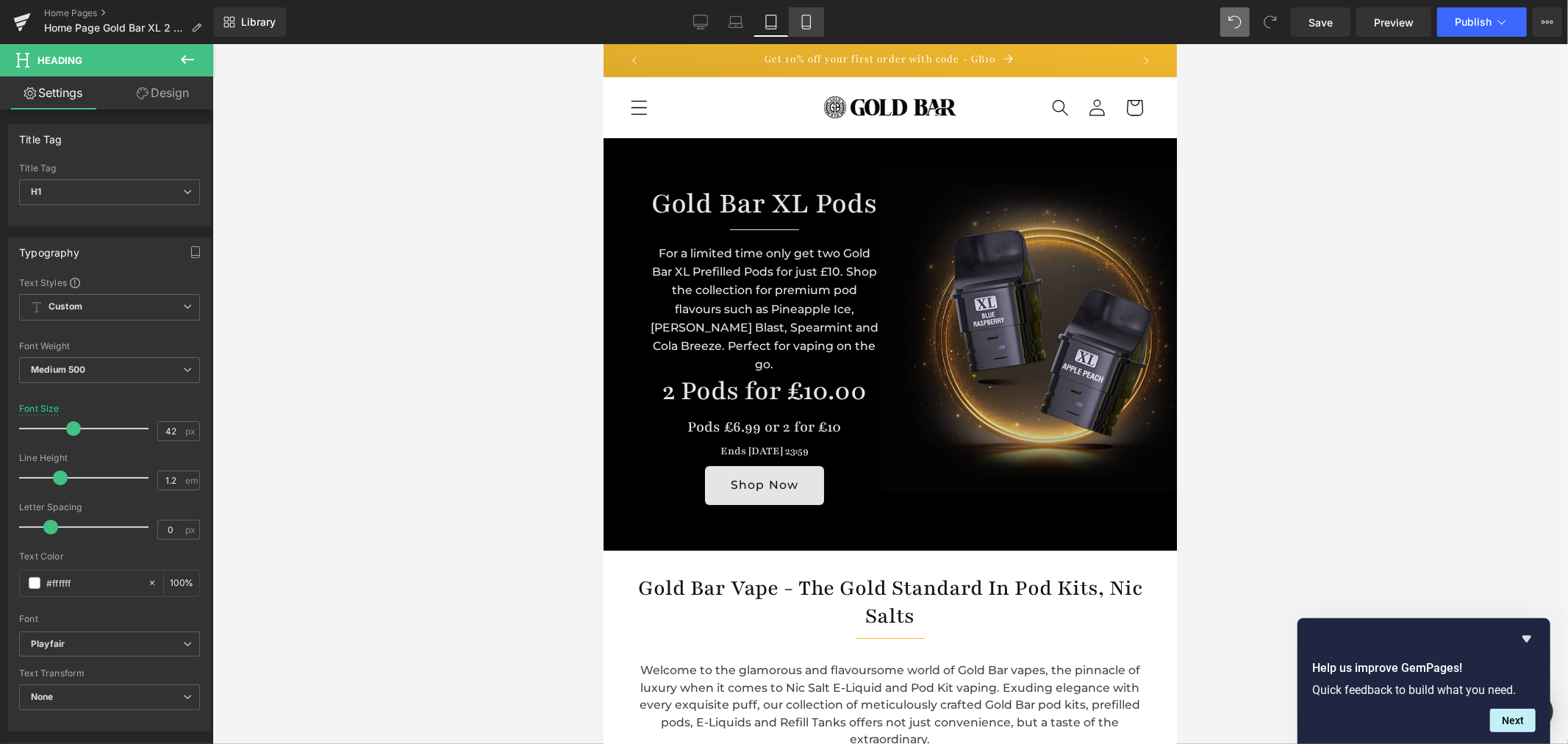
click at [802, 23] on icon at bounding box center [806, 21] width 14 height 14
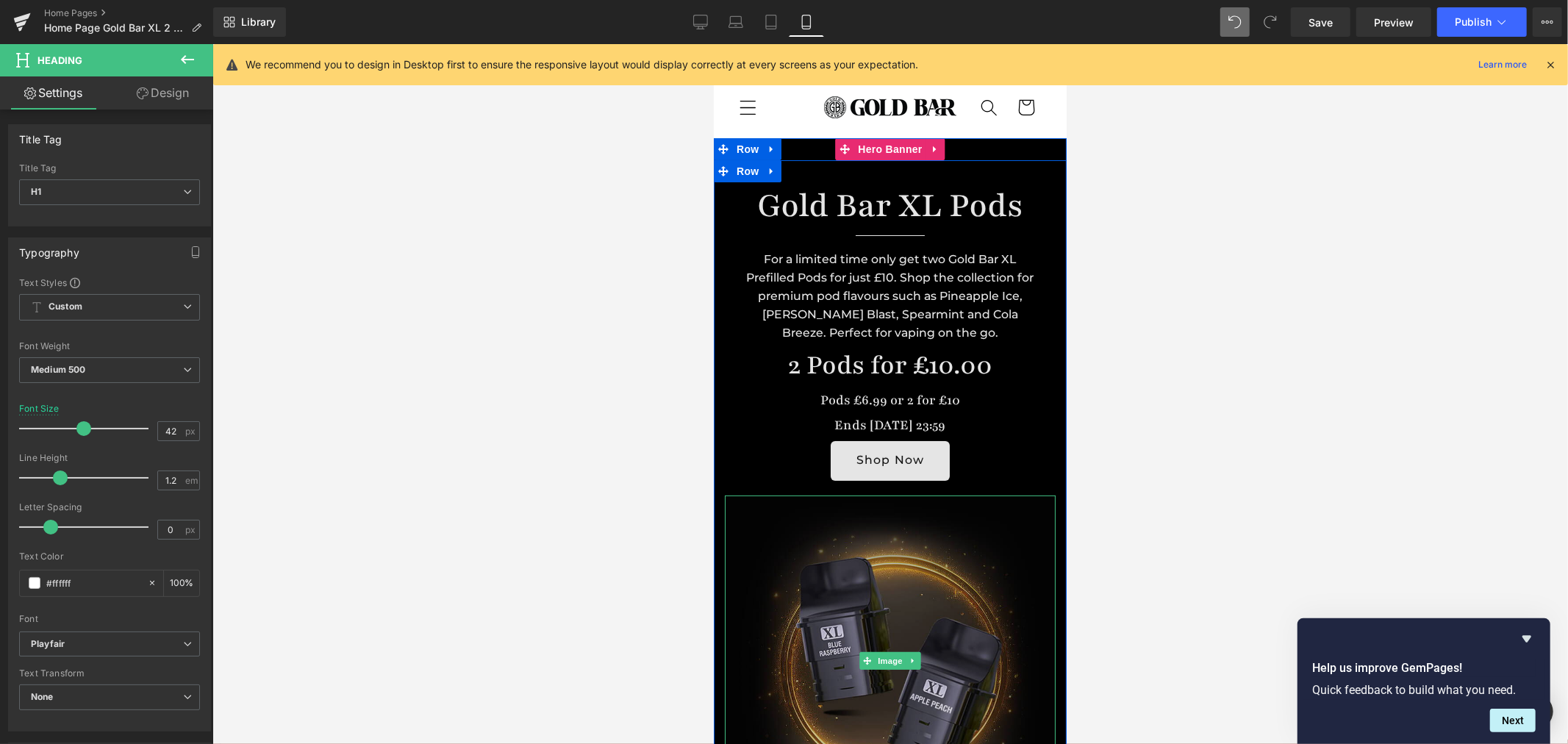
scroll to position [327, 0]
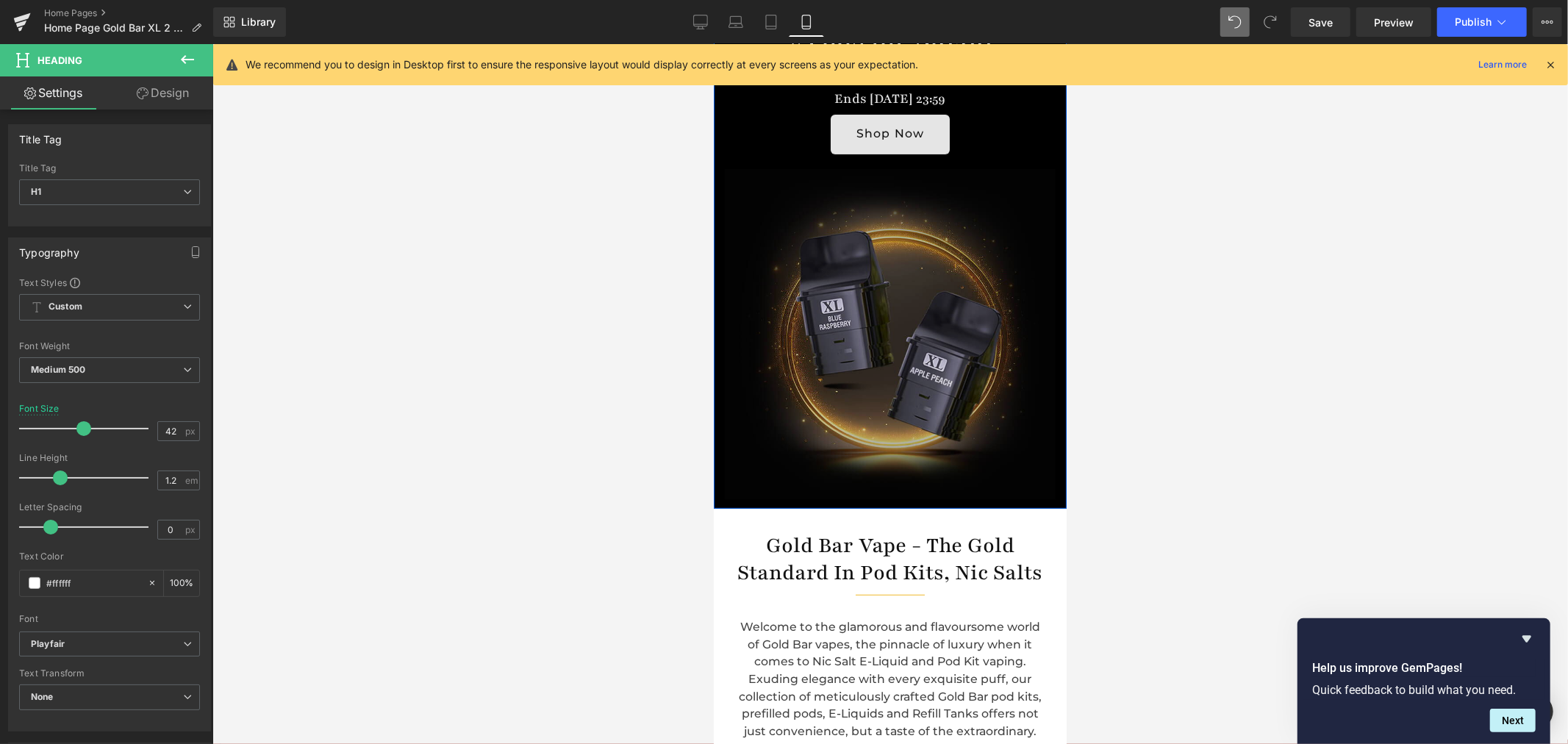
click at [880, 317] on img at bounding box center [889, 334] width 331 height 331
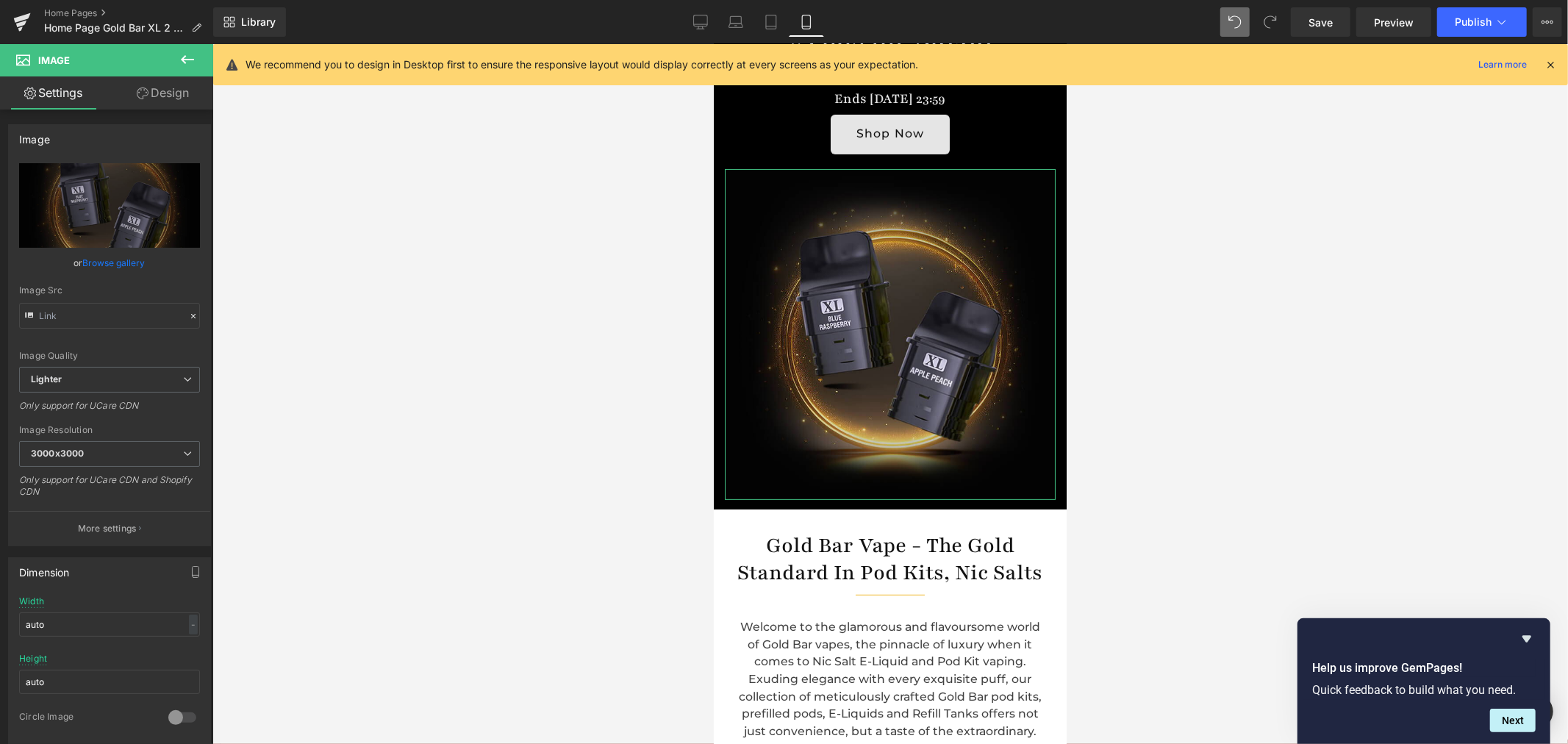
click at [187, 99] on link "Design" at bounding box center [162, 93] width 107 height 33
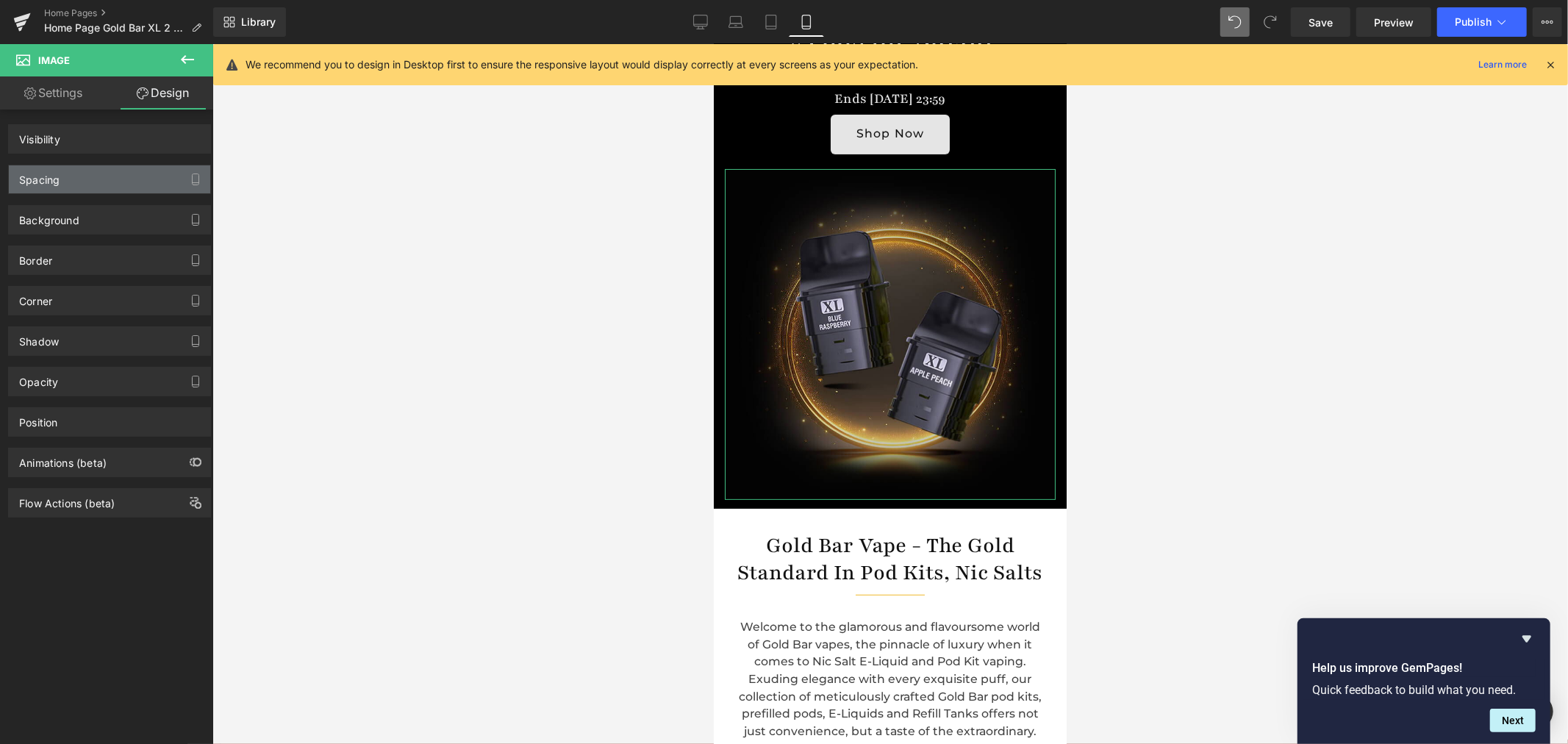
click at [99, 181] on div "Spacing" at bounding box center [110, 179] width 202 height 28
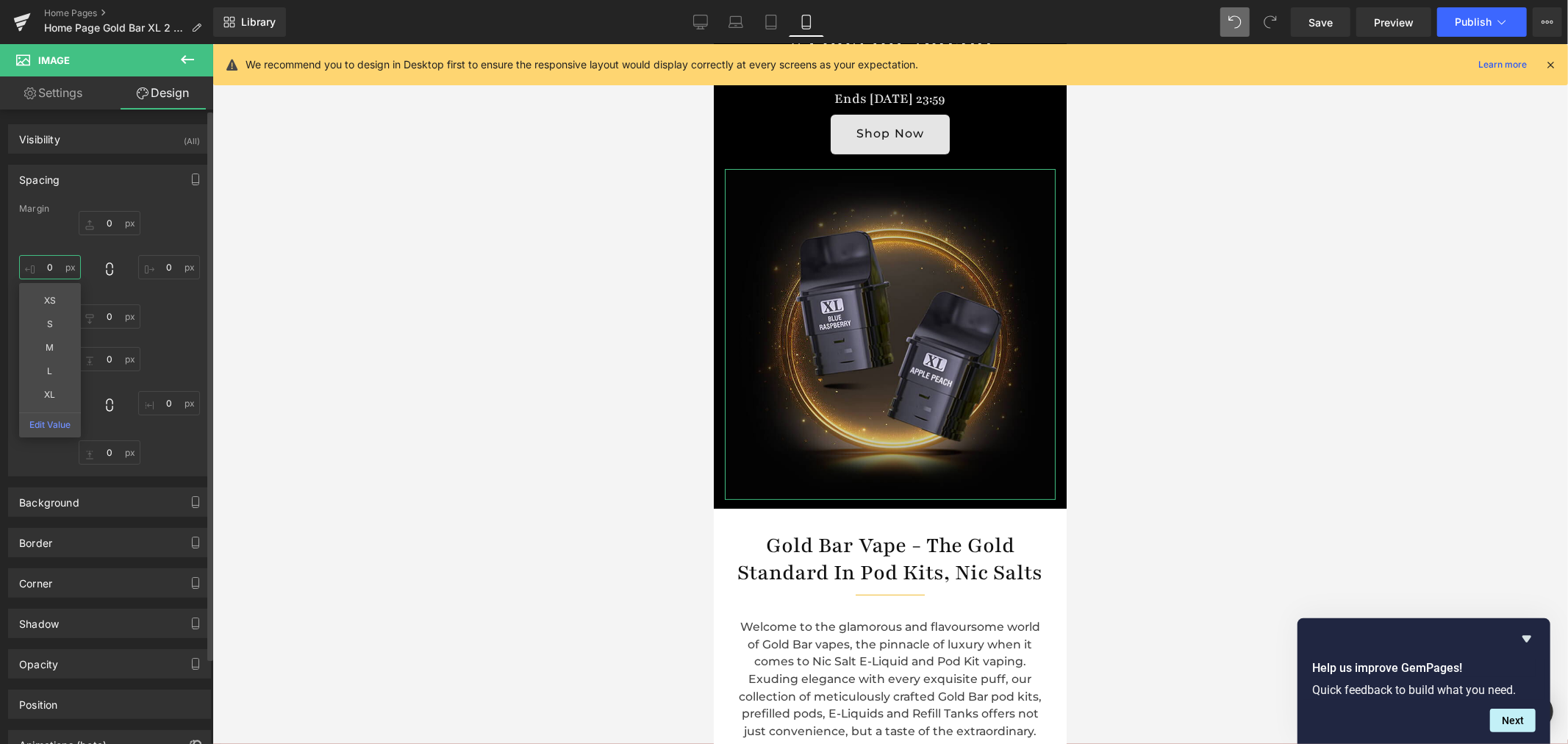
click at [49, 277] on input "text" at bounding box center [50, 266] width 62 height 24
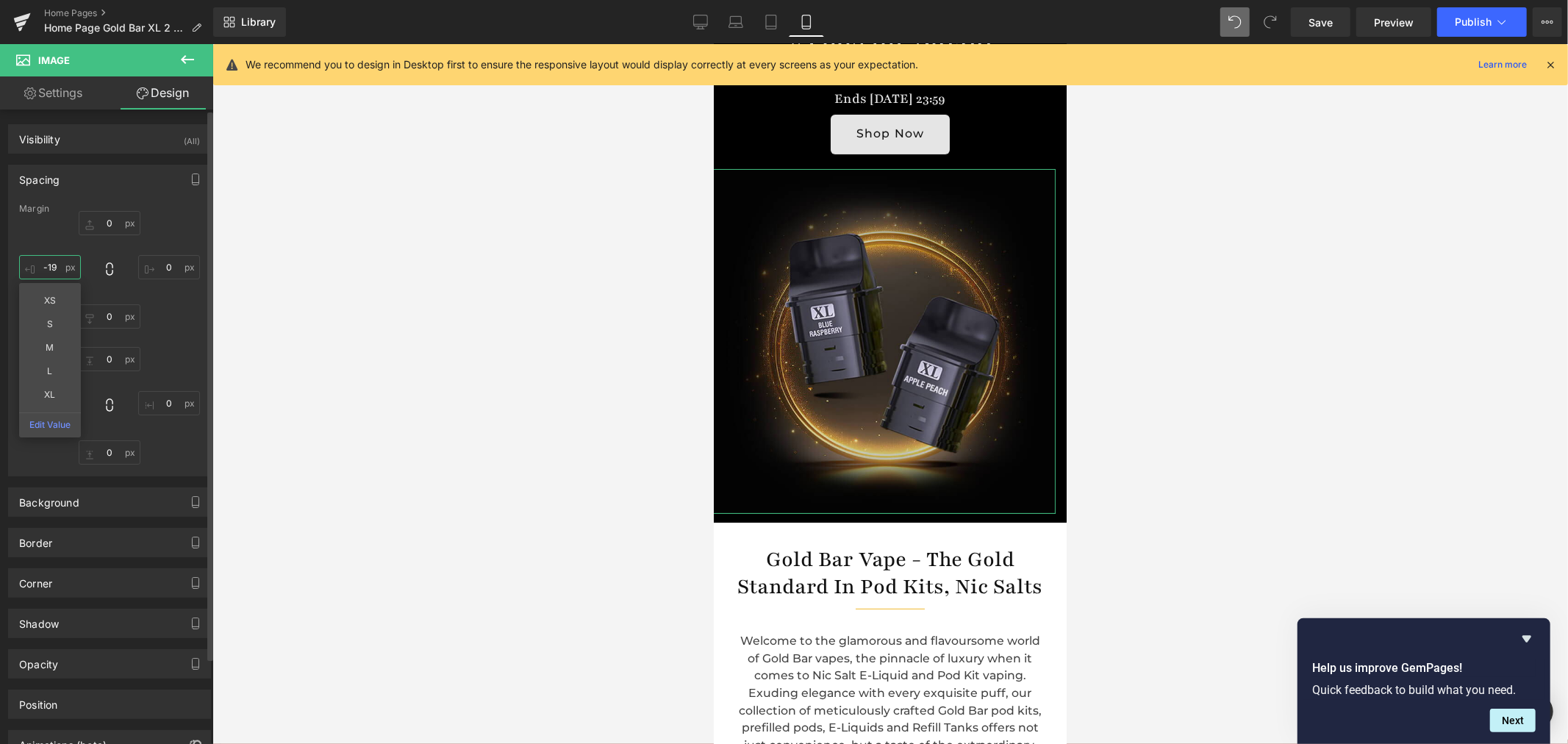
type input "-20"
click at [166, 268] on input "0" at bounding box center [169, 266] width 62 height 24
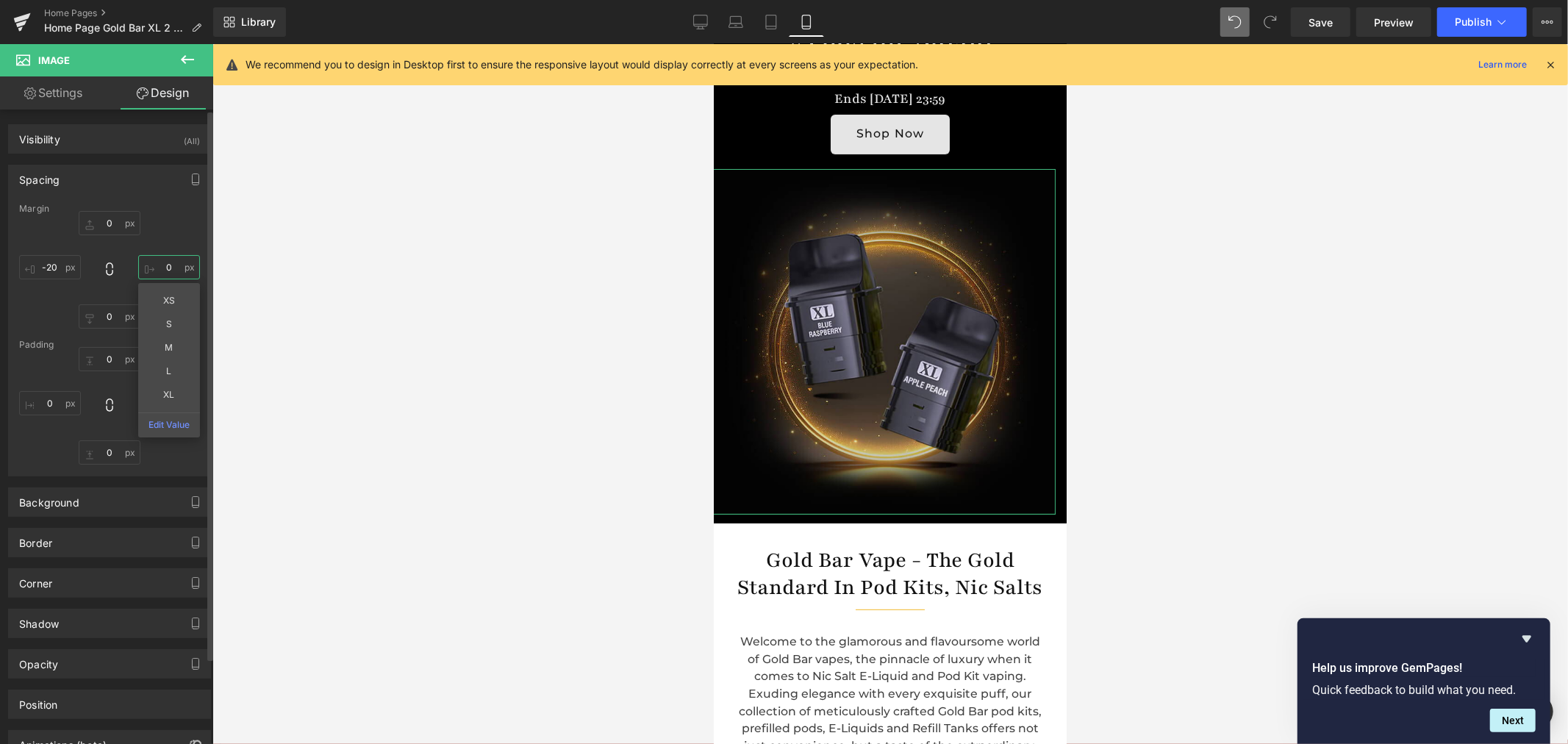
paste input "-2"
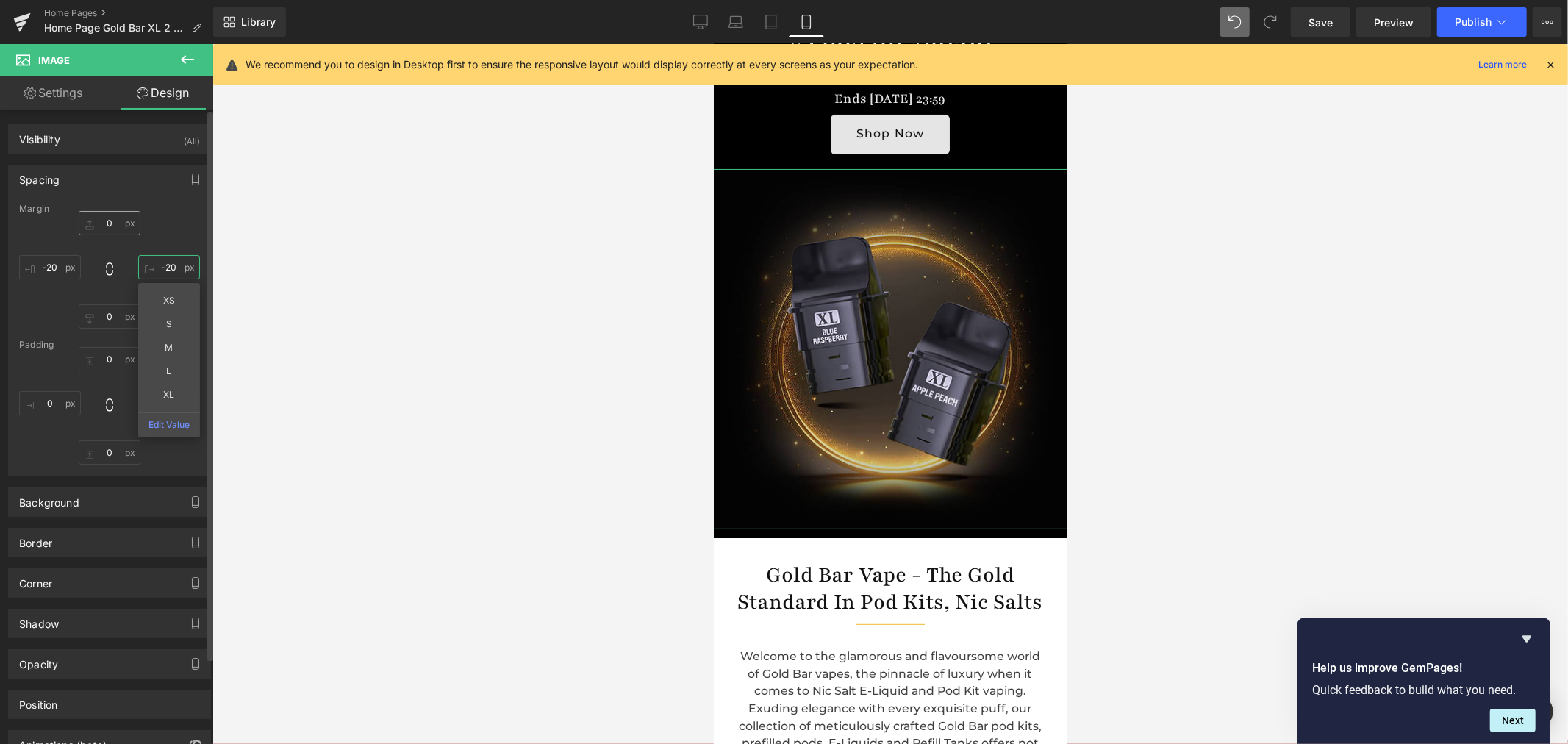
type input "-20"
click at [116, 220] on input "text" at bounding box center [110, 222] width 62 height 24
paste input "-2"
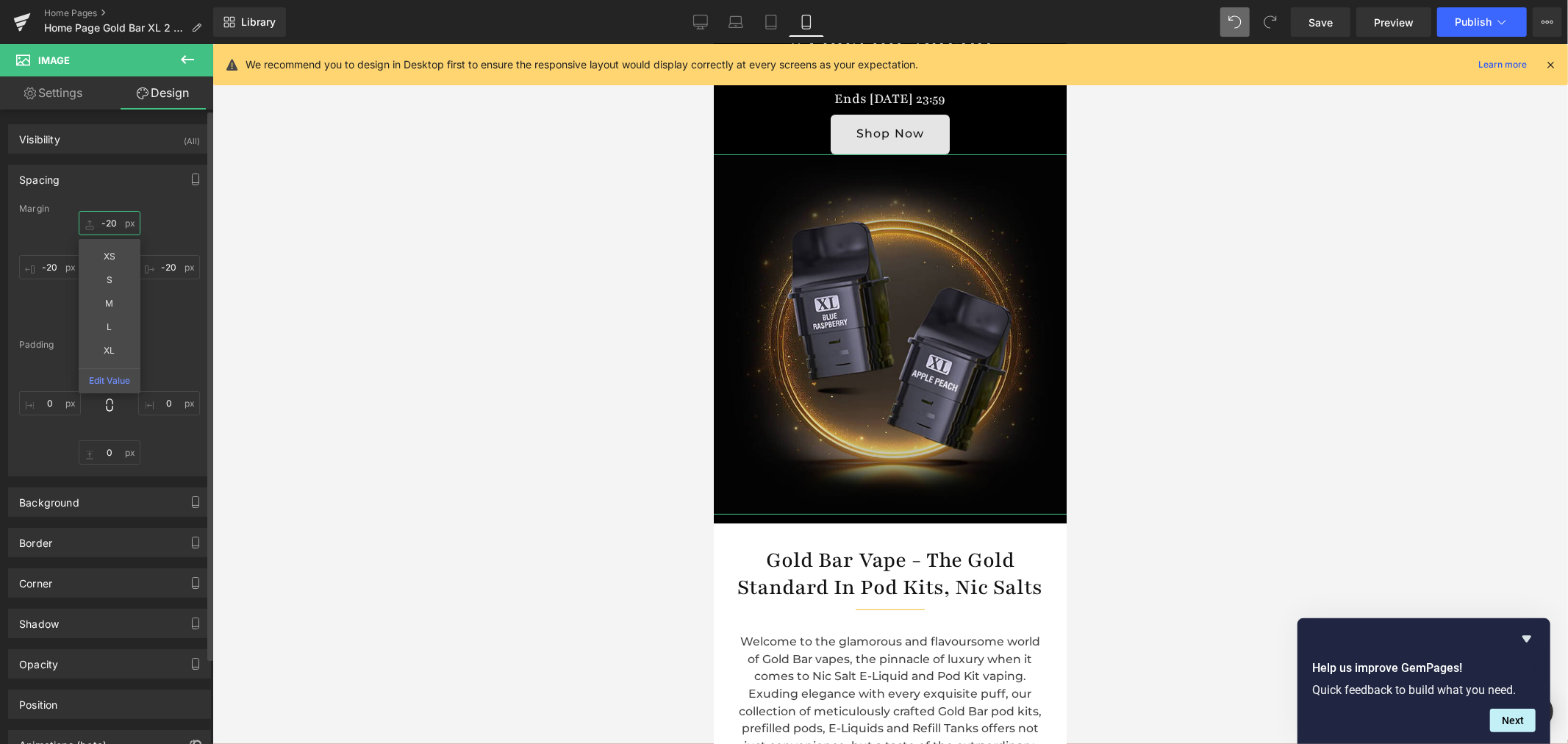
type input "-20"
click at [173, 338] on div "Margin -20 XS S M L XL Edit Value -20 -20 [GEOGRAPHIC_DATA]" at bounding box center [110, 339] width 202 height 272
click at [108, 318] on input "text" at bounding box center [110, 316] width 62 height 24
paste input "-2"
type input "-20"
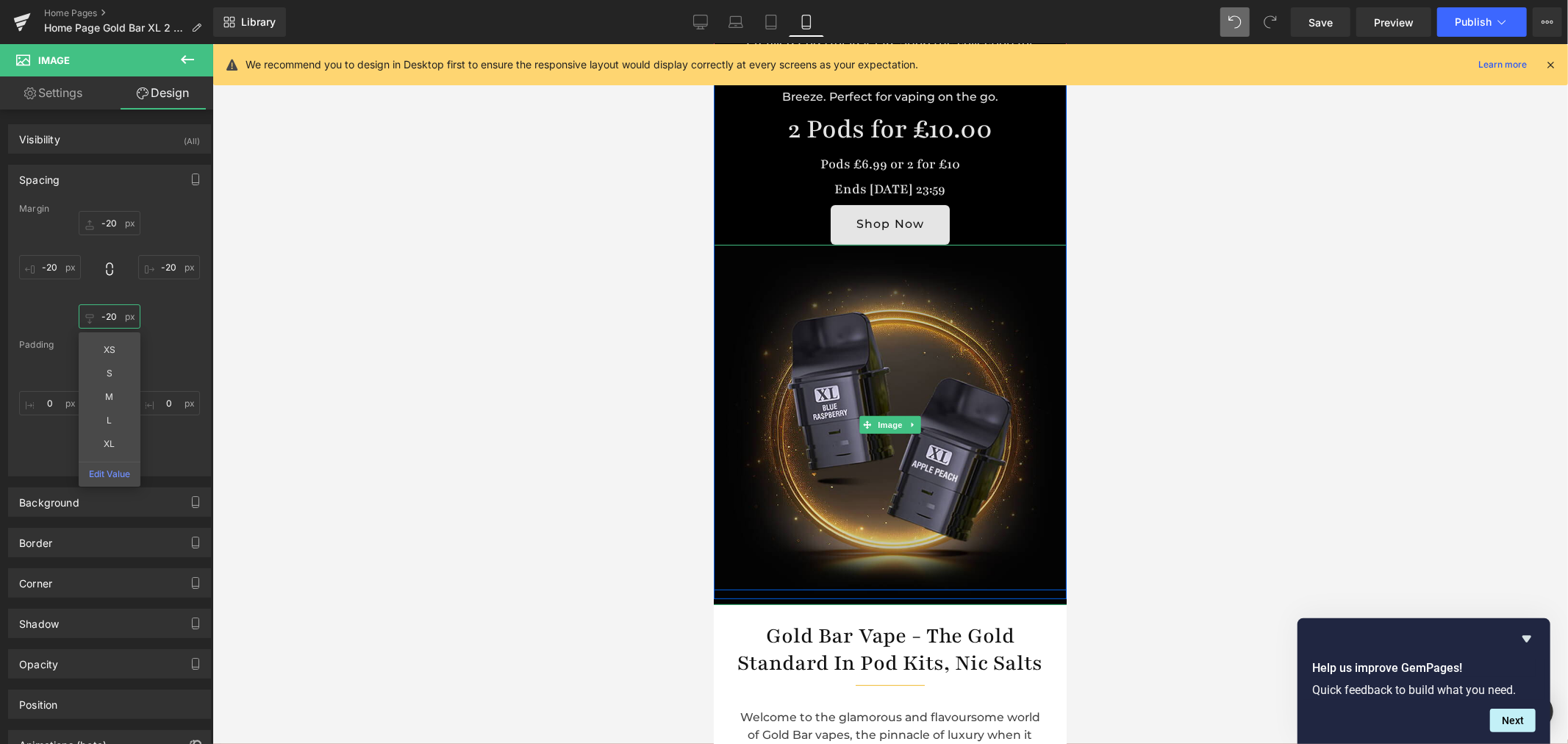
scroll to position [163, 0]
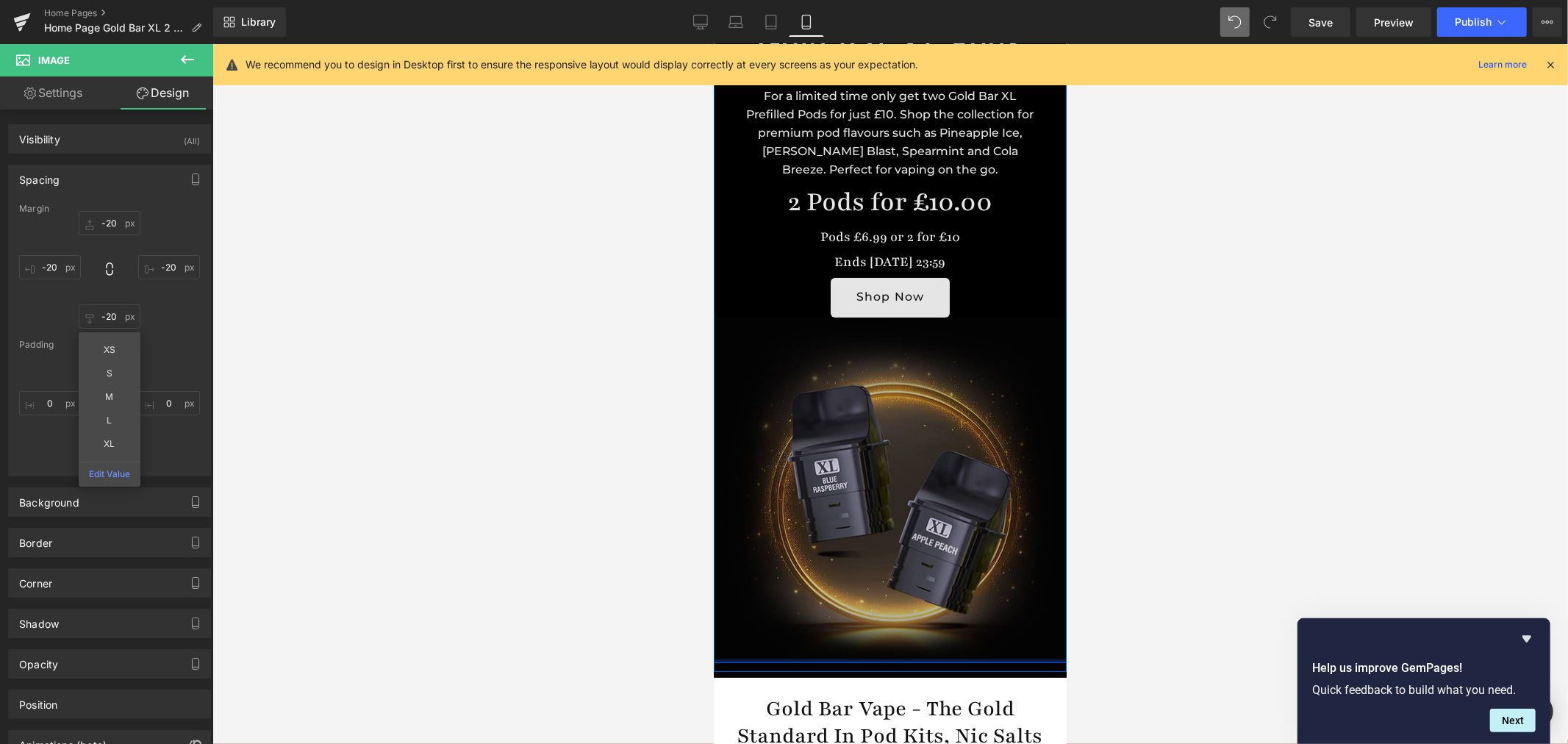
drag, startPoint x: 877, startPoint y: 661, endPoint x: 926, endPoint y: 563, distance: 109.6
click at [881, 632] on div "Gold Bar XL Pods Heading Separator For a limited time only get two Gold Bar XL …" at bounding box center [889, 329] width 353 height 666
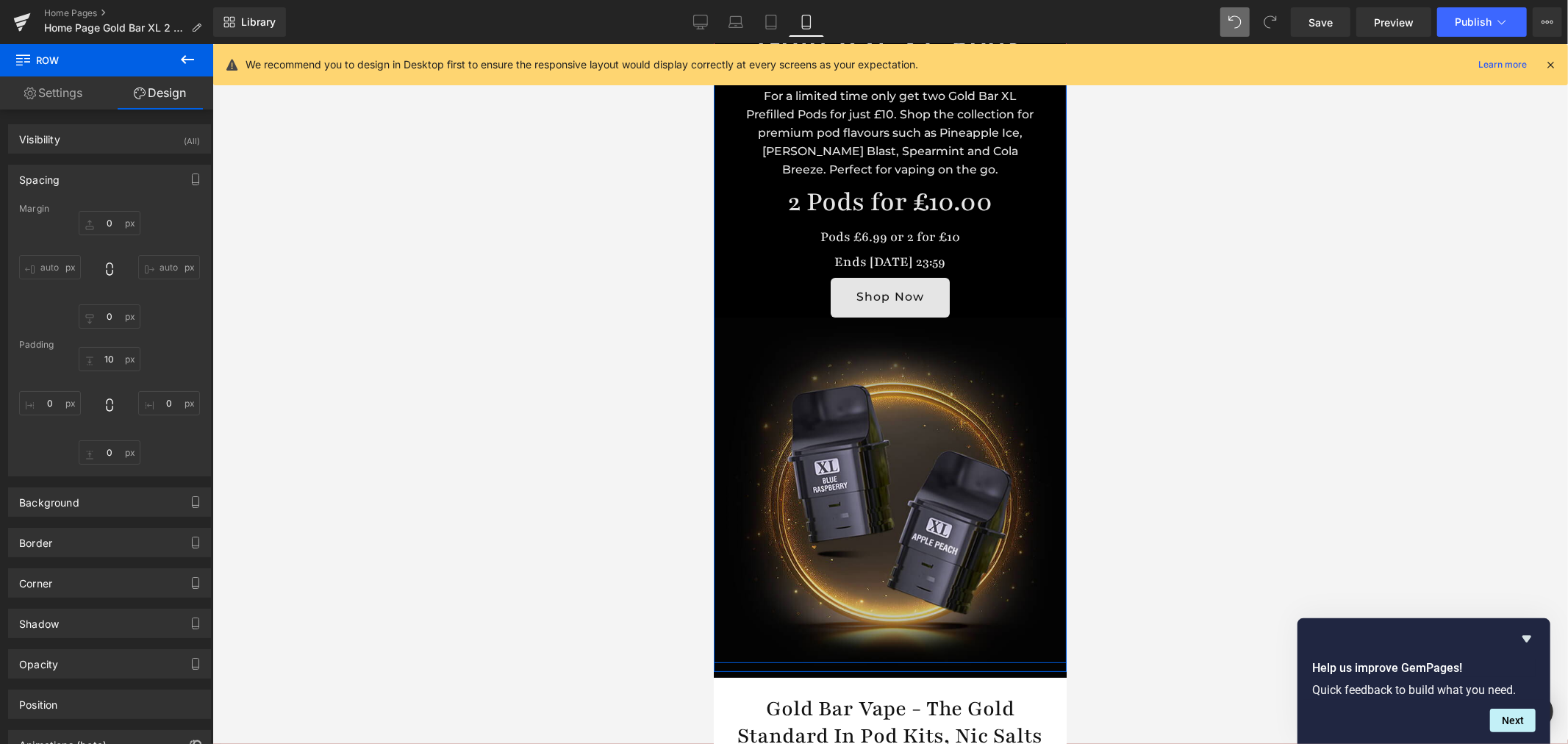
scroll to position [0, 0]
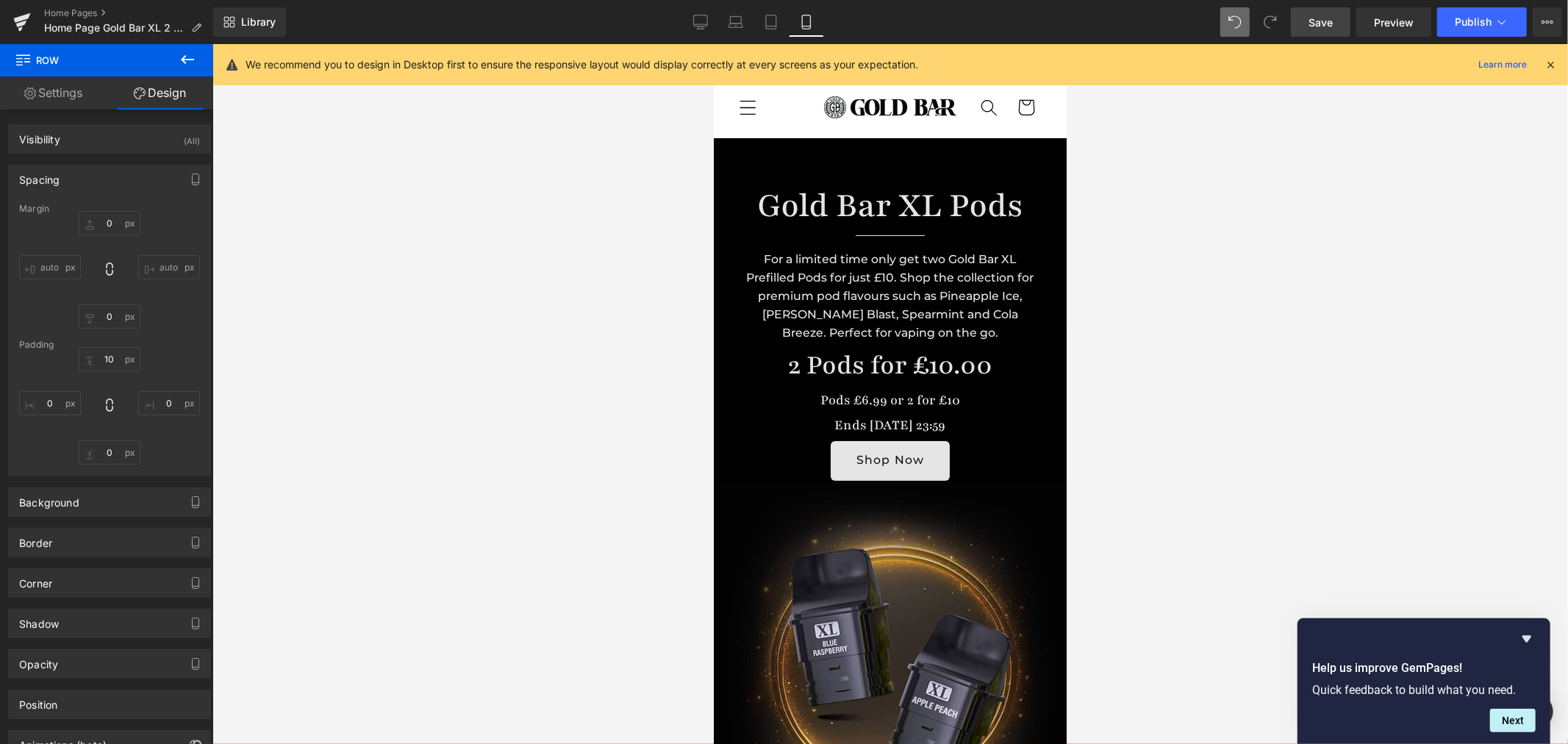
click at [1319, 23] on span "Save" at bounding box center [1320, 22] width 24 height 15
click at [79, 9] on link "Home Pages" at bounding box center [129, 13] width 169 height 12
